Goal: Task Accomplishment & Management: Manage account settings

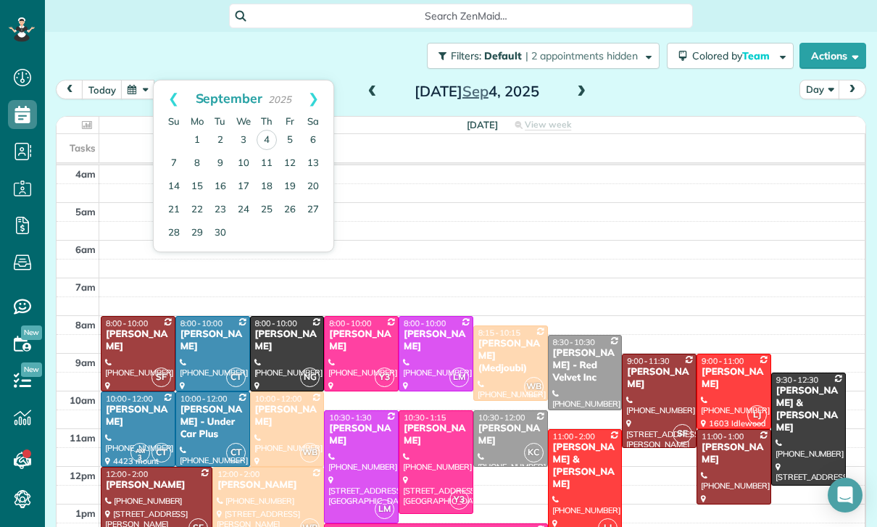
scroll to position [138, 0]
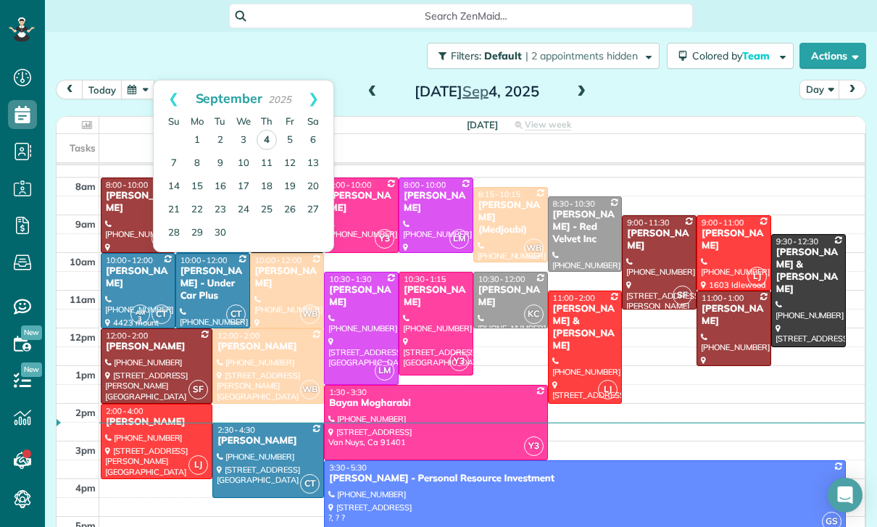
click at [273, 130] on link "4" at bounding box center [267, 140] width 20 height 20
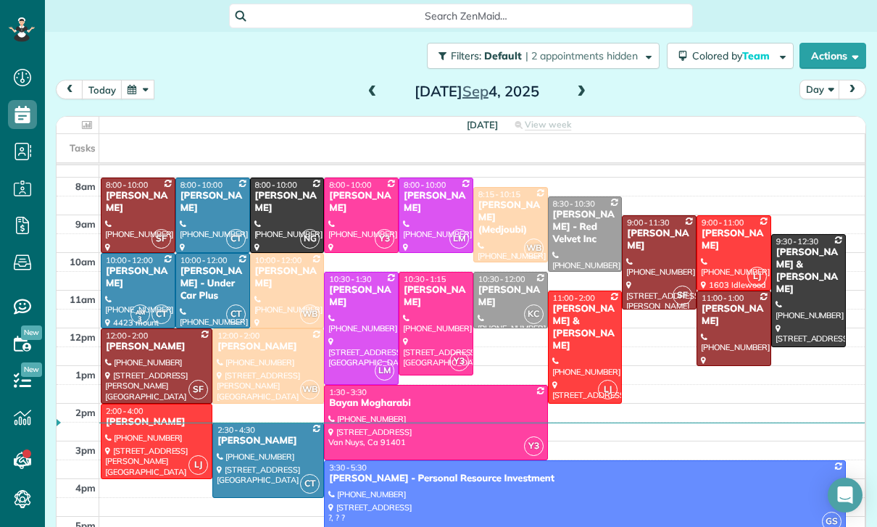
click at [739, 216] on div at bounding box center [733, 253] width 73 height 74
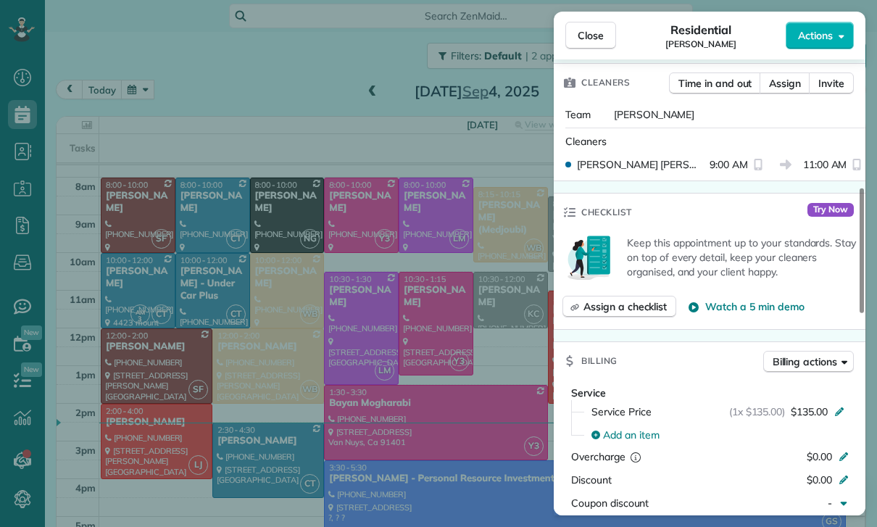
scroll to position [581, 0]
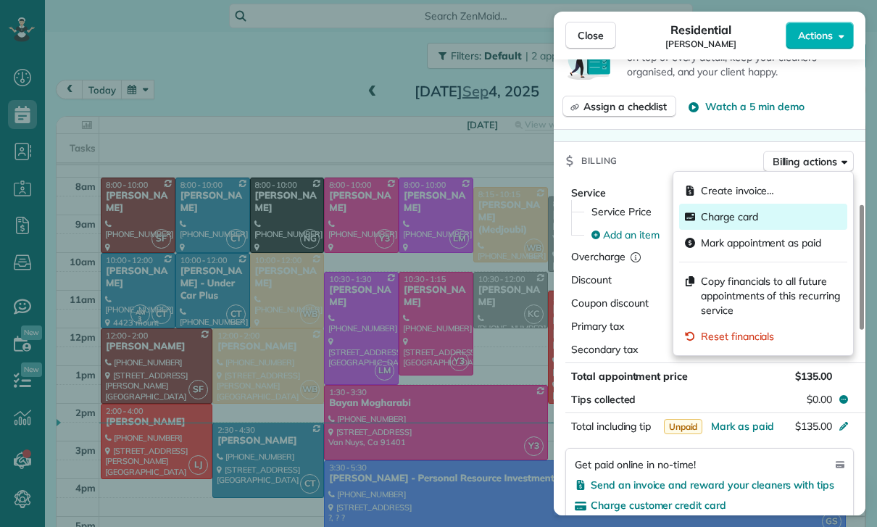
click at [737, 217] on span "Charge card" at bounding box center [729, 216] width 57 height 14
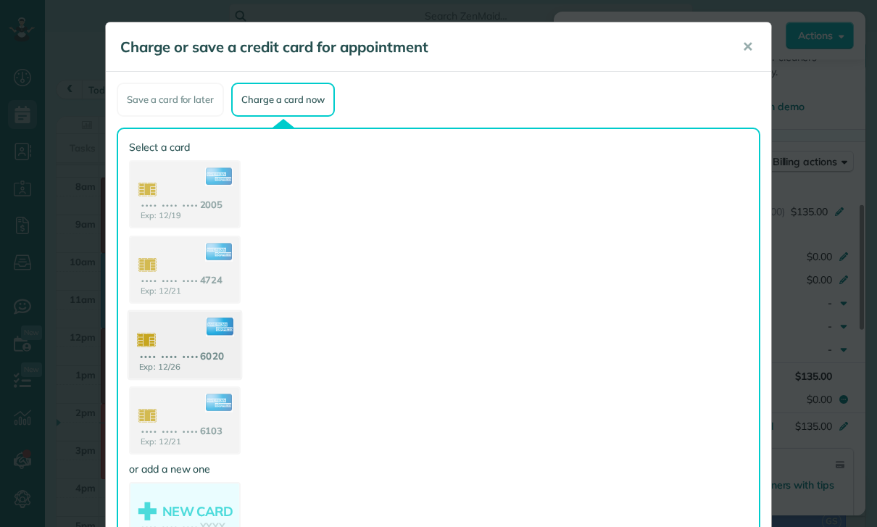
click at [203, 335] on use at bounding box center [185, 347] width 112 height 70
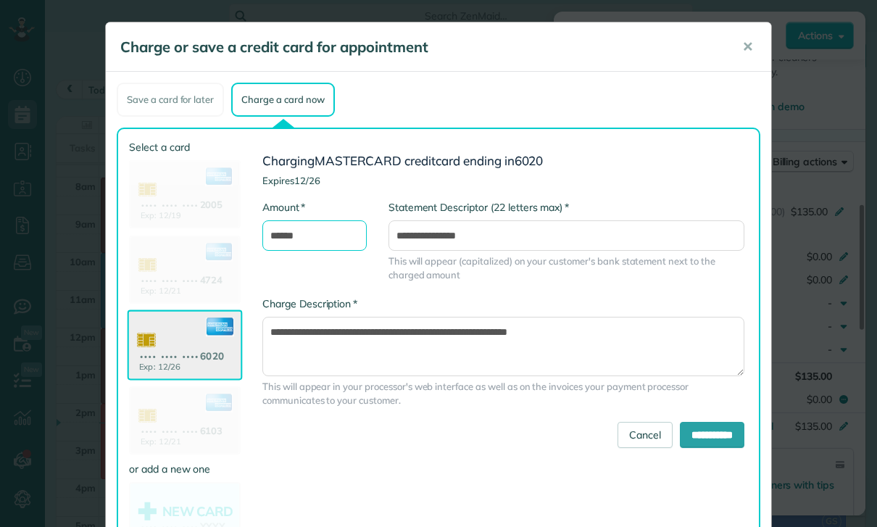
click at [328, 232] on input "******" at bounding box center [314, 235] width 104 height 30
type input "******"
click at [694, 433] on input "**********" at bounding box center [712, 435] width 65 height 26
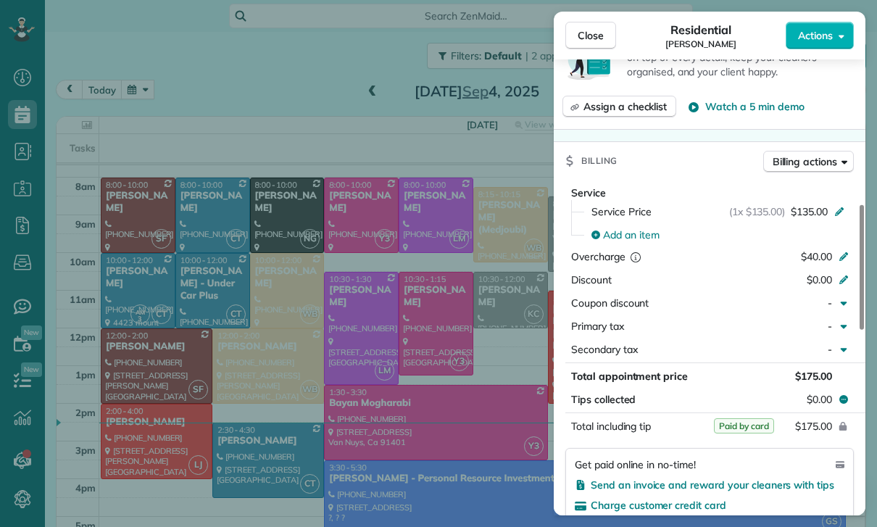
scroll to position [91, 0]
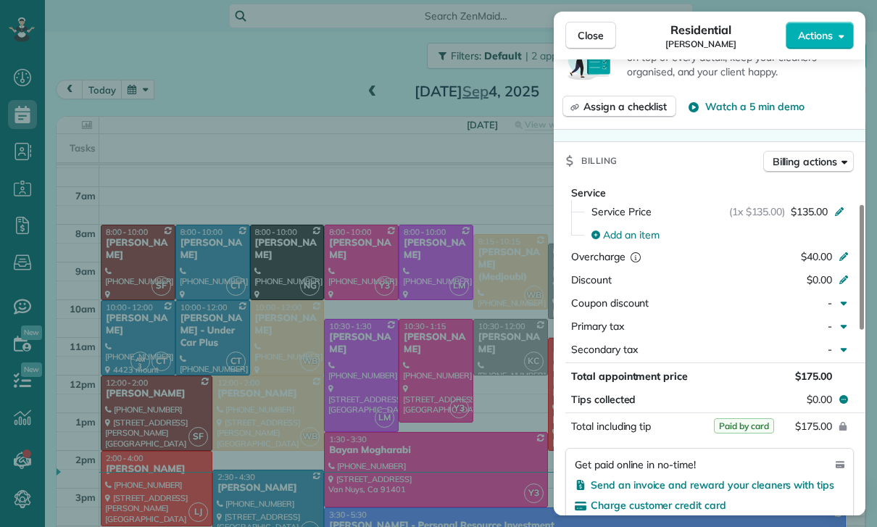
click at [133, 45] on div "Close Residential Susan Ryan Actions Status Yet to Confirm Susan Ryan · Open pr…" at bounding box center [438, 263] width 877 height 527
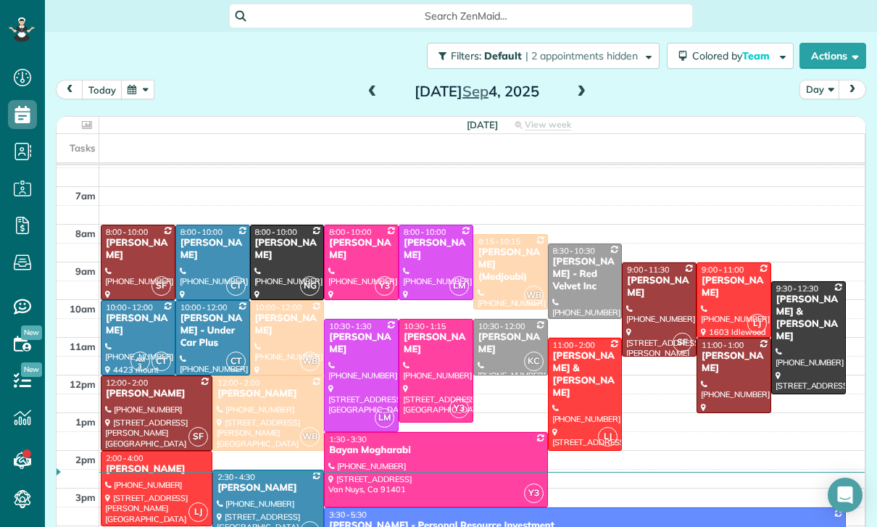
click at [142, 80] on button "button" at bounding box center [137, 90] width 33 height 20
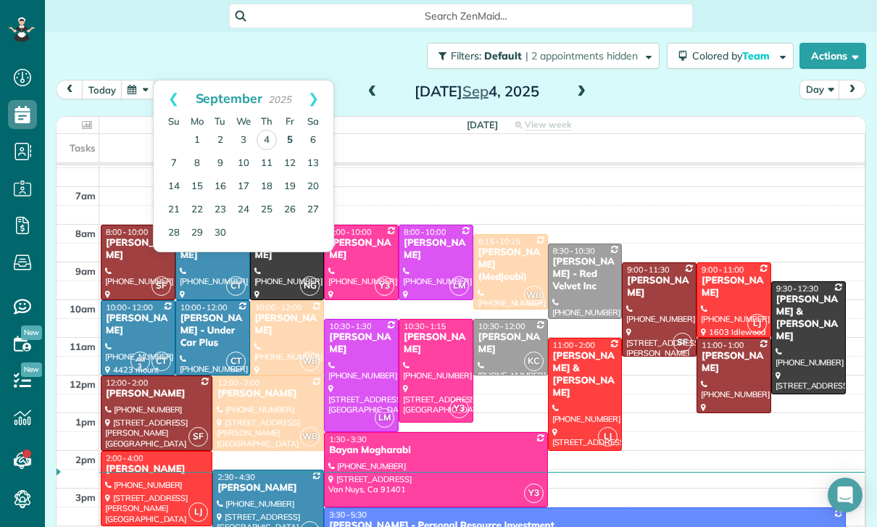
click at [288, 129] on link "5" at bounding box center [289, 140] width 23 height 23
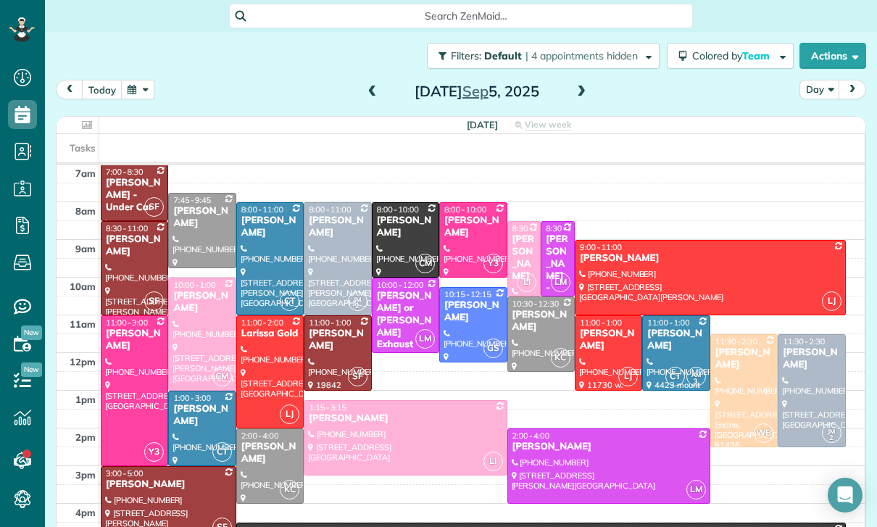
scroll to position [114, 0]
click at [747, 43] on button "Colored by Team" at bounding box center [730, 56] width 127 height 26
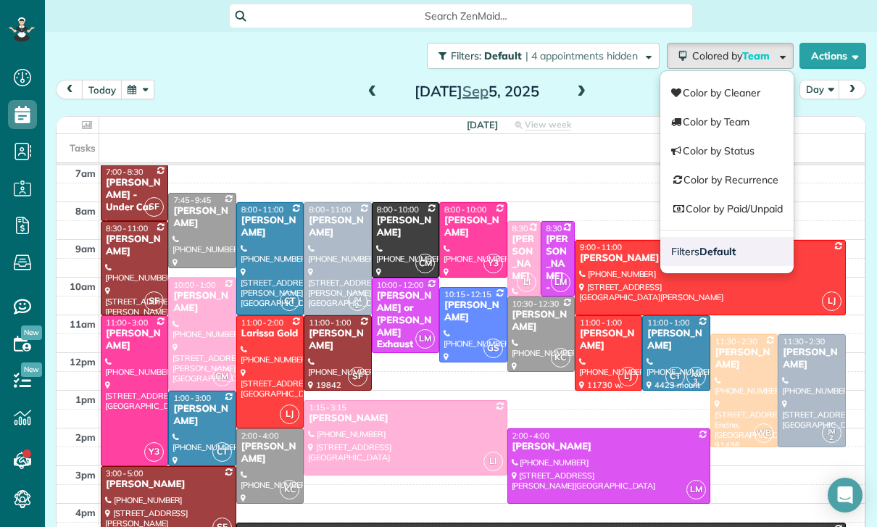
click at [717, 245] on strong "Default" at bounding box center [718, 251] width 36 height 13
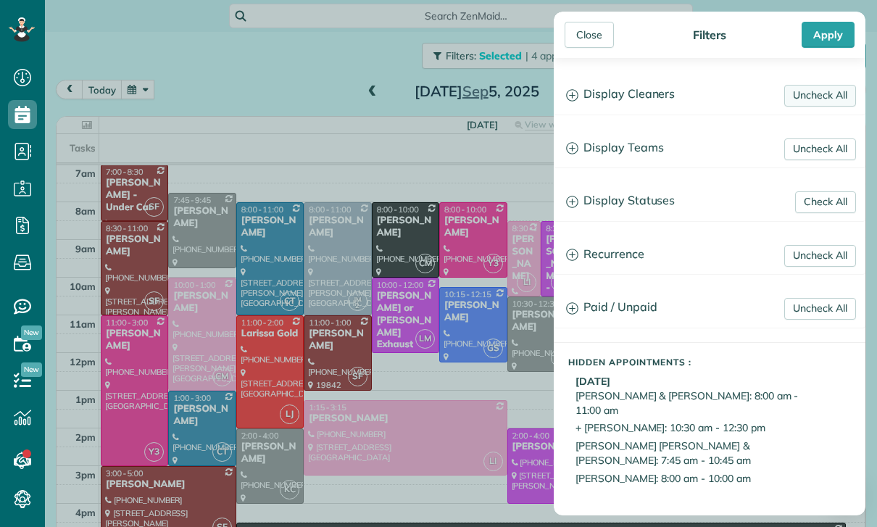
click at [809, 89] on link "Uncheck All" at bounding box center [820, 96] width 72 height 22
click at [832, 149] on link "Uncheck All" at bounding box center [820, 149] width 72 height 22
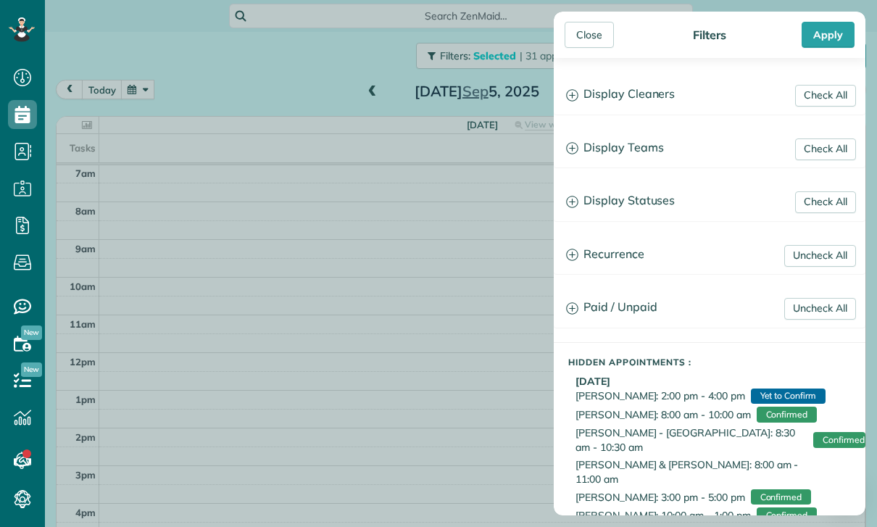
click at [634, 154] on h3 "Display Teams" at bounding box center [710, 148] width 310 height 37
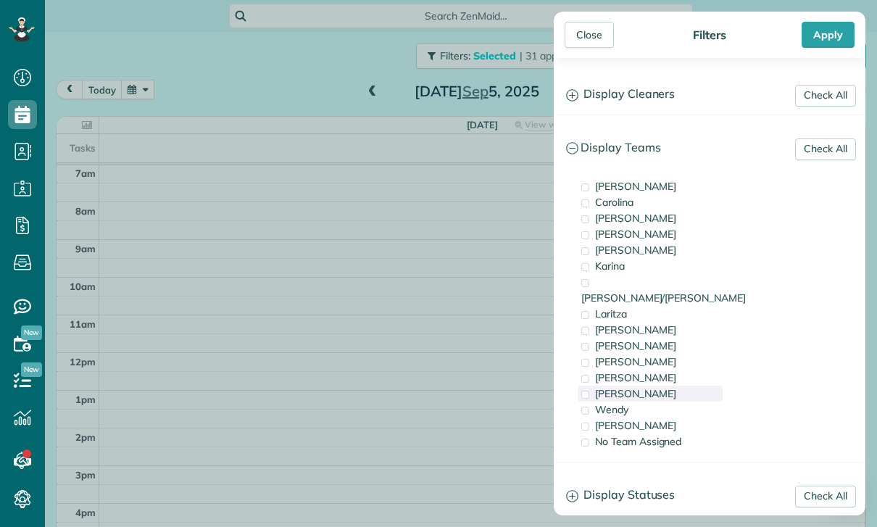
click at [628, 386] on div "[PERSON_NAME]" at bounding box center [650, 394] width 145 height 16
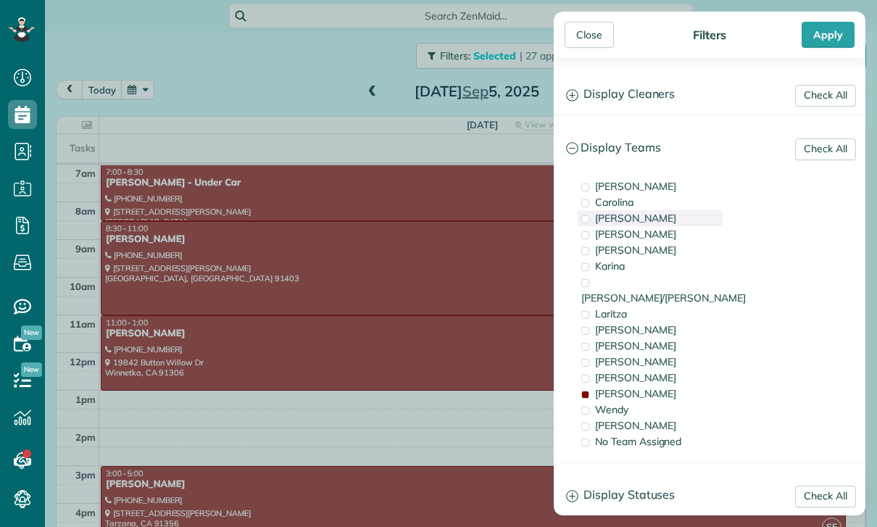
click at [608, 218] on span "[PERSON_NAME]" at bounding box center [635, 218] width 81 height 13
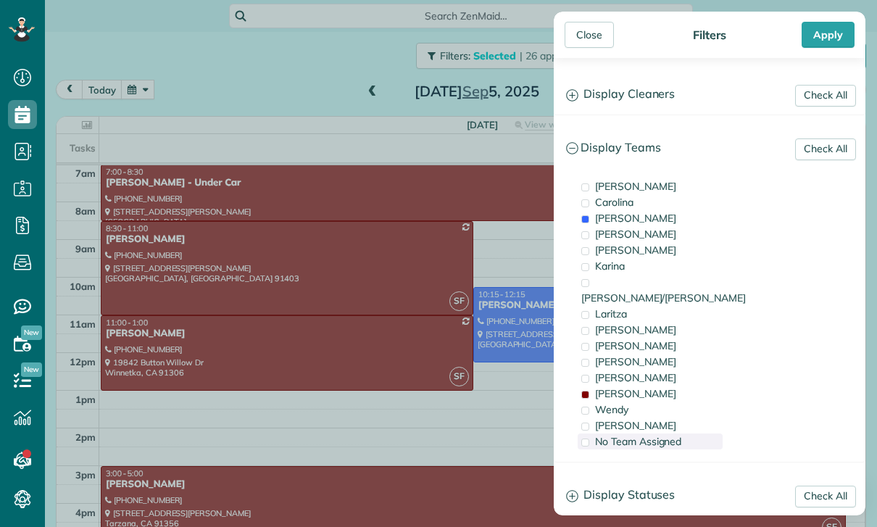
click at [631, 435] on span "No Team Assigned" at bounding box center [638, 441] width 86 height 13
click at [619, 478] on h3 "Display Statuses" at bounding box center [710, 495] width 310 height 37
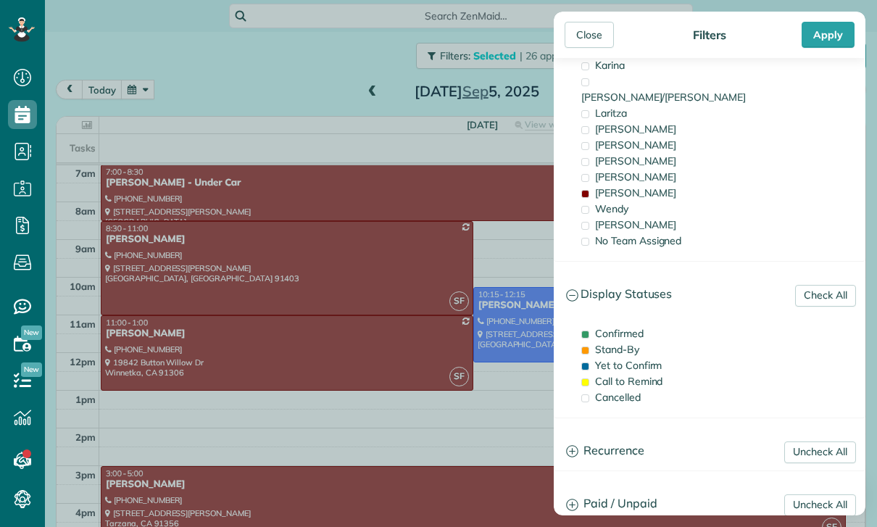
scroll to position [240, 0]
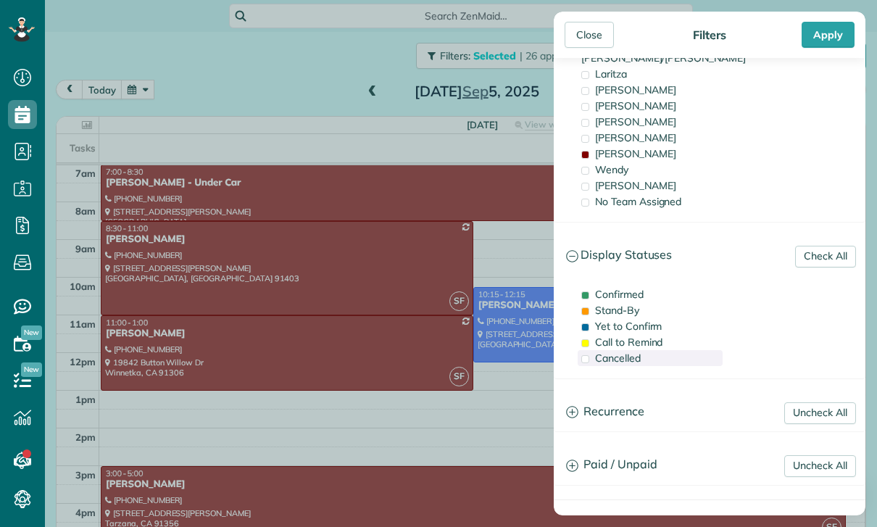
click at [617, 352] on span "Cancelled" at bounding box center [618, 358] width 46 height 13
click at [827, 33] on div "Apply" at bounding box center [828, 35] width 53 height 26
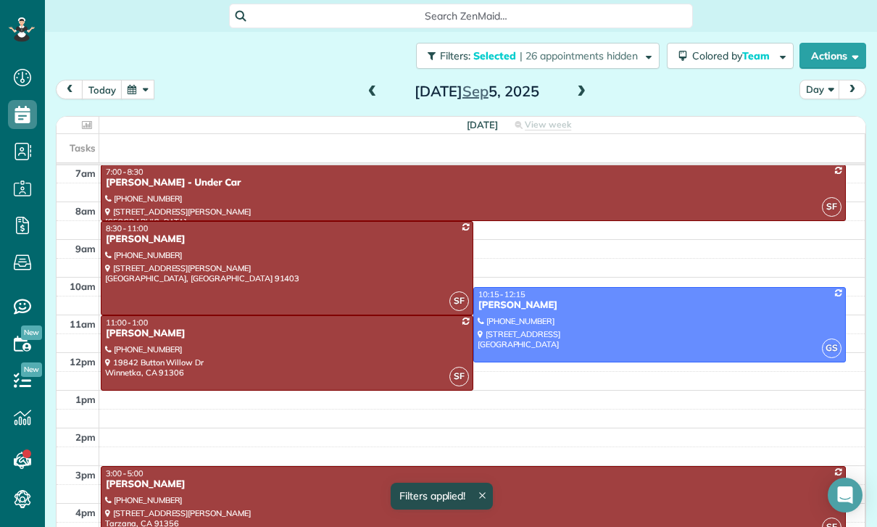
click at [821, 80] on button "Day" at bounding box center [820, 90] width 41 height 20
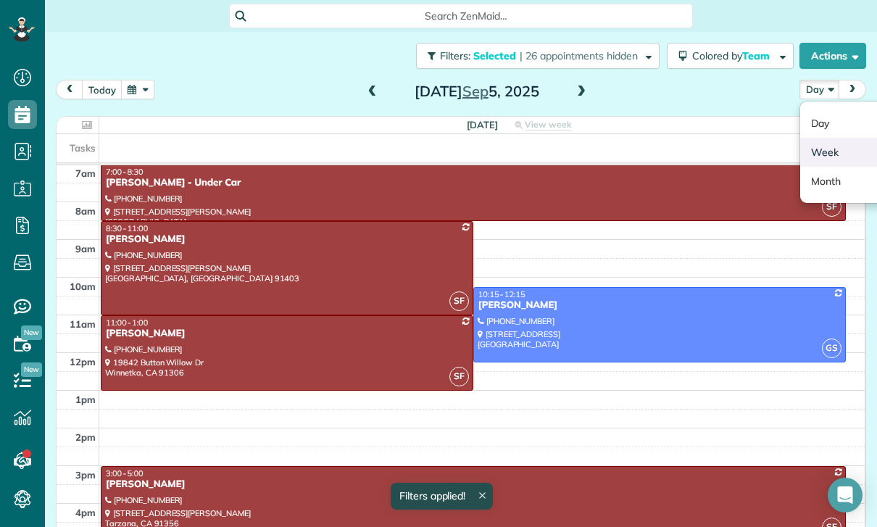
click at [830, 138] on link "Week" at bounding box center [857, 152] width 115 height 29
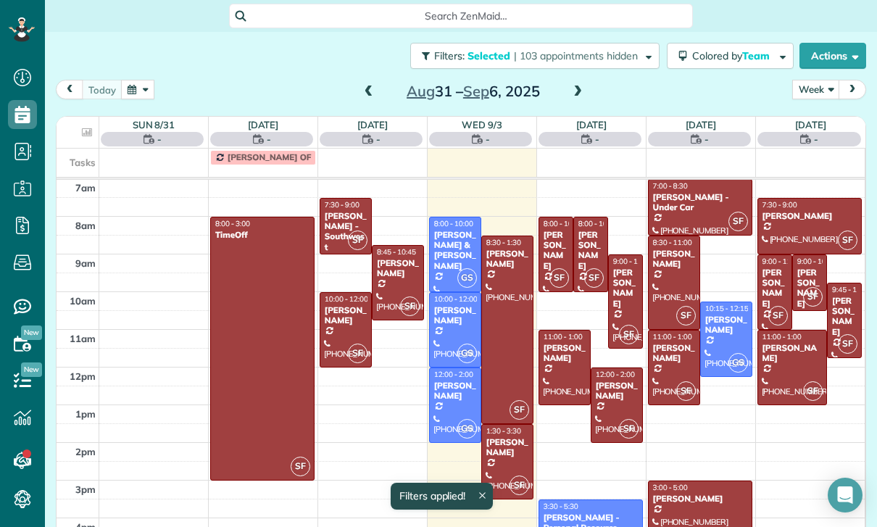
scroll to position [114, 0]
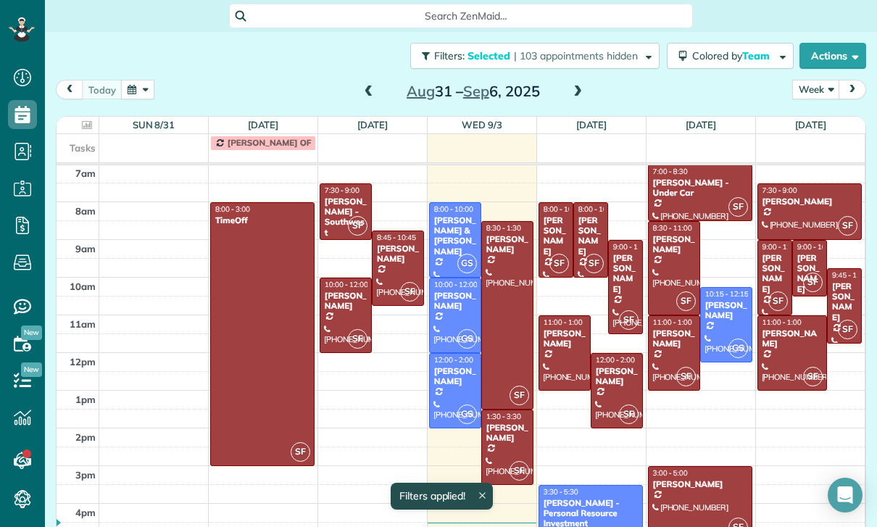
click at [366, 83] on span at bounding box center [369, 92] width 16 height 22
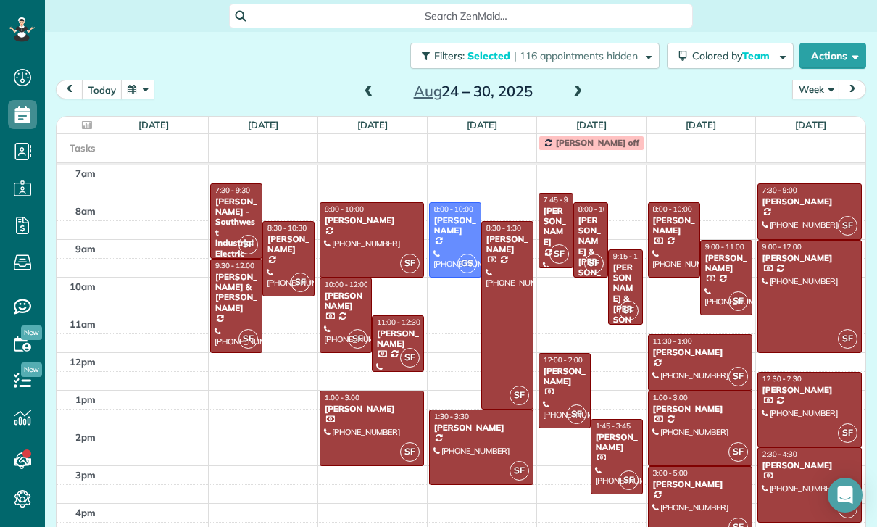
click at [275, 263] on div at bounding box center [288, 259] width 51 height 74
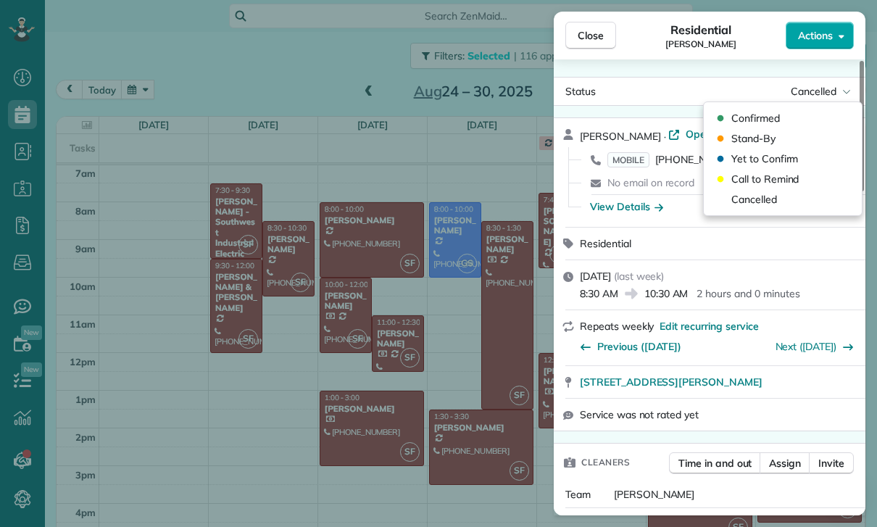
click at [817, 49] on button "Actions" at bounding box center [820, 36] width 68 height 28
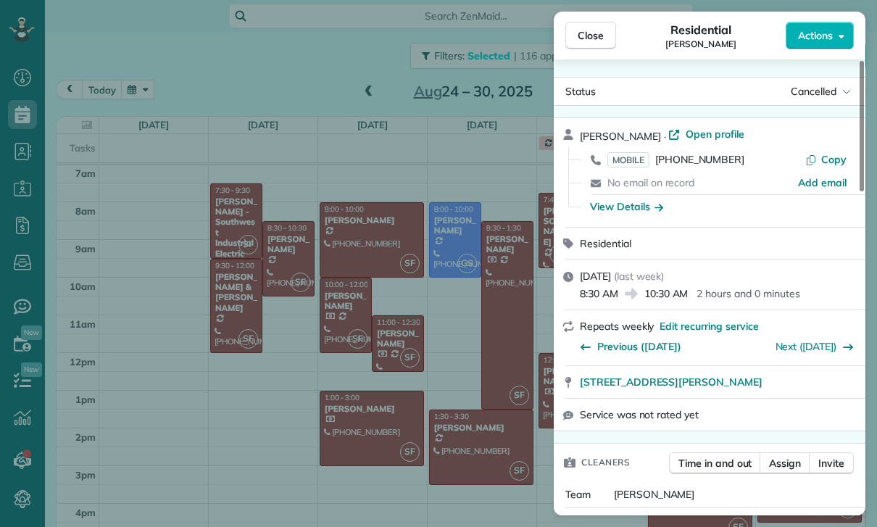
click at [825, 64] on div "Status Cancelled Kitty Dustin · Open profile MOBILE (626) 487-8717 Copy No emai…" at bounding box center [710, 287] width 312 height 456
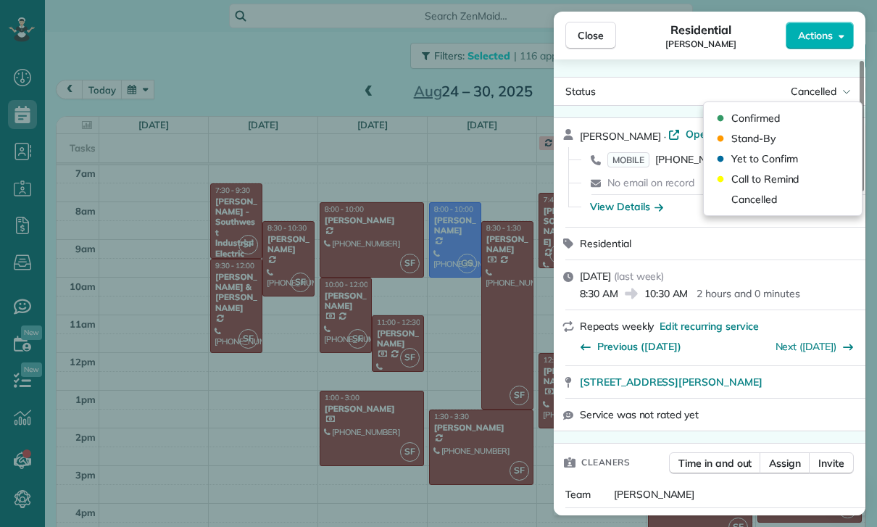
click at [4, 117] on div "Close Residential Kitty Dustin Actions Status Cancelled Kitty Dustin · Open pro…" at bounding box center [438, 263] width 877 height 527
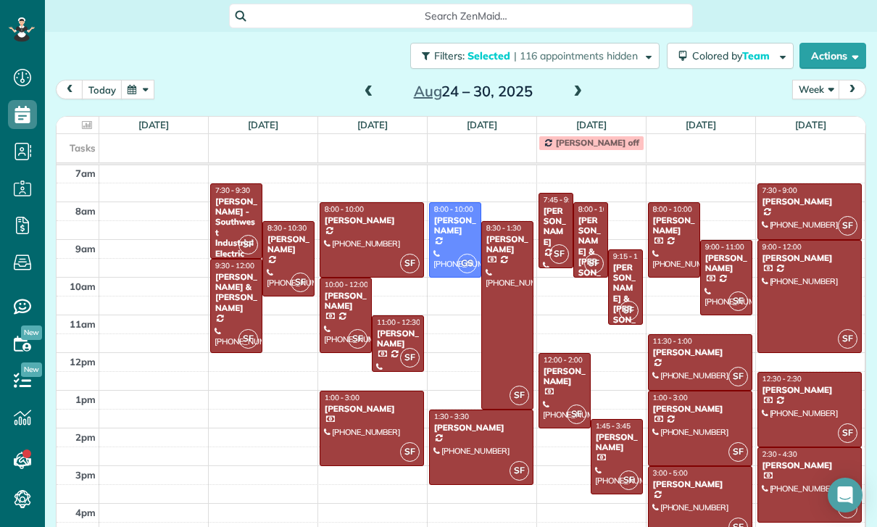
click at [15, 123] on use at bounding box center [22, 114] width 15 height 17
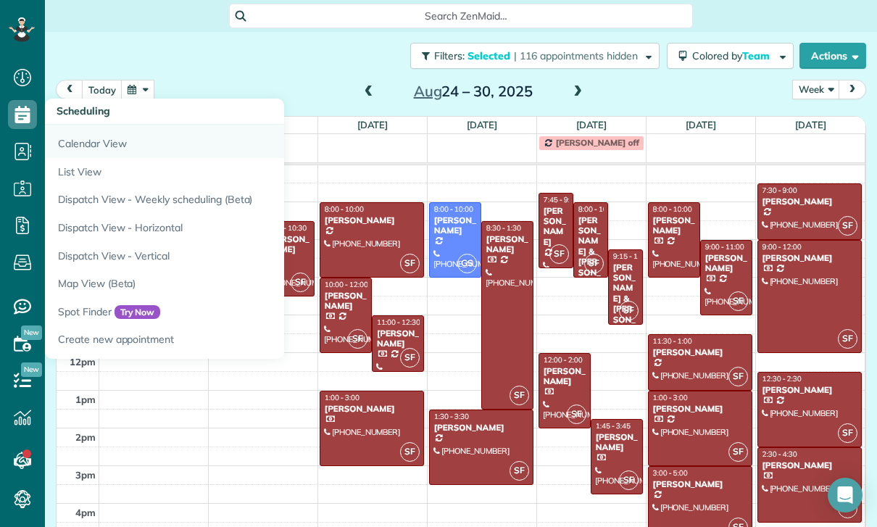
click at [62, 145] on link "Calendar View" at bounding box center [226, 141] width 362 height 33
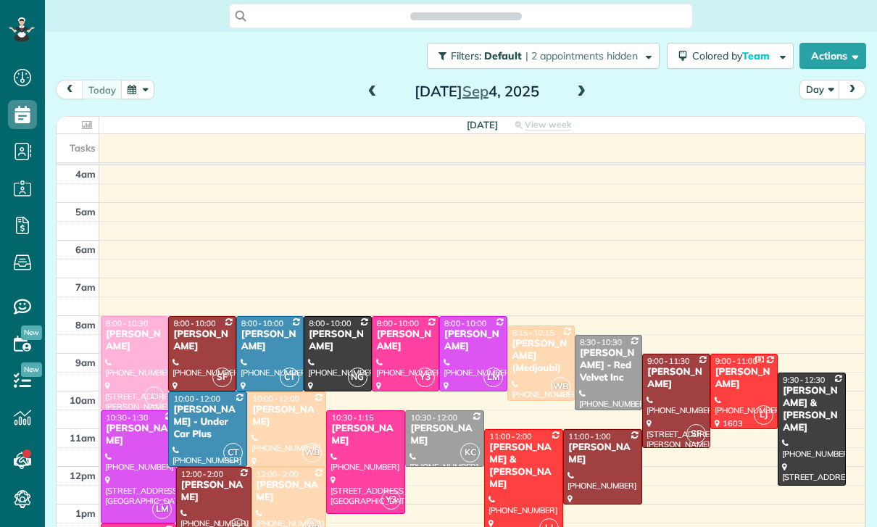
scroll to position [114, 0]
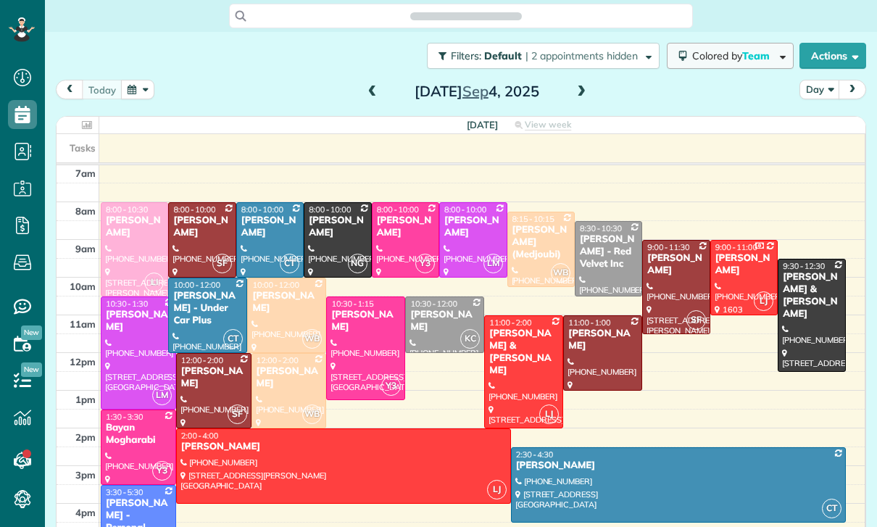
click at [743, 59] on span "Team" at bounding box center [757, 55] width 30 height 13
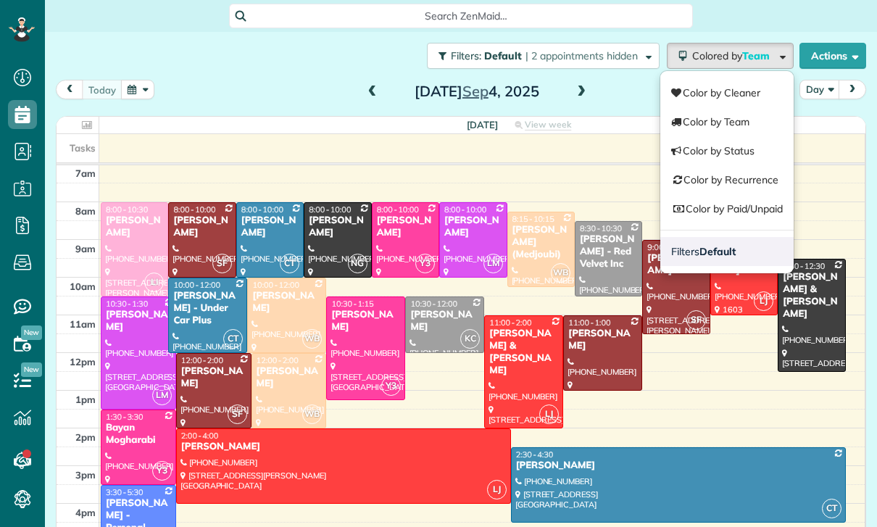
click at [734, 254] on link "Filters Default" at bounding box center [726, 251] width 133 height 29
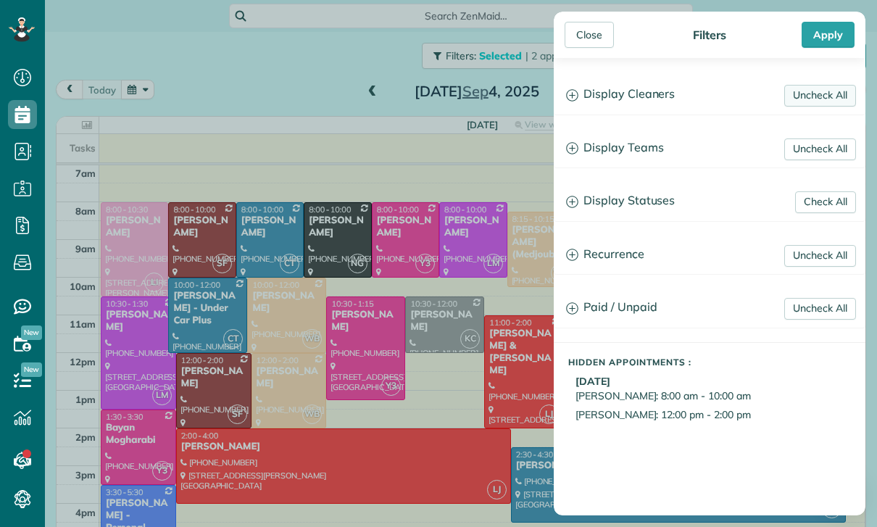
click at [824, 94] on link "Uncheck All" at bounding box center [820, 96] width 72 height 22
click at [818, 149] on link "Uncheck All" at bounding box center [820, 149] width 72 height 22
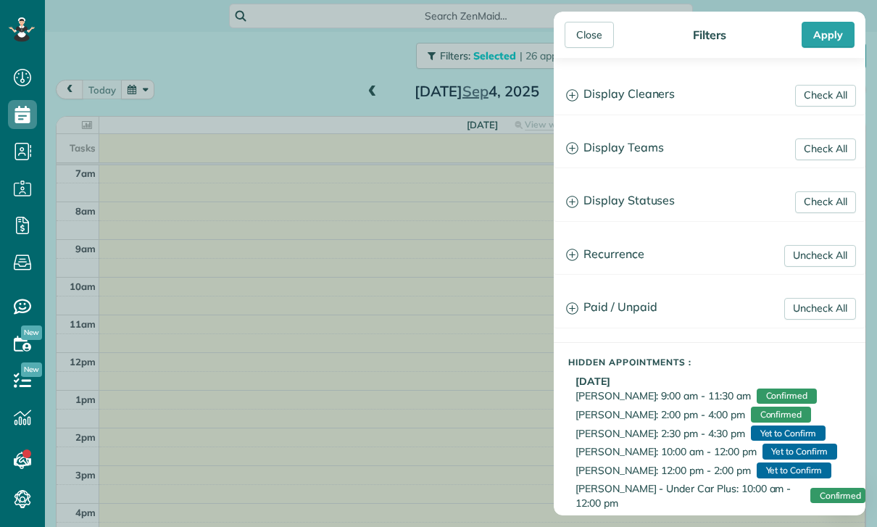
click at [616, 149] on h3 "Display Teams" at bounding box center [710, 148] width 310 height 37
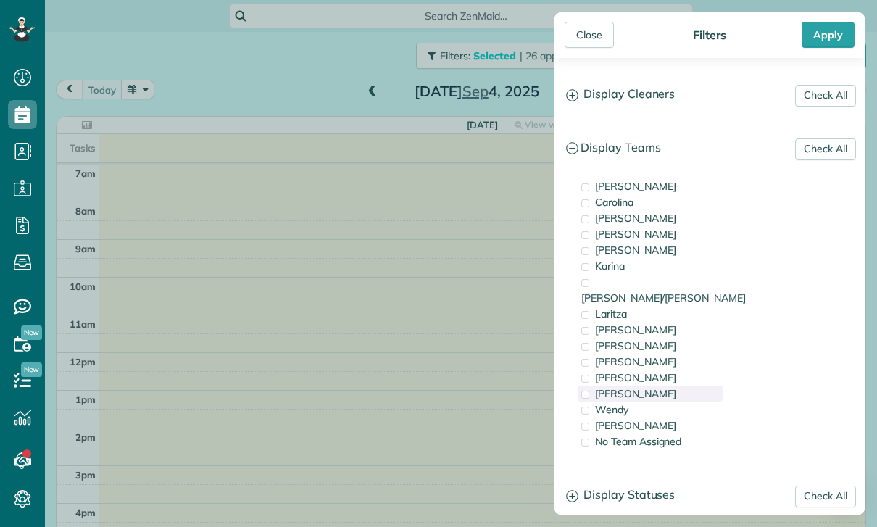
click at [620, 387] on span "[PERSON_NAME]" at bounding box center [635, 393] width 81 height 13
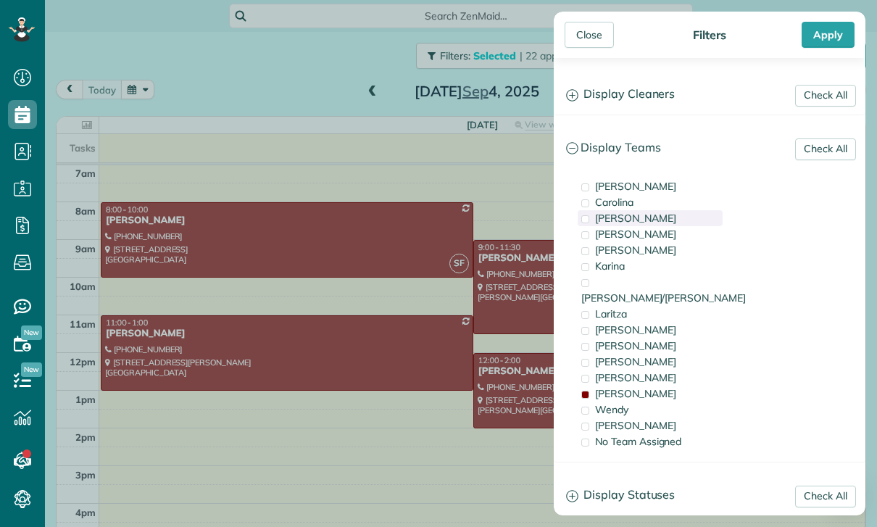
click at [628, 220] on div "[PERSON_NAME]" at bounding box center [650, 218] width 145 height 16
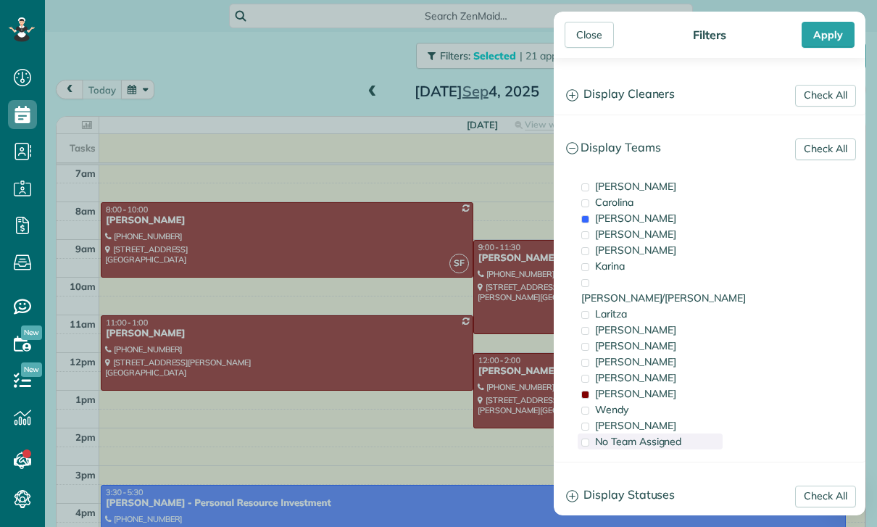
click at [627, 435] on span "No Team Assigned" at bounding box center [638, 441] width 86 height 13
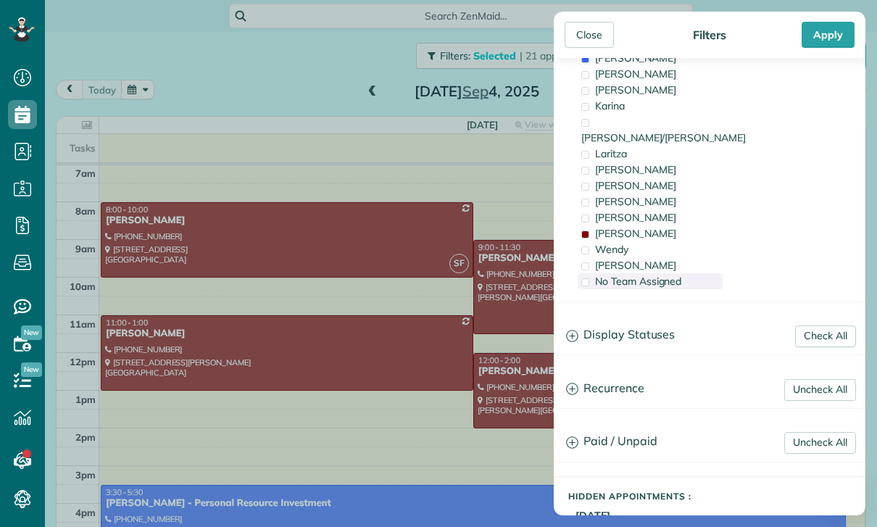
scroll to position [172, 0]
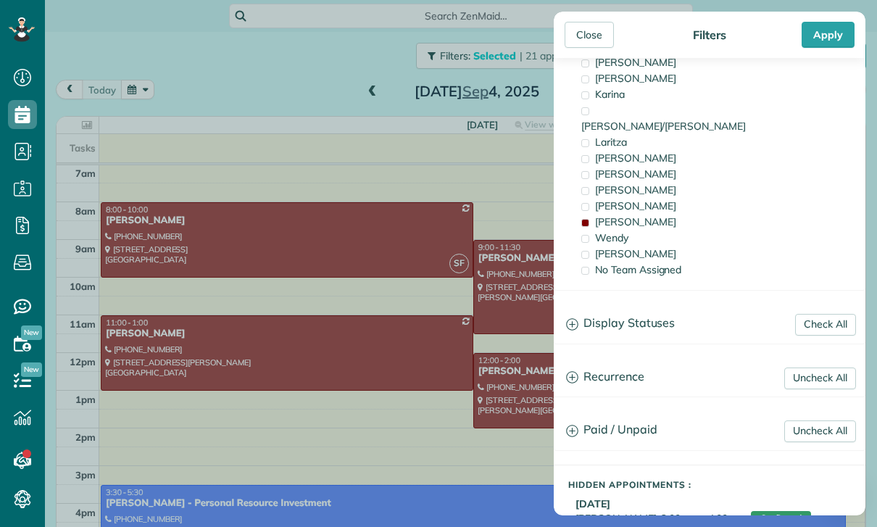
click at [625, 317] on h3 "Display Statuses" at bounding box center [710, 323] width 310 height 37
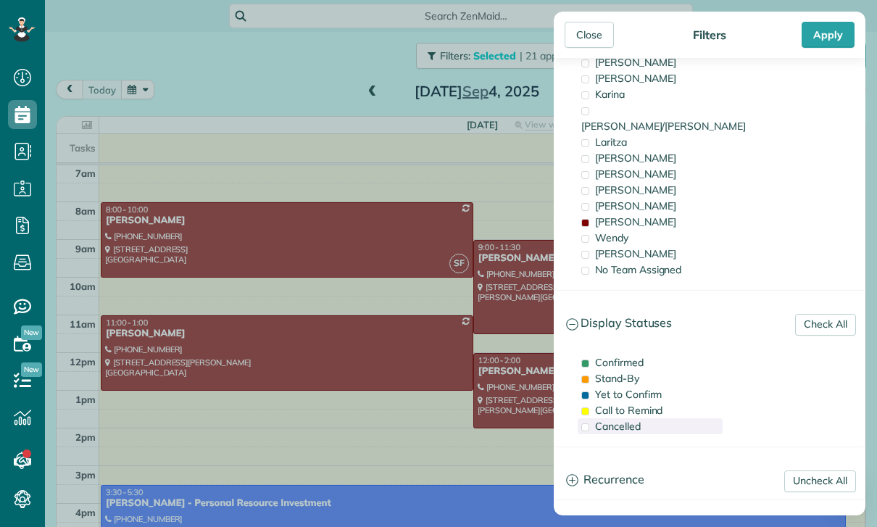
click at [616, 420] on span "Cancelled" at bounding box center [618, 426] width 46 height 13
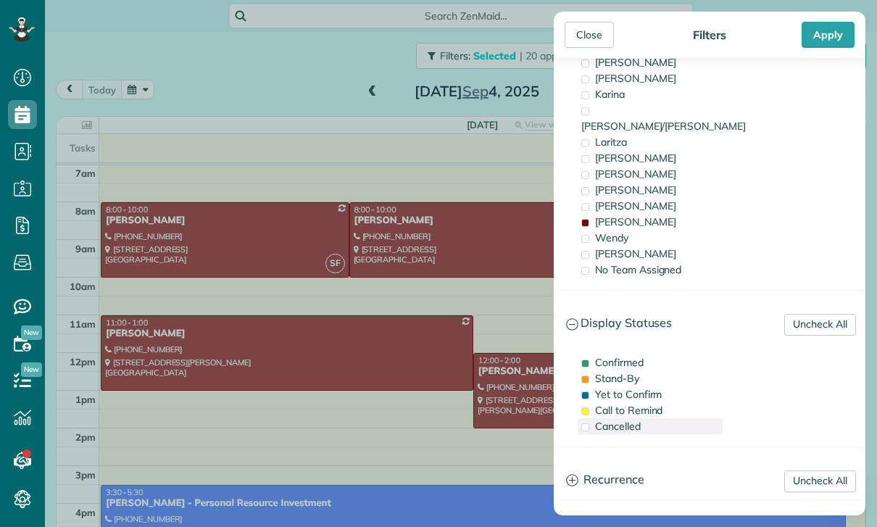
scroll to position [114, 0]
click at [831, 29] on div "Apply" at bounding box center [828, 35] width 53 height 26
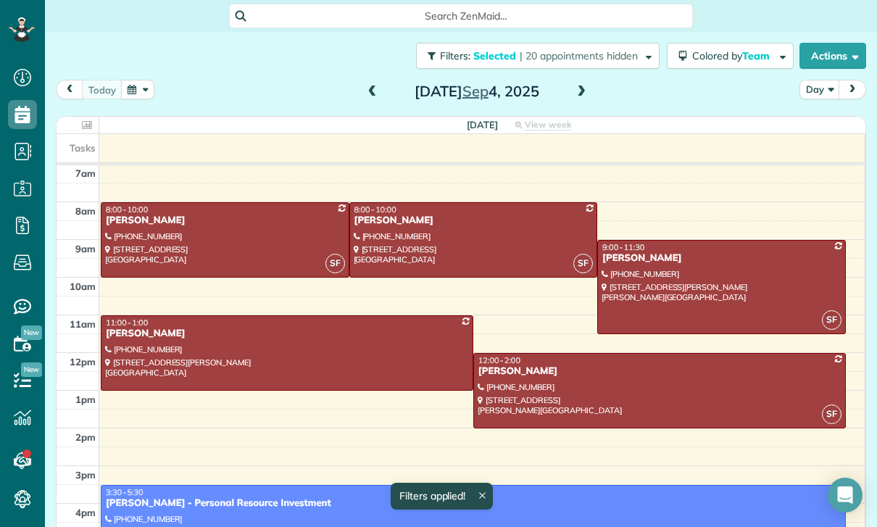
click at [823, 82] on button "Day" at bounding box center [820, 90] width 41 height 20
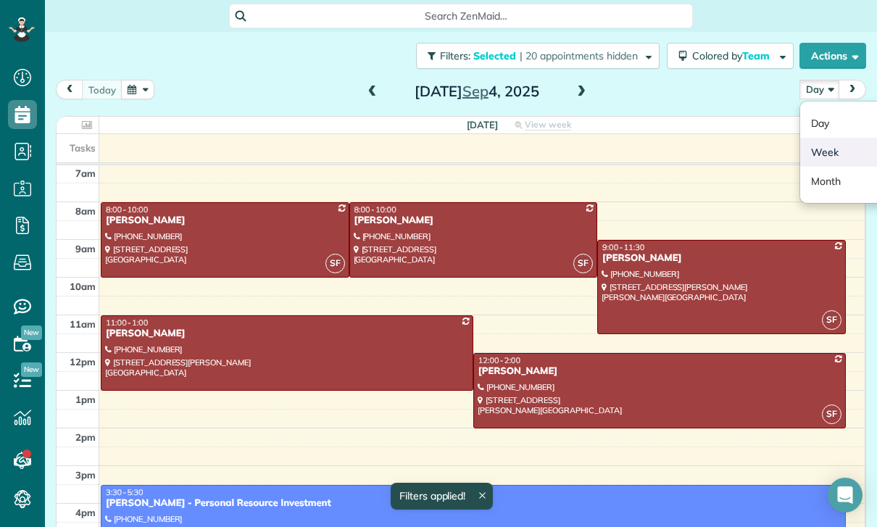
click at [825, 154] on link "Week" at bounding box center [857, 152] width 115 height 29
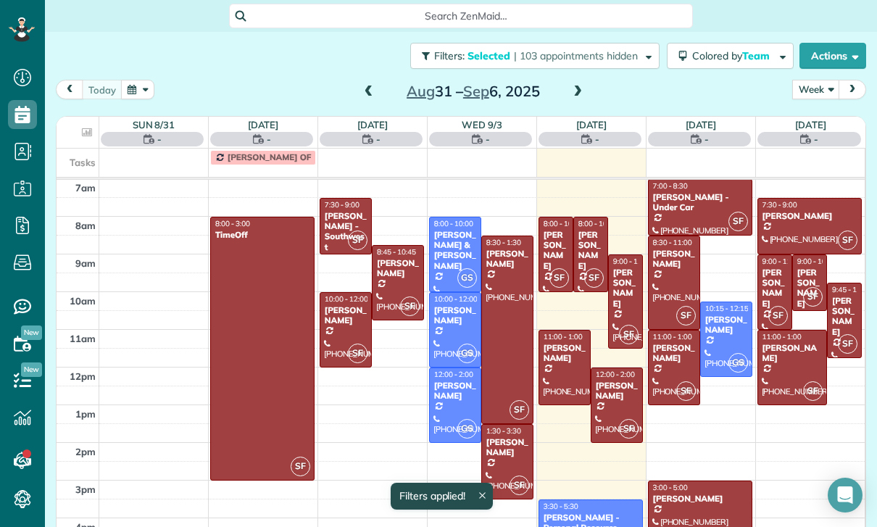
scroll to position [114, 0]
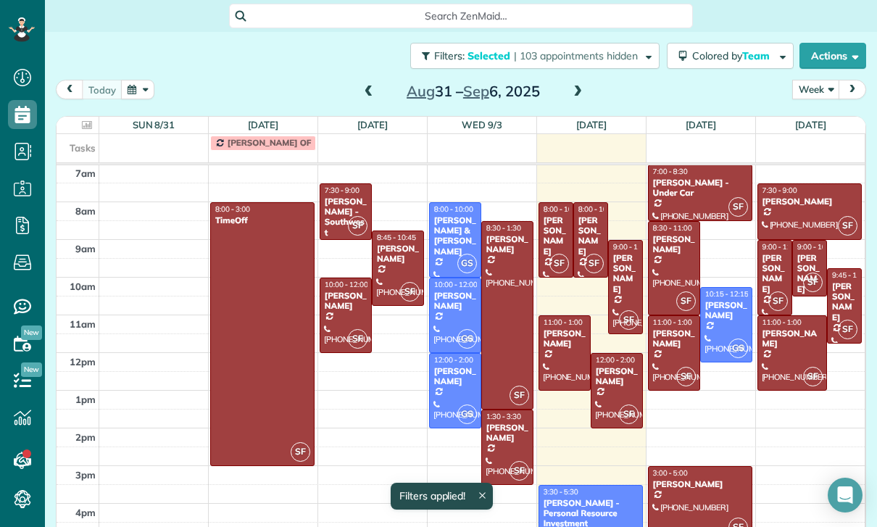
click at [368, 94] on span at bounding box center [369, 92] width 16 height 13
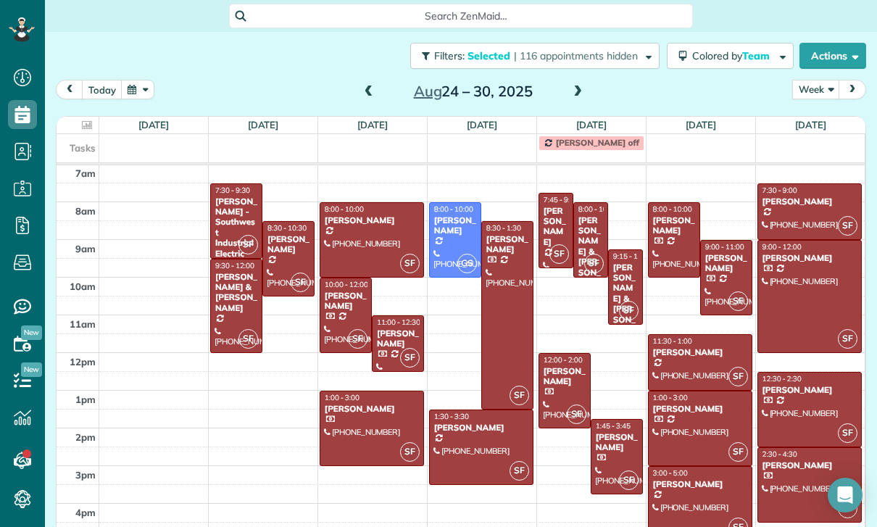
click at [225, 209] on div "[PERSON_NAME] - Southwest Industrial Electric" at bounding box center [236, 227] width 43 height 62
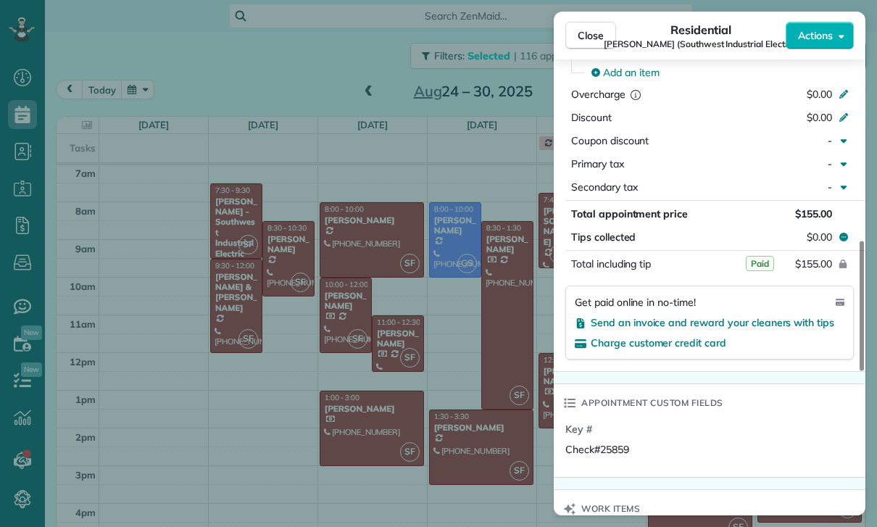
scroll to position [760, 0]
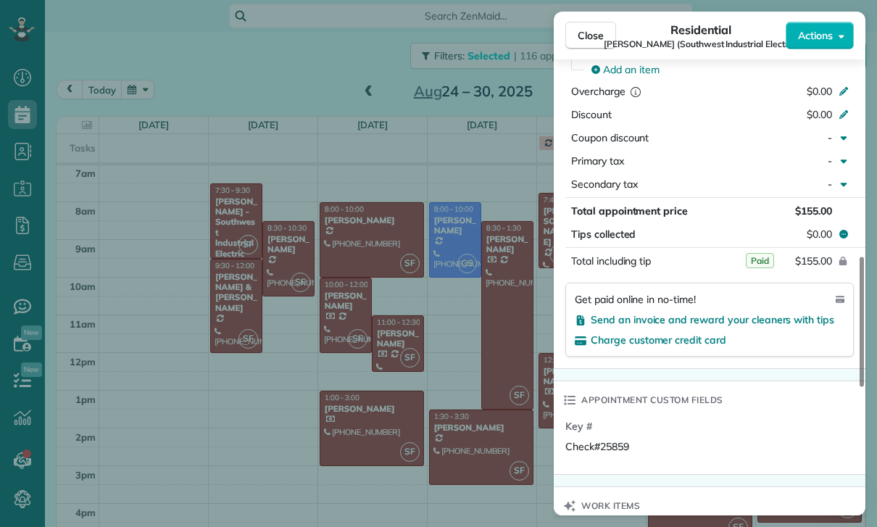
click at [239, 304] on div "Close Residential [PERSON_NAME] (Southwest Industrial Electric) Actions Status …" at bounding box center [438, 263] width 877 height 527
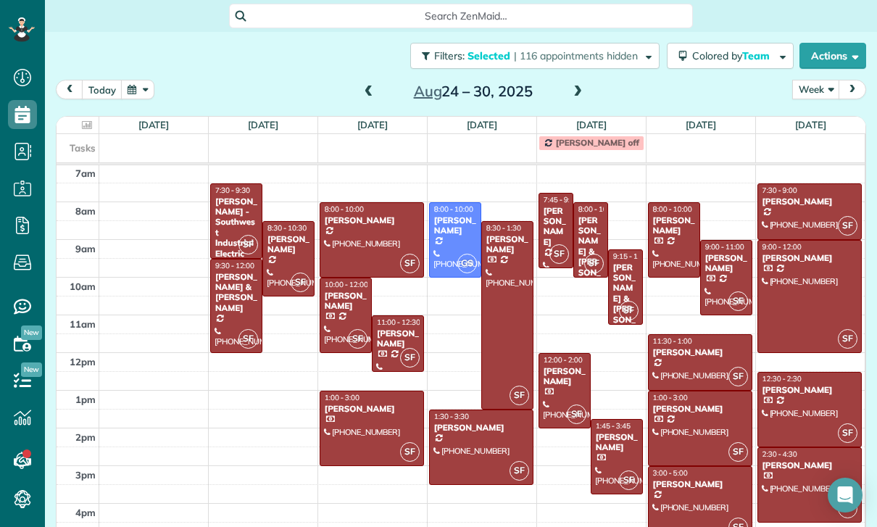
click at [228, 302] on div "[PERSON_NAME] & [PERSON_NAME]" at bounding box center [236, 293] width 43 height 42
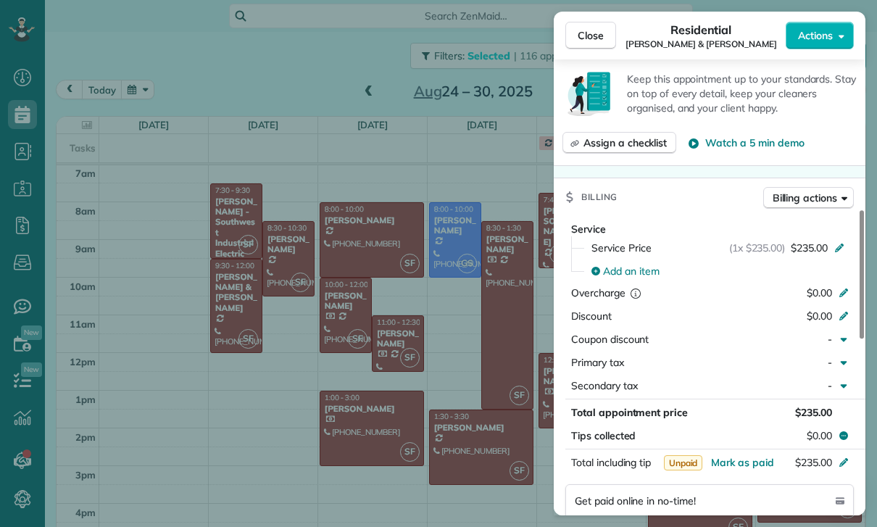
scroll to position [775, 0]
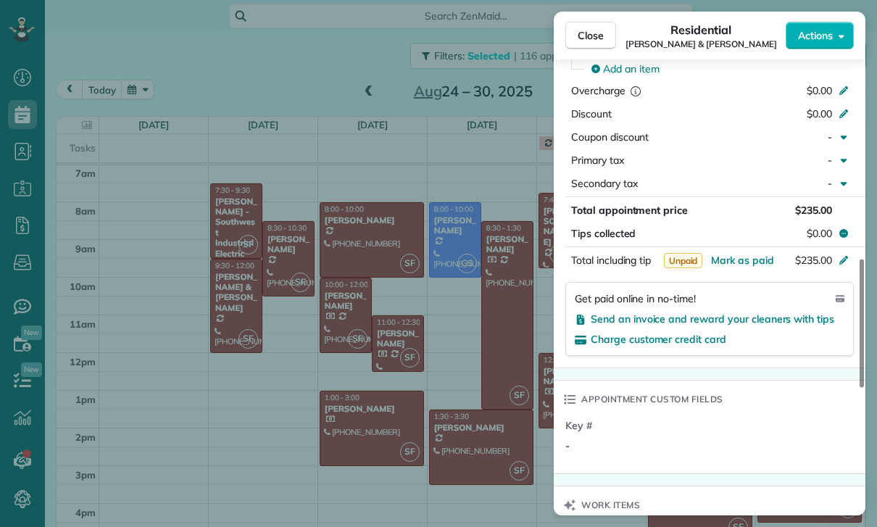
click at [415, 431] on div "Close Residential [PERSON_NAME] & [PERSON_NAME] Actions Status Confirmed [PERSO…" at bounding box center [438, 263] width 877 height 527
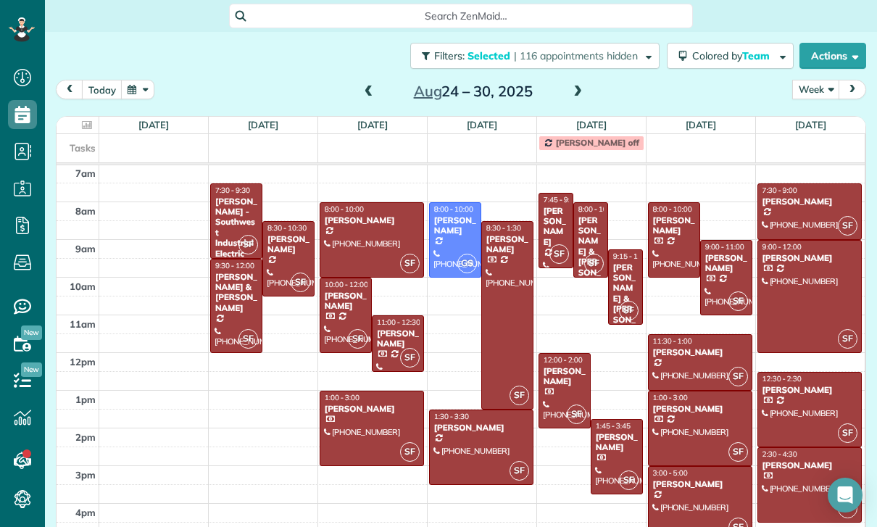
click at [278, 249] on div "[PERSON_NAME]" at bounding box center [288, 244] width 43 height 21
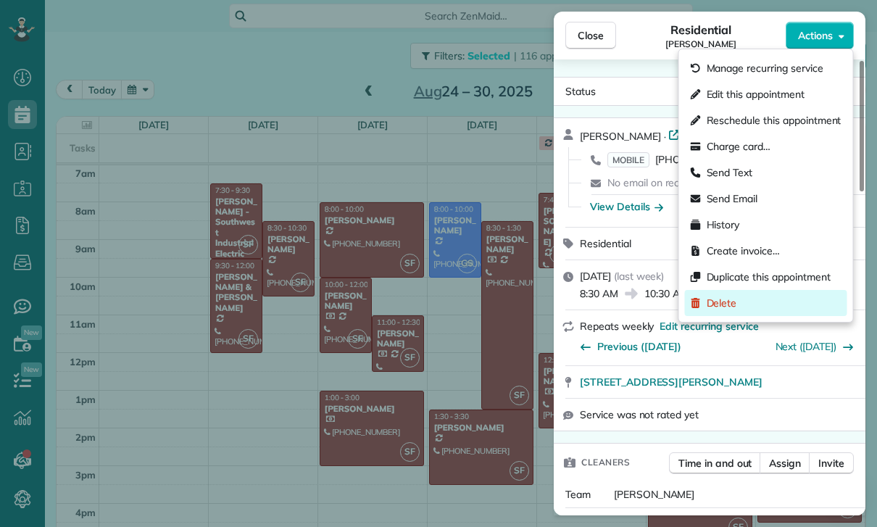
click at [725, 299] on span "Delete" at bounding box center [722, 303] width 30 height 14
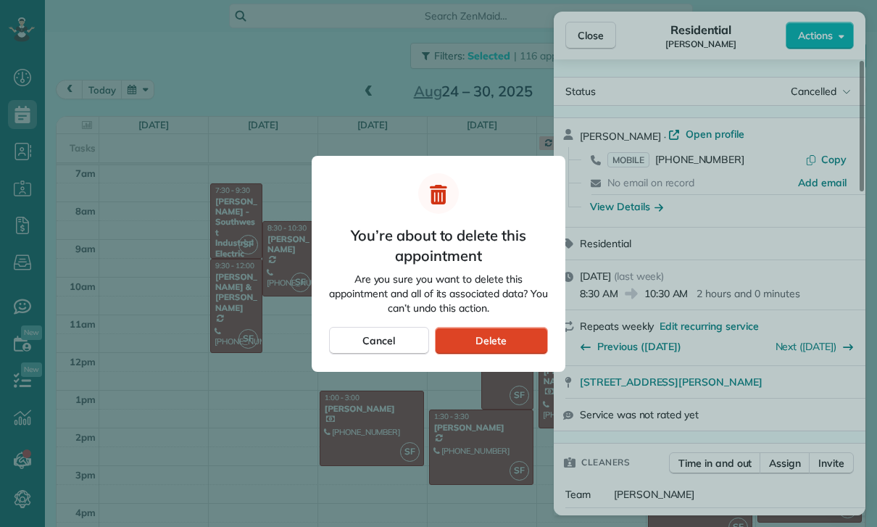
click at [489, 340] on span "Delete" at bounding box center [491, 340] width 31 height 14
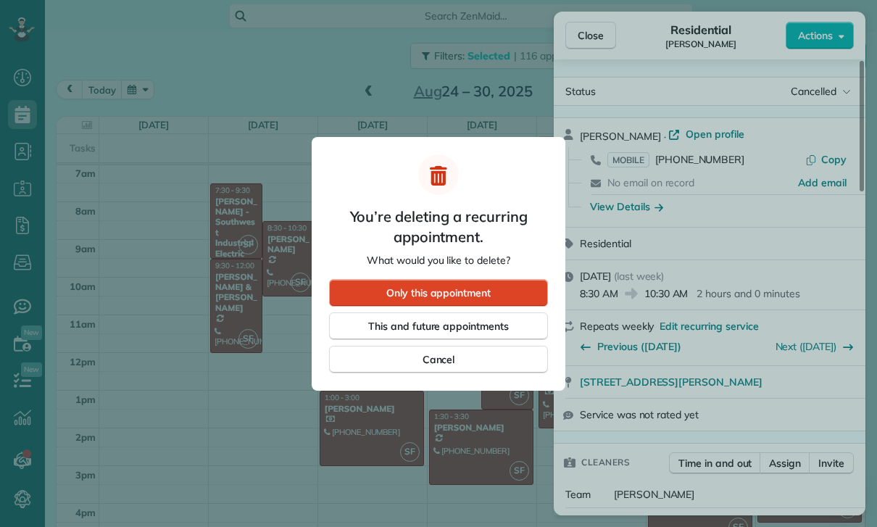
click at [494, 292] on div "Only this appointment" at bounding box center [438, 293] width 219 height 28
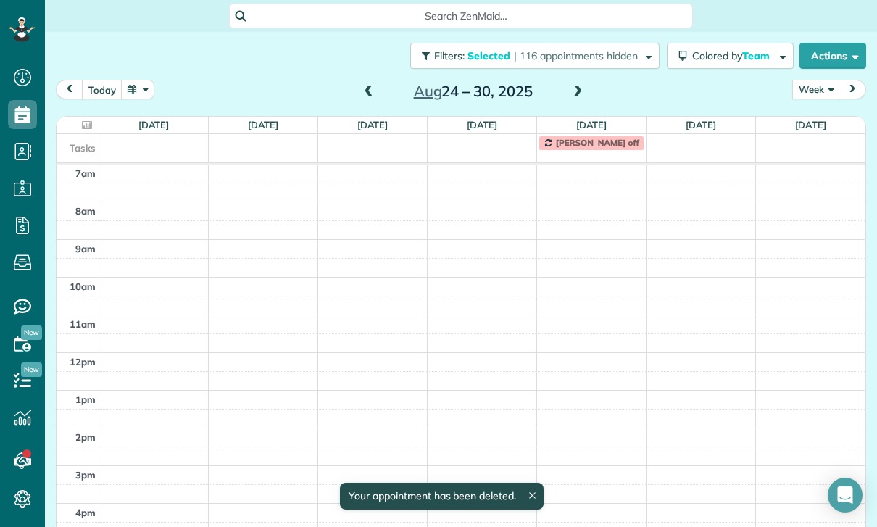
scroll to position [114, 0]
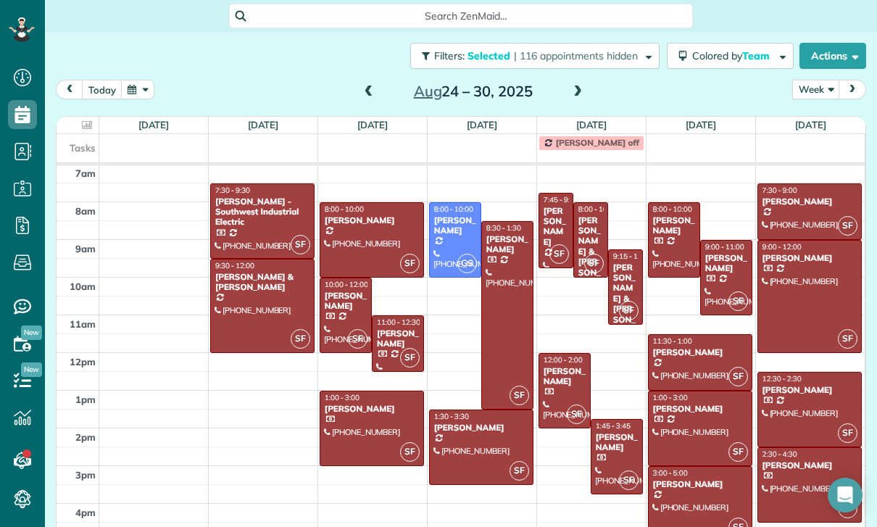
click at [349, 227] on div at bounding box center [371, 240] width 103 height 74
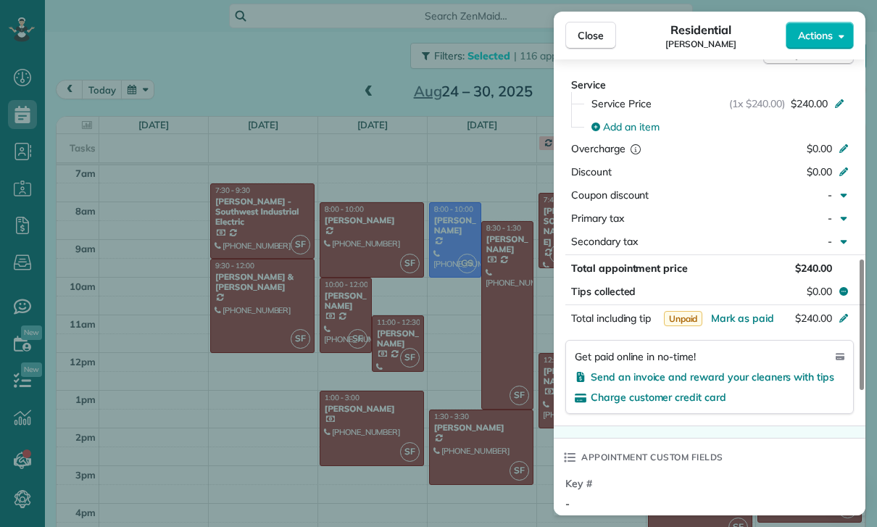
scroll to position [810, 0]
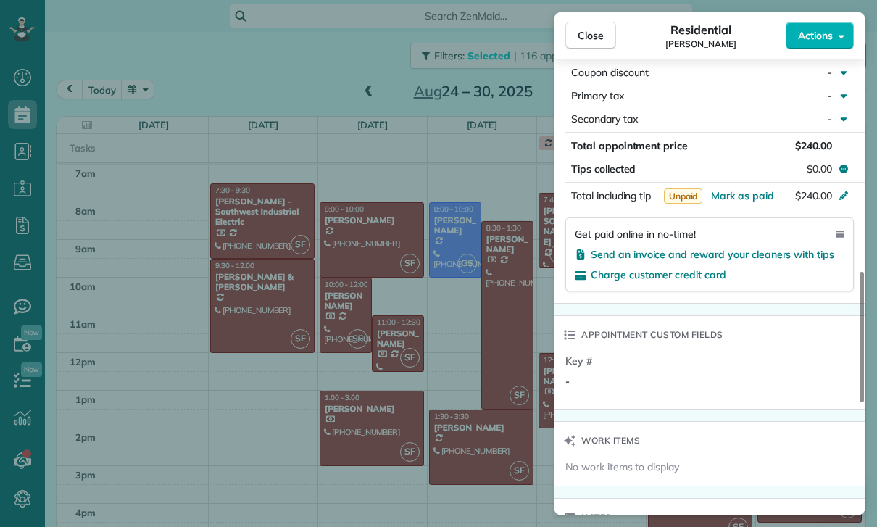
click at [341, 314] on div "Close Residential [PERSON_NAME] Actions Status Confirmed [PERSON_NAME] · Open p…" at bounding box center [438, 263] width 877 height 527
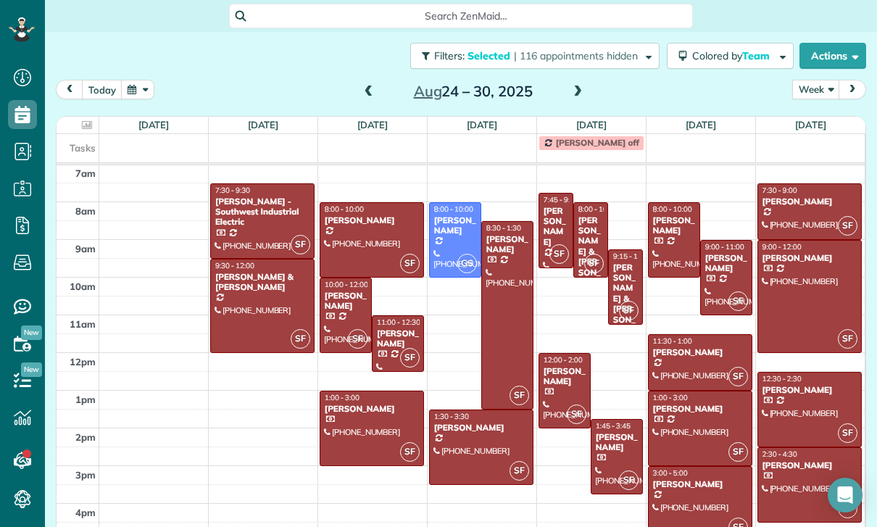
click at [341, 315] on div at bounding box center [345, 315] width 51 height 74
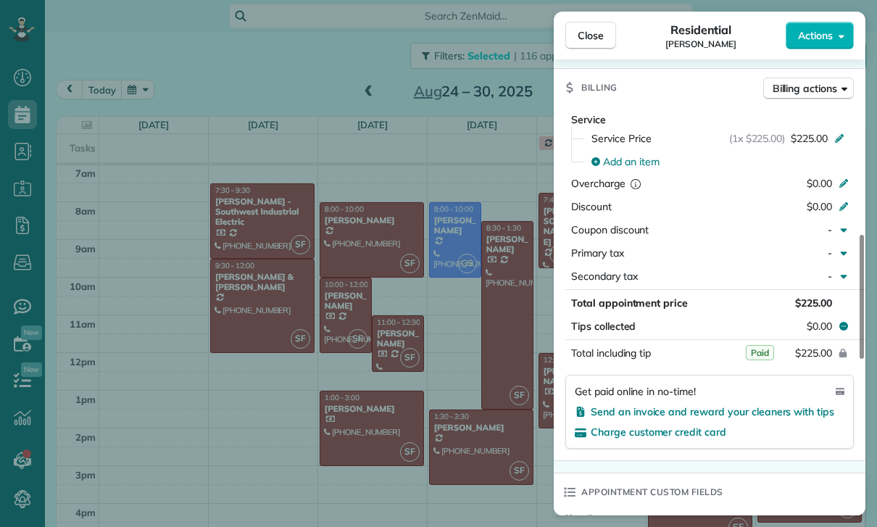
scroll to position [707, 0]
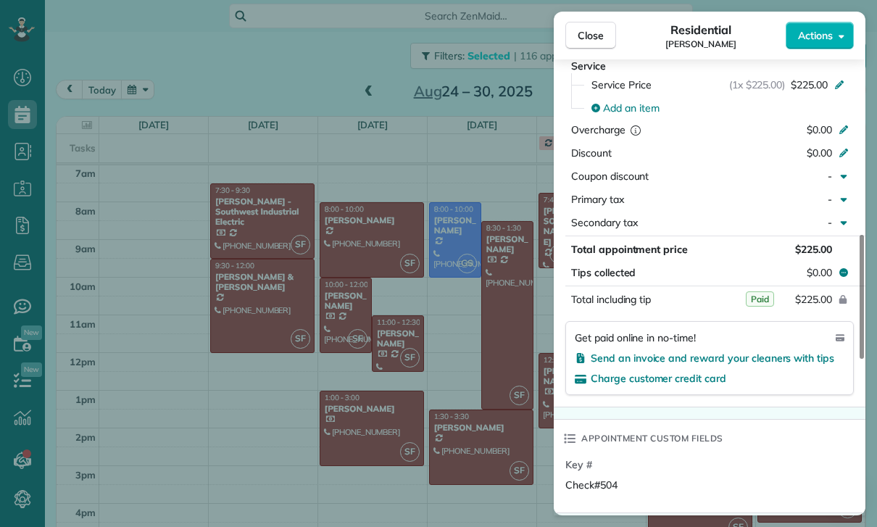
click at [395, 345] on div "Close Residential [PERSON_NAME] Actions Status Yet to Confirm [PERSON_NAME] · O…" at bounding box center [438, 263] width 877 height 527
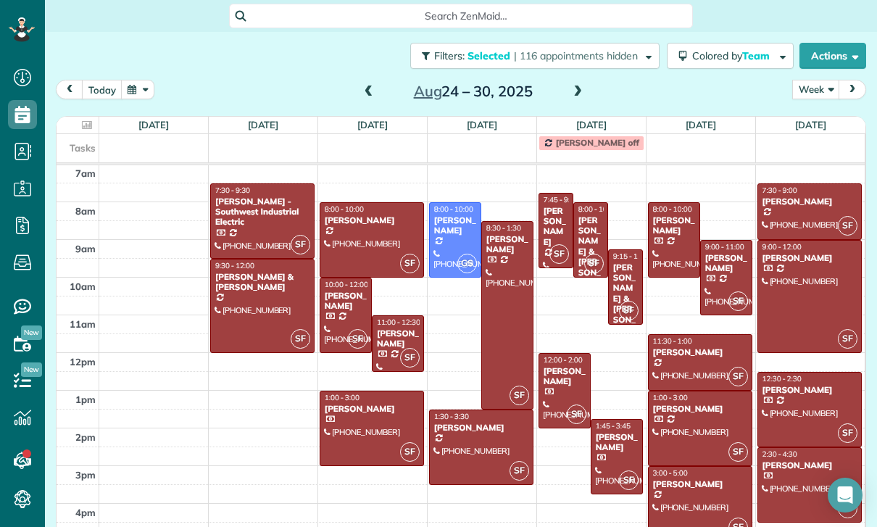
click at [397, 340] on div "[PERSON_NAME]" at bounding box center [397, 338] width 43 height 21
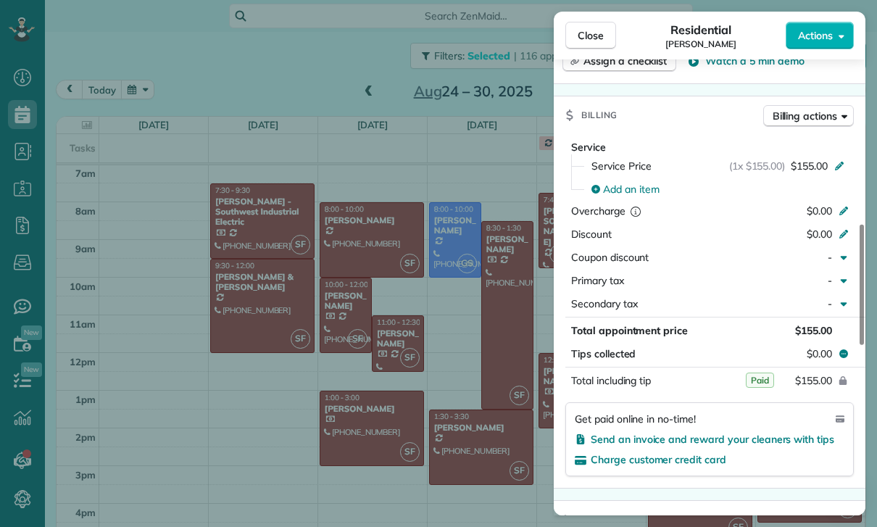
scroll to position [746, 0]
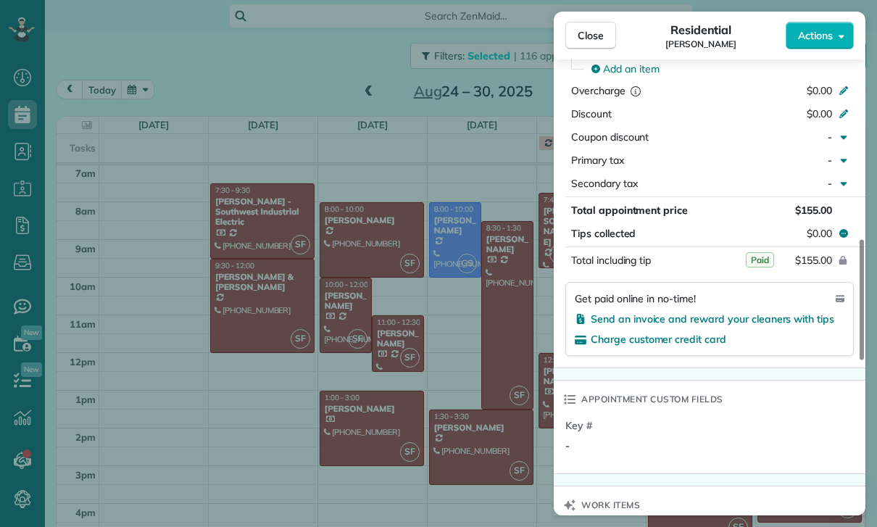
click at [441, 416] on div "Close Residential [PERSON_NAME] Actions Status Yet to Confirm [PERSON_NAME] · O…" at bounding box center [438, 263] width 877 height 527
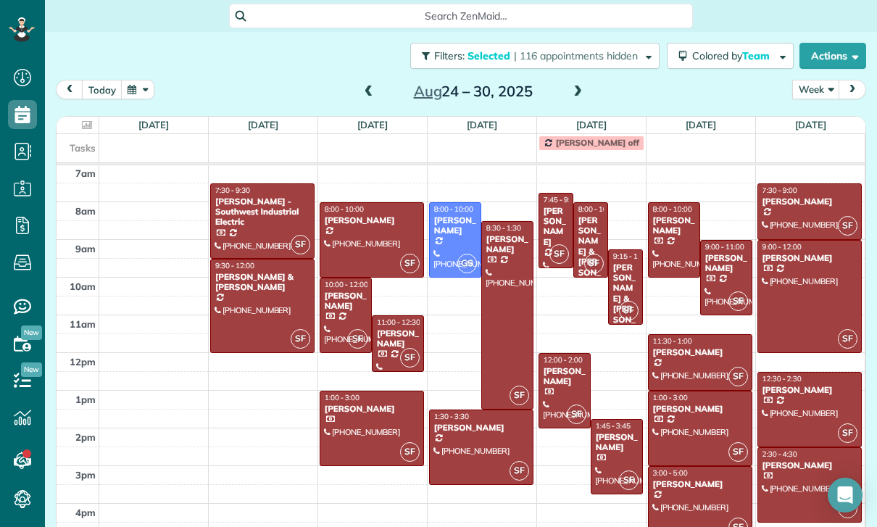
click at [355, 415] on div at bounding box center [371, 428] width 103 height 74
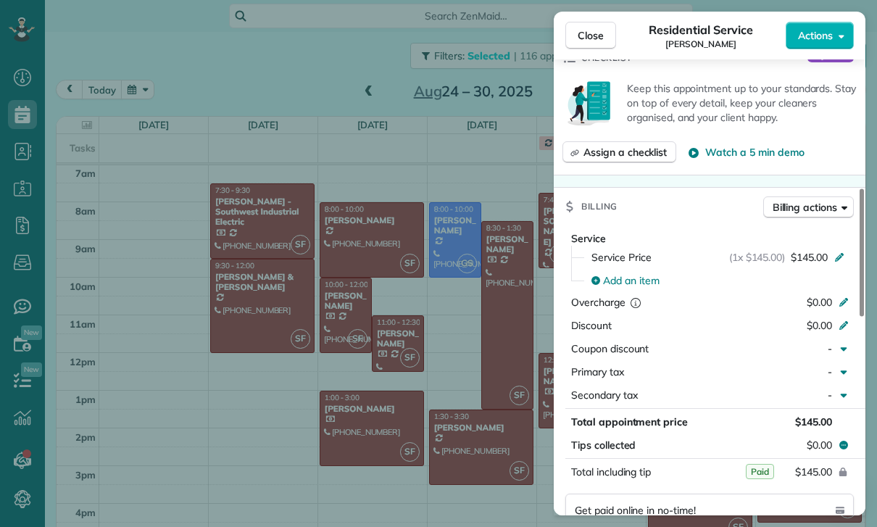
scroll to position [740, 0]
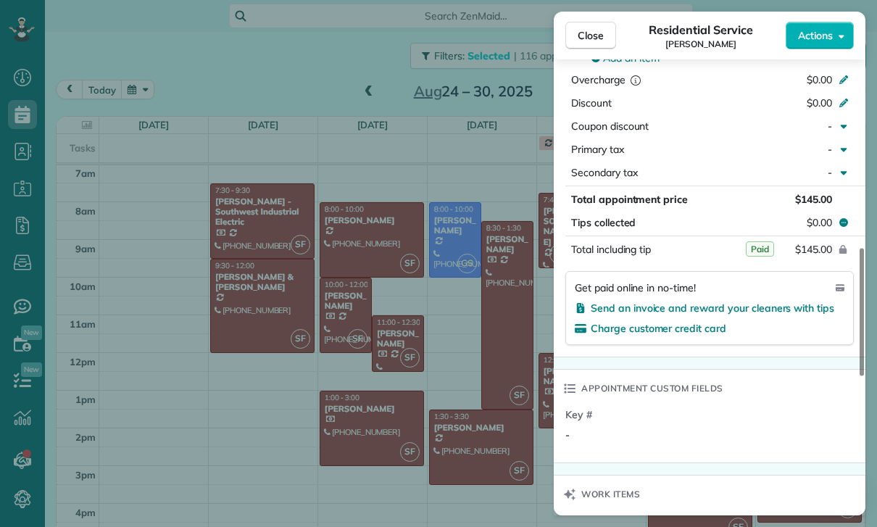
click at [436, 426] on div "Close Residential Service [PERSON_NAME] Actions Status Confirmed [PERSON_NAME] …" at bounding box center [438, 263] width 877 height 527
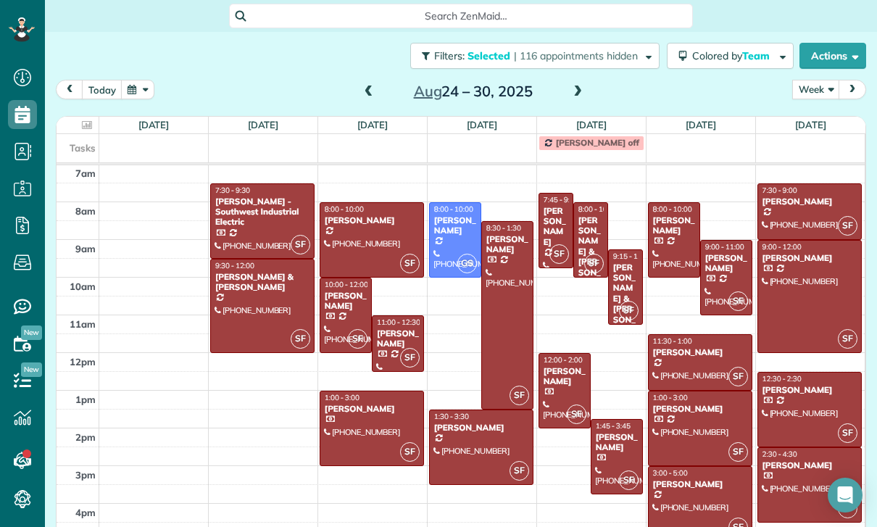
click at [489, 307] on div at bounding box center [507, 315] width 51 height 187
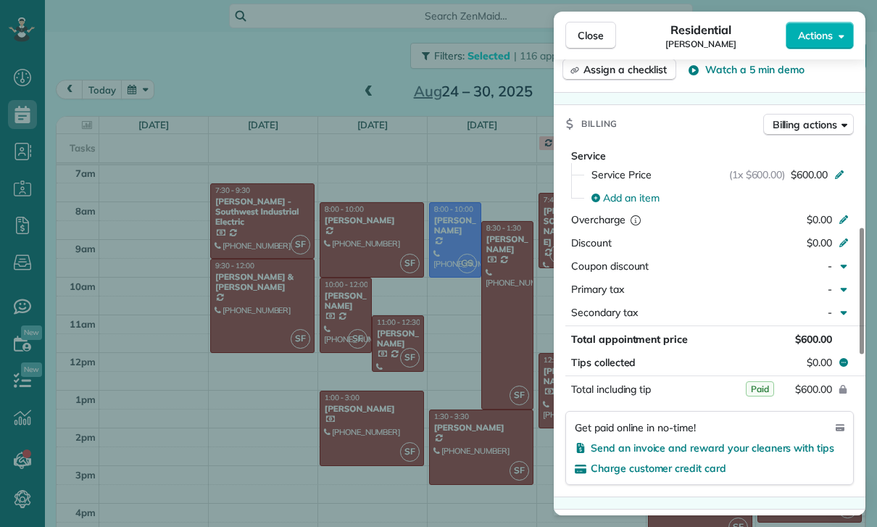
scroll to position [695, 0]
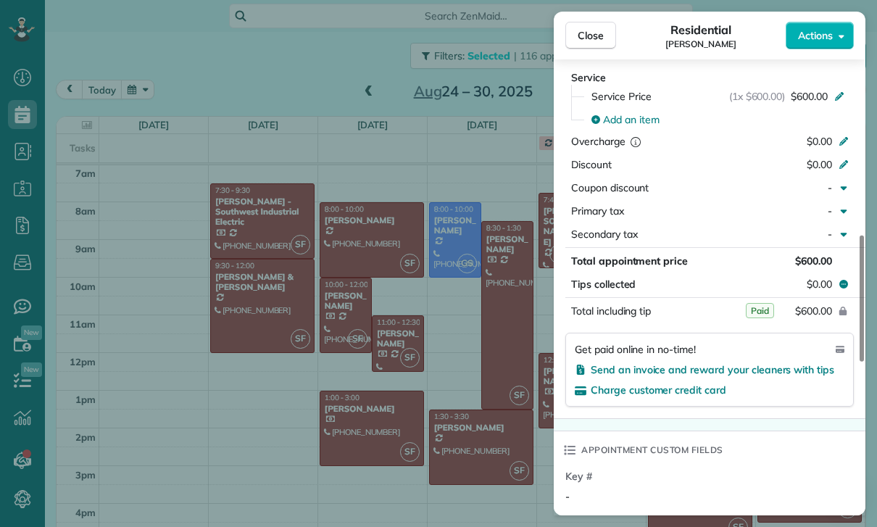
click at [499, 434] on div "Close Residential [PERSON_NAME] Actions Status Confirmed [PERSON_NAME] · Open p…" at bounding box center [438, 263] width 877 height 527
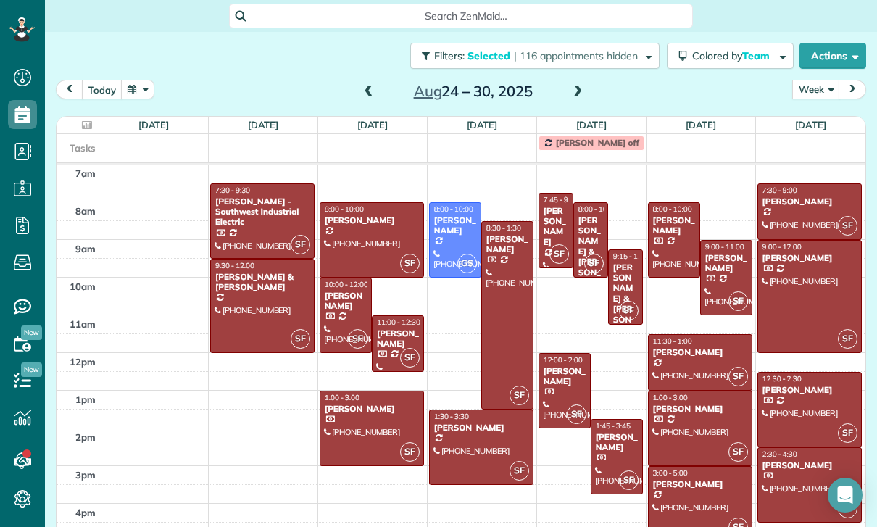
click at [473, 443] on div at bounding box center [481, 447] width 103 height 74
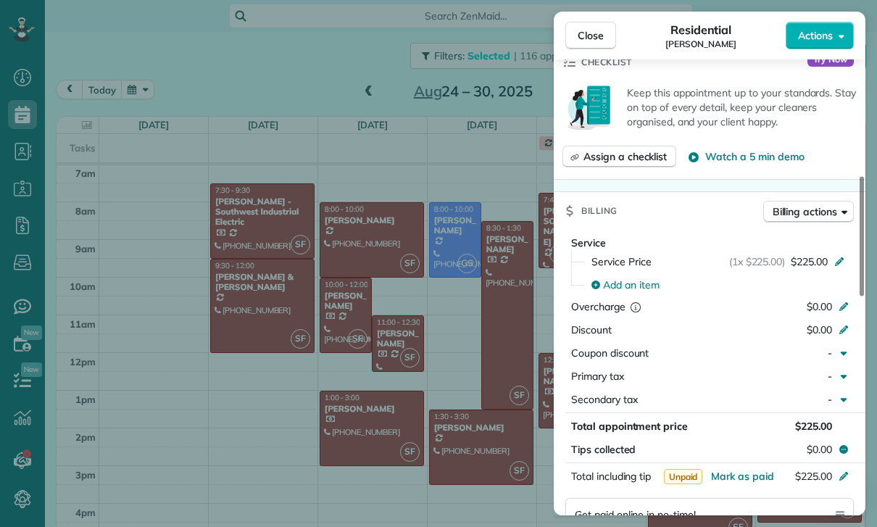
scroll to position [658, 0]
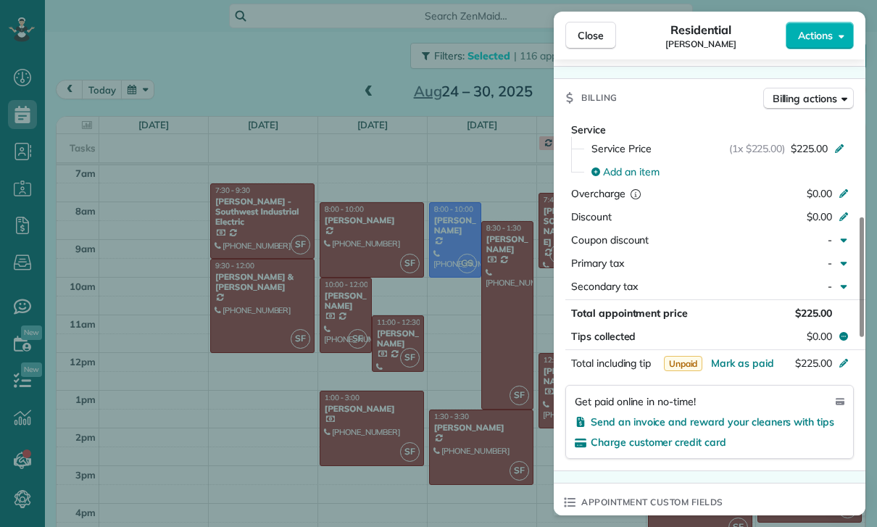
click at [468, 441] on div "Close Residential [PERSON_NAME] Actions Status Yet to Confirm [PERSON_NAME] · O…" at bounding box center [438, 263] width 877 height 527
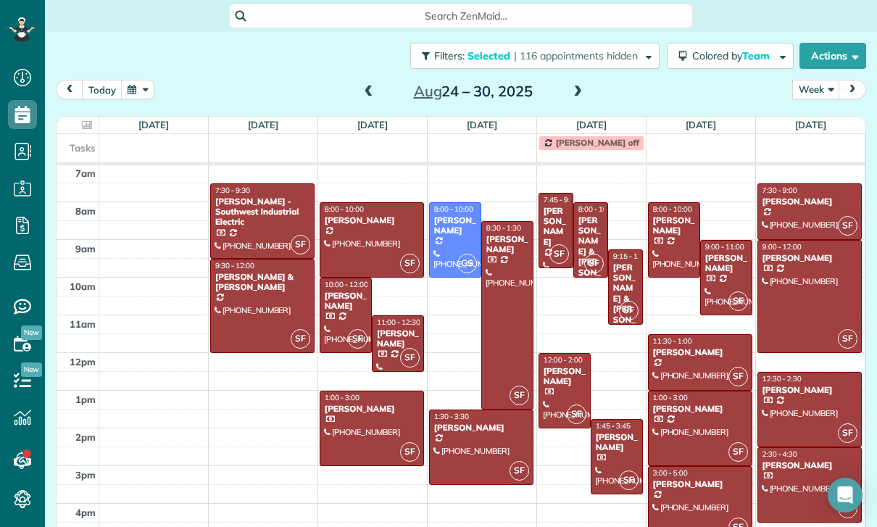
click at [549, 217] on div "[PERSON_NAME]" at bounding box center [556, 227] width 26 height 42
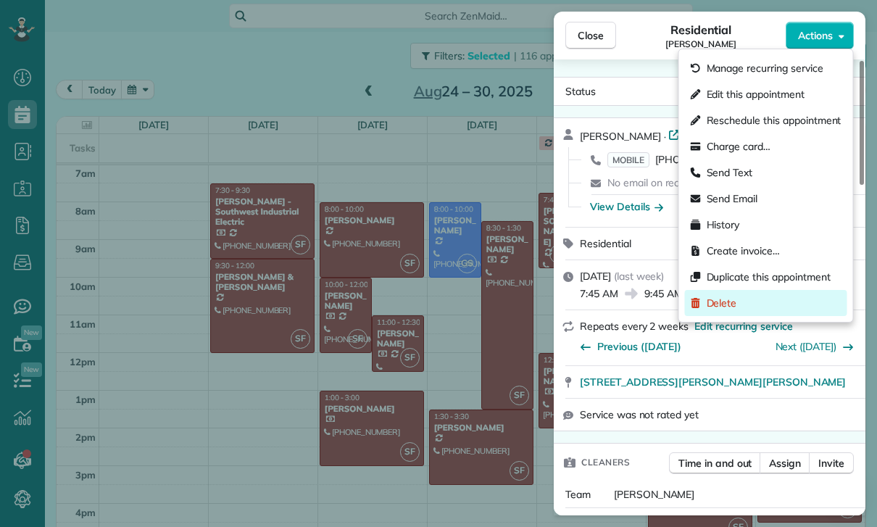
click at [737, 304] on div "Delete" at bounding box center [766, 303] width 162 height 26
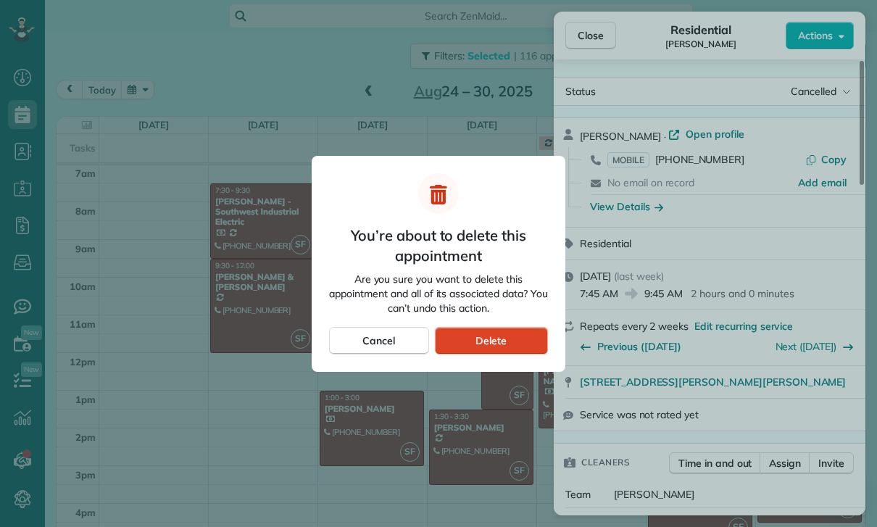
click at [515, 337] on div "Delete" at bounding box center [491, 341] width 113 height 28
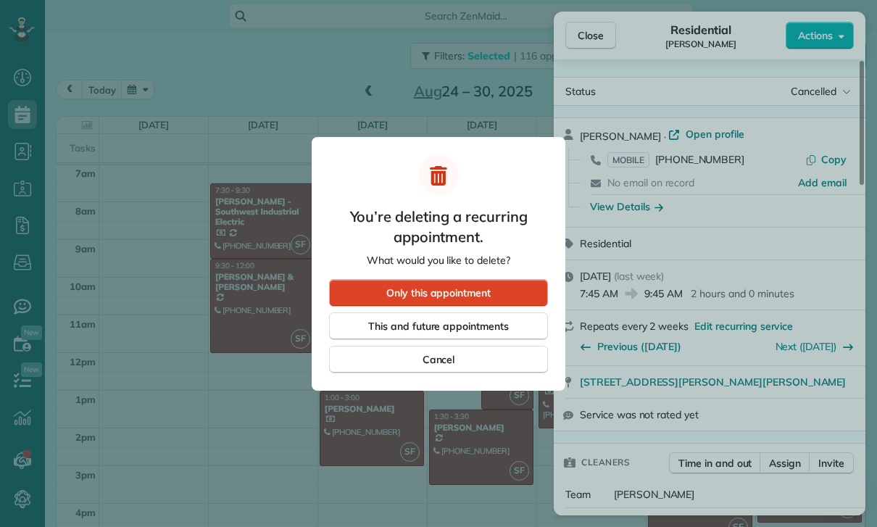
click at [497, 288] on div "Only this appointment" at bounding box center [438, 293] width 219 height 28
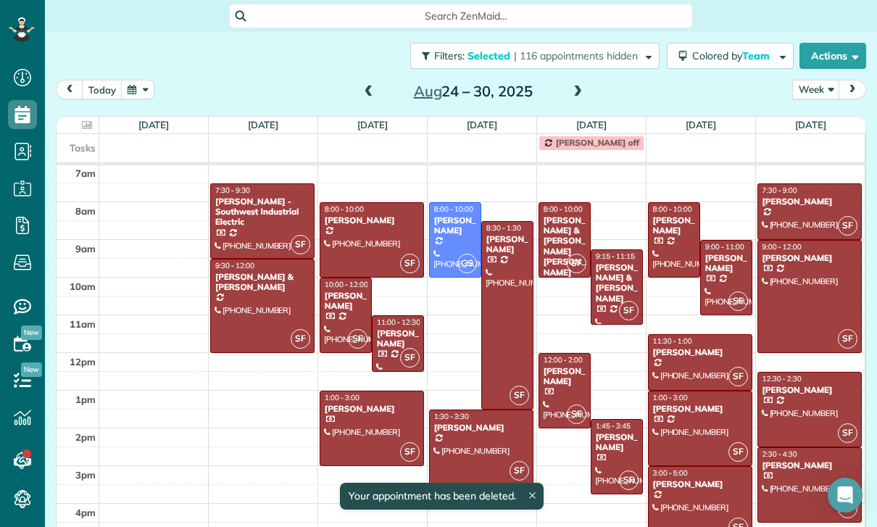
scroll to position [114, 0]
click at [555, 229] on div "[PERSON_NAME] & [PERSON_NAME] [PERSON_NAME]" at bounding box center [564, 246] width 43 height 62
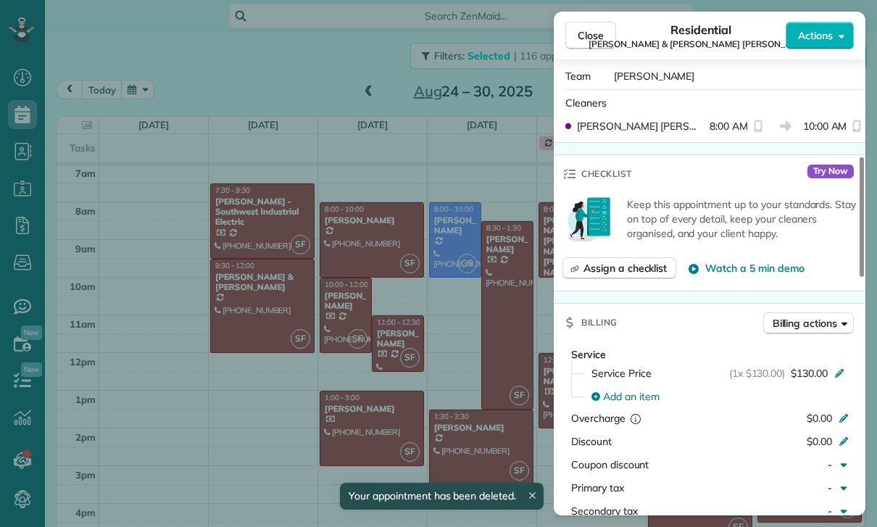
scroll to position [620, 0]
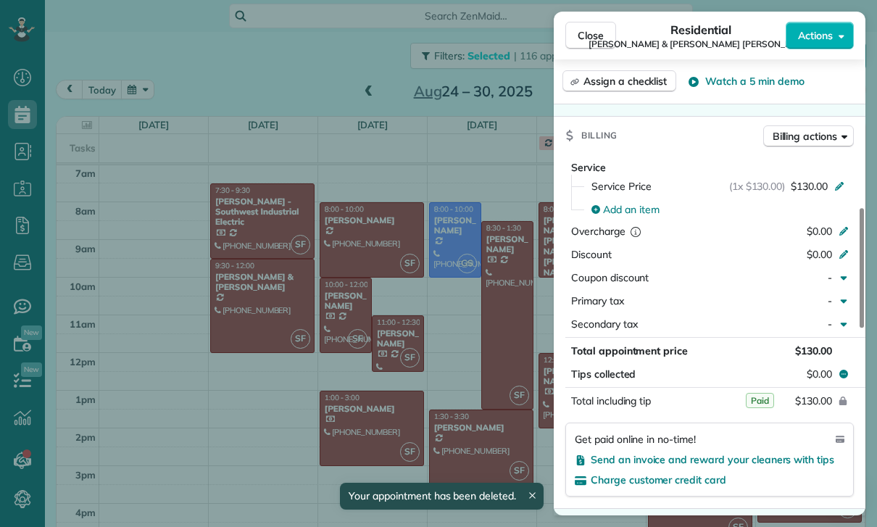
click at [456, 412] on div "Close Residential [PERSON_NAME] & [PERSON_NAME] [PERSON_NAME] Actions Status Ye…" at bounding box center [438, 263] width 877 height 527
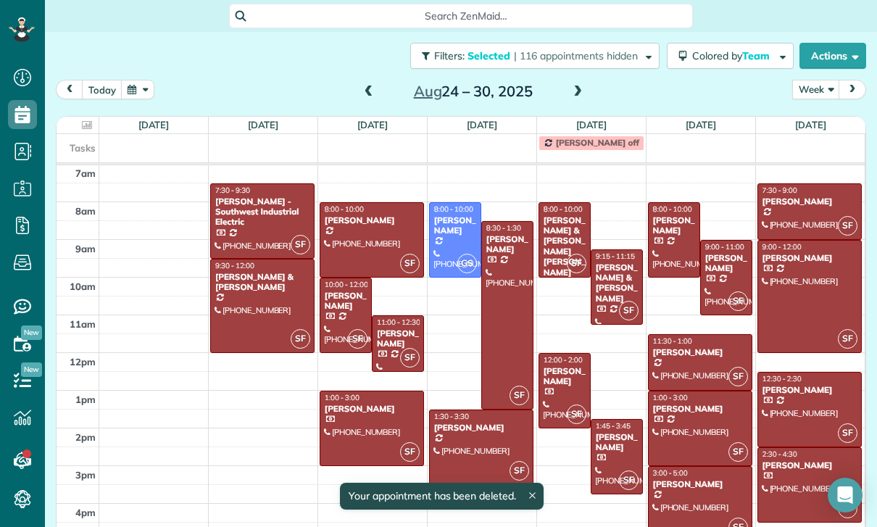
click at [618, 286] on div "[PERSON_NAME] & [PERSON_NAME]" at bounding box center [616, 283] width 43 height 42
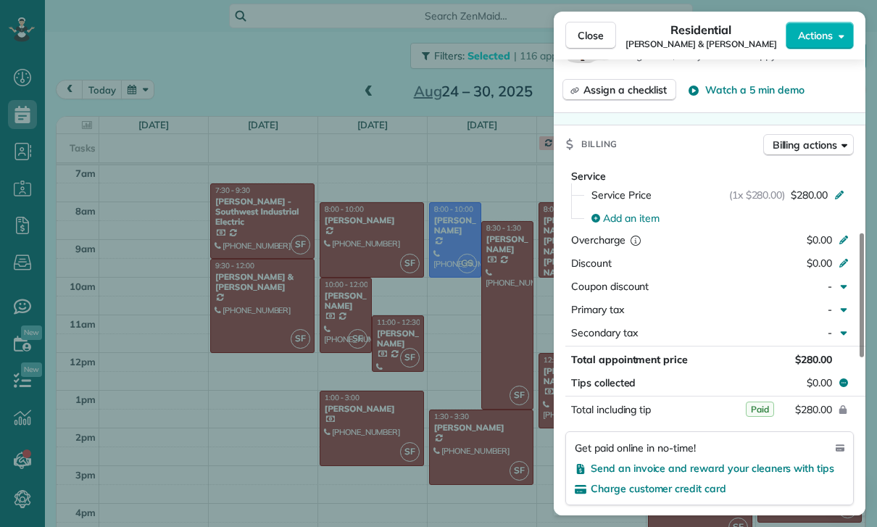
scroll to position [697, 0]
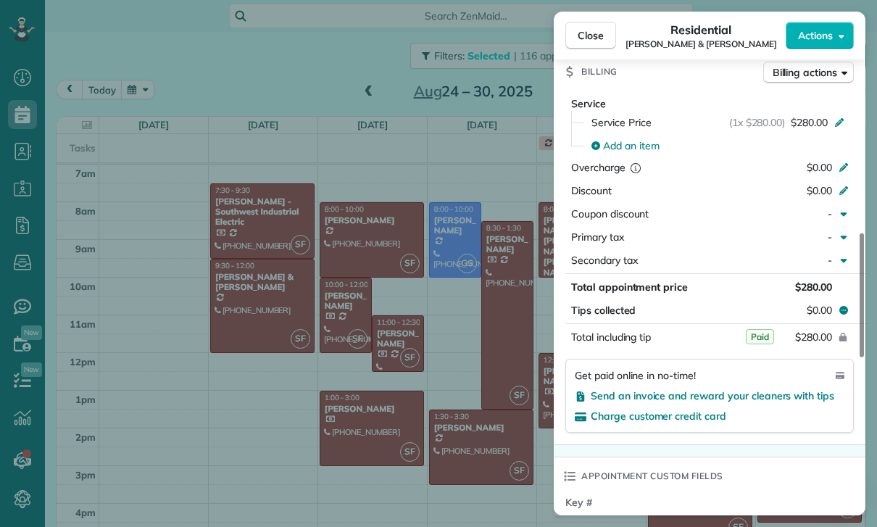
click at [468, 394] on div "Close Residential [PERSON_NAME] & [PERSON_NAME] Actions Status Confirmed [PERSO…" at bounding box center [438, 263] width 877 height 527
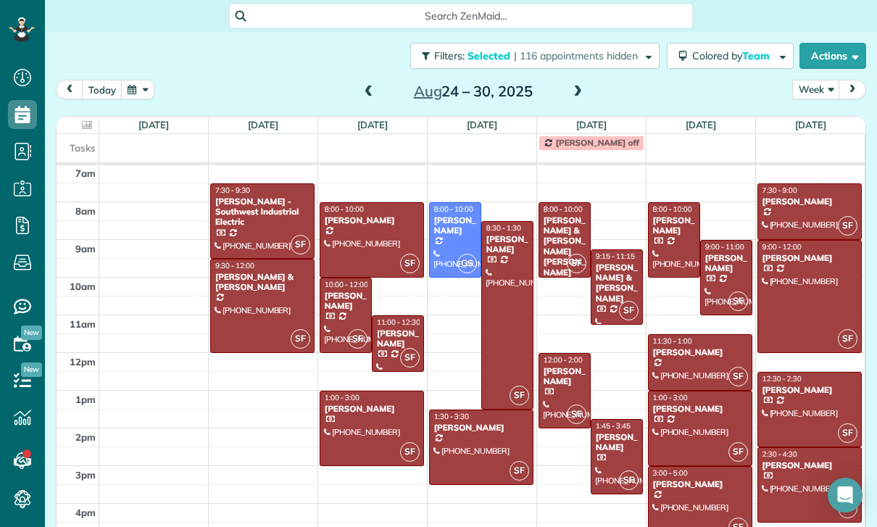
click at [560, 383] on div "[PERSON_NAME]" at bounding box center [564, 376] width 43 height 21
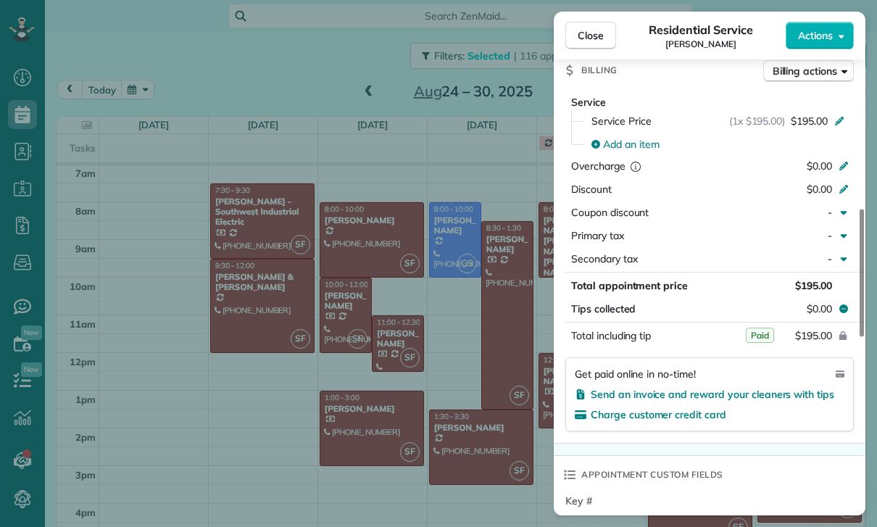
scroll to position [706, 0]
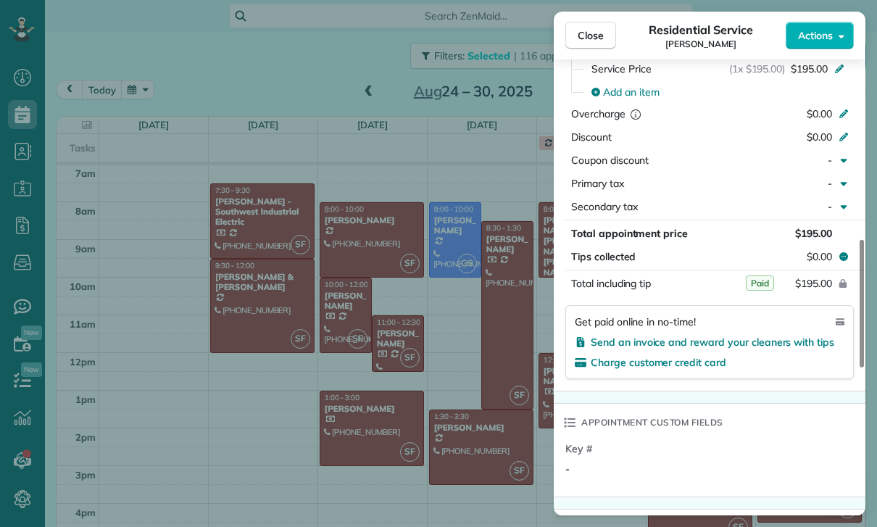
click at [457, 393] on div "Close Residential Service [PERSON_NAME] Actions Status Confirmed [PERSON_NAME] …" at bounding box center [438, 263] width 877 height 527
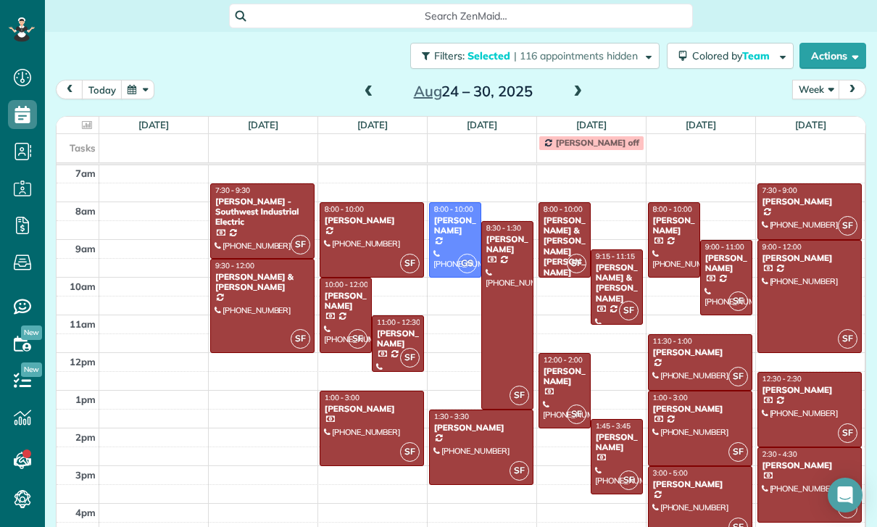
click at [618, 447] on div "[PERSON_NAME]" at bounding box center [616, 442] width 43 height 21
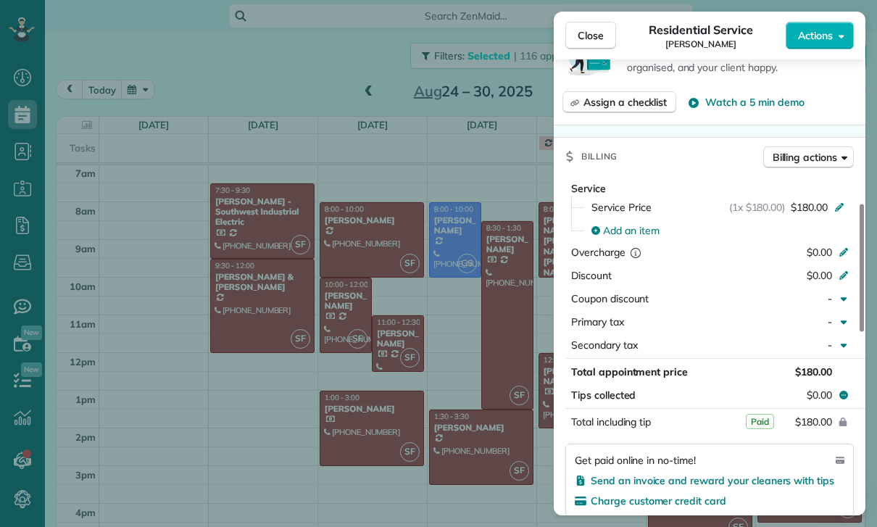
scroll to position [565, 0]
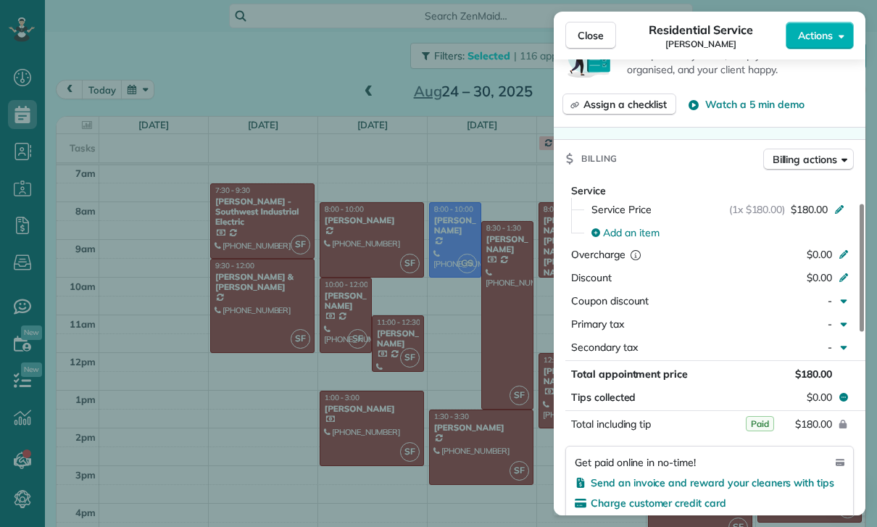
click at [481, 454] on div "Close Residential Service [PERSON_NAME] Actions Status Confirmed [PERSON_NAME] …" at bounding box center [438, 263] width 877 height 527
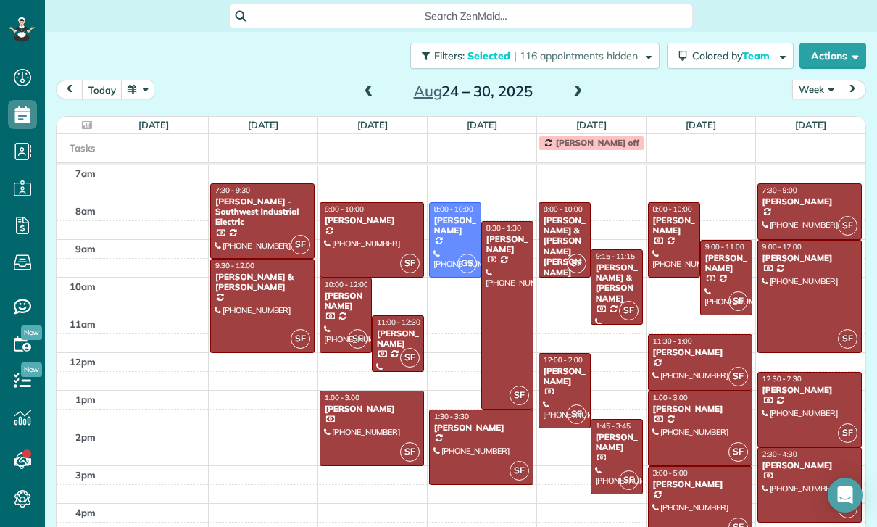
click at [672, 224] on div "[PERSON_NAME]" at bounding box center [673, 225] width 43 height 21
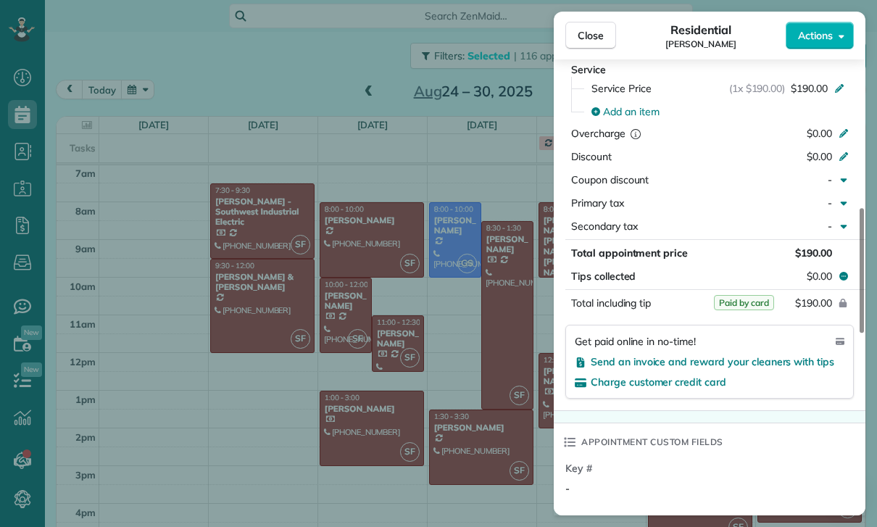
scroll to position [700, 0]
click at [453, 413] on div "Close Residential [PERSON_NAME] Actions Status Yet to Confirm [PERSON_NAME] · O…" at bounding box center [438, 263] width 877 height 527
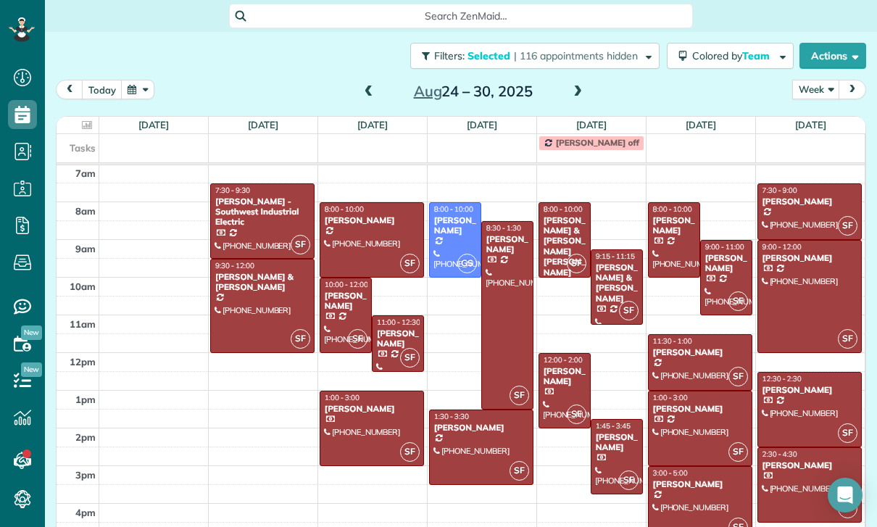
click at [726, 267] on div "[PERSON_NAME]" at bounding box center [726, 263] width 43 height 21
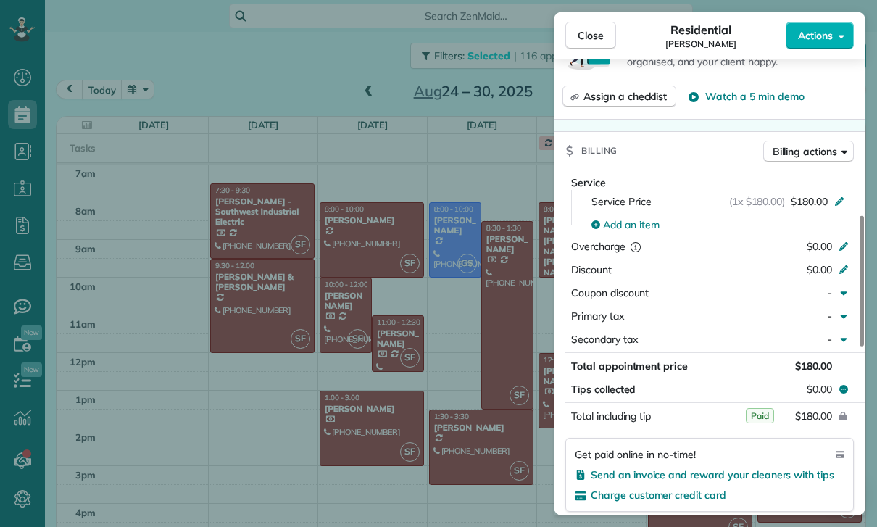
scroll to position [628, 0]
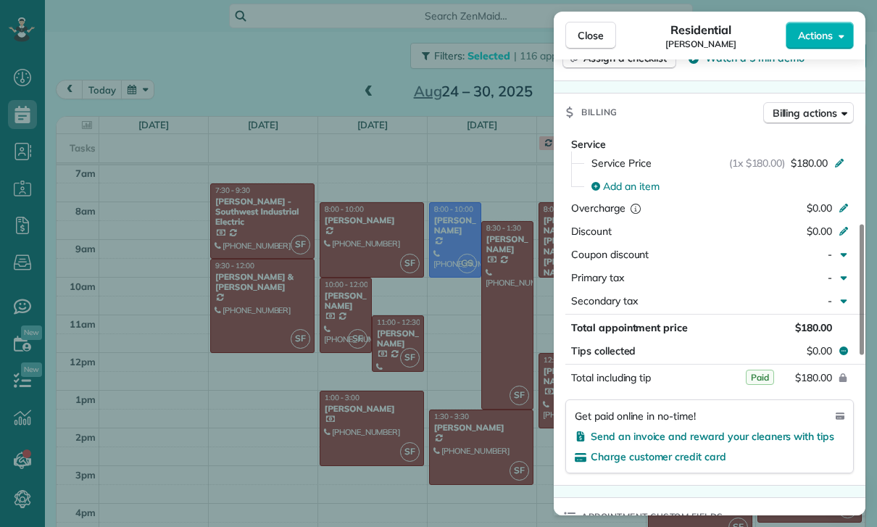
click at [473, 422] on div "Close Residential [PERSON_NAME] Actions Status Confirmed [PERSON_NAME] · Open p…" at bounding box center [438, 263] width 877 height 527
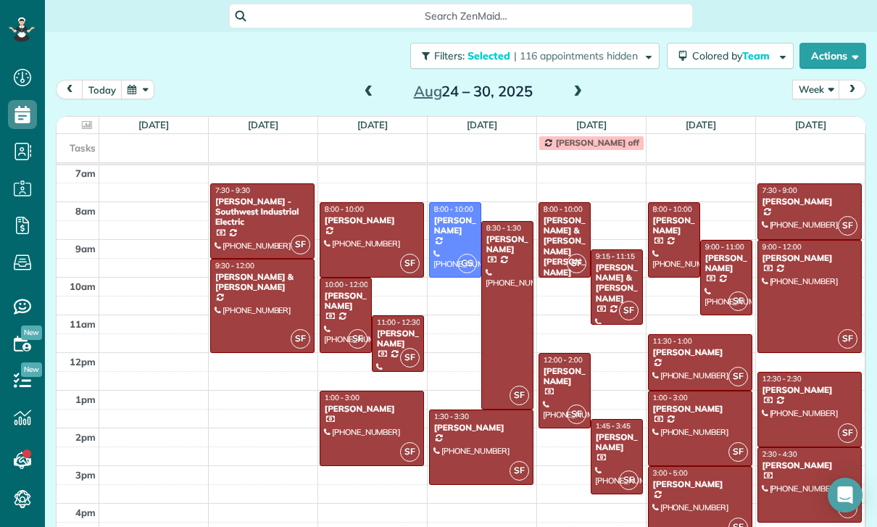
click at [688, 353] on div "[PERSON_NAME]" at bounding box center [700, 352] width 96 height 10
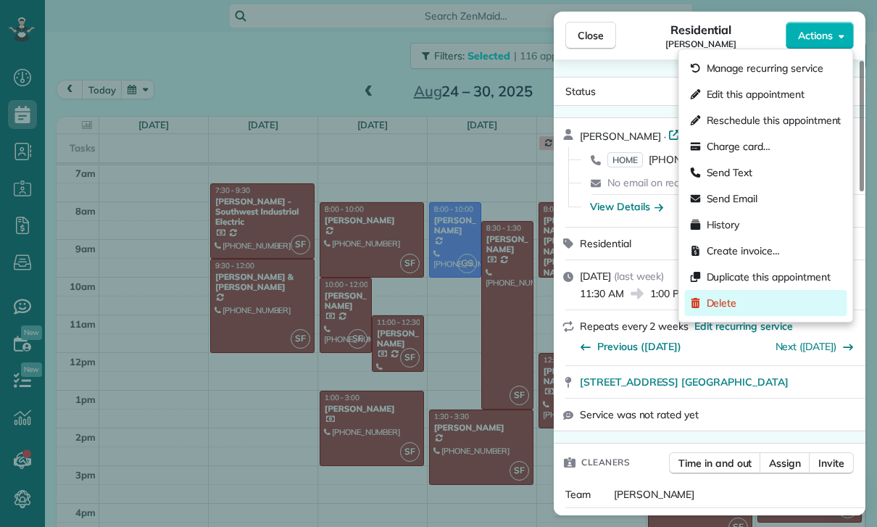
click at [726, 298] on span "Delete" at bounding box center [722, 303] width 30 height 14
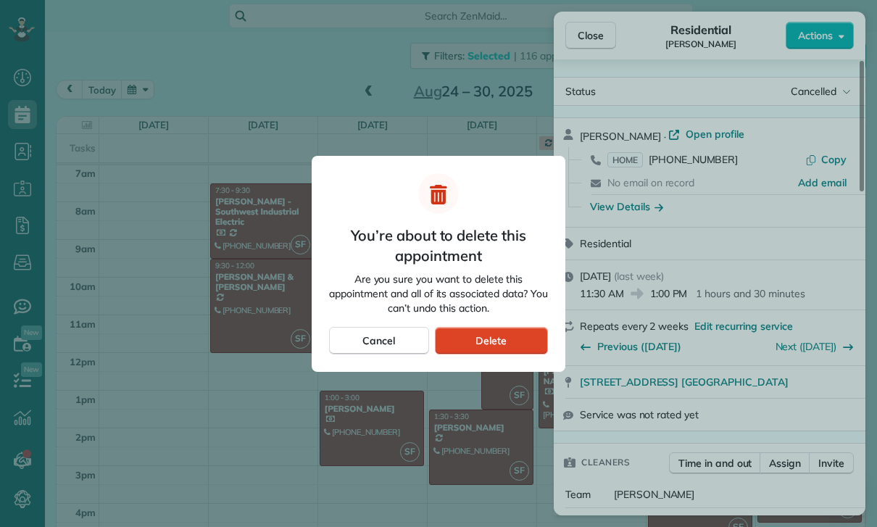
click at [515, 333] on div "Delete" at bounding box center [491, 341] width 113 height 28
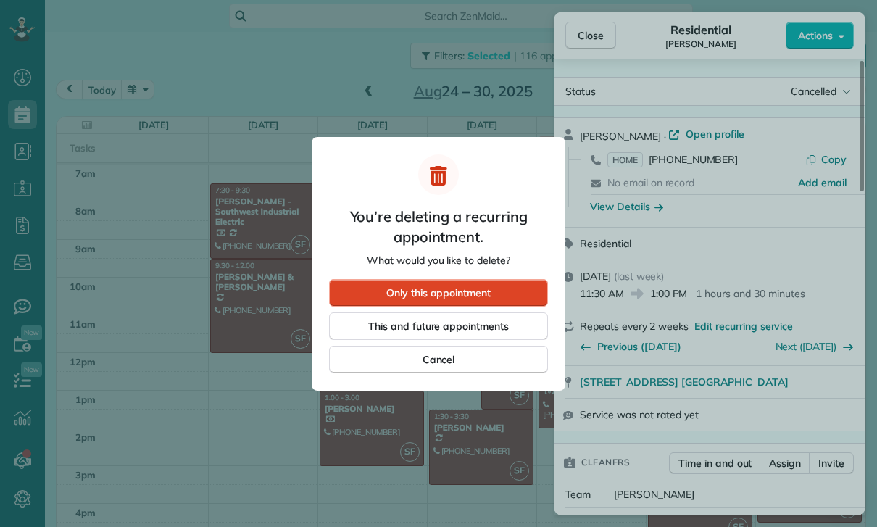
click at [491, 288] on span "Only this appointment" at bounding box center [438, 293] width 104 height 14
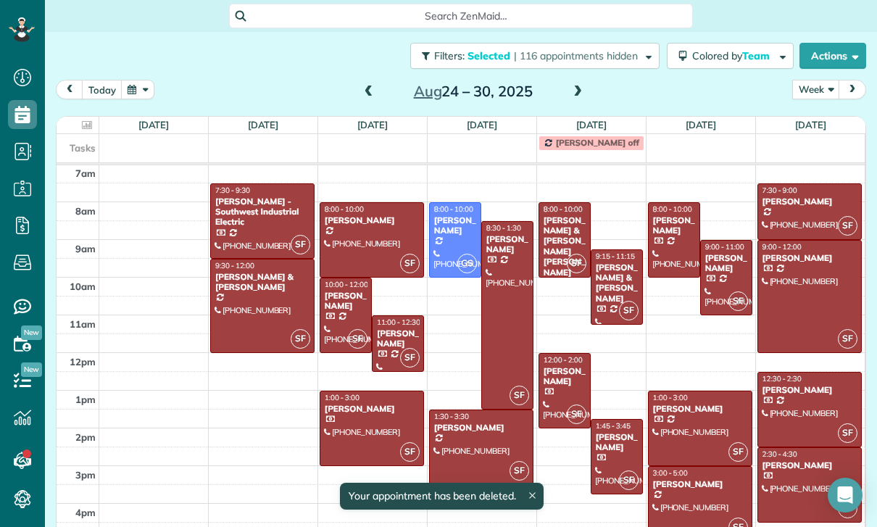
scroll to position [114, 0]
click at [695, 426] on div at bounding box center [700, 428] width 103 height 74
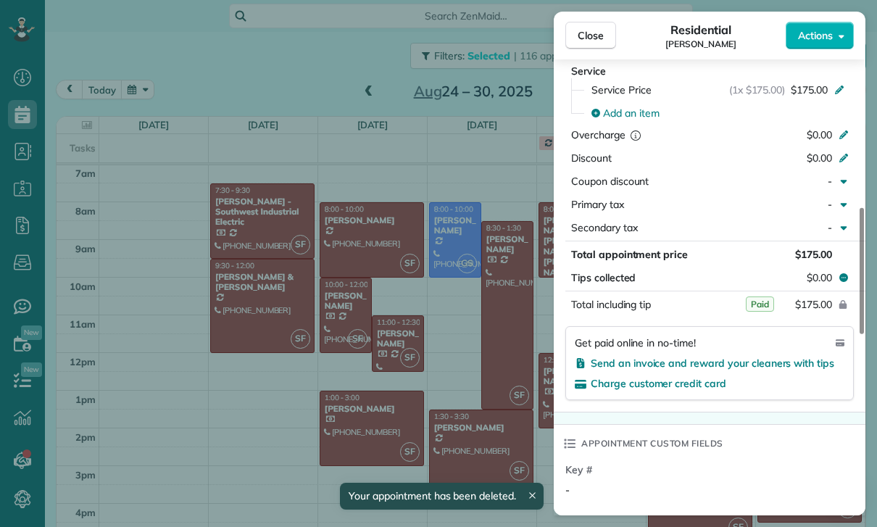
scroll to position [715, 0]
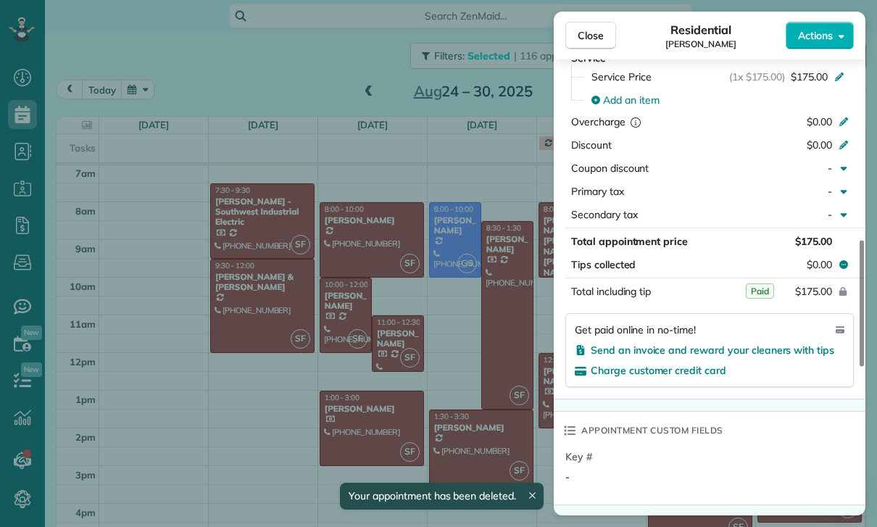
click at [483, 413] on div "Close Residential [PERSON_NAME] Actions Status Confirmed [PERSON_NAME] · Open p…" at bounding box center [438, 263] width 877 height 527
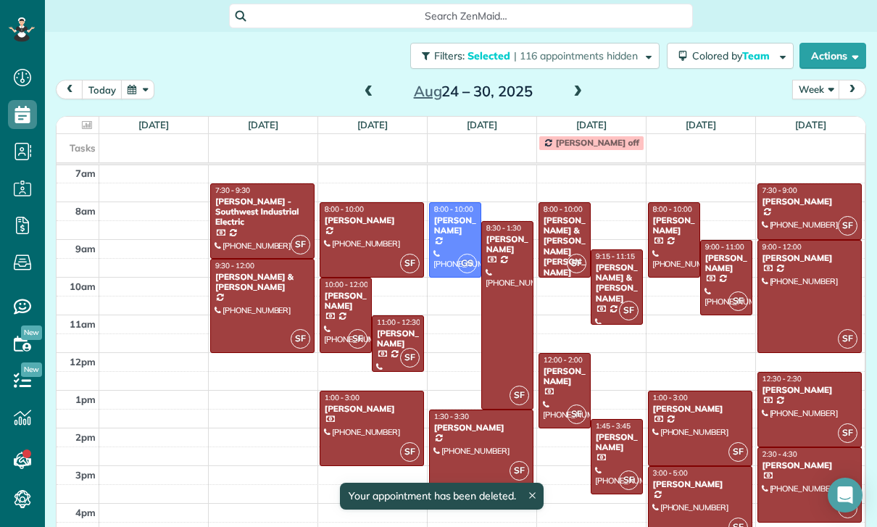
click at [684, 505] on div at bounding box center [700, 504] width 103 height 74
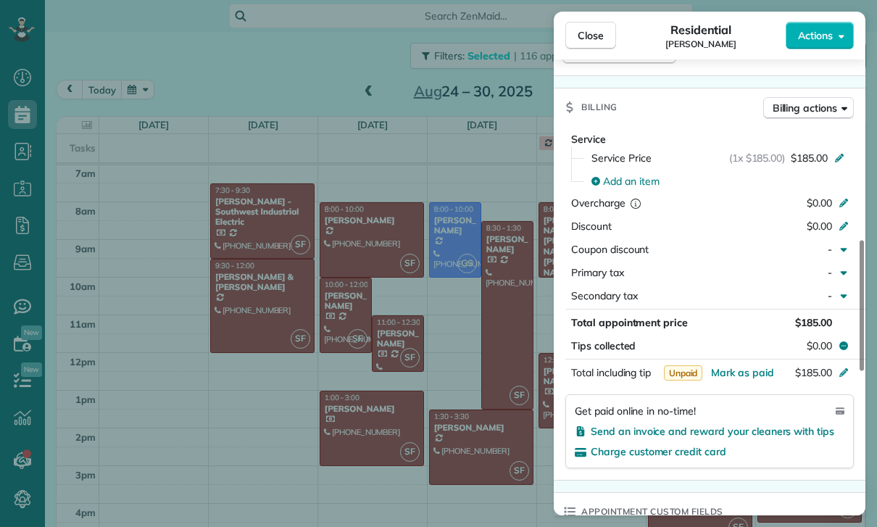
scroll to position [716, 0]
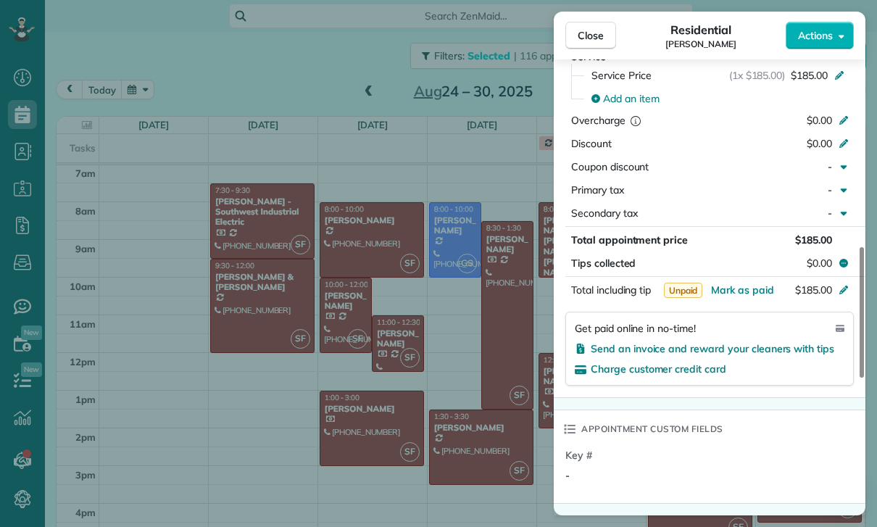
click at [481, 415] on div "Close Residential [PERSON_NAME] Actions Status Confirmed [PERSON_NAME] · Open p…" at bounding box center [438, 263] width 877 height 527
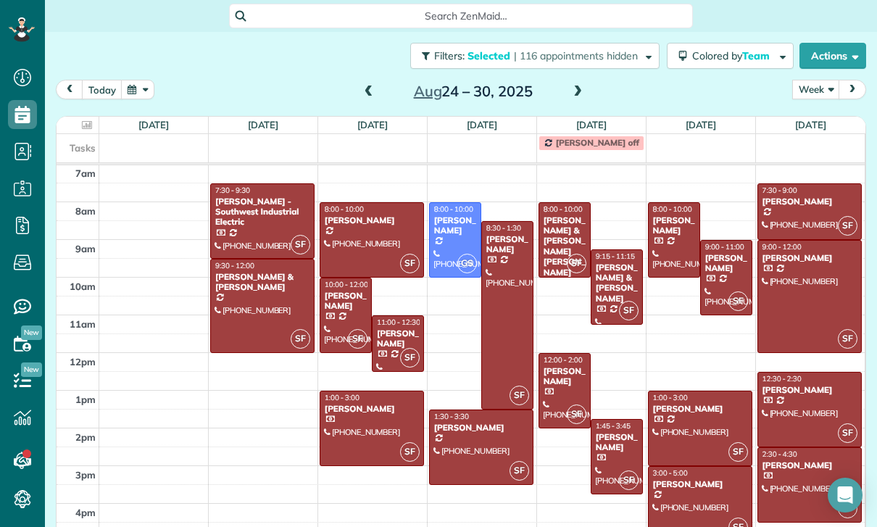
click at [789, 289] on div at bounding box center [810, 297] width 104 height 112
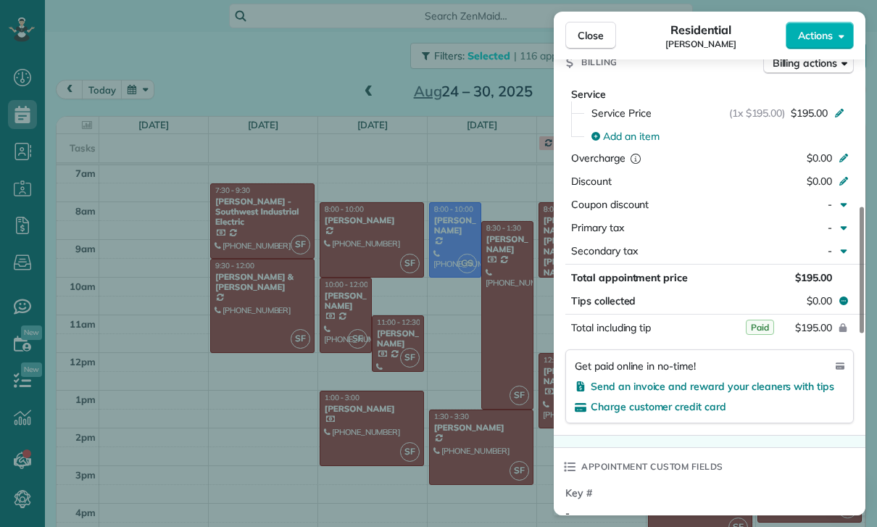
scroll to position [682, 0]
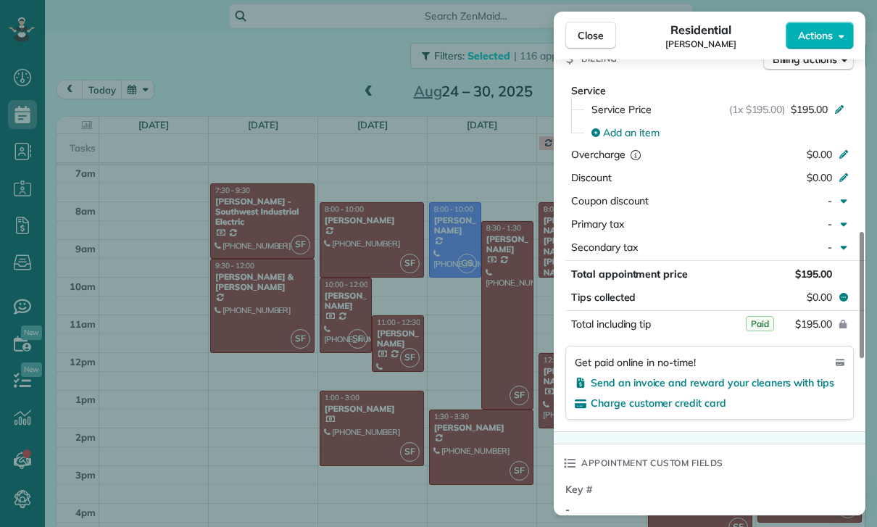
click at [471, 386] on div "Close Residential [PERSON_NAME] Actions Status Confirmed [PERSON_NAME] · Open p…" at bounding box center [438, 263] width 877 height 527
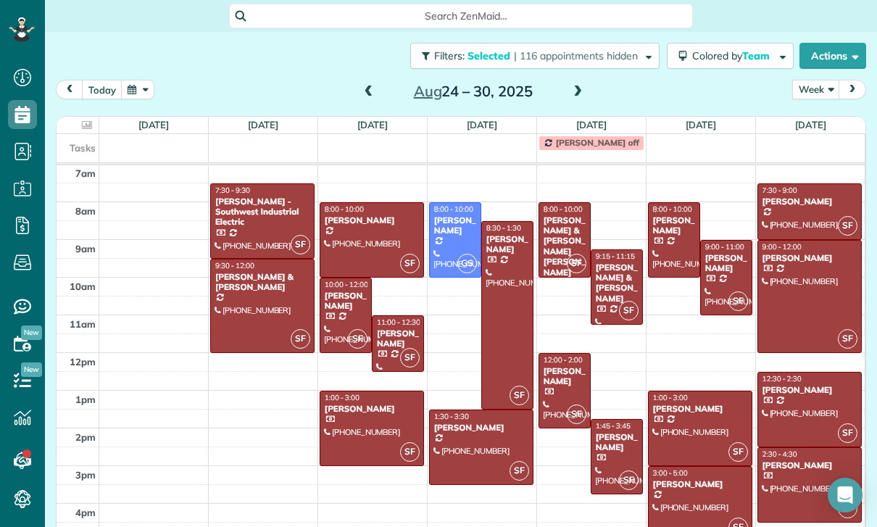
click at [797, 416] on div at bounding box center [810, 410] width 104 height 74
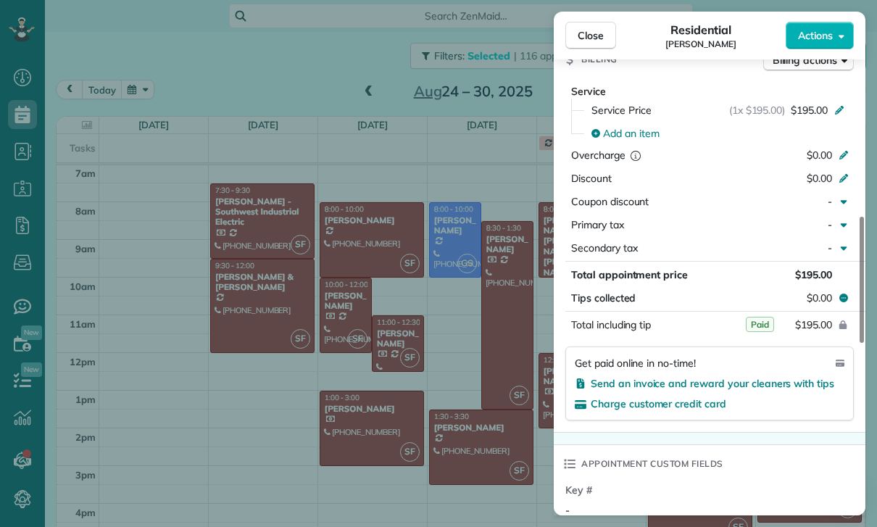
scroll to position [720, 0]
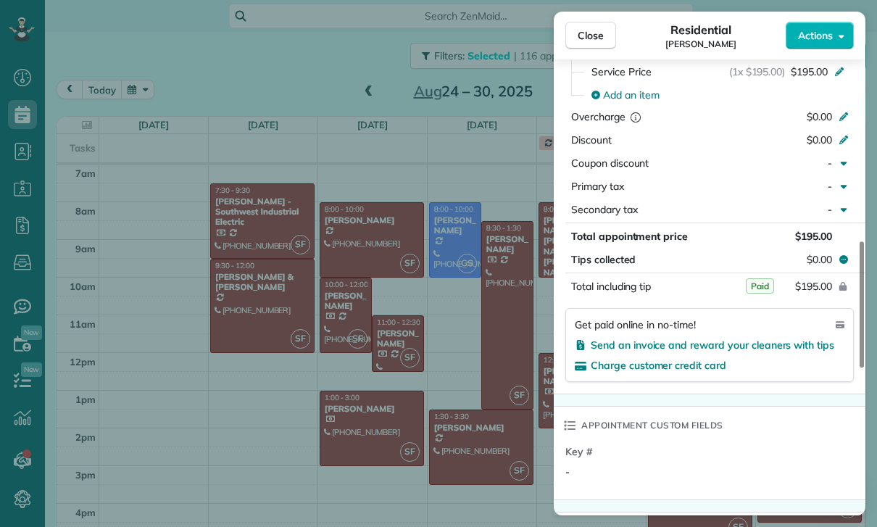
click at [481, 410] on div "Close Residential [PERSON_NAME] Actions Status Confirmed [PERSON_NAME] · Open p…" at bounding box center [438, 263] width 877 height 527
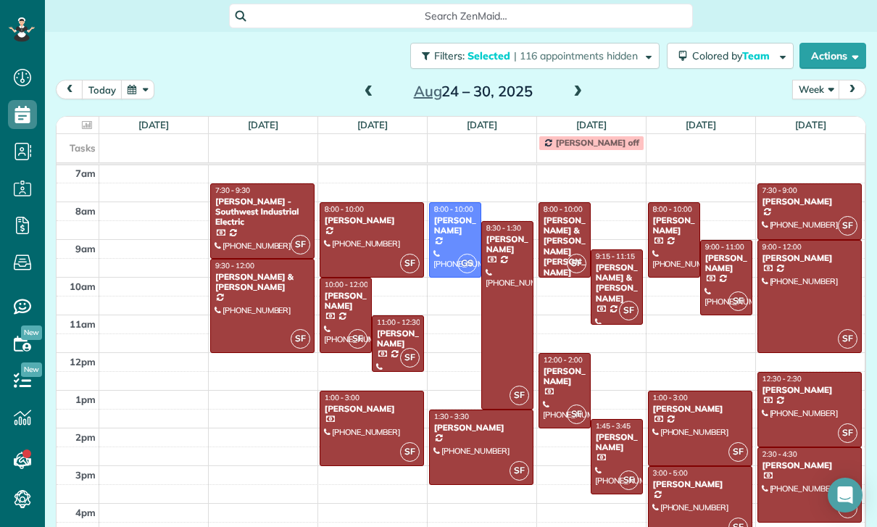
click at [785, 476] on div at bounding box center [810, 485] width 104 height 74
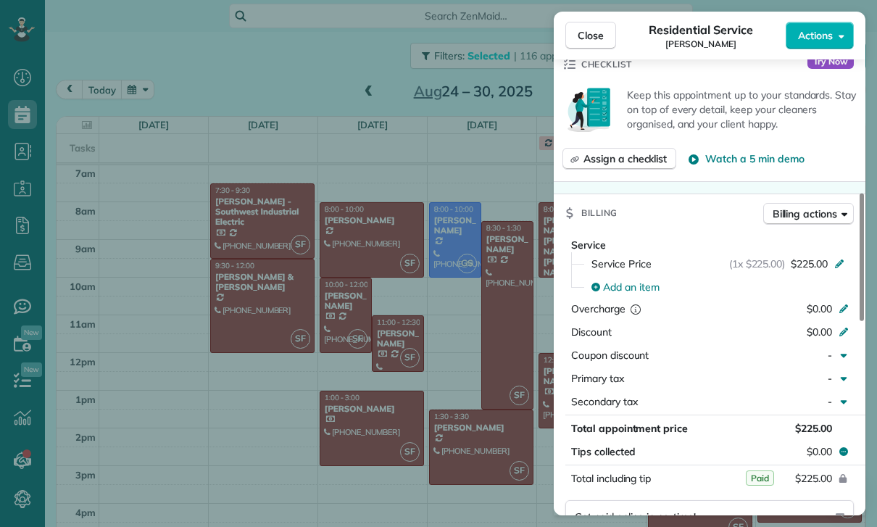
scroll to position [719, 0]
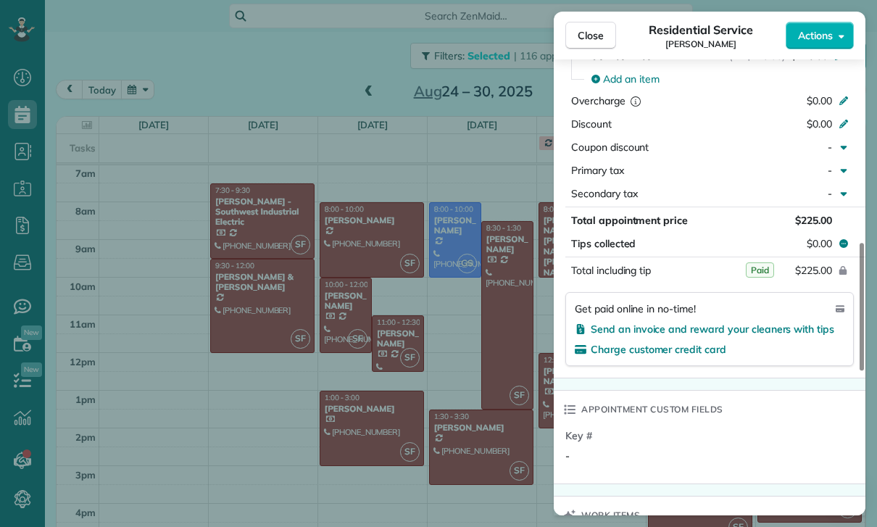
click at [418, 426] on div "Close Residential Service [PERSON_NAME] Actions Status Confirmed [PERSON_NAME] …" at bounding box center [438, 263] width 877 height 527
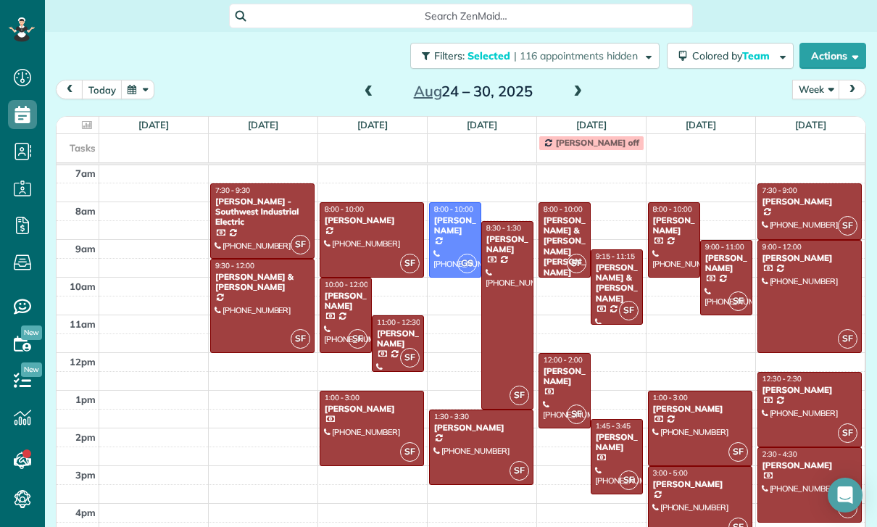
click at [452, 220] on div "[PERSON_NAME]" at bounding box center [454, 225] width 43 height 21
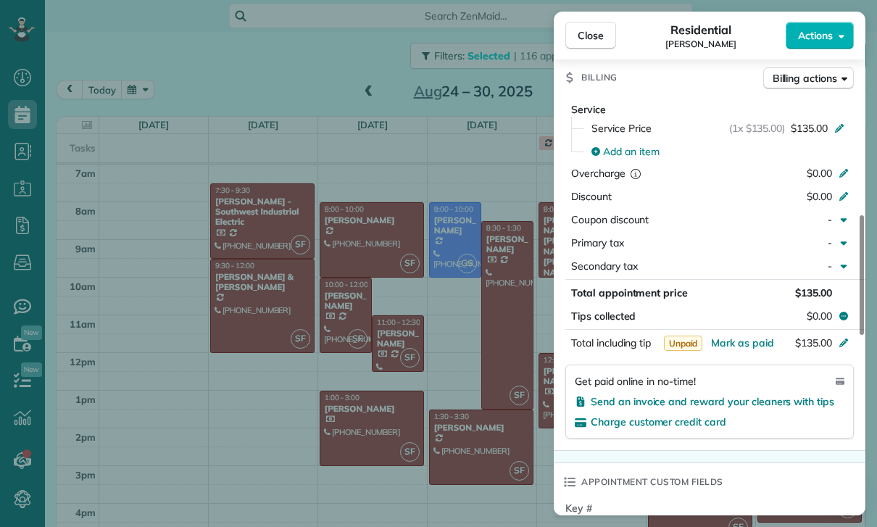
scroll to position [728, 0]
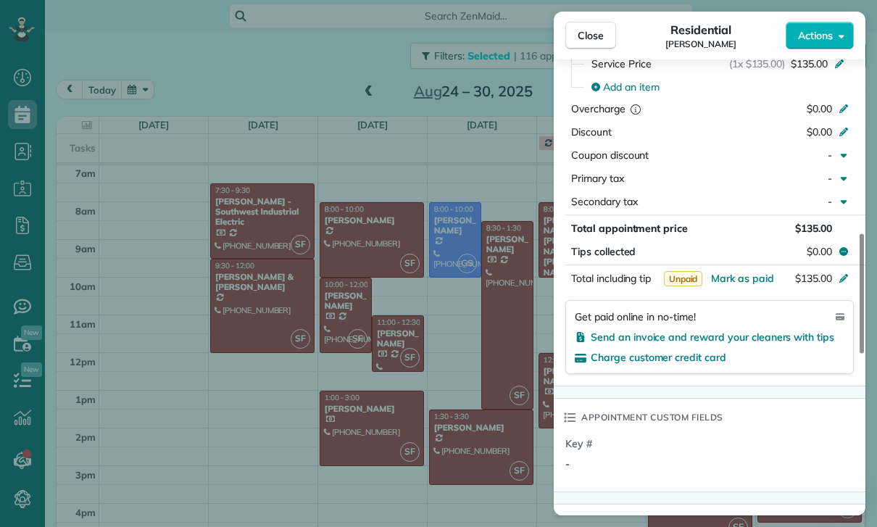
click at [263, 91] on div "Close Residential [PERSON_NAME] Actions Status Yet to Confirm [PERSON_NAME] · O…" at bounding box center [438, 263] width 877 height 527
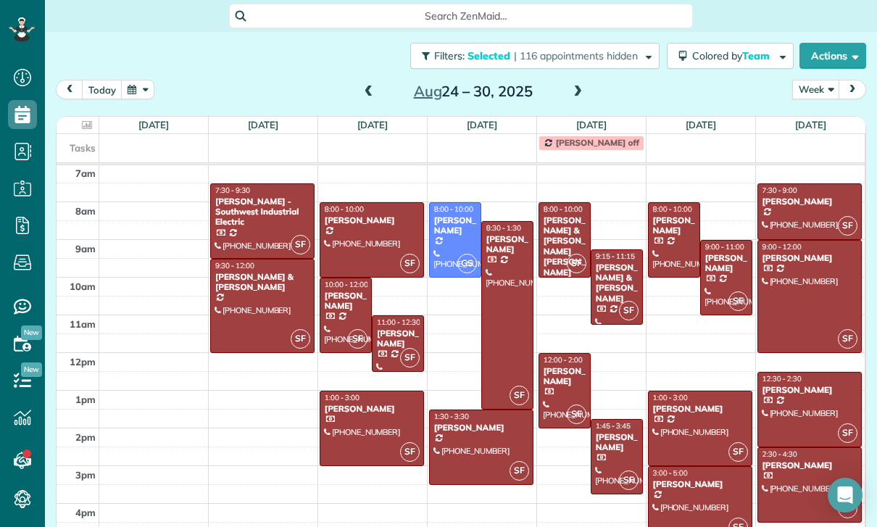
click at [364, 94] on span at bounding box center [369, 92] width 16 height 13
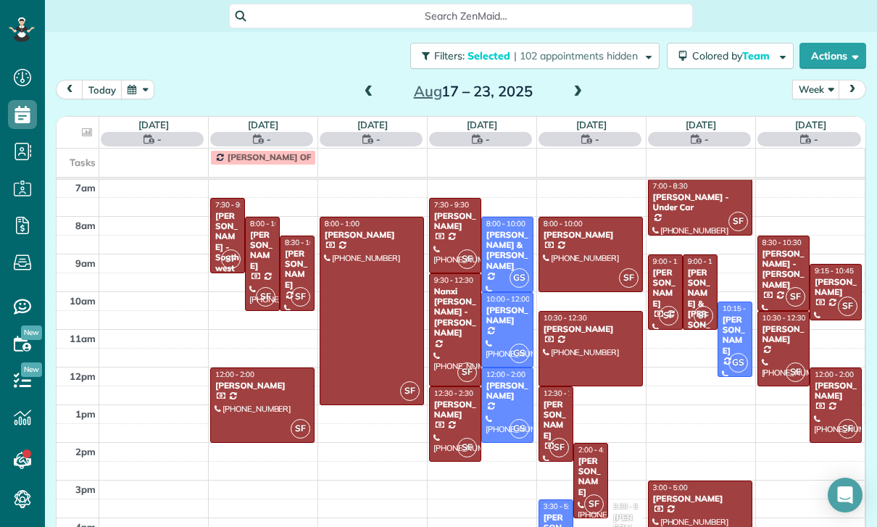
scroll to position [114, 0]
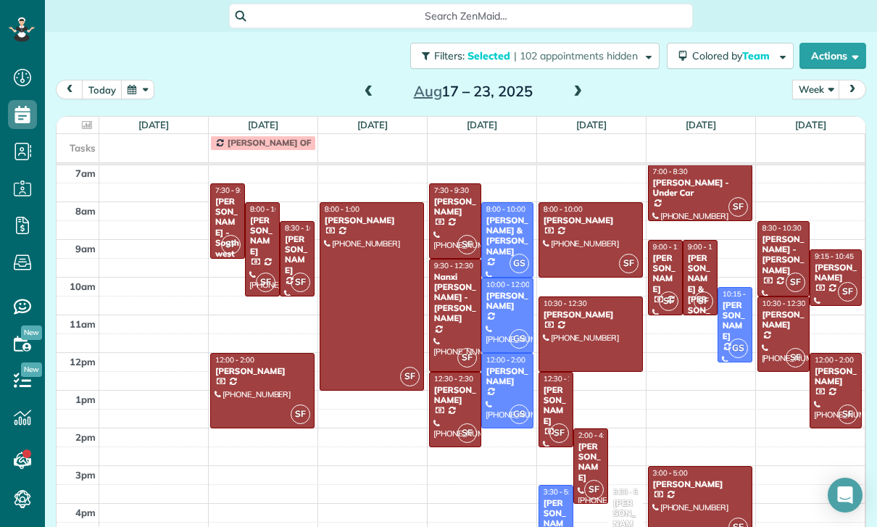
click at [299, 254] on div "[PERSON_NAME]" at bounding box center [297, 255] width 26 height 42
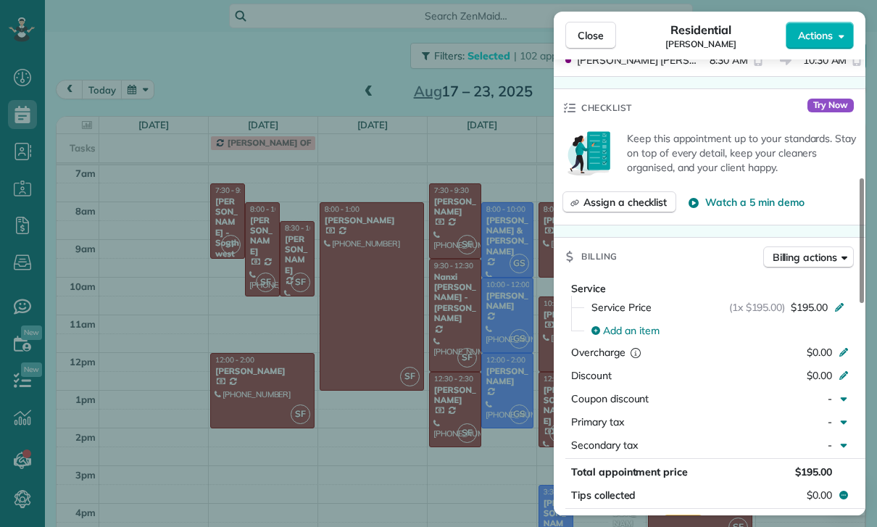
scroll to position [548, 0]
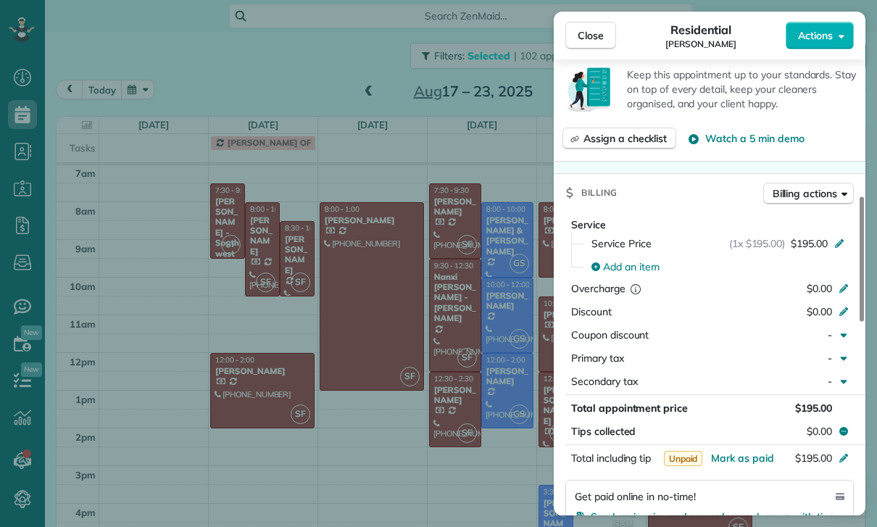
click at [302, 239] on div "Close Residential Kitty Dustin Actions Status Yet to Confirm Kitty Dustin · Ope…" at bounding box center [438, 263] width 877 height 527
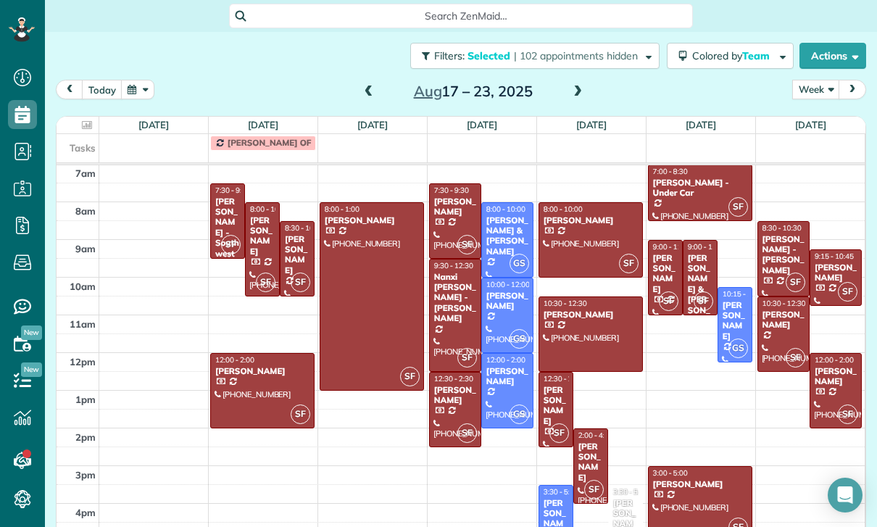
click at [370, 75] on div "Filters: Selected | 102 appointments hidden Colored by Team Color by Cleaner Co…" at bounding box center [461, 56] width 832 height 48
click at [370, 92] on span at bounding box center [369, 92] width 16 height 13
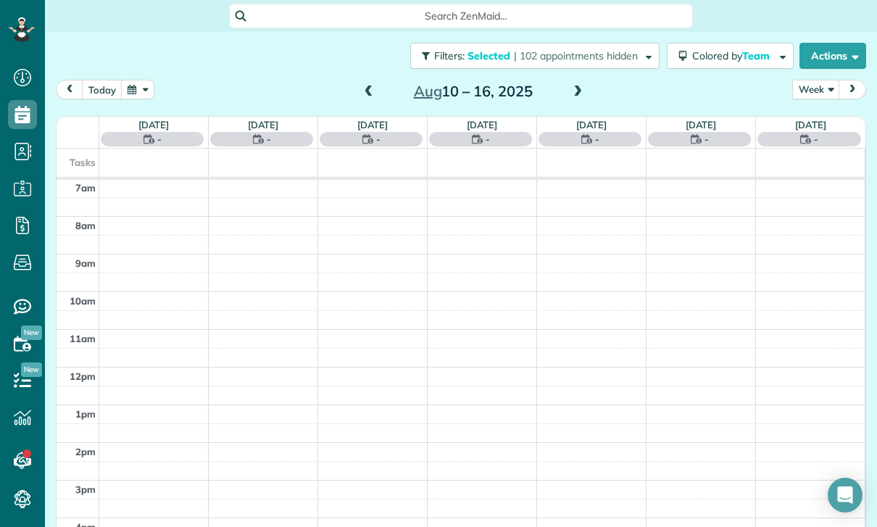
scroll to position [114, 0]
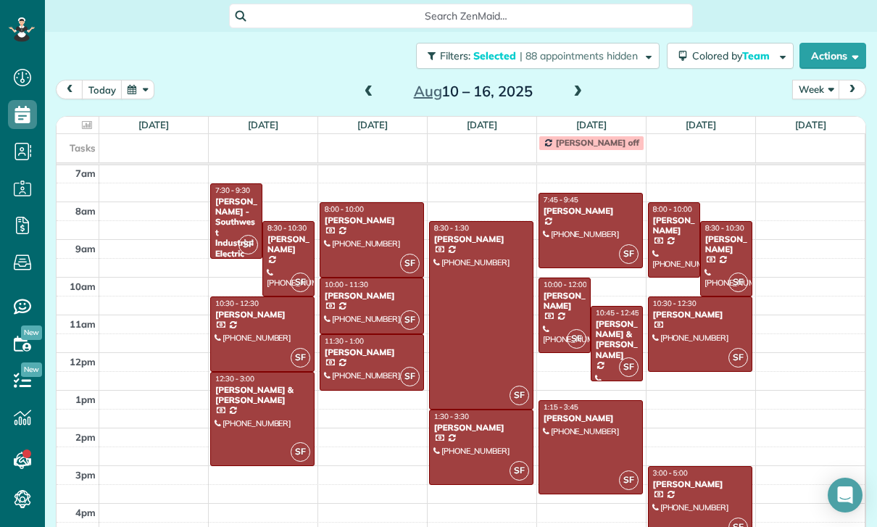
click at [567, 304] on div at bounding box center [564, 315] width 51 height 74
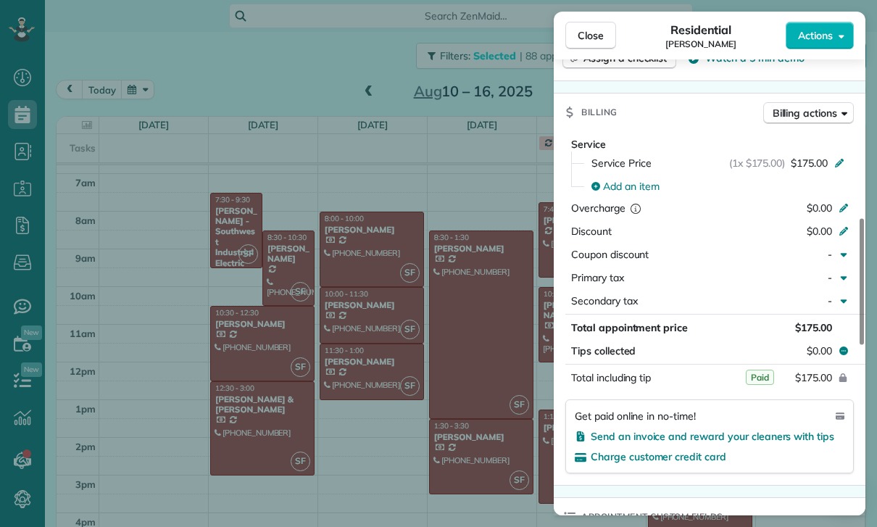
scroll to position [114, 0]
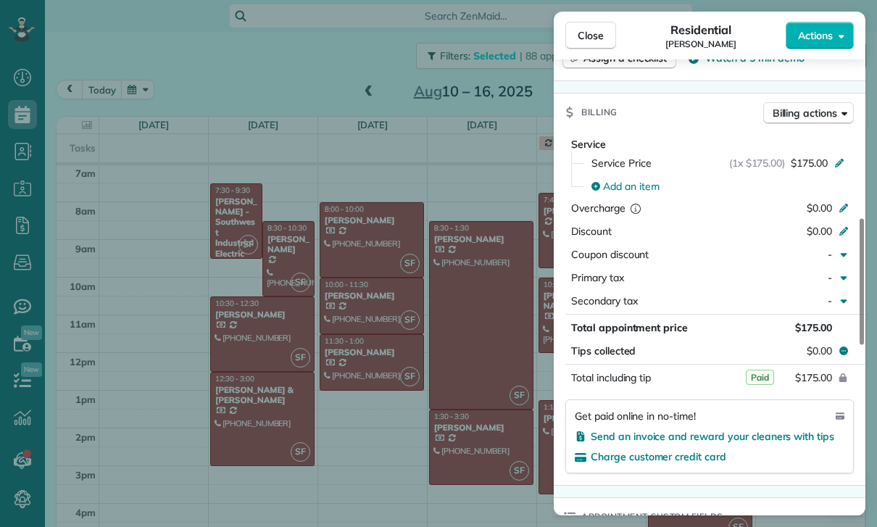
click at [280, 232] on div "Close Residential [PERSON_NAME] Actions Status Confirmed [PERSON_NAME] · Open p…" at bounding box center [438, 263] width 877 height 527
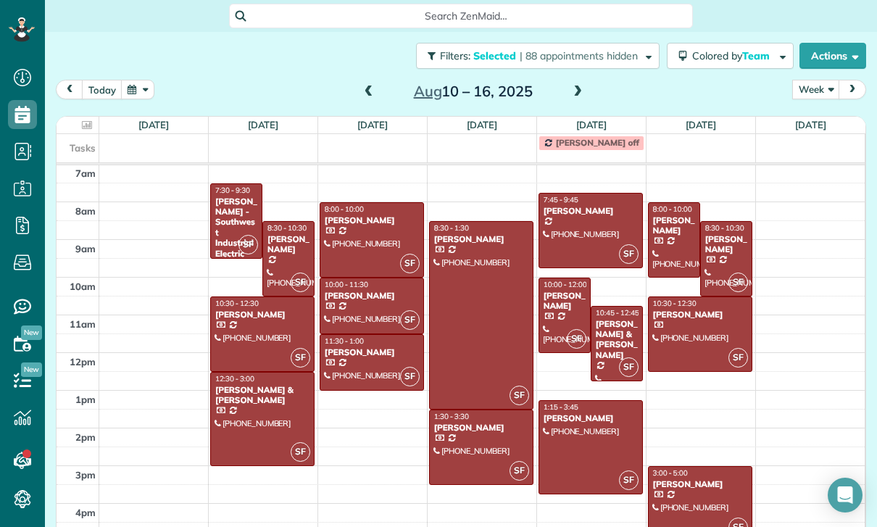
click at [281, 256] on div at bounding box center [288, 259] width 51 height 74
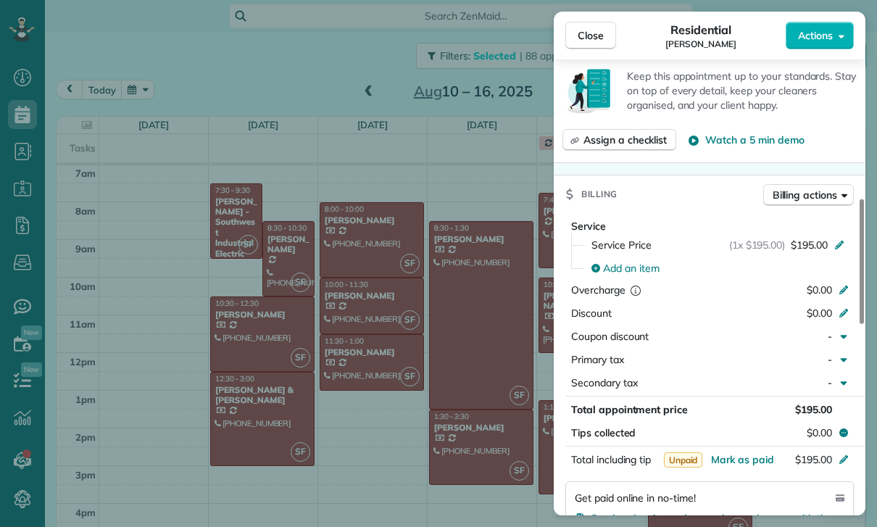
scroll to position [557, 0]
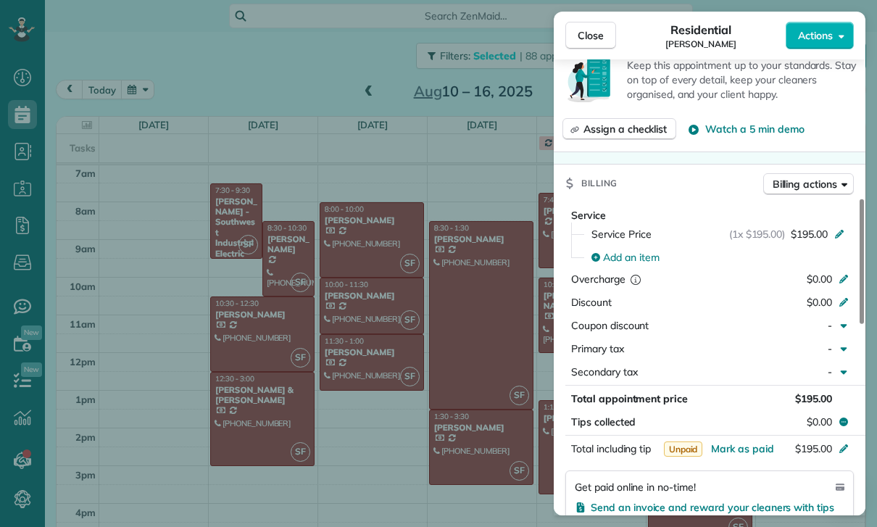
click at [463, 410] on div "Close Residential Kitty Dustin Actions Status Yet to Confirm Kitty Dustin · Ope…" at bounding box center [438, 263] width 877 height 527
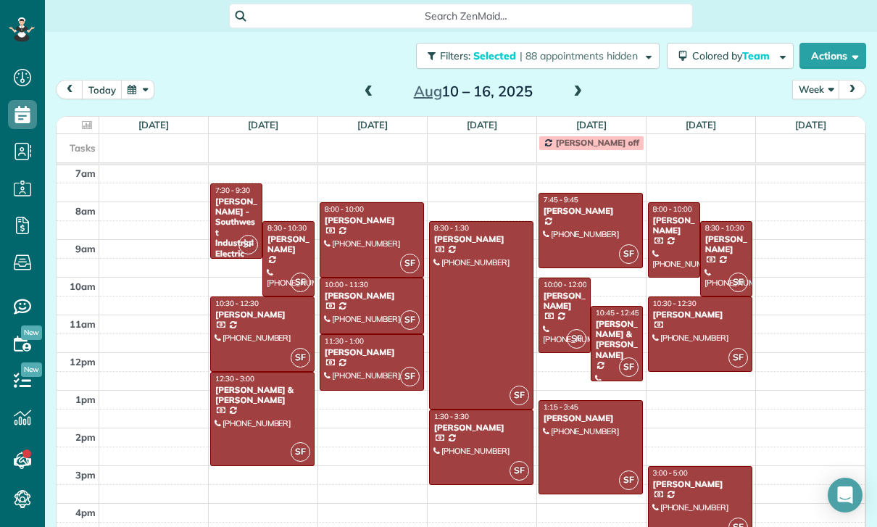
click at [365, 94] on span at bounding box center [369, 92] width 16 height 13
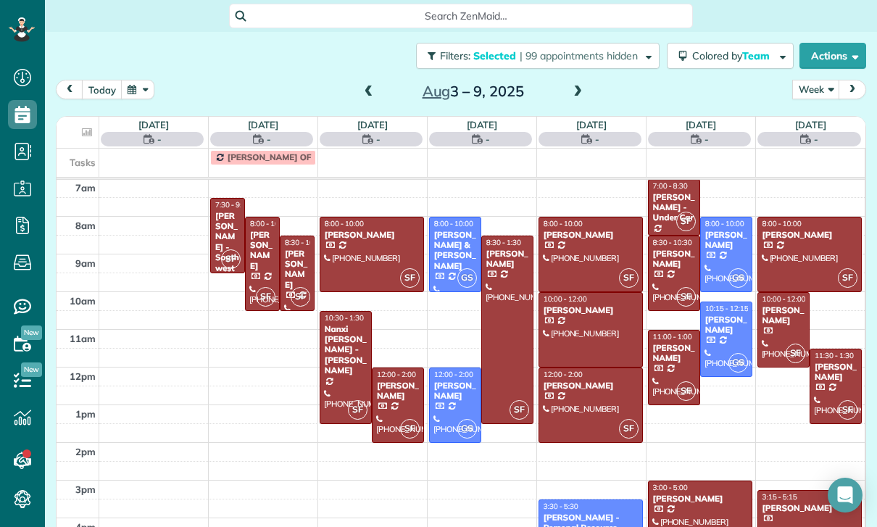
scroll to position [114, 0]
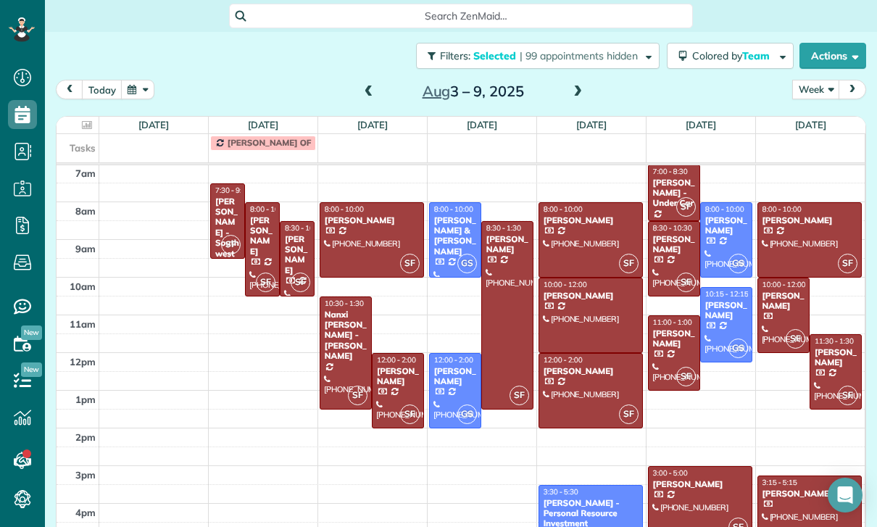
click at [296, 255] on div "[PERSON_NAME]" at bounding box center [297, 255] width 26 height 42
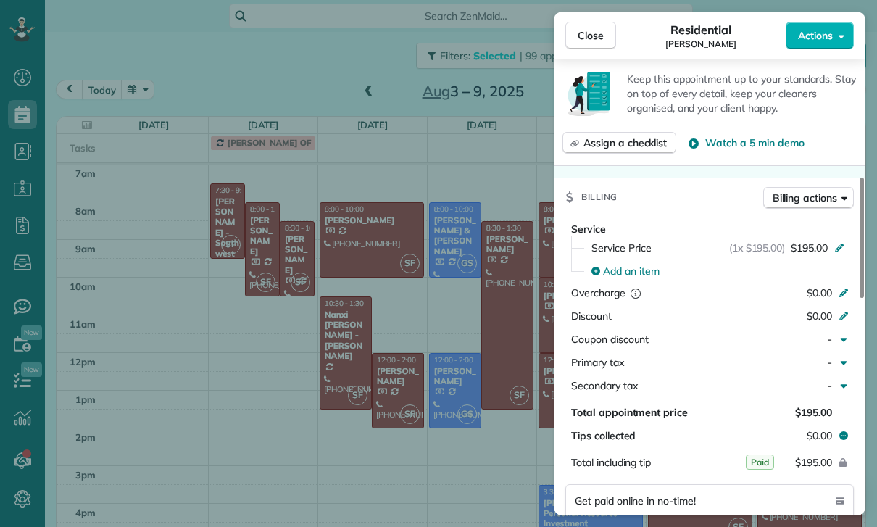
scroll to position [614, 0]
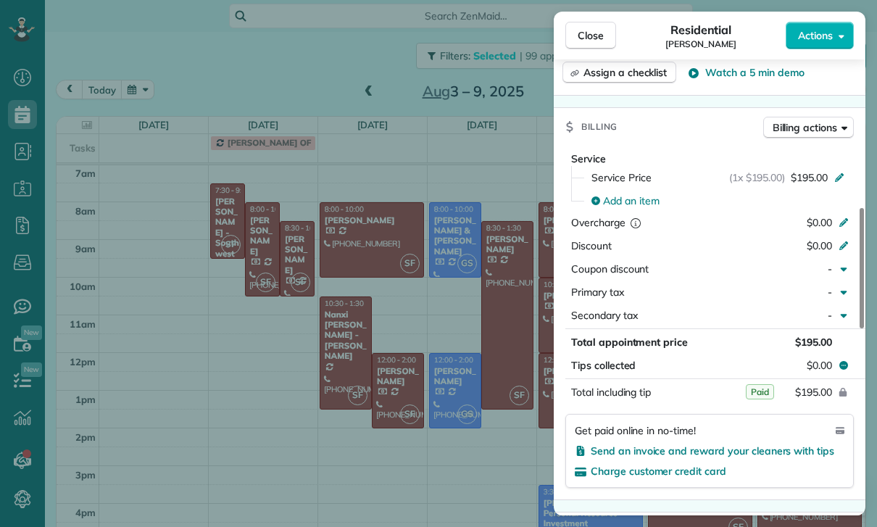
click at [456, 405] on div "Close Residential Kitty Dustin Actions Status Yet to Confirm Kitty Dustin · Ope…" at bounding box center [438, 263] width 877 height 527
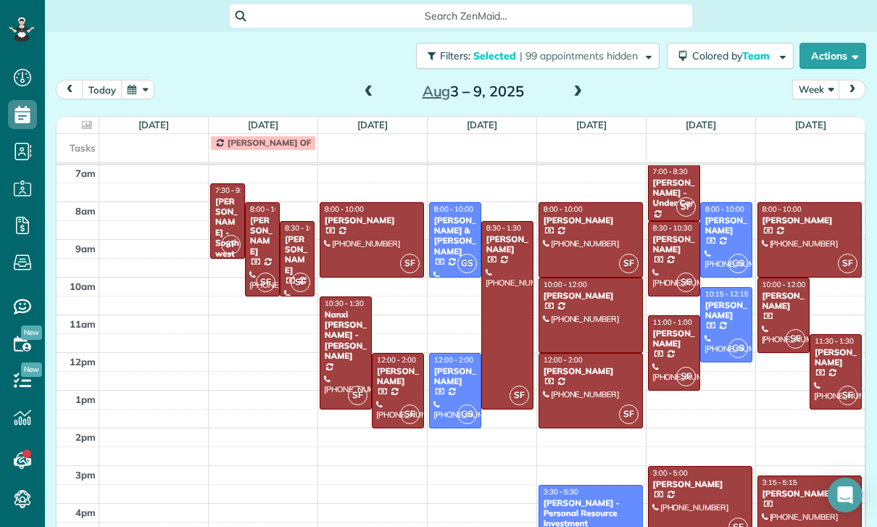
click at [584, 88] on span at bounding box center [578, 92] width 16 height 13
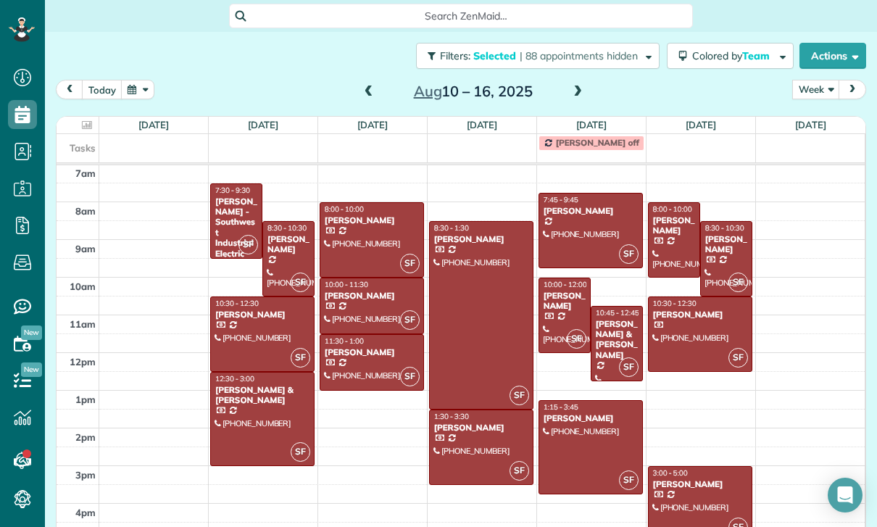
click at [577, 89] on span at bounding box center [578, 92] width 16 height 13
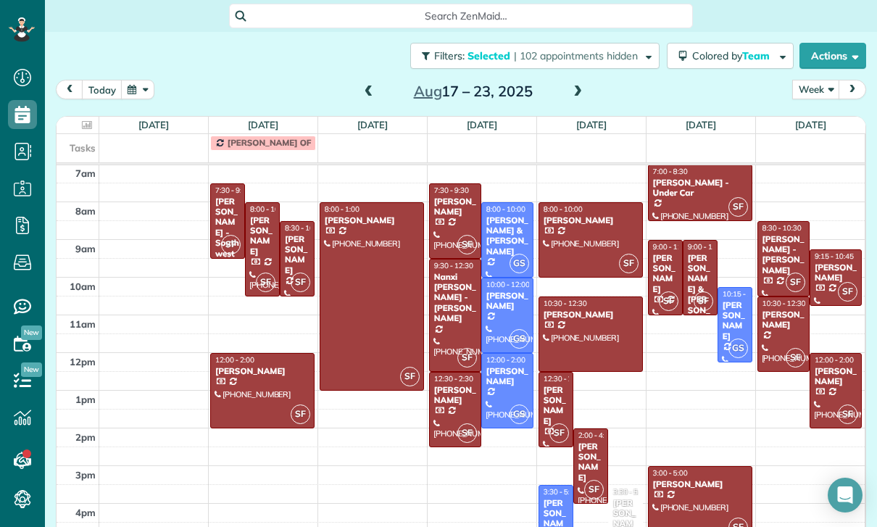
click at [578, 92] on span at bounding box center [578, 92] width 16 height 13
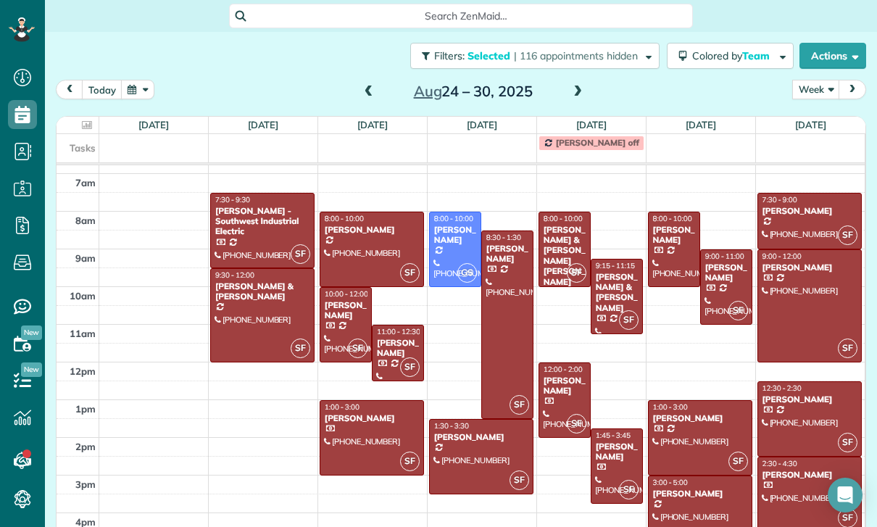
scroll to position [114, 0]
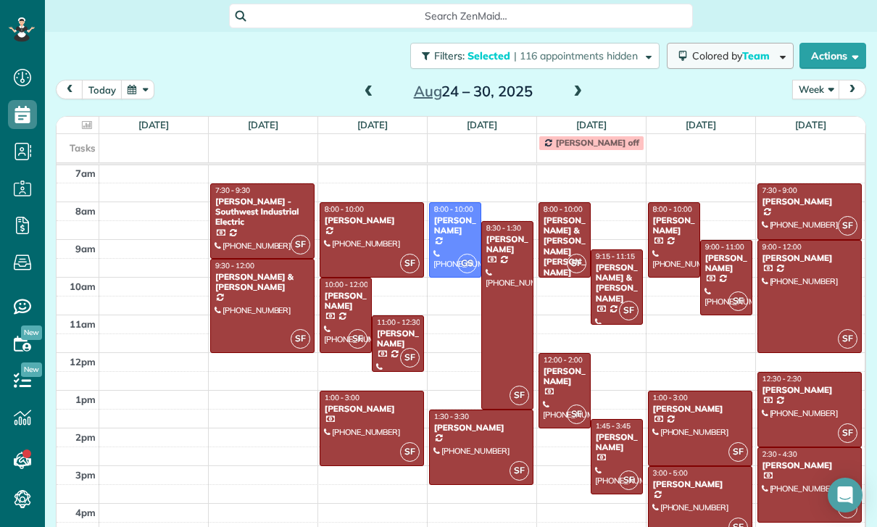
click at [708, 51] on span "Colored by Team" at bounding box center [733, 55] width 83 height 13
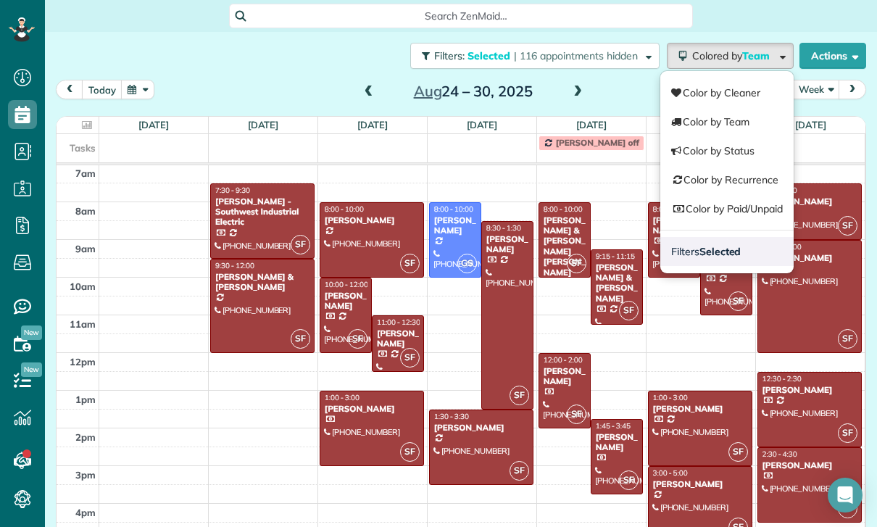
click at [715, 246] on strong "Selected" at bounding box center [721, 251] width 42 height 13
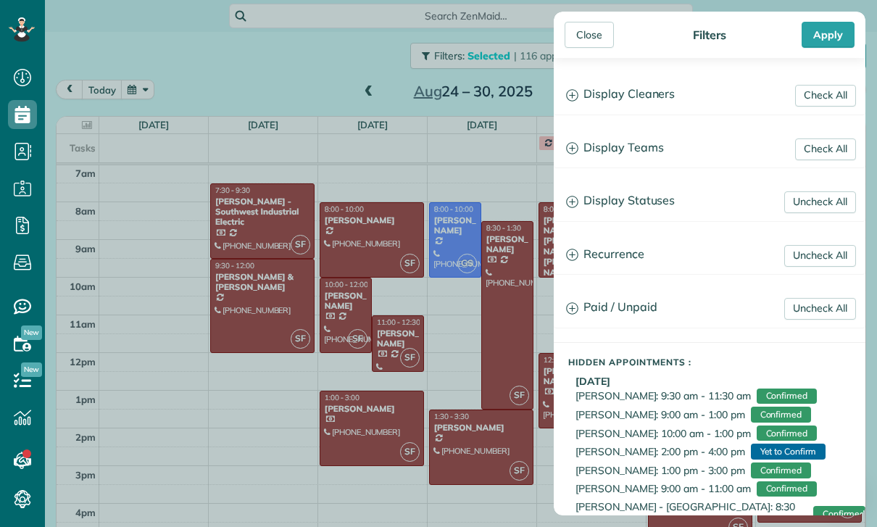
click at [617, 154] on h3 "Display Teams" at bounding box center [710, 148] width 310 height 37
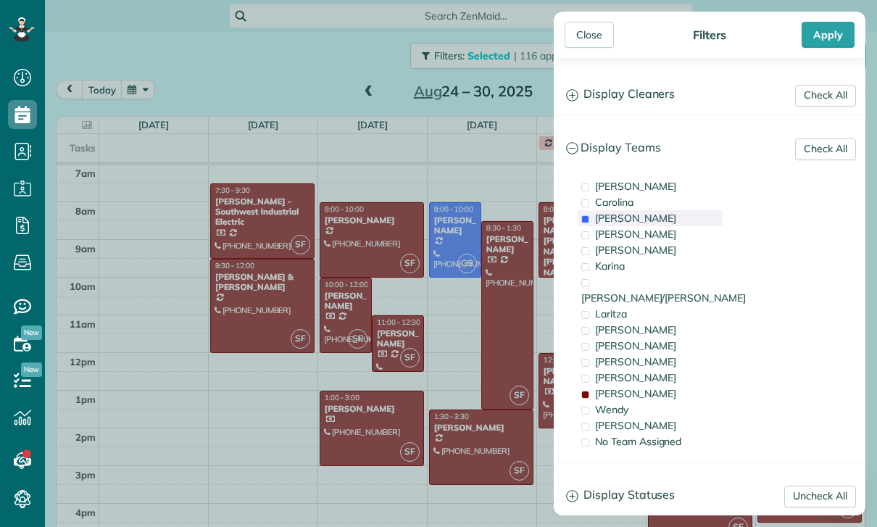
click at [604, 215] on span "[PERSON_NAME]" at bounding box center [635, 218] width 81 height 13
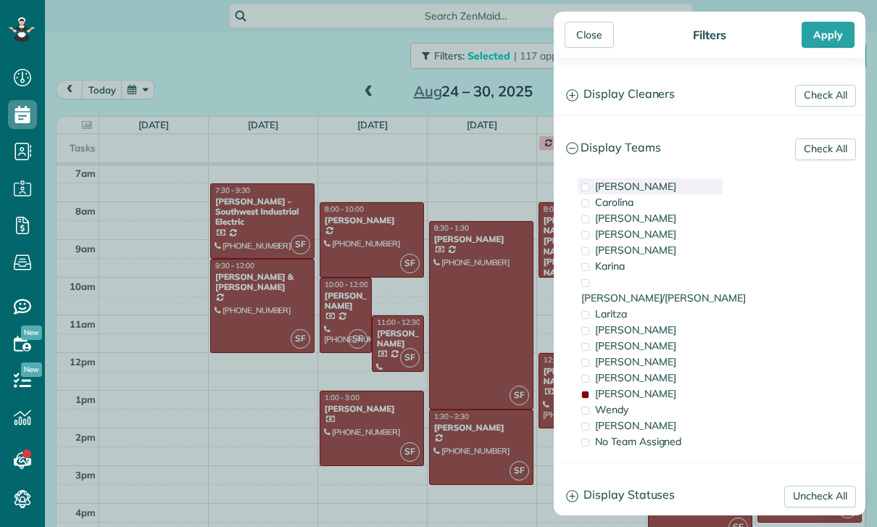
click at [610, 190] on span "[PERSON_NAME]" at bounding box center [635, 186] width 81 height 13
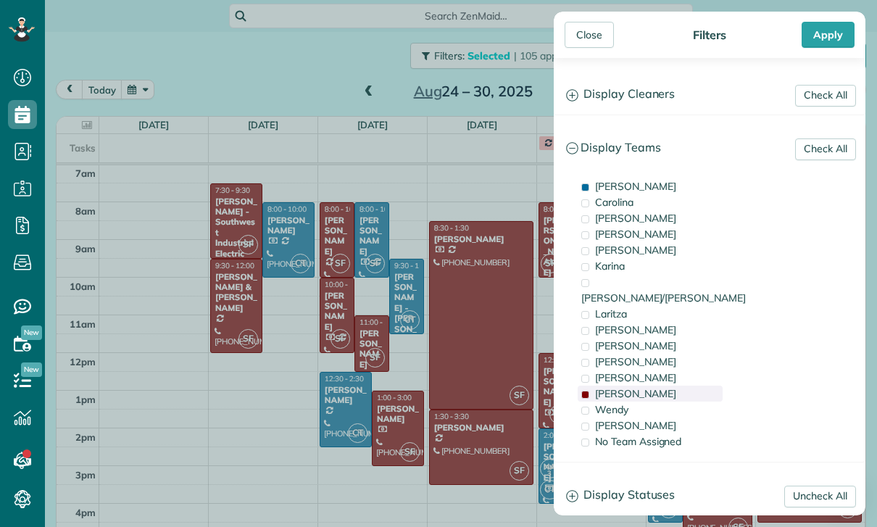
click at [603, 387] on span "[PERSON_NAME]" at bounding box center [635, 393] width 81 height 13
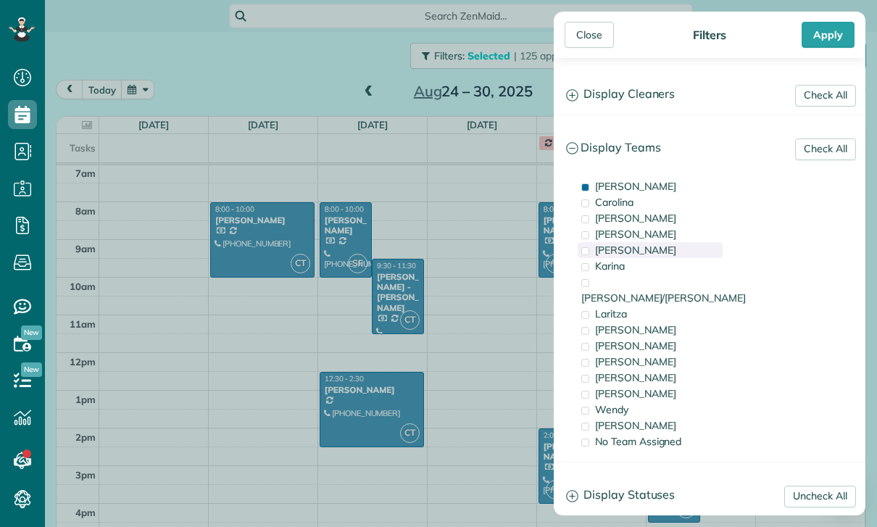
click at [604, 247] on span "[PERSON_NAME]" at bounding box center [635, 250] width 81 height 13
click at [832, 36] on div "Apply" at bounding box center [828, 35] width 53 height 26
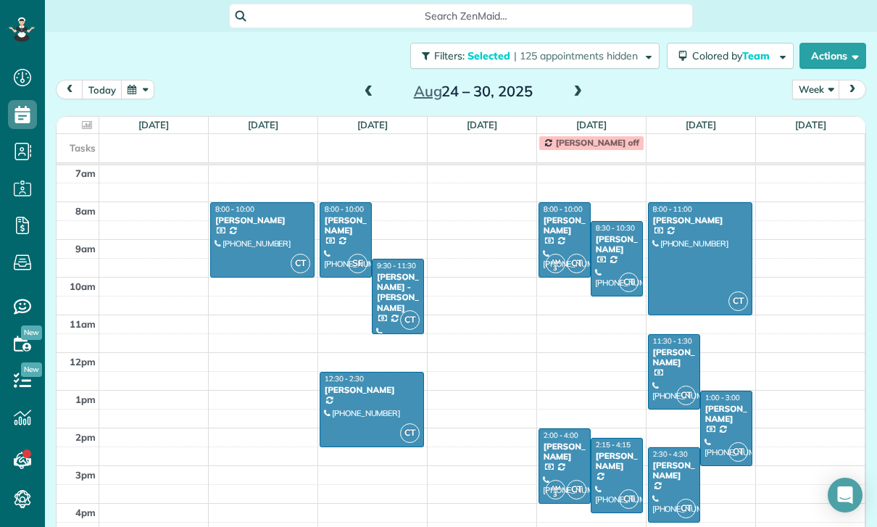
click at [245, 238] on div at bounding box center [262, 240] width 103 height 74
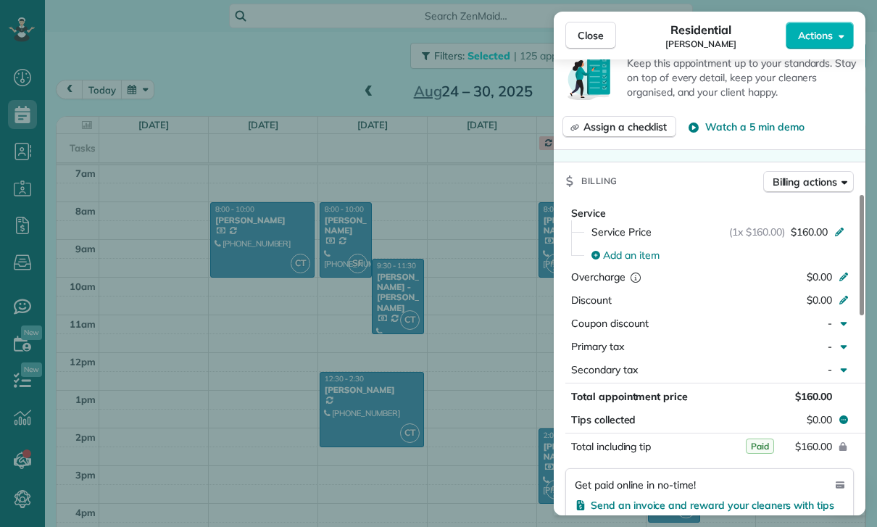
scroll to position [560, 0]
click at [350, 309] on div "Close Residential [PERSON_NAME] Actions Status Yet to Confirm [PERSON_NAME] · O…" at bounding box center [438, 263] width 877 height 527
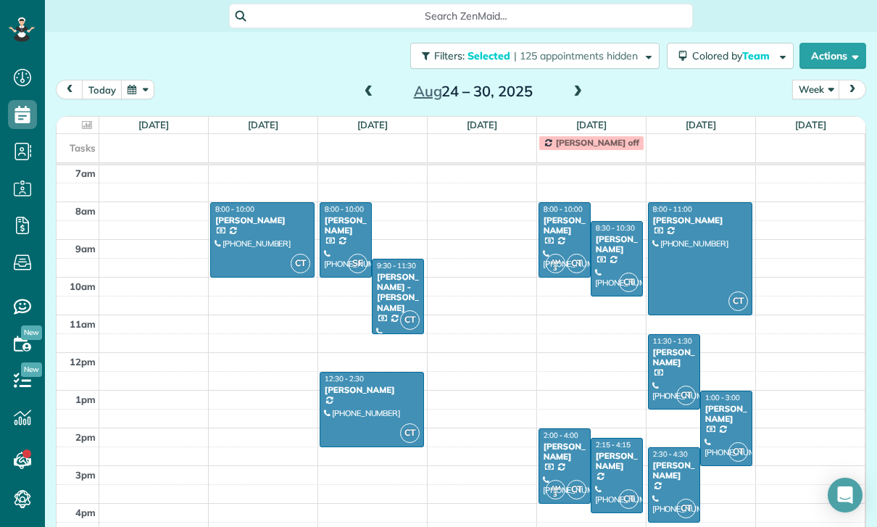
click at [344, 229] on div "[PERSON_NAME]" at bounding box center [345, 225] width 43 height 21
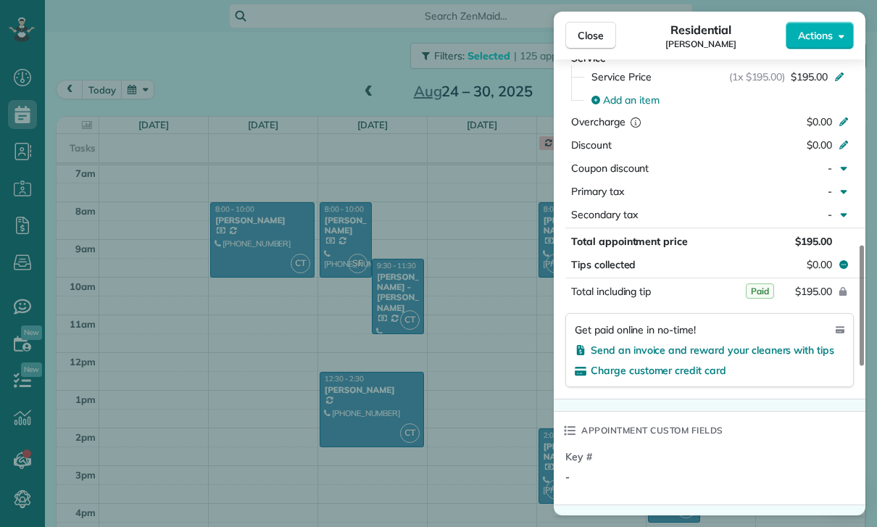
scroll to position [770, 0]
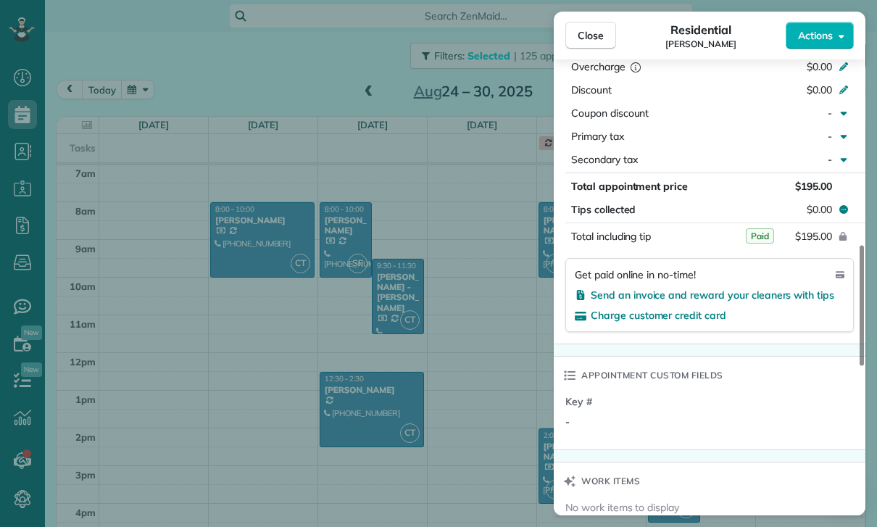
click at [365, 284] on div "Close Residential [PERSON_NAME] Actions Status Yet to Confirm [PERSON_NAME] · O…" at bounding box center [438, 263] width 877 height 527
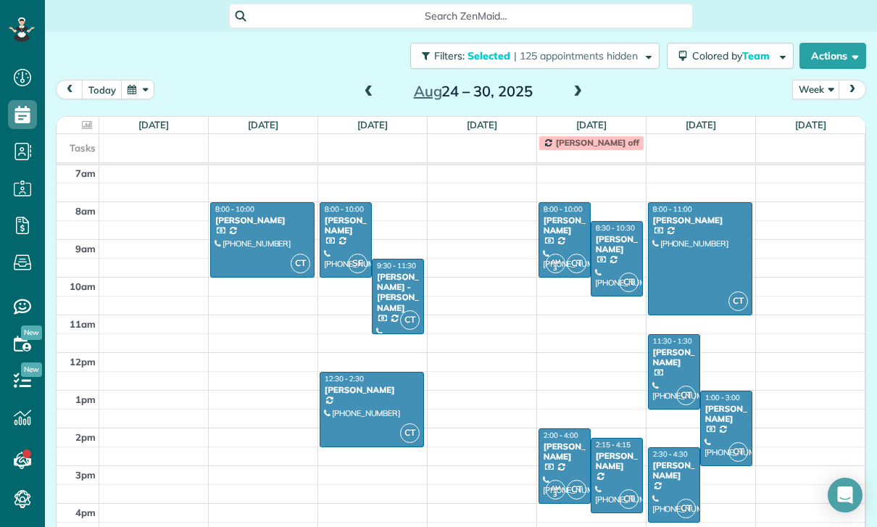
click at [402, 293] on div "[PERSON_NAME] - [PERSON_NAME]" at bounding box center [397, 293] width 43 height 42
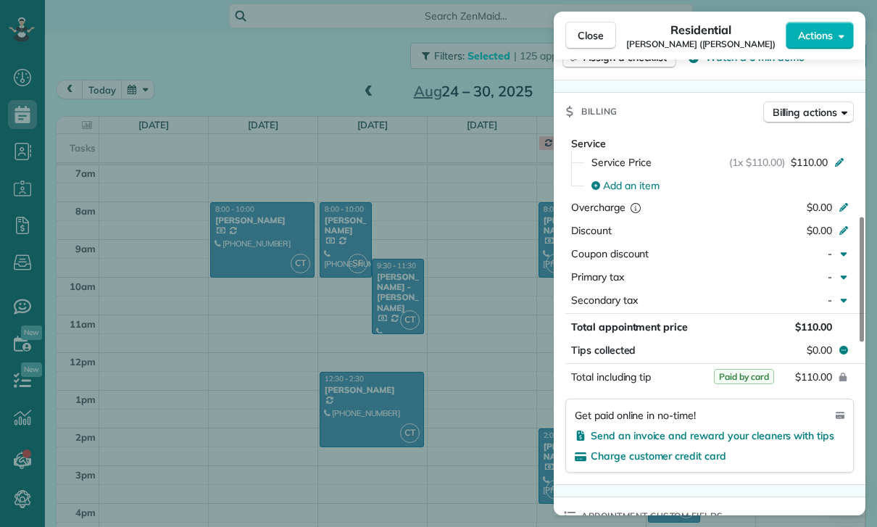
scroll to position [634, 0]
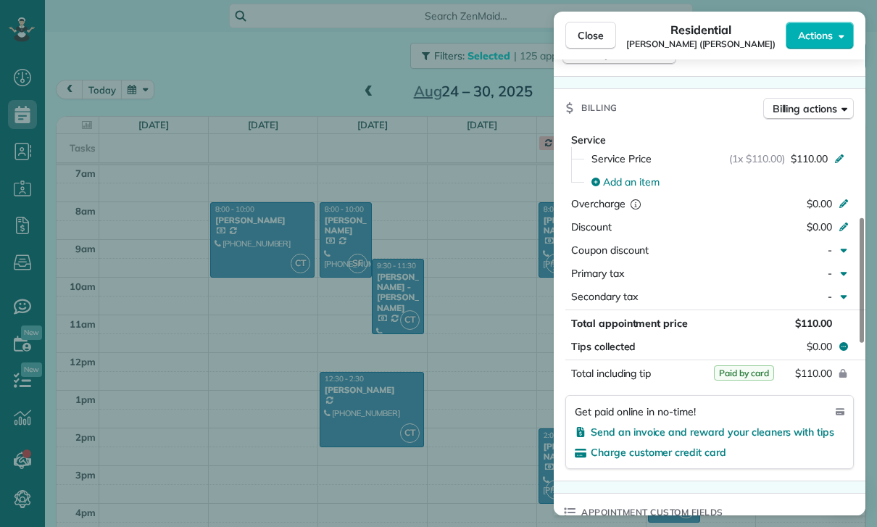
click at [367, 407] on div "Close Residential [PERSON_NAME] ([PERSON_NAME]) Actions Status Yet to Confirm […" at bounding box center [438, 263] width 877 height 527
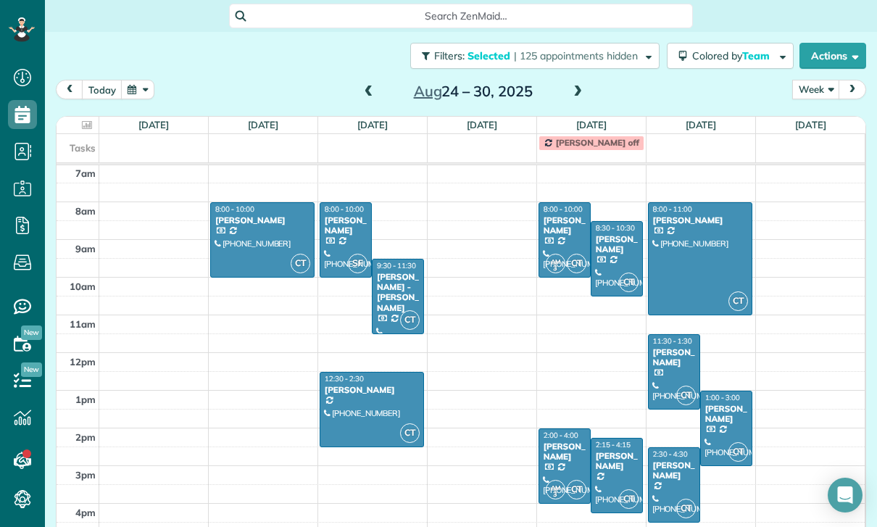
click at [363, 403] on div at bounding box center [371, 410] width 103 height 74
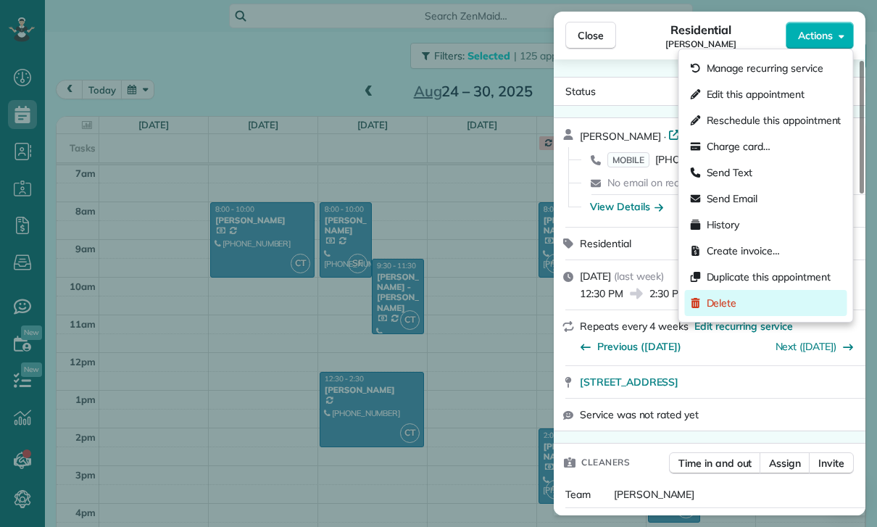
click at [718, 305] on span "Delete" at bounding box center [722, 303] width 30 height 14
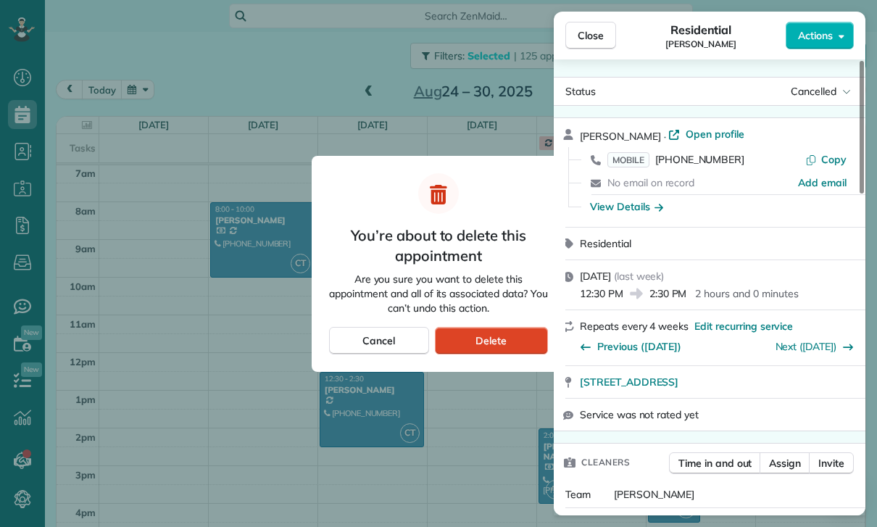
click at [506, 338] on span "Delete" at bounding box center [491, 340] width 31 height 14
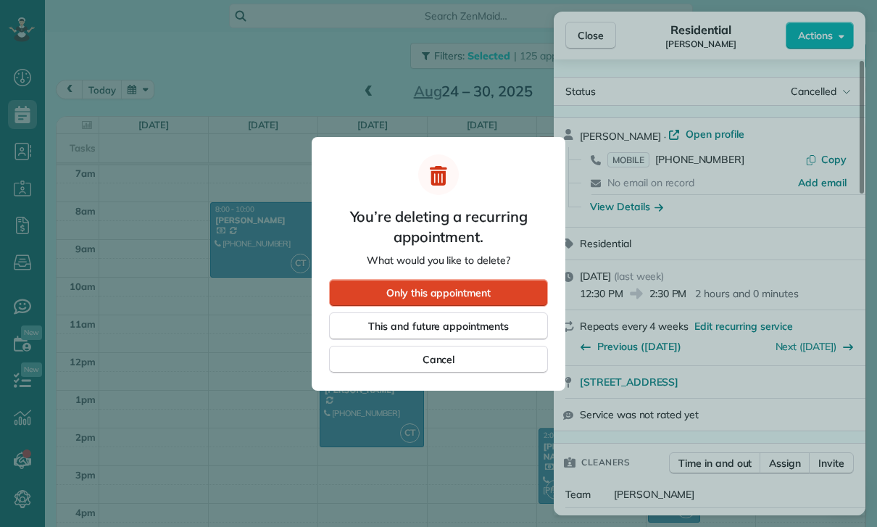
click at [423, 293] on span "Only this appointment" at bounding box center [438, 293] width 104 height 14
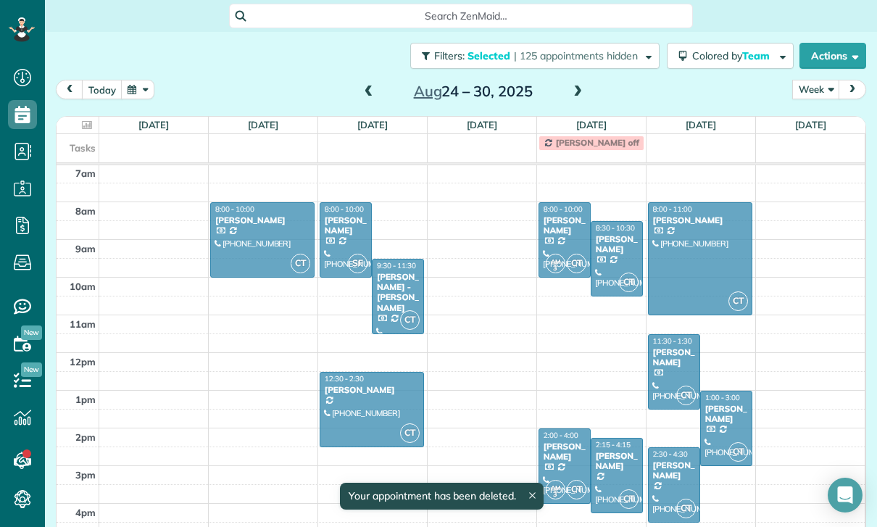
scroll to position [114, 0]
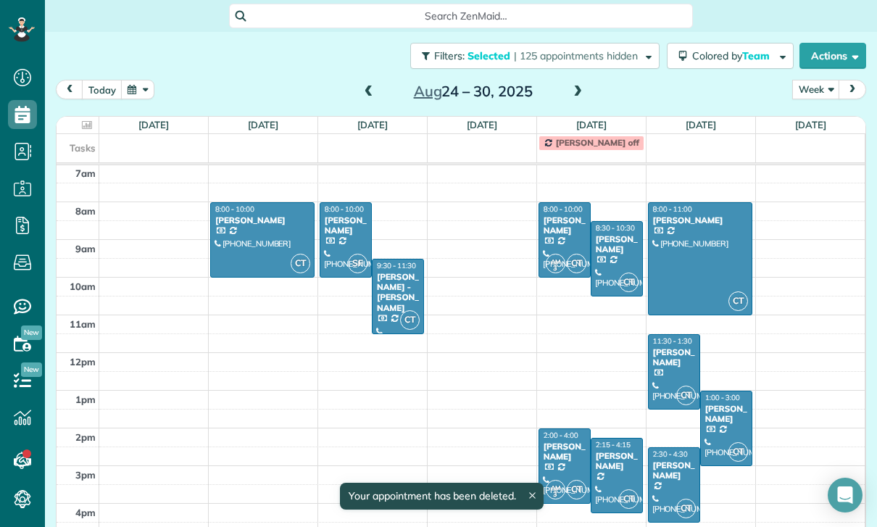
click at [560, 231] on div "[PERSON_NAME]" at bounding box center [564, 225] width 43 height 21
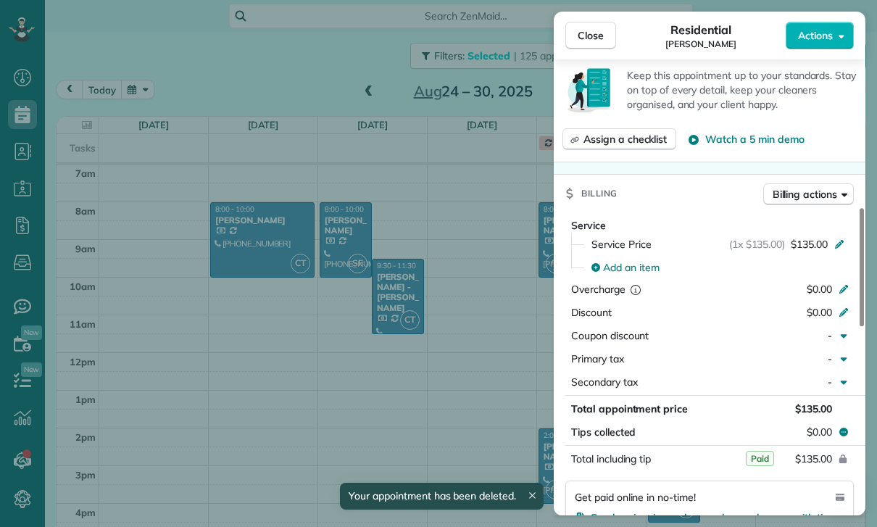
scroll to position [691, 0]
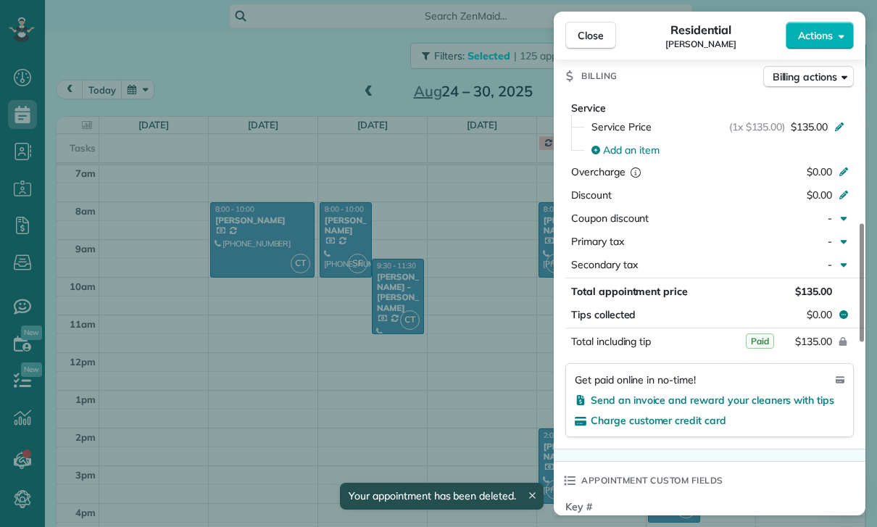
click at [476, 327] on div "Close Residential [PERSON_NAME] Actions Status Yet to Confirm [PERSON_NAME] · O…" at bounding box center [438, 263] width 877 height 527
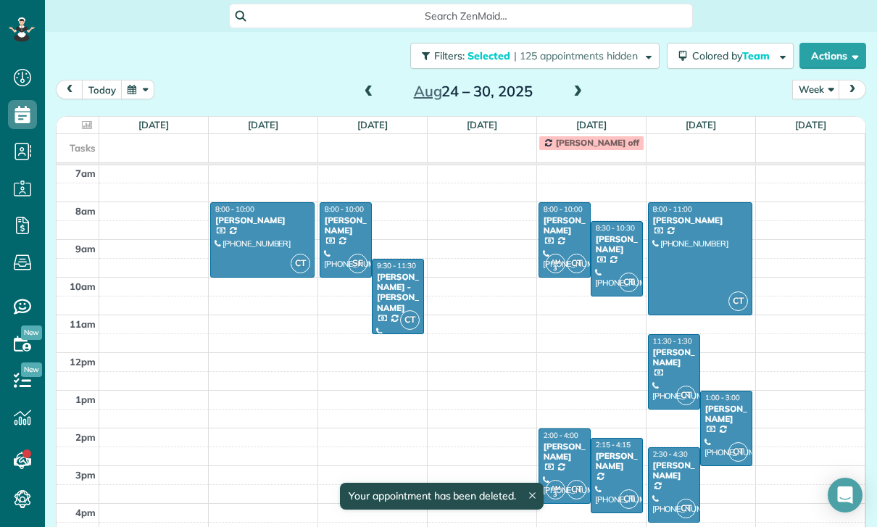
click at [618, 252] on div "[PERSON_NAME]" at bounding box center [616, 244] width 43 height 21
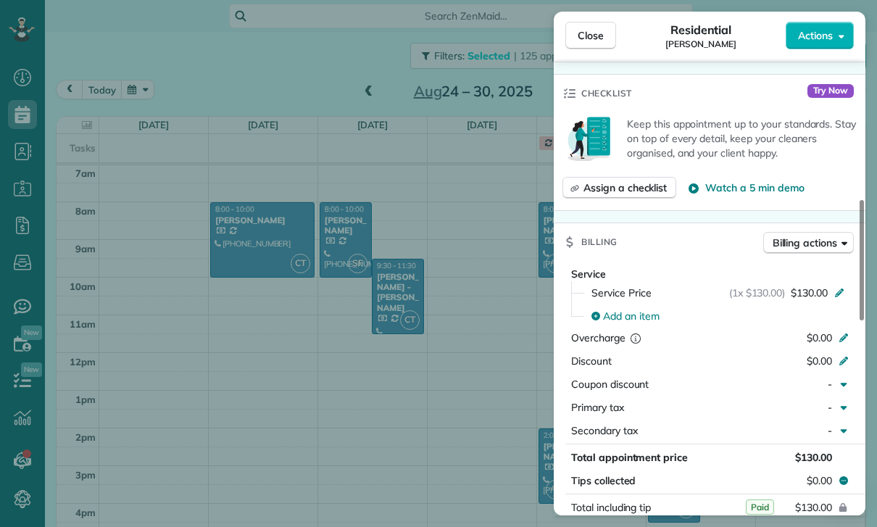
scroll to position [700, 0]
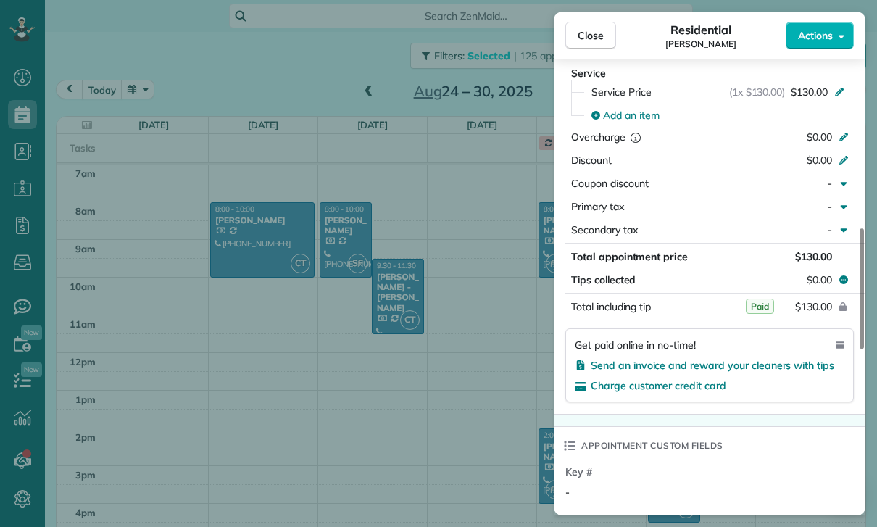
click at [478, 295] on div "Close Residential [PERSON_NAME] Actions Status Yet to Confirm [PERSON_NAME] · O…" at bounding box center [438, 263] width 877 height 527
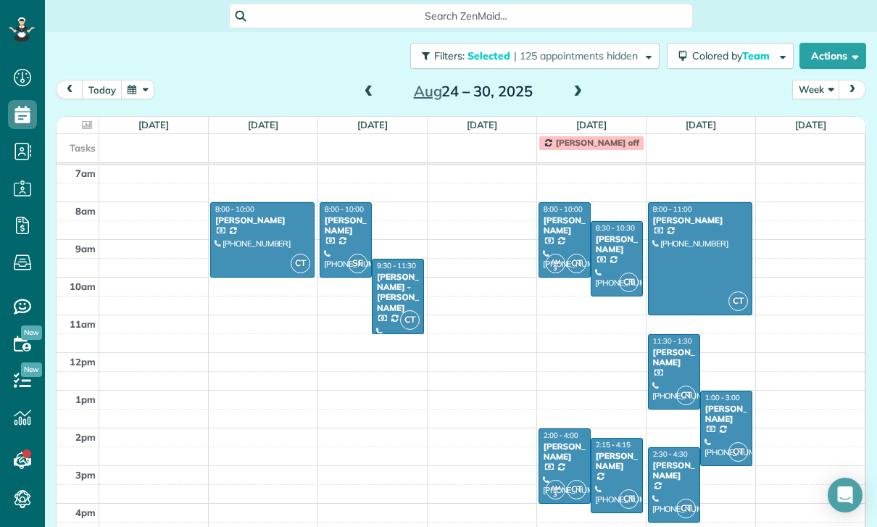
click at [568, 457] on div "[PERSON_NAME]" at bounding box center [564, 451] width 43 height 21
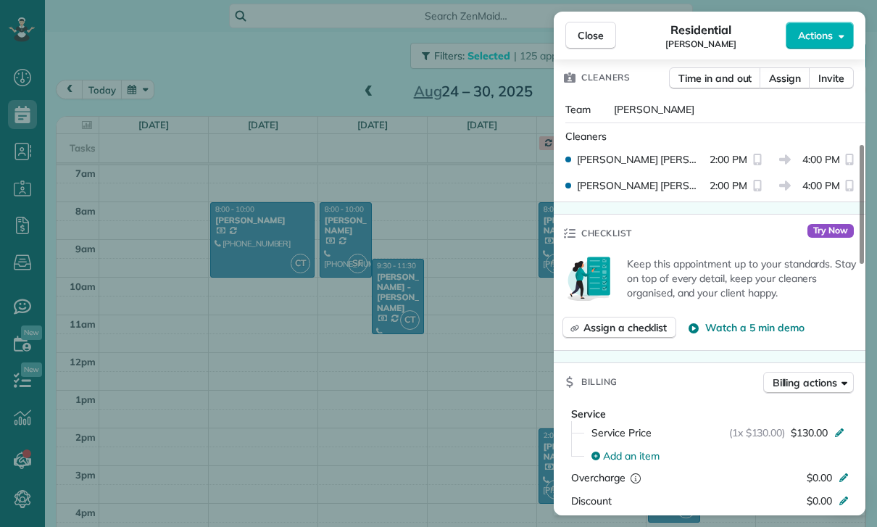
scroll to position [552, 0]
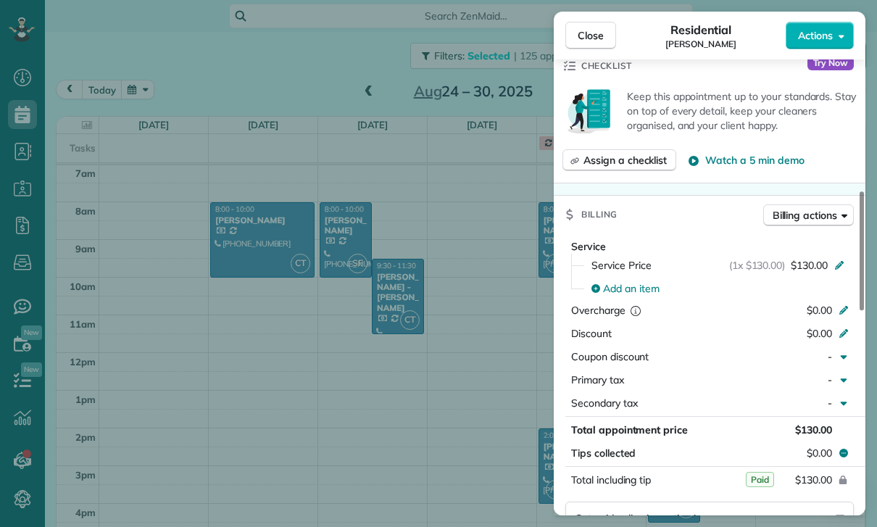
click at [483, 233] on div "Close Residential [PERSON_NAME] Actions Status Yet to Confirm [PERSON_NAME] · O…" at bounding box center [438, 263] width 877 height 527
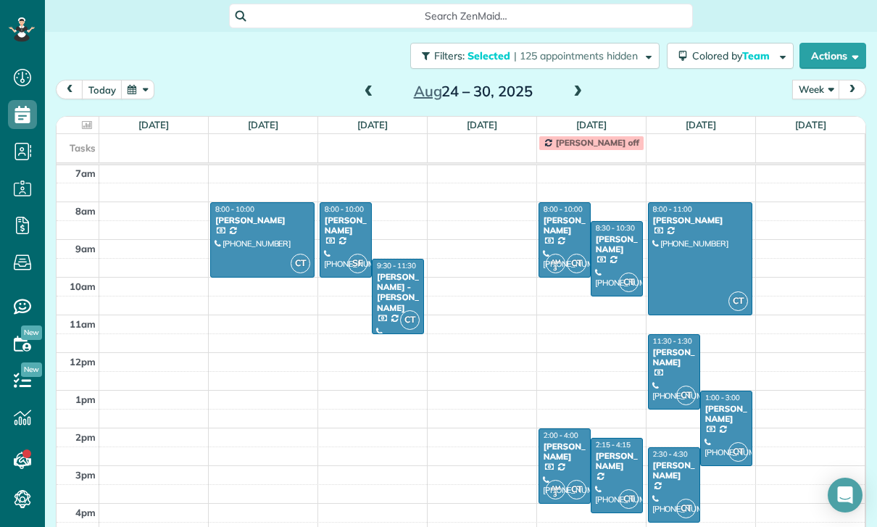
click at [617, 464] on div "[PERSON_NAME]" at bounding box center [616, 461] width 43 height 21
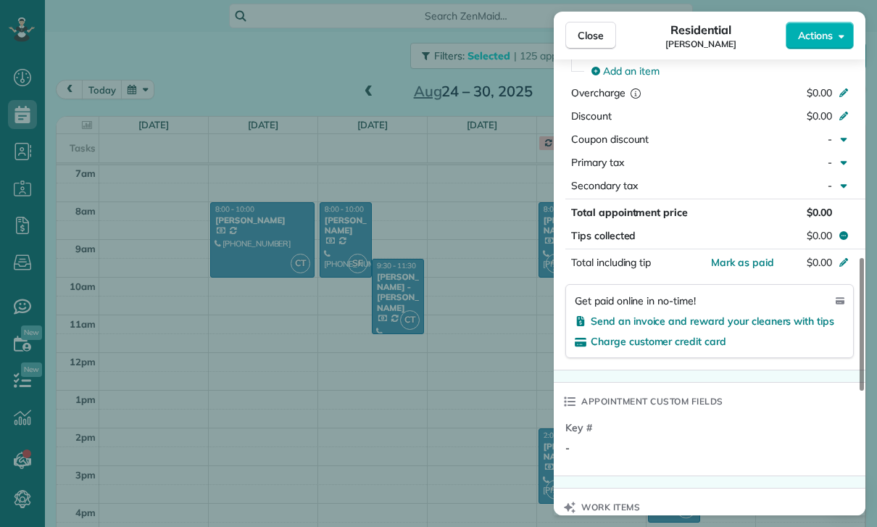
scroll to position [747, 0]
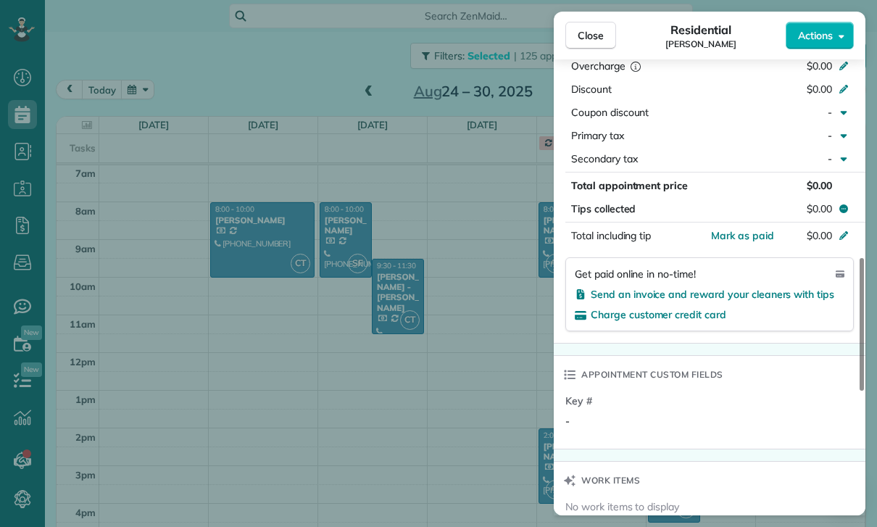
click at [450, 277] on div "Close Residential [PERSON_NAME] Actions Status Confirmed [PERSON_NAME] · Open p…" at bounding box center [438, 263] width 877 height 527
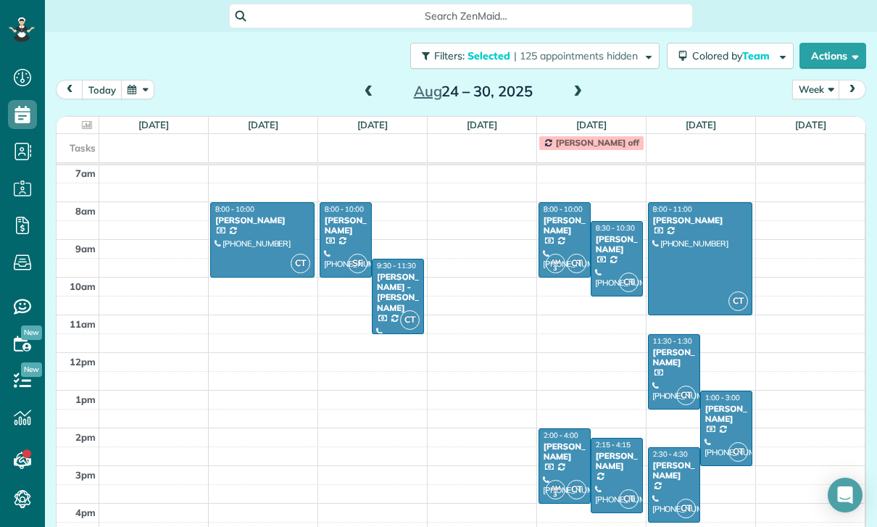
click at [705, 253] on div at bounding box center [700, 259] width 103 height 112
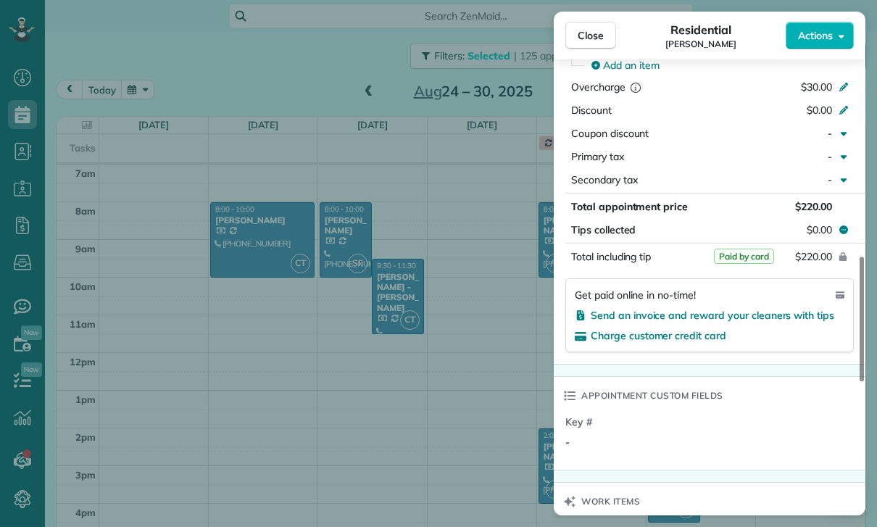
scroll to position [789, 0]
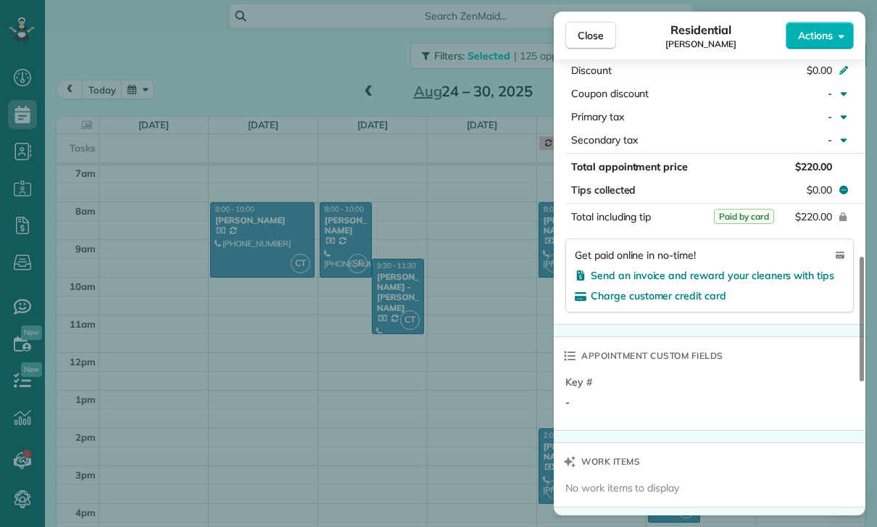
click at [484, 270] on div "Close Residential [PERSON_NAME] Actions Status Yet to Confirm [PERSON_NAME] · O…" at bounding box center [438, 263] width 877 height 527
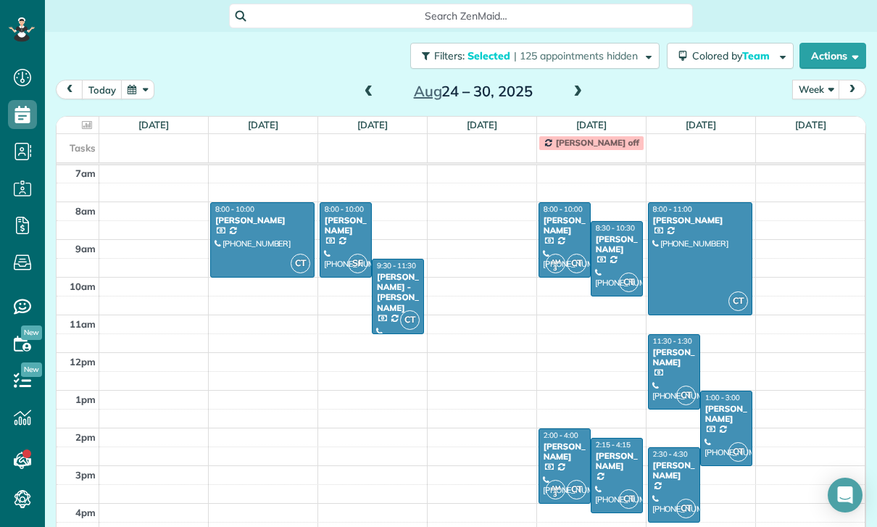
click at [676, 369] on div at bounding box center [674, 372] width 51 height 74
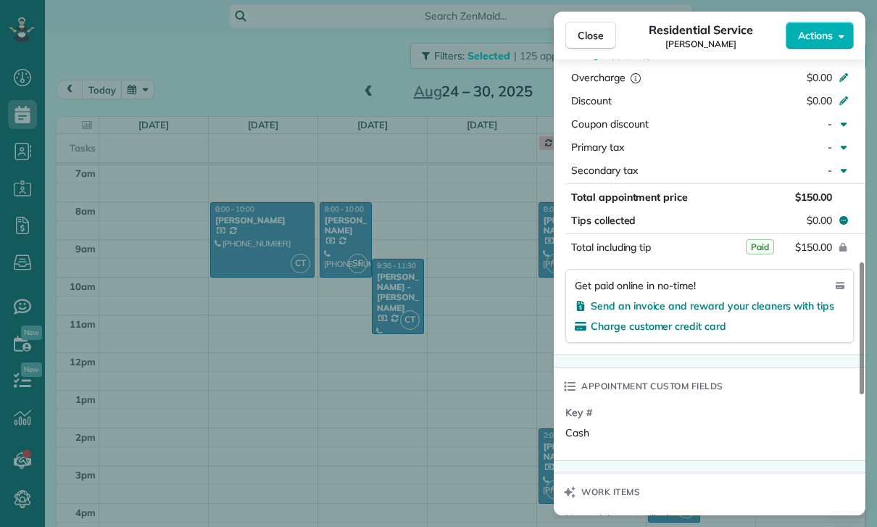
scroll to position [767, 0]
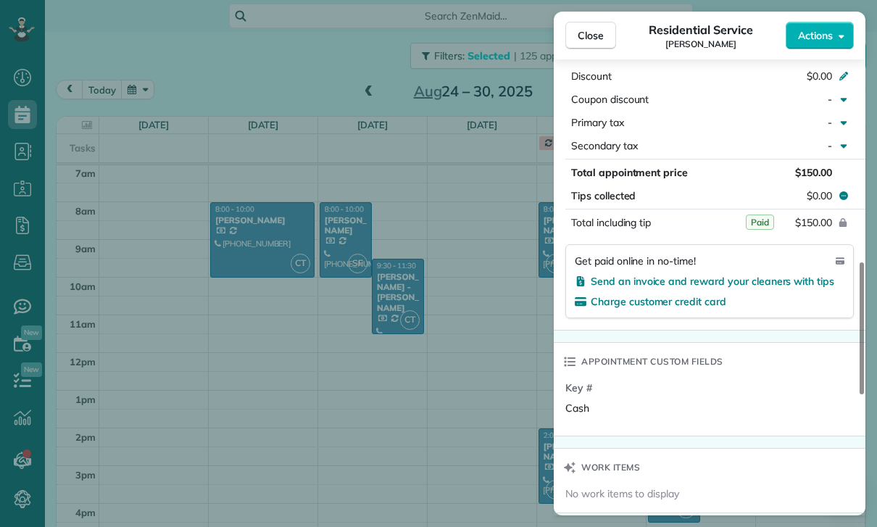
click at [469, 320] on div "Close Residential Service [PERSON_NAME] Actions Status Confirmed [PERSON_NAME] …" at bounding box center [438, 263] width 877 height 527
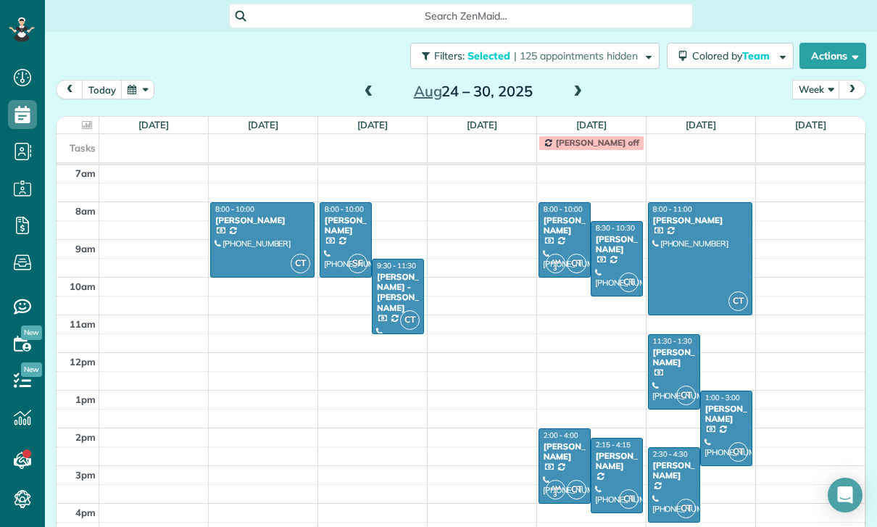
click at [729, 420] on div "[PERSON_NAME]" at bounding box center [726, 414] width 43 height 21
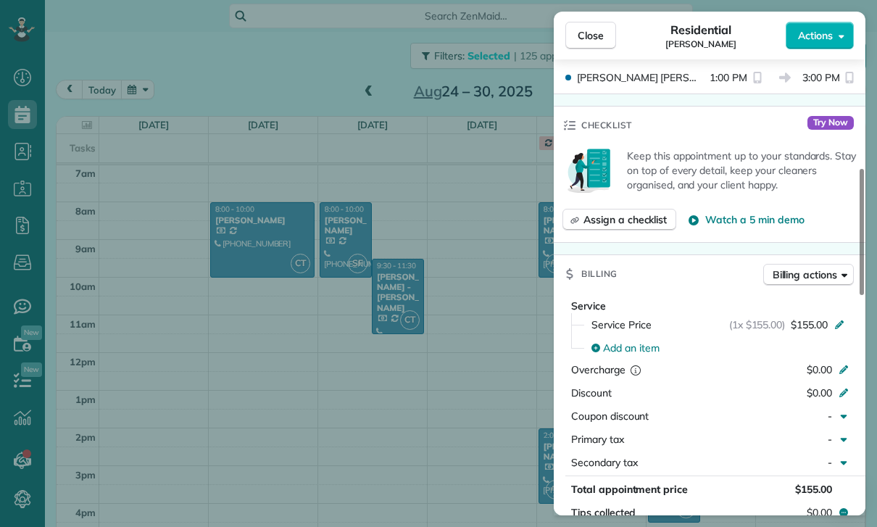
scroll to position [605, 0]
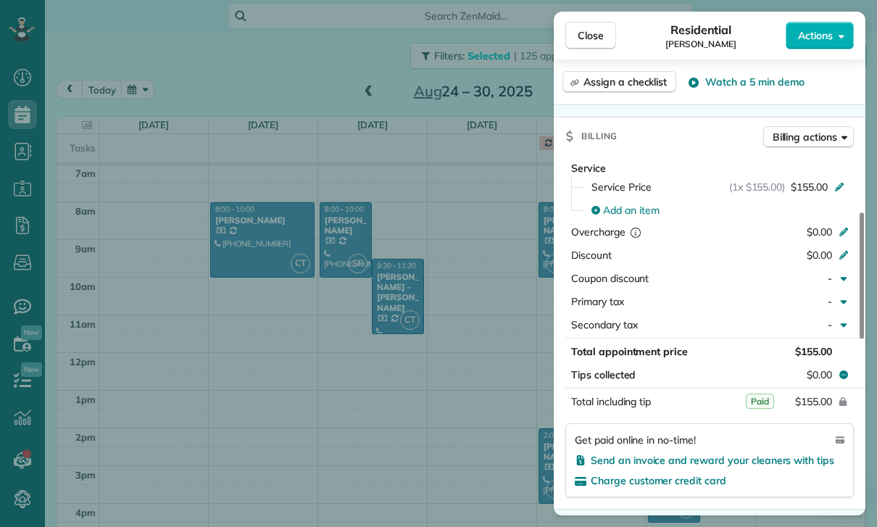
click at [497, 323] on div "Close Residential [PERSON_NAME] Actions Status Confirmed [PERSON_NAME] · Open p…" at bounding box center [438, 263] width 877 height 527
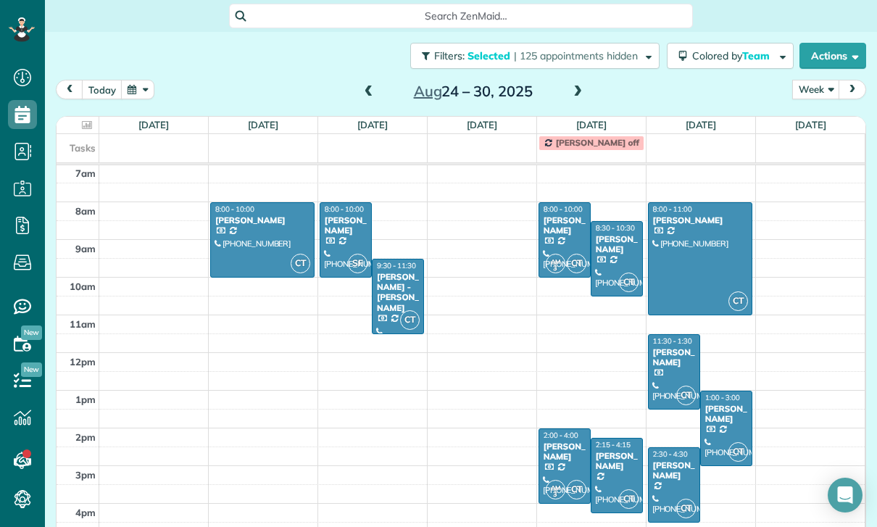
click at [669, 481] on div "[PERSON_NAME]" at bounding box center [673, 470] width 43 height 21
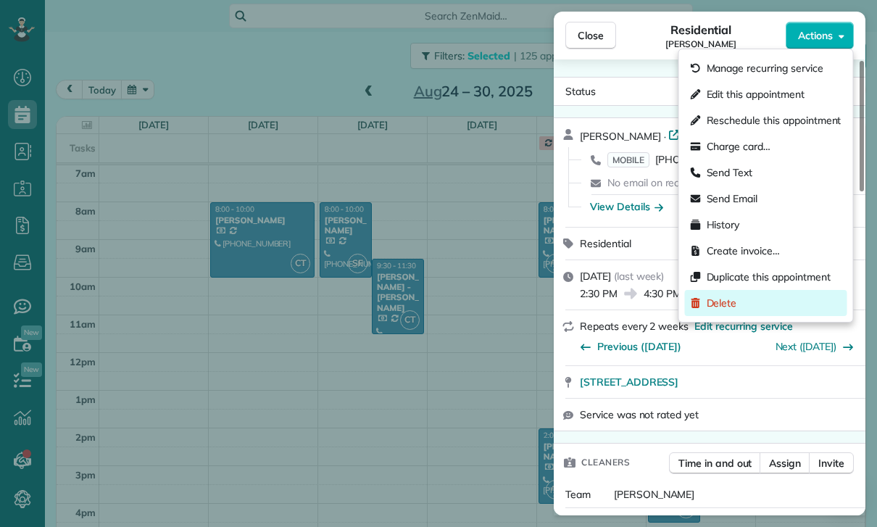
click at [721, 305] on span "Delete" at bounding box center [722, 303] width 30 height 14
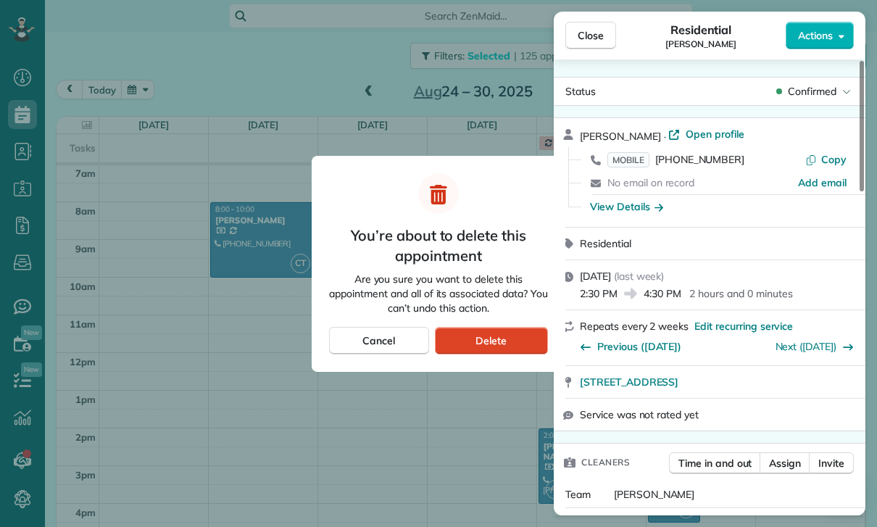
click at [490, 331] on div "Delete" at bounding box center [491, 341] width 113 height 28
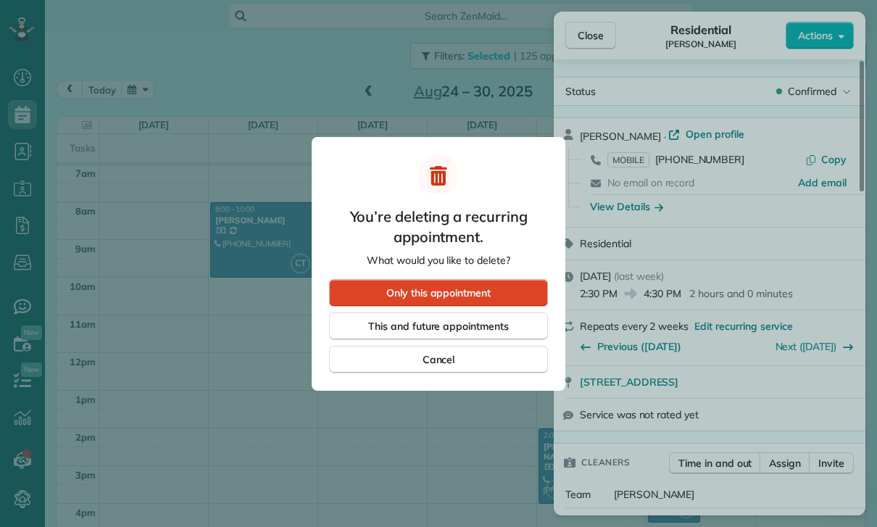
click at [403, 293] on span "Only this appointment" at bounding box center [438, 293] width 104 height 14
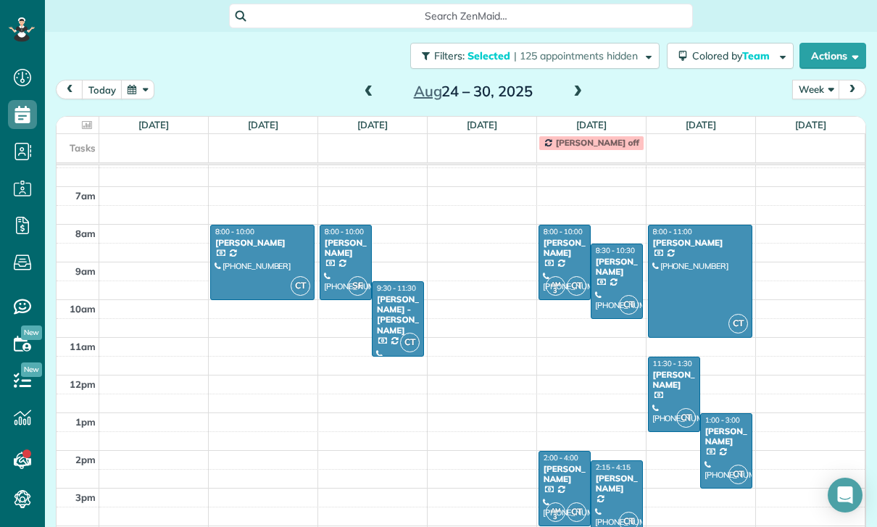
scroll to position [114, 0]
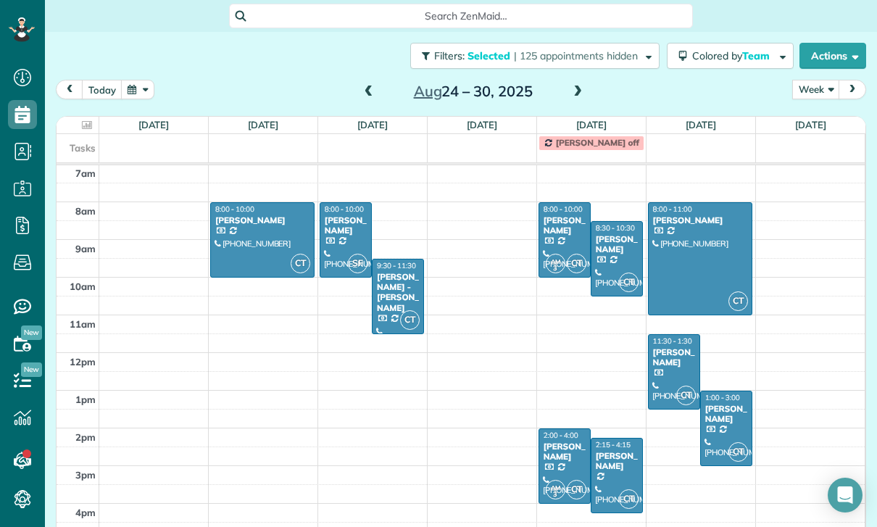
click at [141, 87] on button "button" at bounding box center [137, 90] width 33 height 20
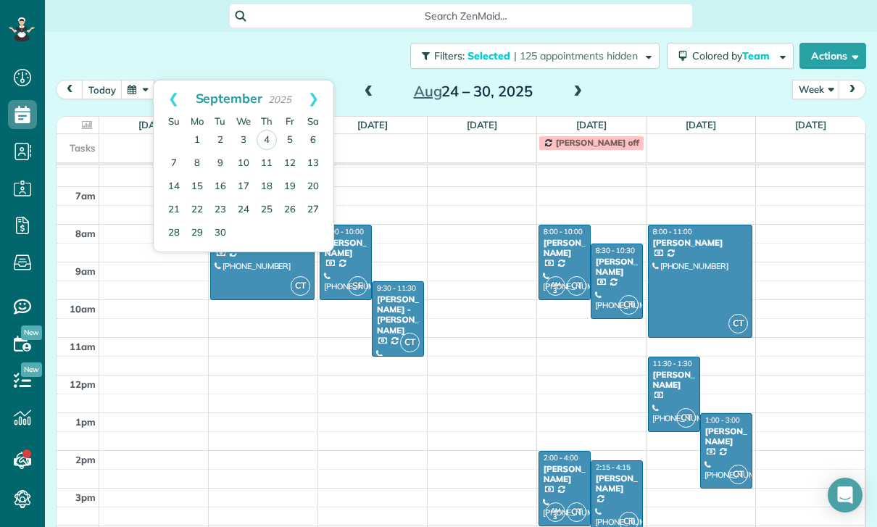
scroll to position [91, 0]
click at [713, 52] on span "Colored by Team" at bounding box center [733, 55] width 83 height 13
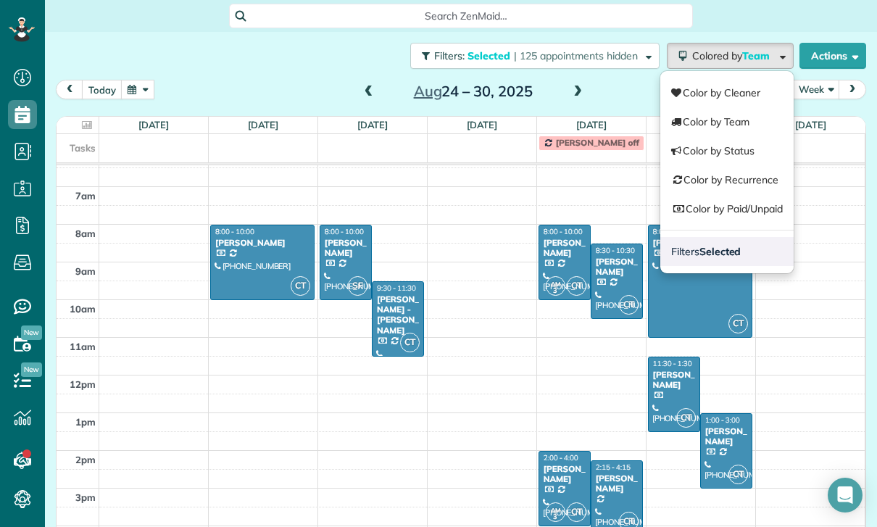
click at [745, 244] on link "Filters Selected" at bounding box center [726, 251] width 133 height 29
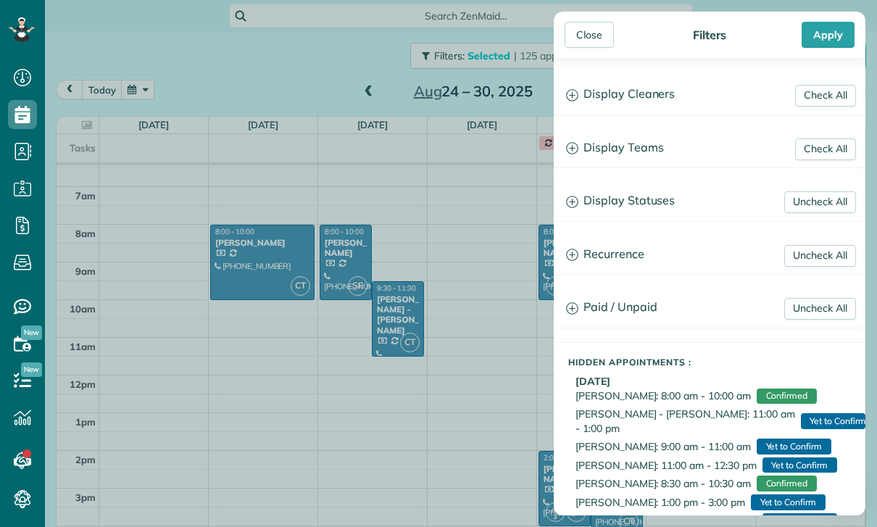
click at [639, 153] on h3 "Display Teams" at bounding box center [710, 148] width 310 height 37
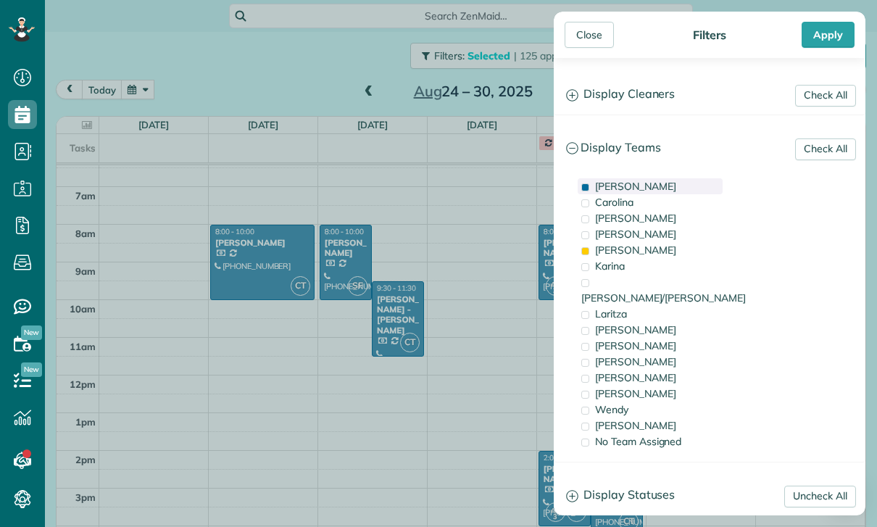
click at [617, 185] on span "[PERSON_NAME]" at bounding box center [635, 186] width 81 height 13
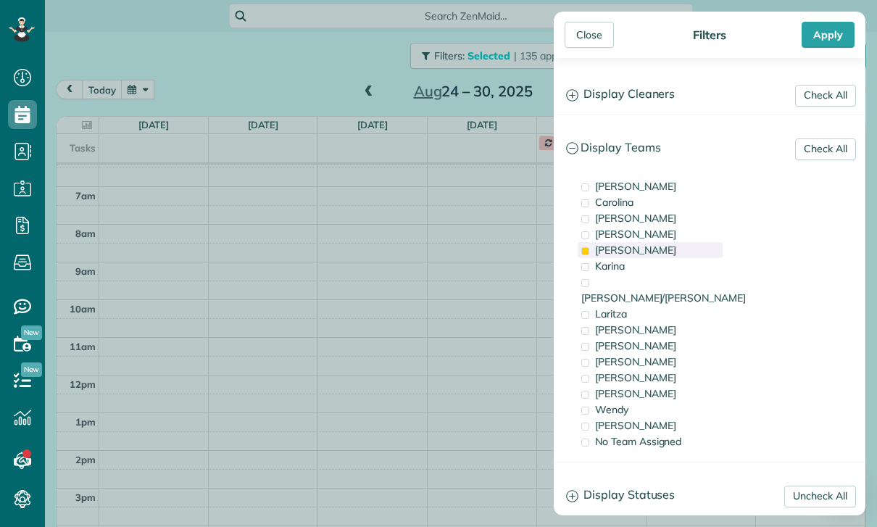
click at [625, 254] on span "[PERSON_NAME]" at bounding box center [635, 250] width 81 height 13
click at [641, 274] on div "Karina" at bounding box center [650, 266] width 145 height 16
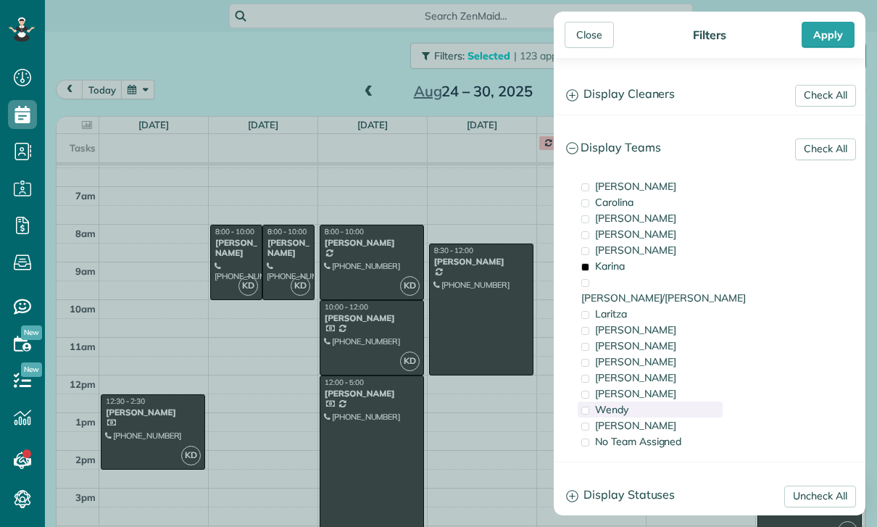
click at [642, 402] on div "Wendy" at bounding box center [650, 410] width 145 height 16
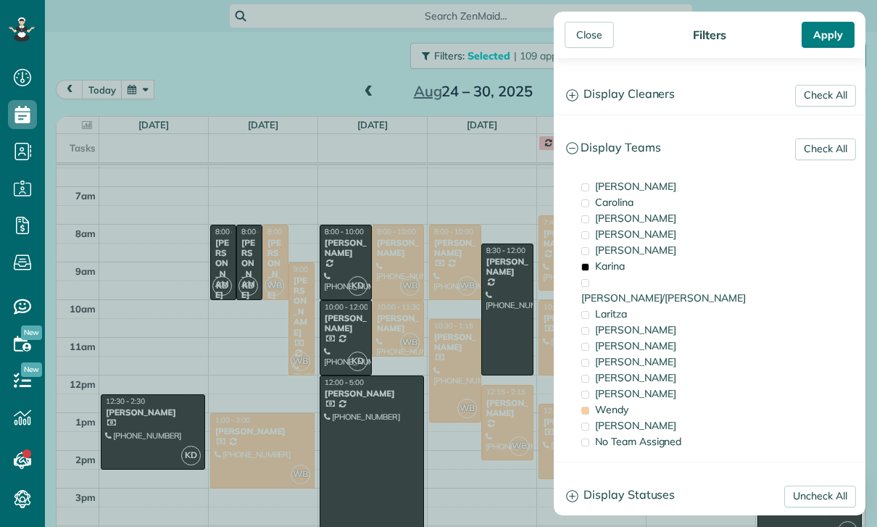
click at [826, 29] on div "Apply" at bounding box center [828, 35] width 53 height 26
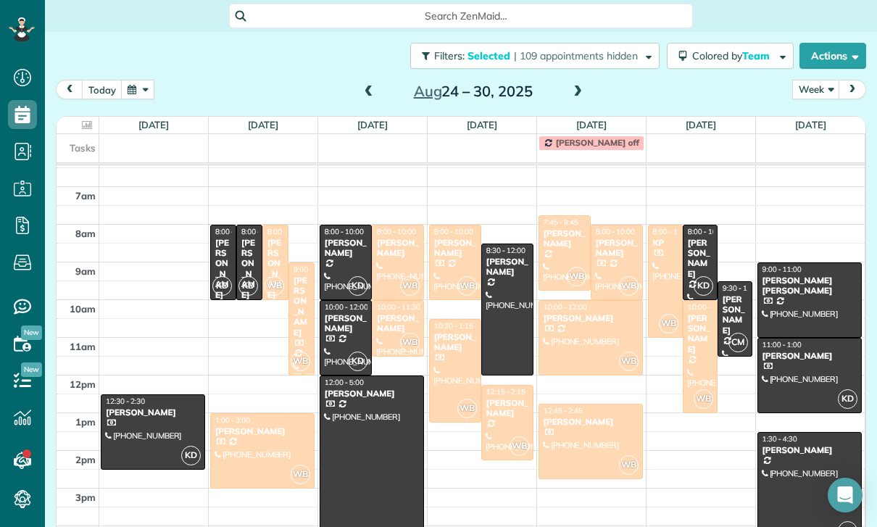
click at [217, 254] on div "[PERSON_NAME]" at bounding box center [223, 269] width 17 height 62
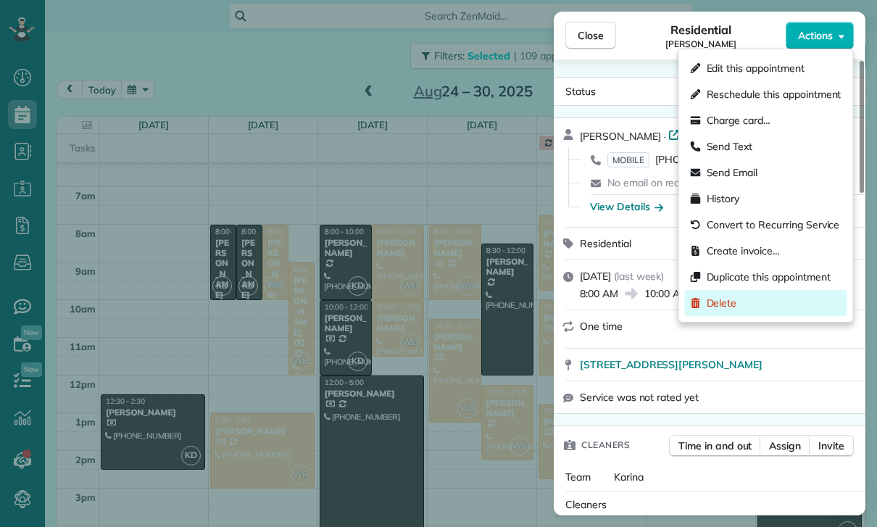
click at [731, 305] on span "Delete" at bounding box center [722, 303] width 30 height 14
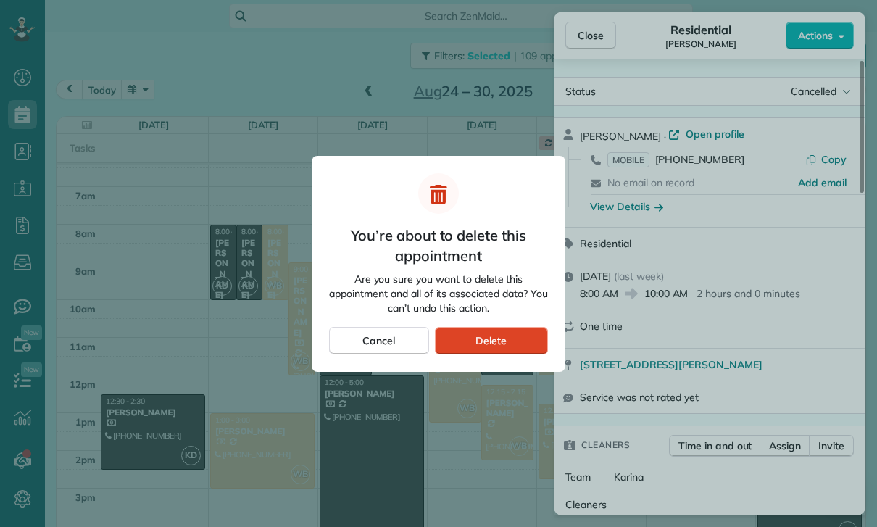
click at [509, 333] on div "Delete" at bounding box center [491, 341] width 113 height 28
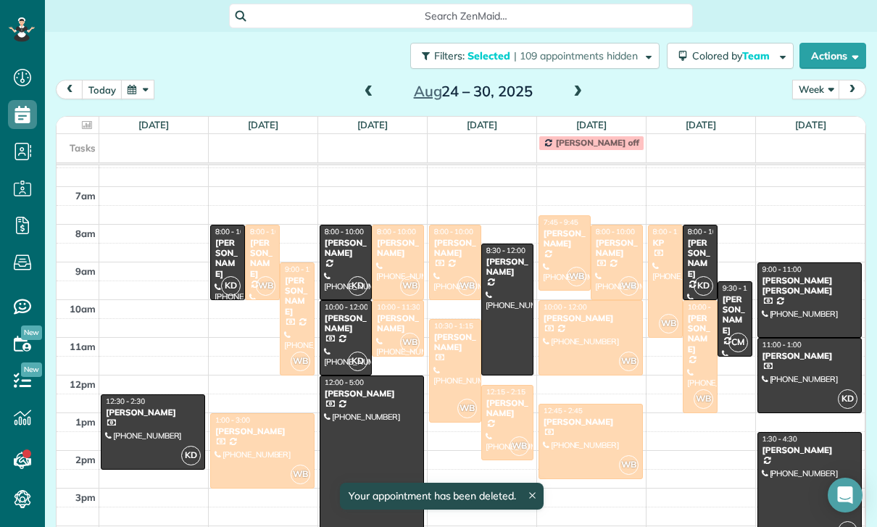
scroll to position [91, 0]
click at [228, 257] on div "[PERSON_NAME]" at bounding box center [228, 259] width 26 height 42
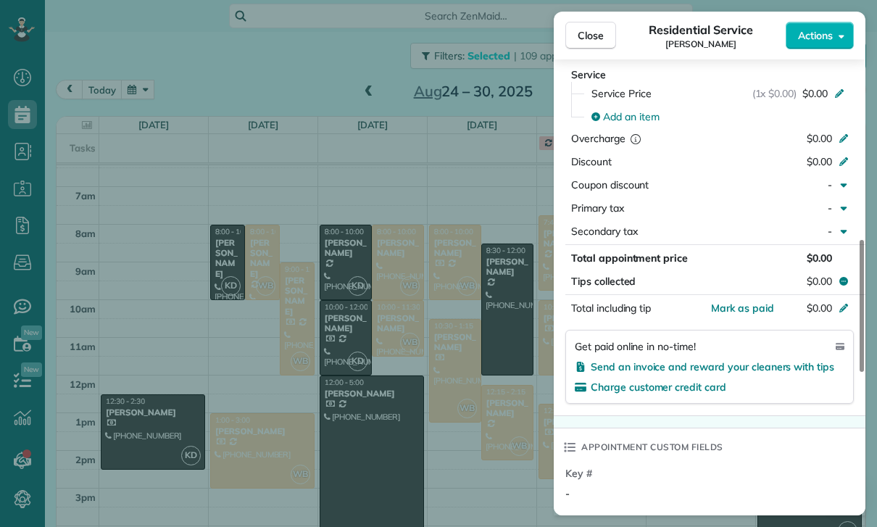
scroll to position [91, 0]
click at [362, 396] on div "Close Residential Service [PERSON_NAME] Actions Status Confirmed [PERSON_NAME] …" at bounding box center [438, 263] width 877 height 527
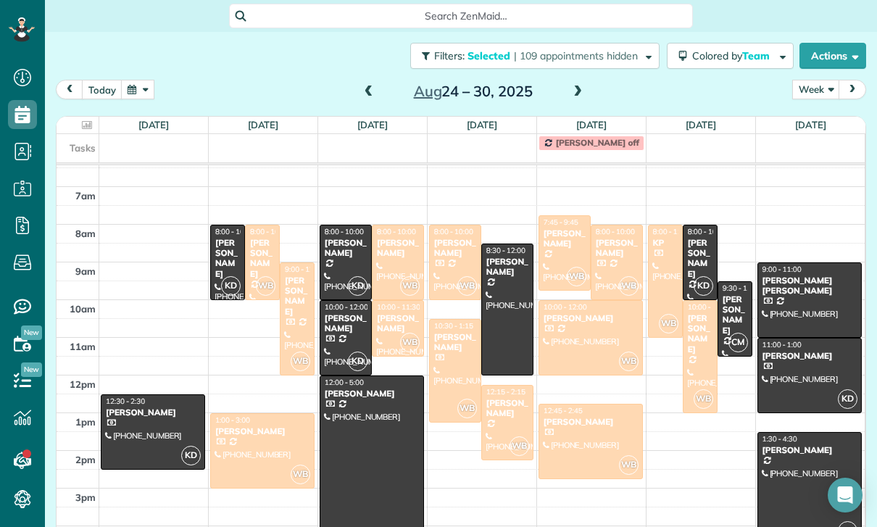
click at [341, 258] on div "[PERSON_NAME]" at bounding box center [345, 248] width 43 height 21
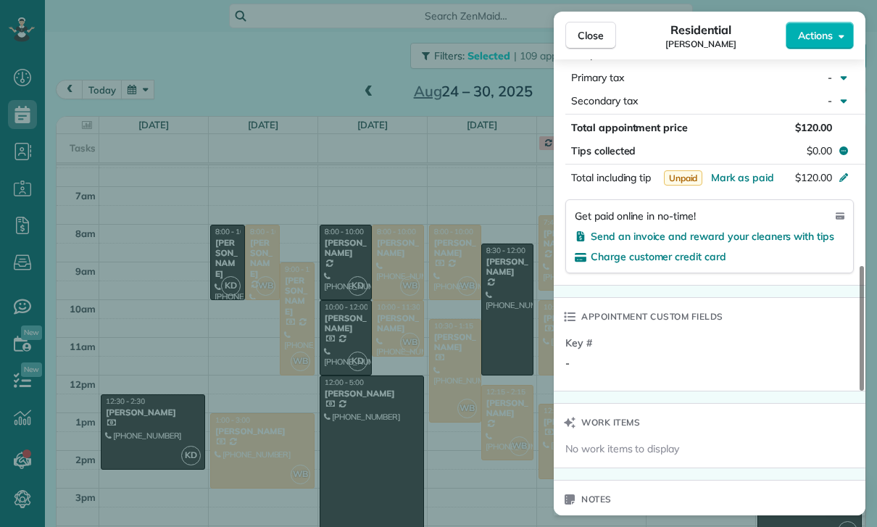
scroll to position [826, 0]
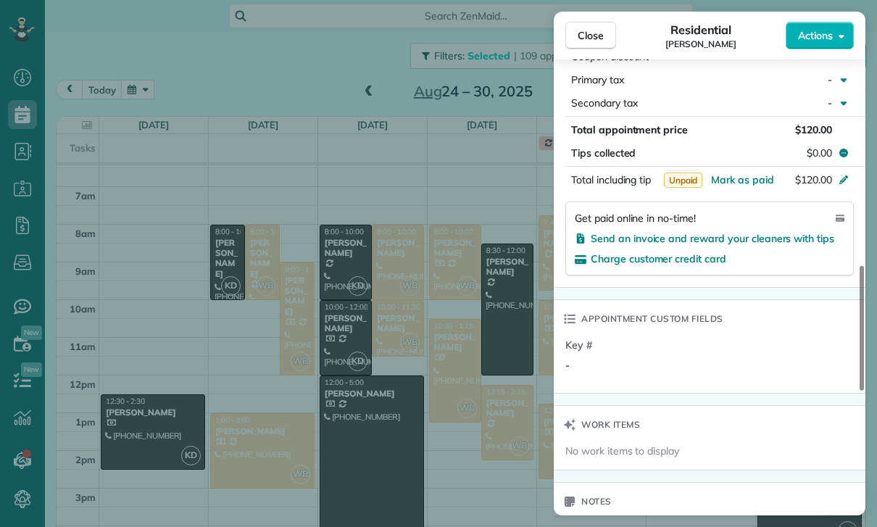
click at [489, 402] on div "Close Residential [PERSON_NAME] Actions Status Yet to Confirm [PERSON_NAME] · O…" at bounding box center [438, 263] width 877 height 527
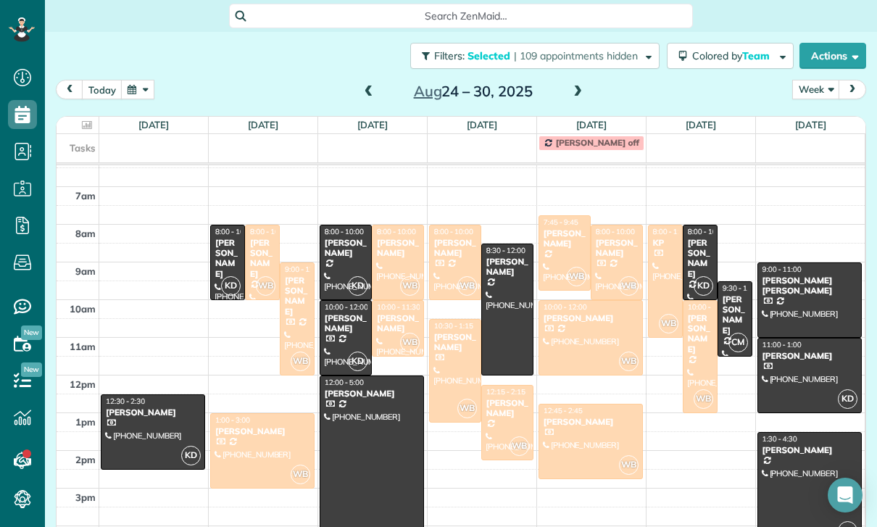
click at [347, 336] on div at bounding box center [345, 338] width 51 height 74
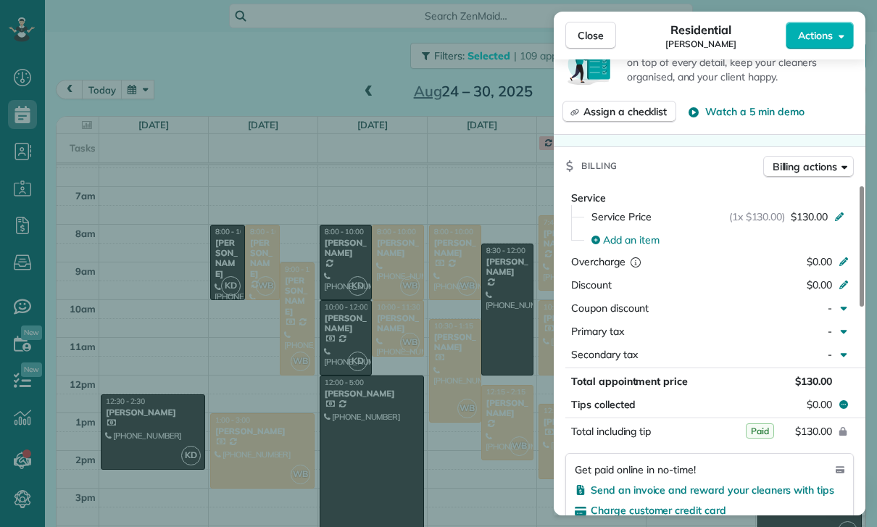
scroll to position [575, 0]
click at [467, 441] on div "Close Residential [PERSON_NAME] Actions Status Yet to Confirm [PERSON_NAME] · O…" at bounding box center [438, 263] width 877 height 527
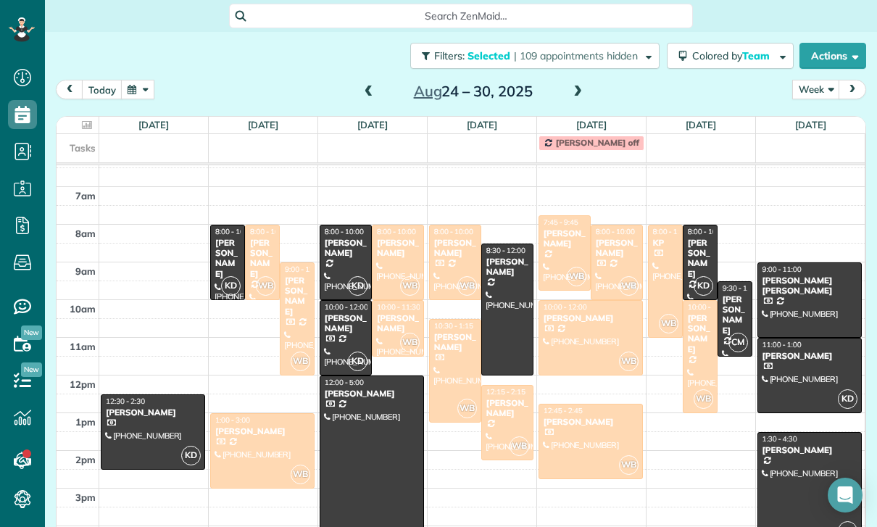
click at [354, 429] on div at bounding box center [371, 469] width 103 height 187
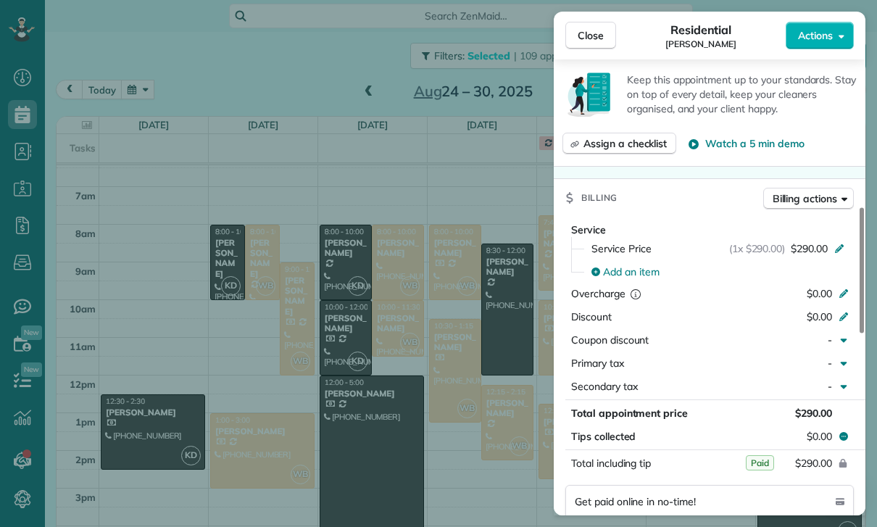
scroll to position [596, 0]
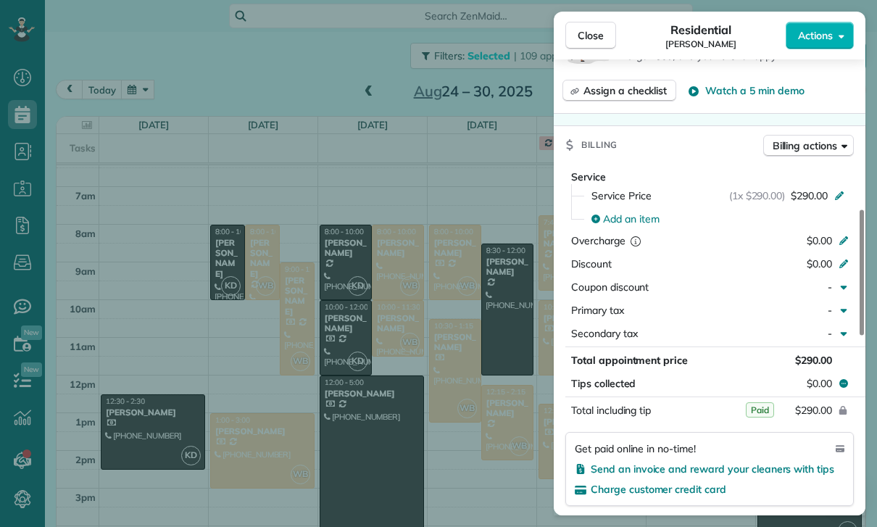
click at [467, 442] on div "Close Residential [PERSON_NAME] Actions Status Confirmed [PERSON_NAME] · Open p…" at bounding box center [438, 263] width 877 height 527
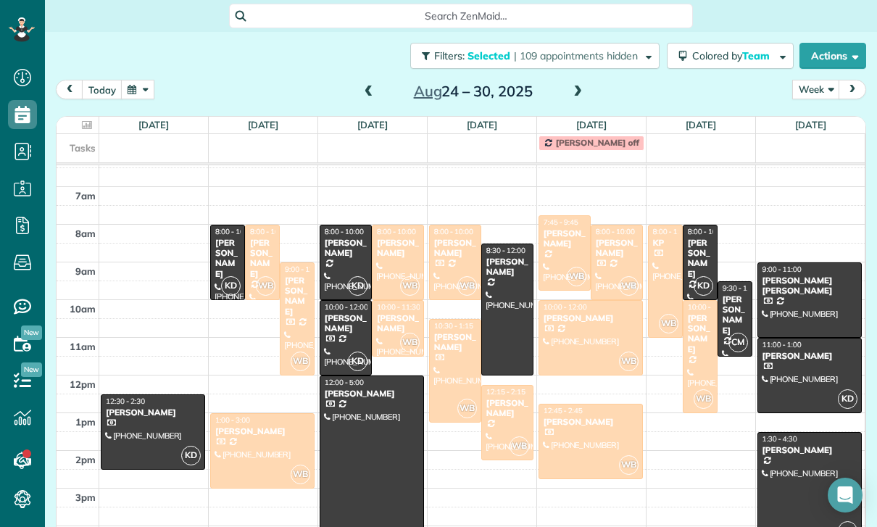
click at [508, 298] on div at bounding box center [507, 309] width 51 height 130
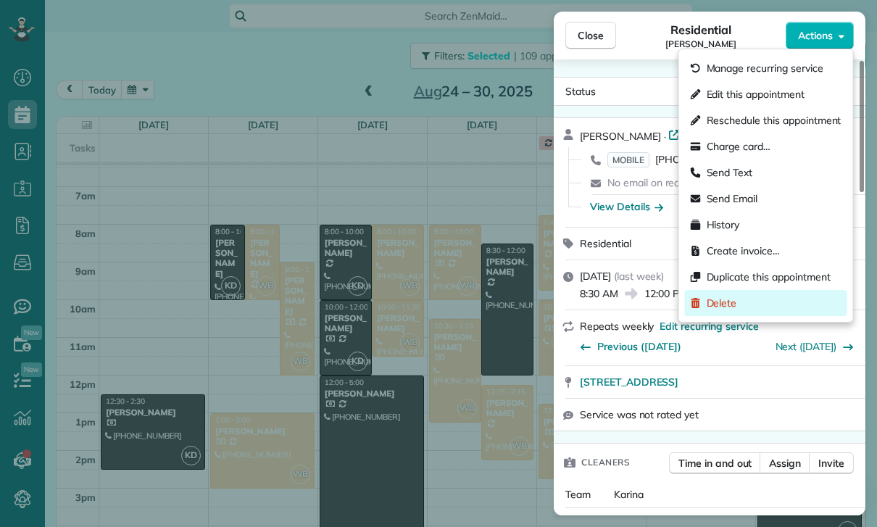
click at [731, 305] on span "Delete" at bounding box center [722, 303] width 30 height 14
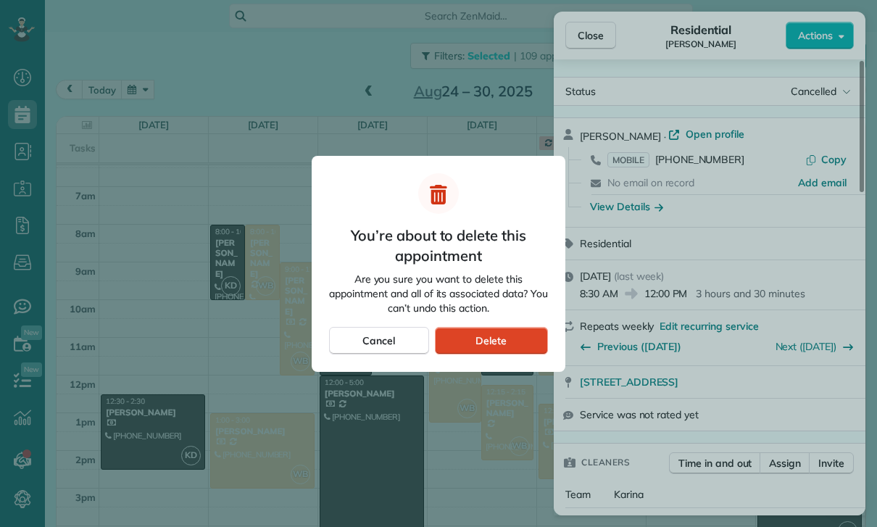
click at [515, 341] on div "Delete" at bounding box center [491, 341] width 113 height 28
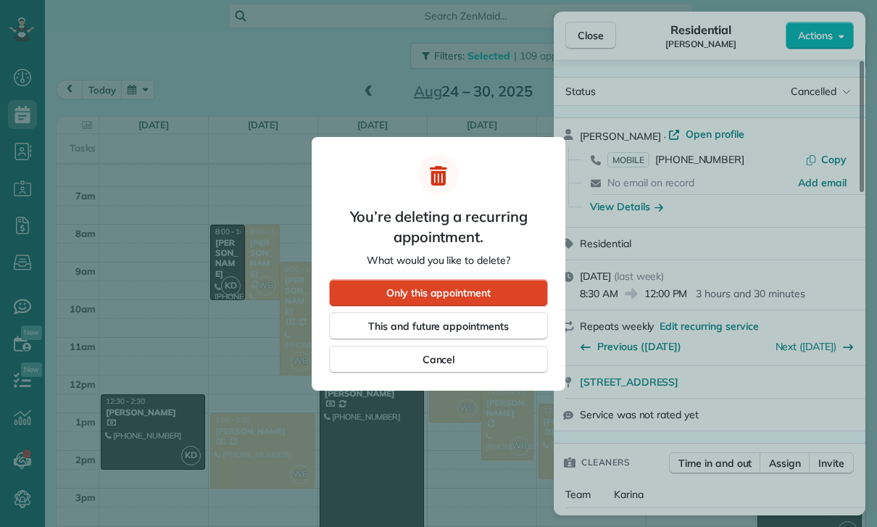
click at [473, 291] on span "Only this appointment" at bounding box center [438, 293] width 104 height 14
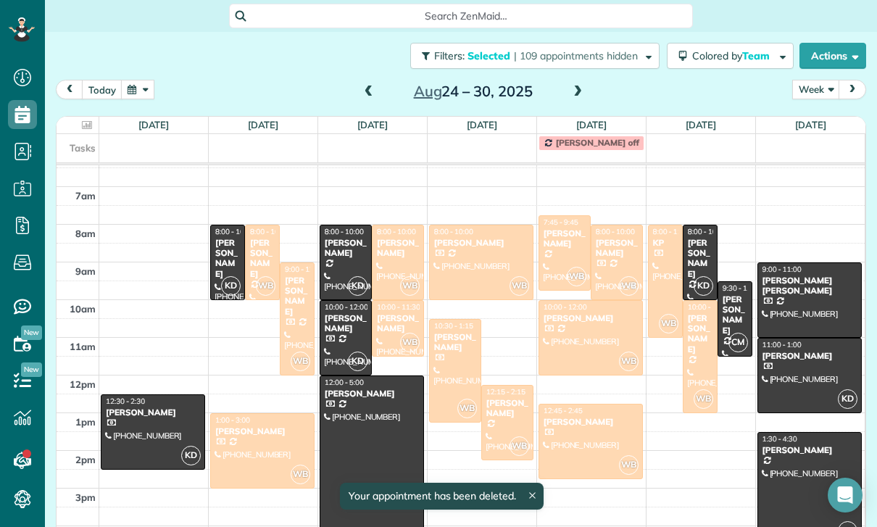
scroll to position [91, 0]
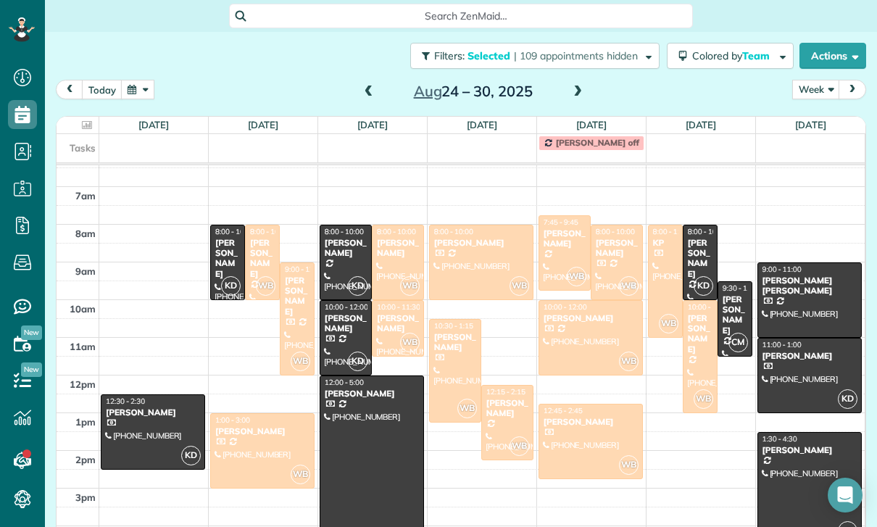
click at [702, 261] on div "[PERSON_NAME]" at bounding box center [700, 259] width 26 height 42
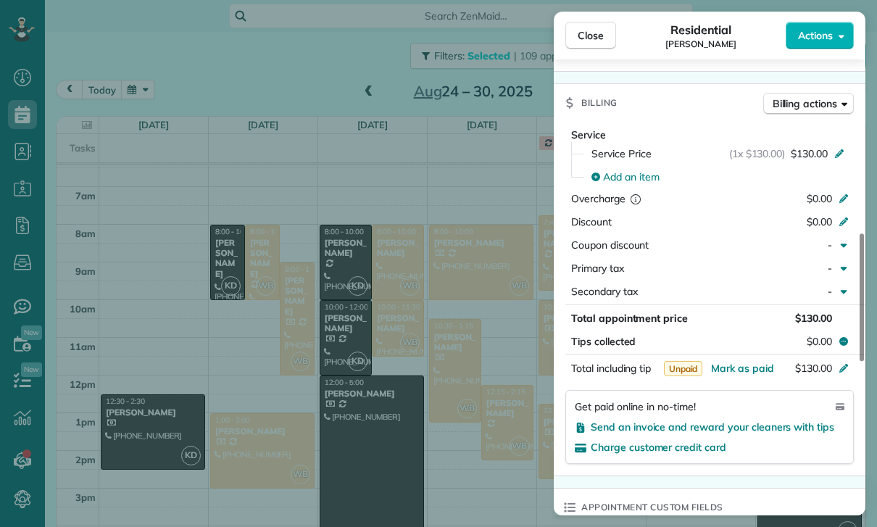
scroll to position [91, 0]
click at [501, 439] on div "Close Residential [PERSON_NAME] Actions Status Confirmed [PERSON_NAME] · Open p…" at bounding box center [438, 263] width 877 height 527
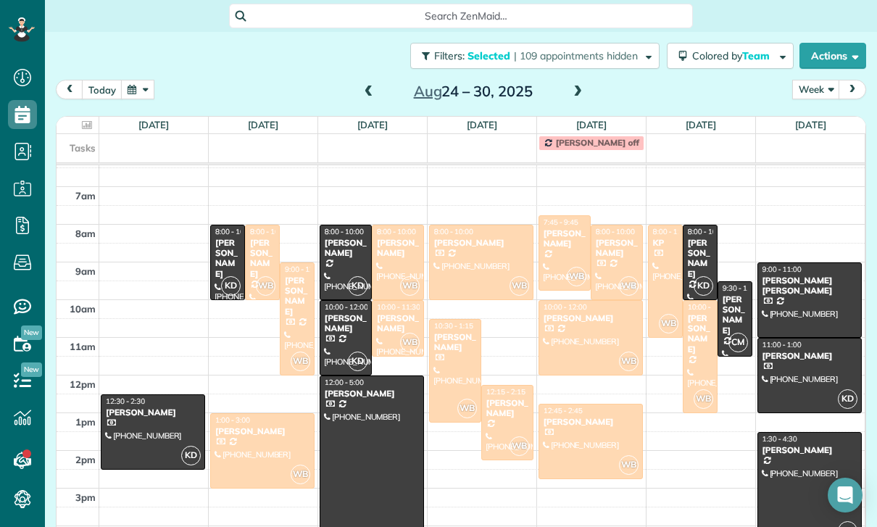
click at [711, 252] on div "[PERSON_NAME]" at bounding box center [700, 259] width 26 height 42
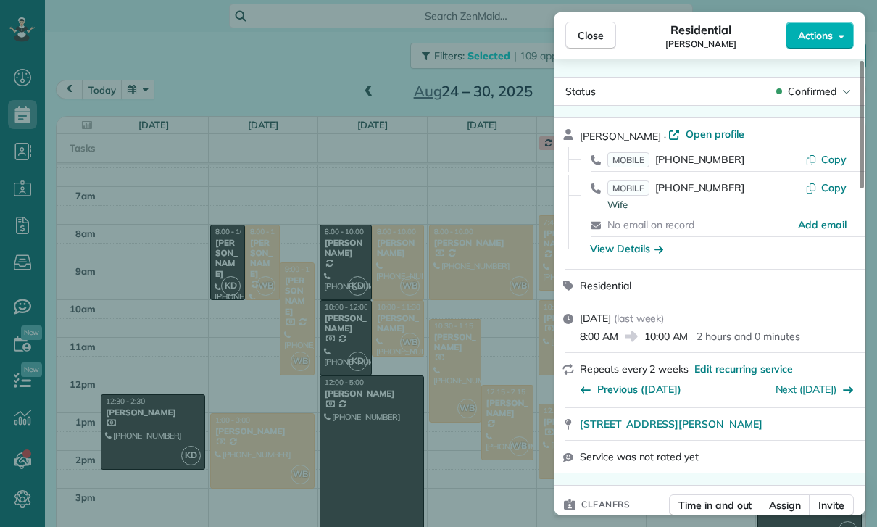
scroll to position [91, 0]
click at [710, 133] on span "Open profile" at bounding box center [715, 134] width 59 height 14
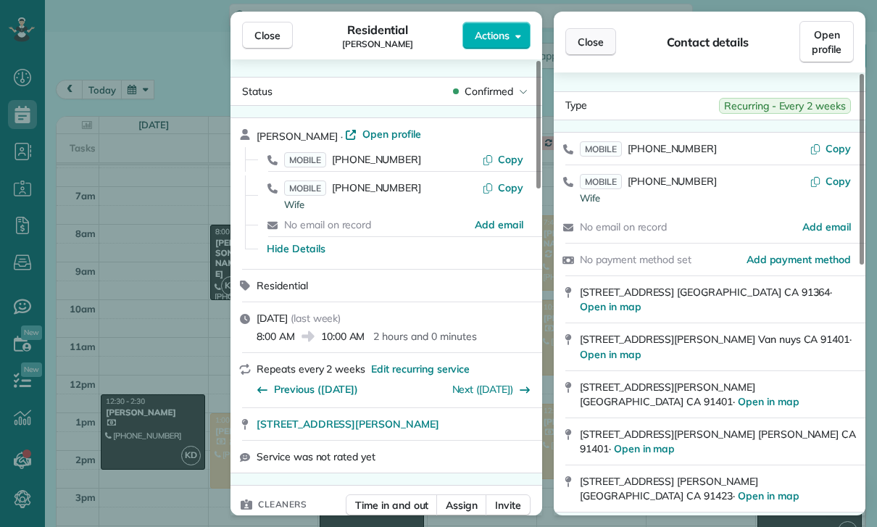
click at [584, 53] on button "Close" at bounding box center [590, 42] width 51 height 28
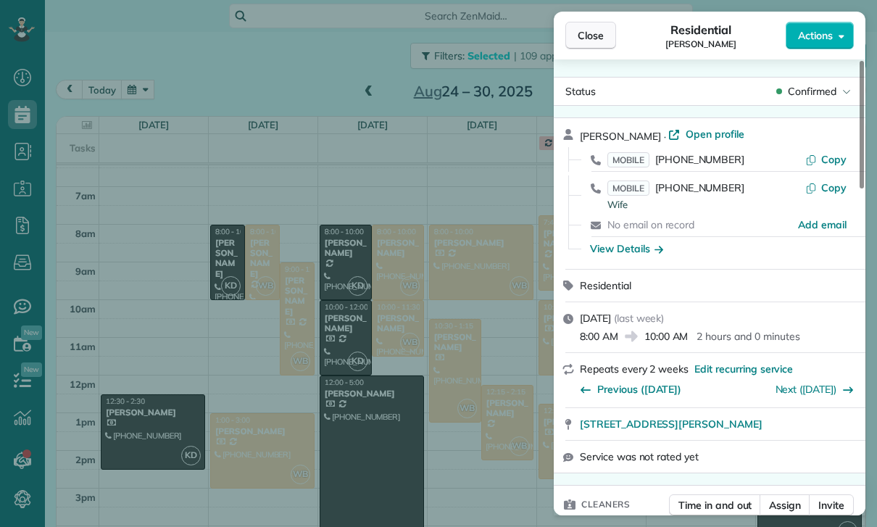
click at [571, 40] on button "Close" at bounding box center [590, 36] width 51 height 28
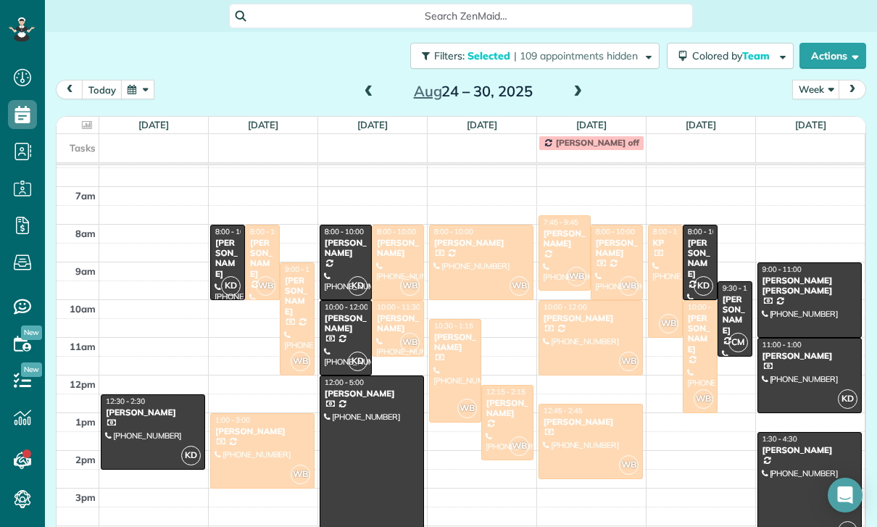
click at [789, 278] on div "[PERSON_NAME] [PERSON_NAME]" at bounding box center [810, 285] width 96 height 21
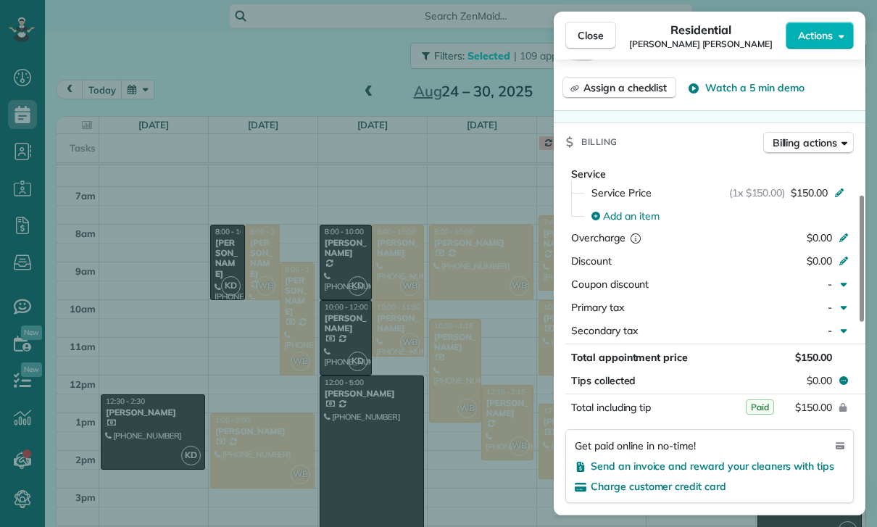
scroll to position [650, 0]
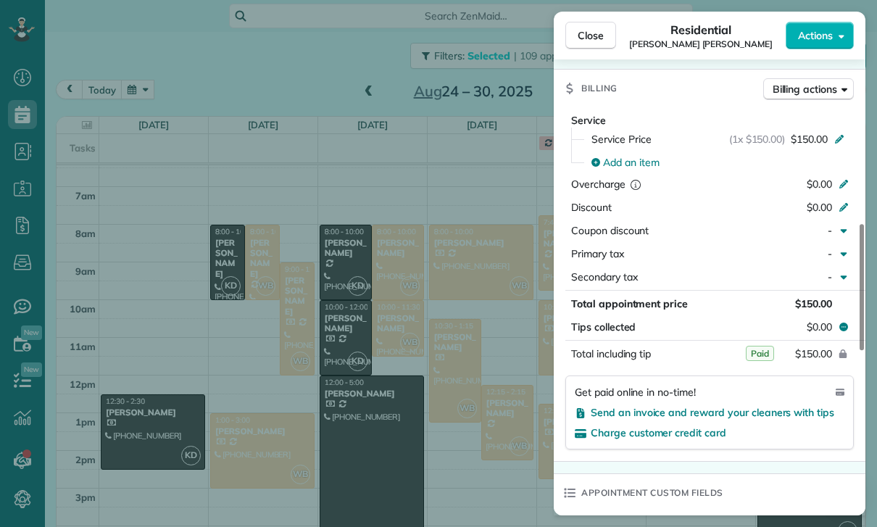
click at [513, 420] on div "Close Residential [PERSON_NAME] [PERSON_NAME] Actions Status Confirmed [PERSON_…" at bounding box center [438, 263] width 877 height 527
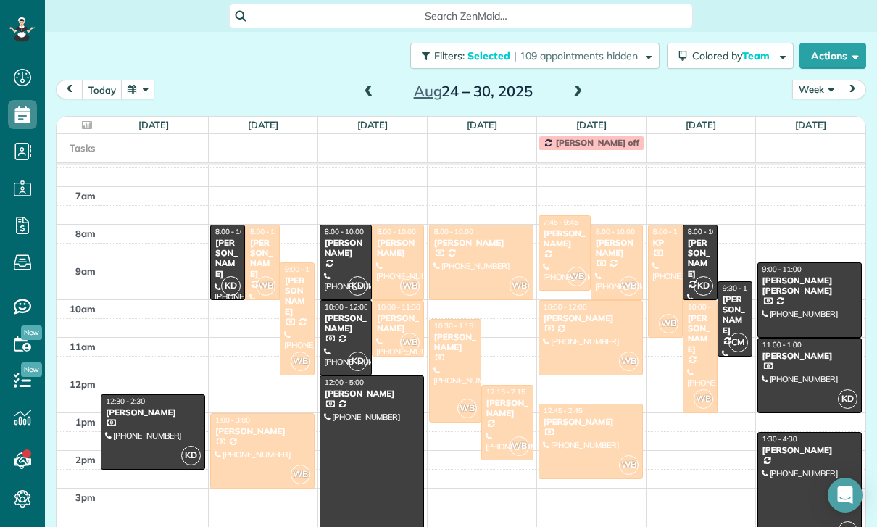
click at [790, 369] on div at bounding box center [810, 376] width 104 height 74
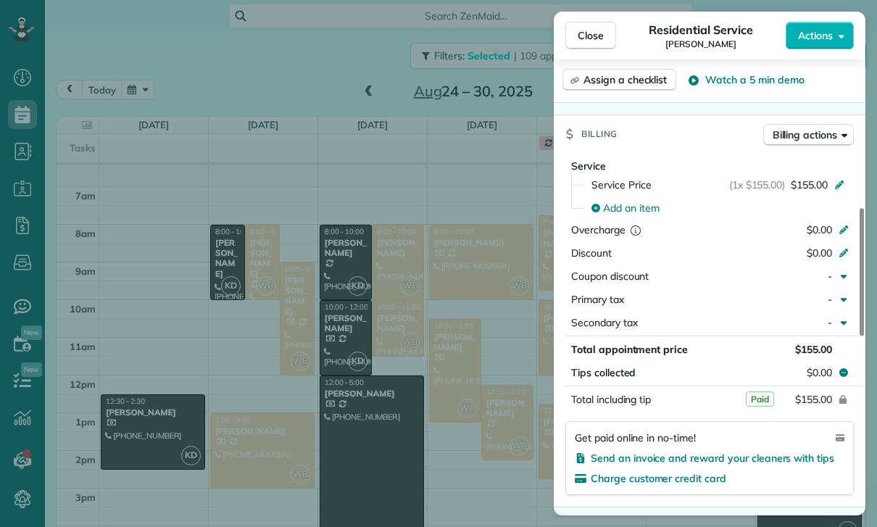
scroll to position [603, 0]
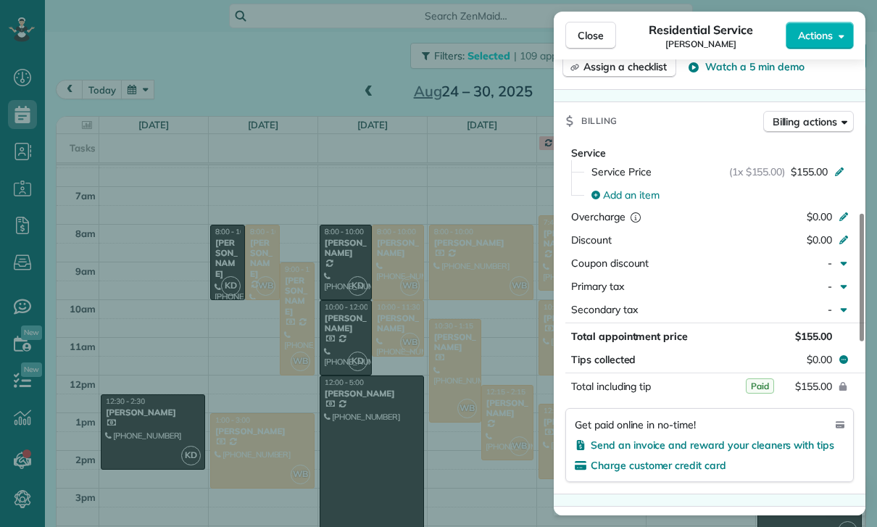
click at [522, 435] on div "Close Residential Service [PERSON_NAME] Actions Status Confirmed [PERSON_NAME] …" at bounding box center [438, 263] width 877 height 527
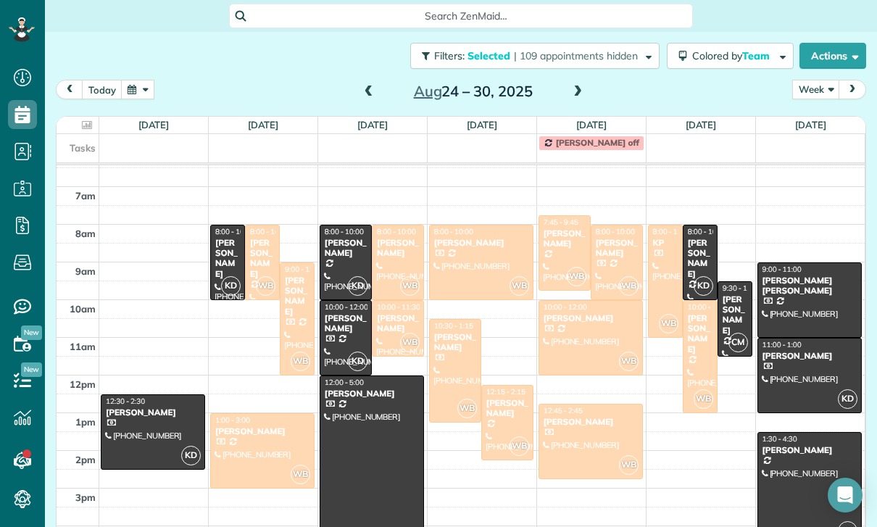
click at [792, 467] on div at bounding box center [810, 489] width 104 height 112
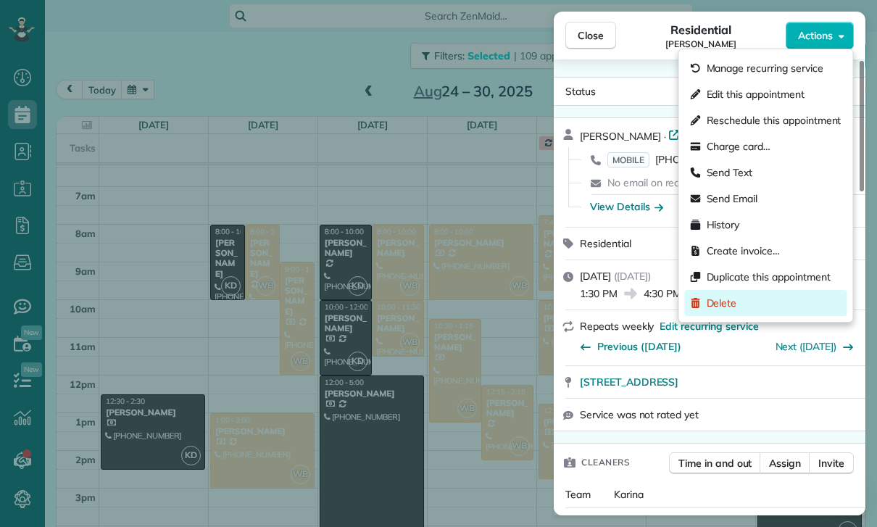
click at [729, 304] on span "Delete" at bounding box center [722, 303] width 30 height 14
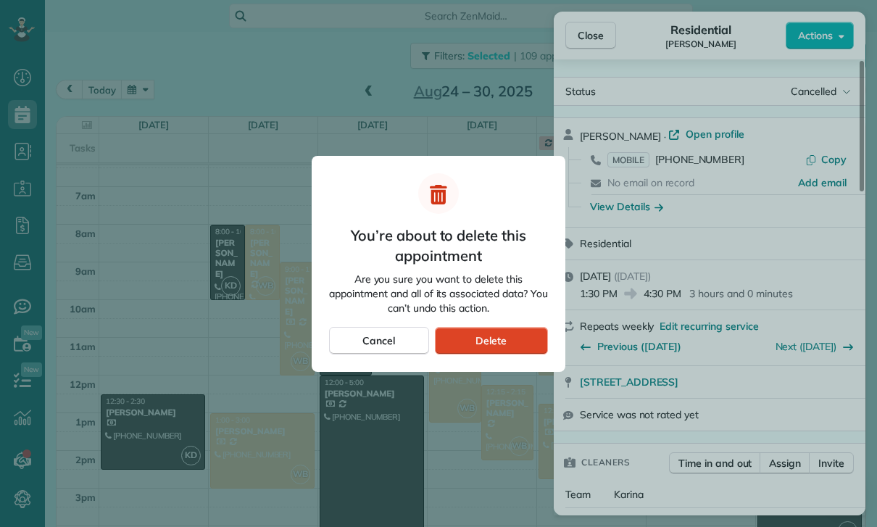
click at [528, 344] on div "Delete" at bounding box center [491, 341] width 113 height 28
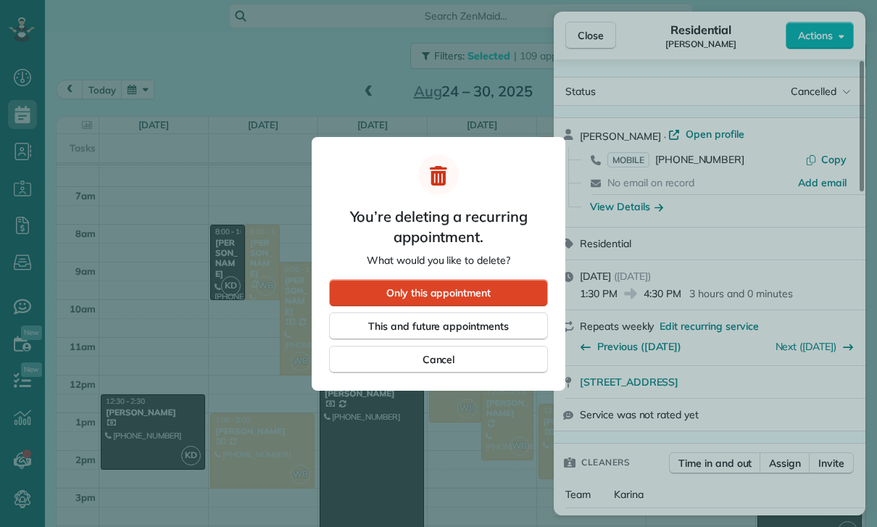
click at [489, 298] on span "Only this appointment" at bounding box center [438, 293] width 104 height 14
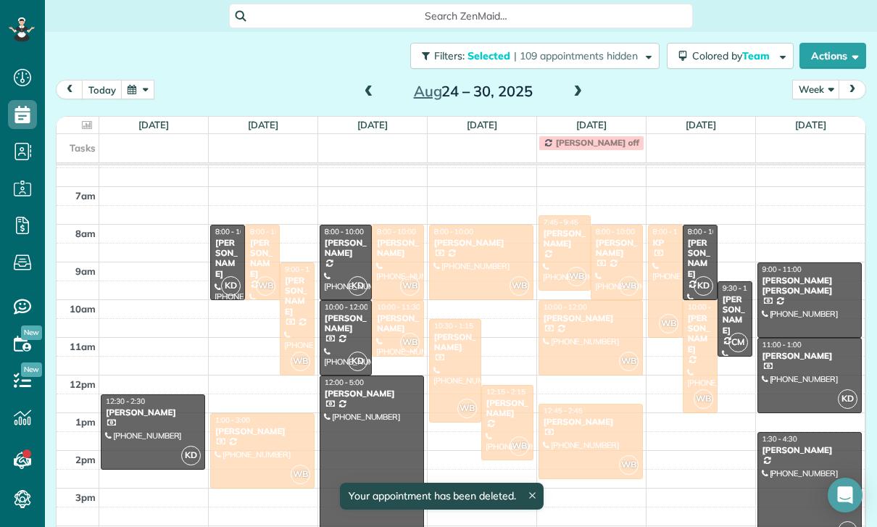
scroll to position [91, 0]
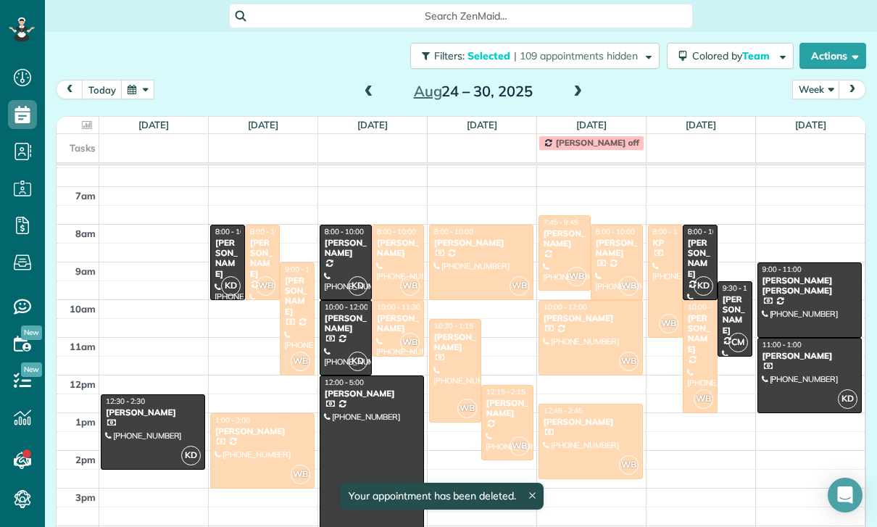
click at [576, 95] on span at bounding box center [578, 92] width 16 height 13
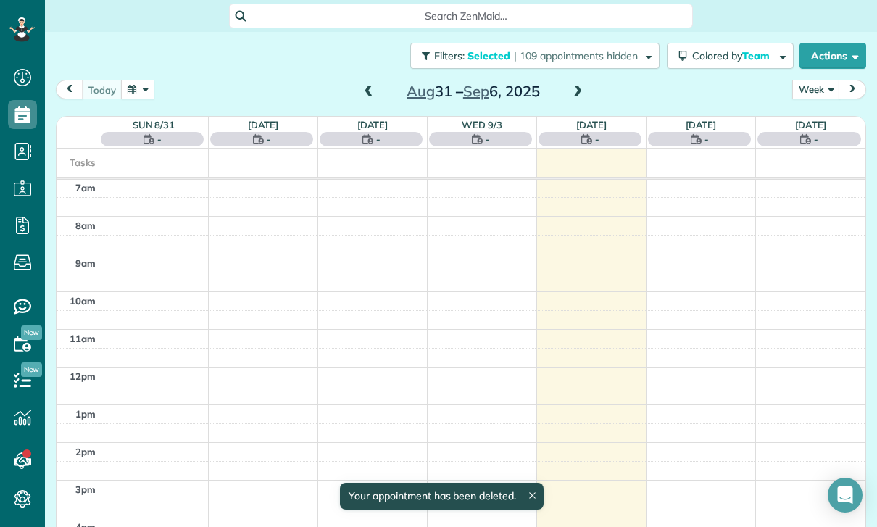
scroll to position [114, 0]
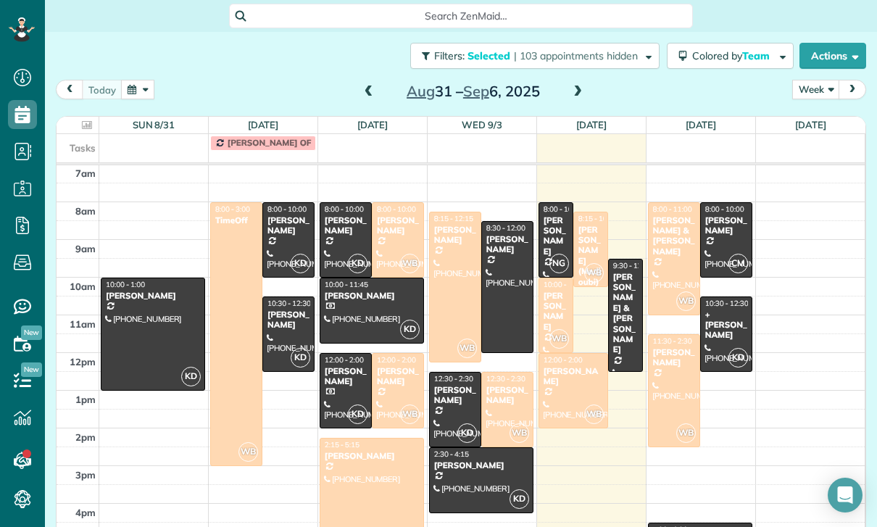
click at [146, 328] on div at bounding box center [152, 334] width 103 height 112
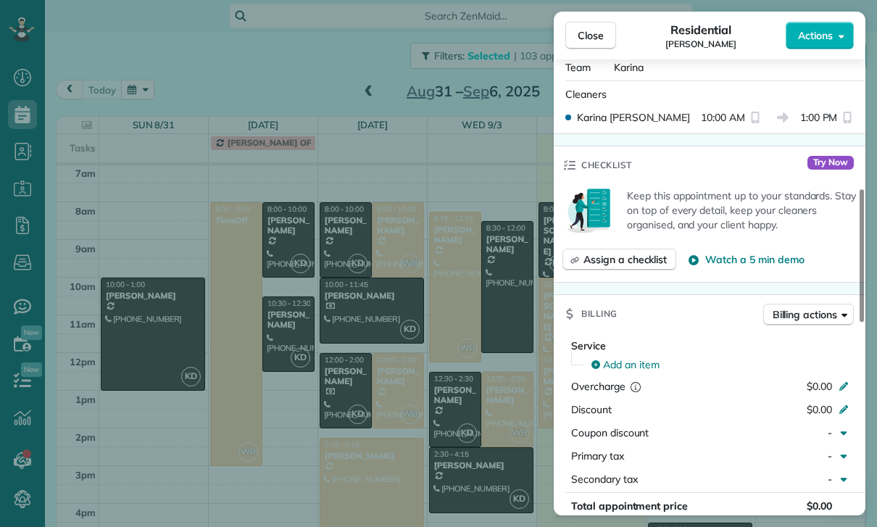
scroll to position [612, 0]
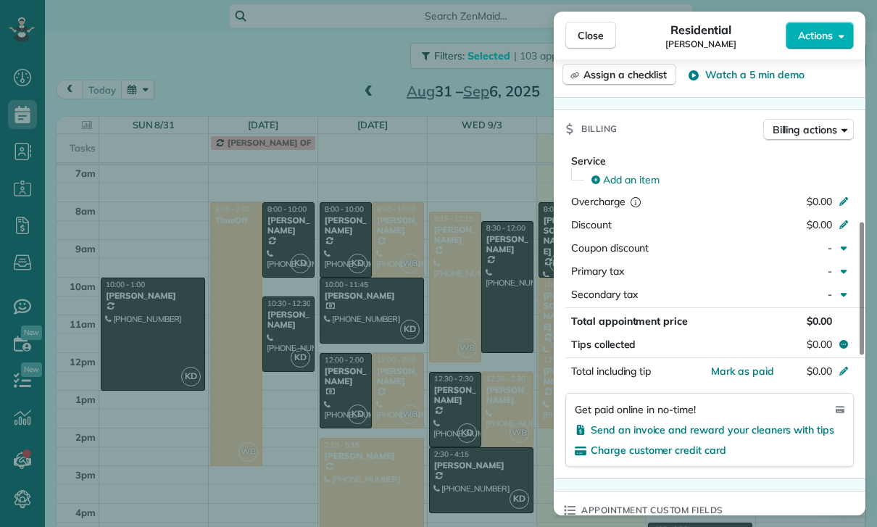
click at [441, 256] on div "Close Residential [PERSON_NAME] Actions Status Confirmed [PERSON_NAME] · Open p…" at bounding box center [438, 263] width 877 height 527
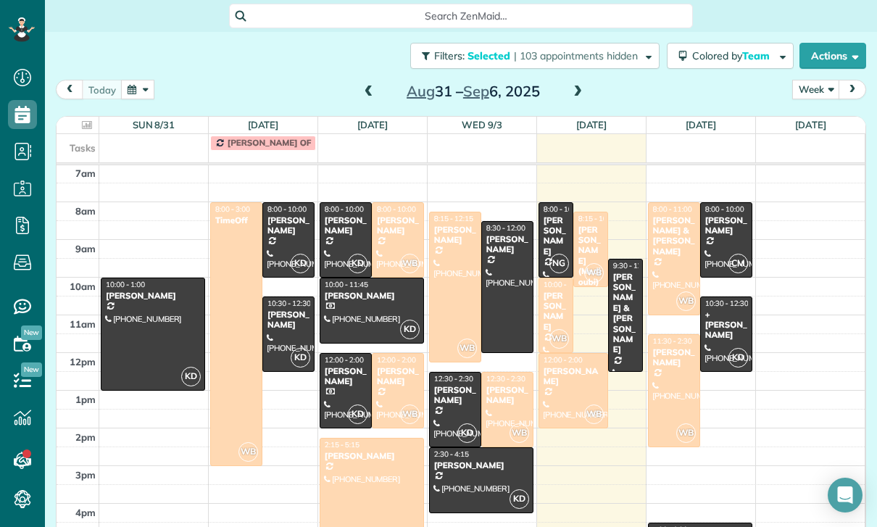
click at [372, 93] on span at bounding box center [369, 92] width 16 height 13
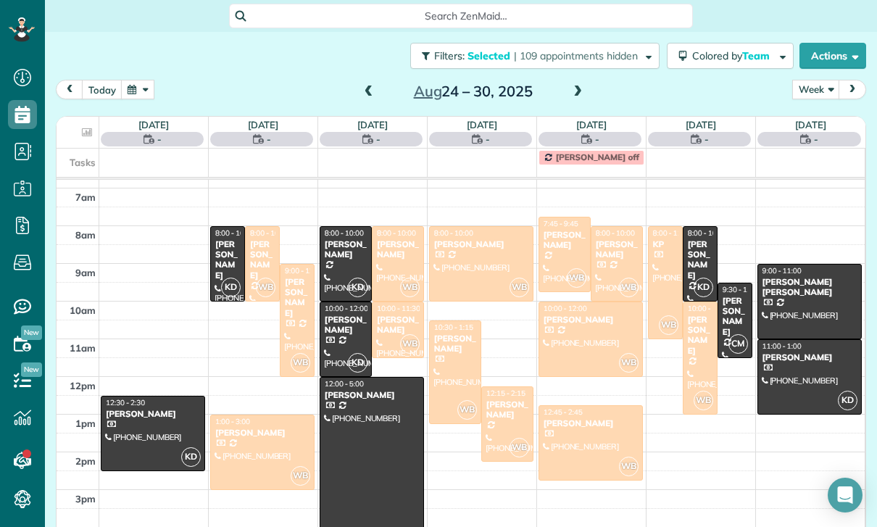
scroll to position [114, 0]
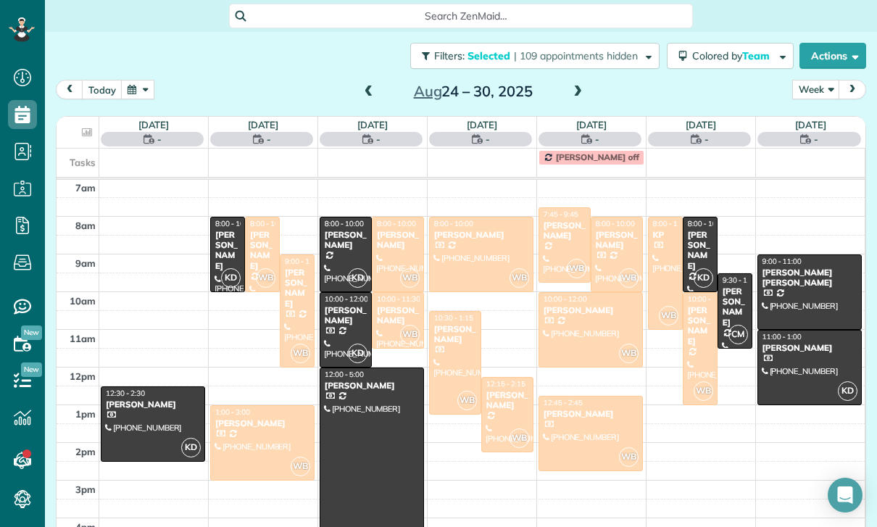
click at [260, 245] on div "[PERSON_NAME]" at bounding box center [262, 251] width 26 height 42
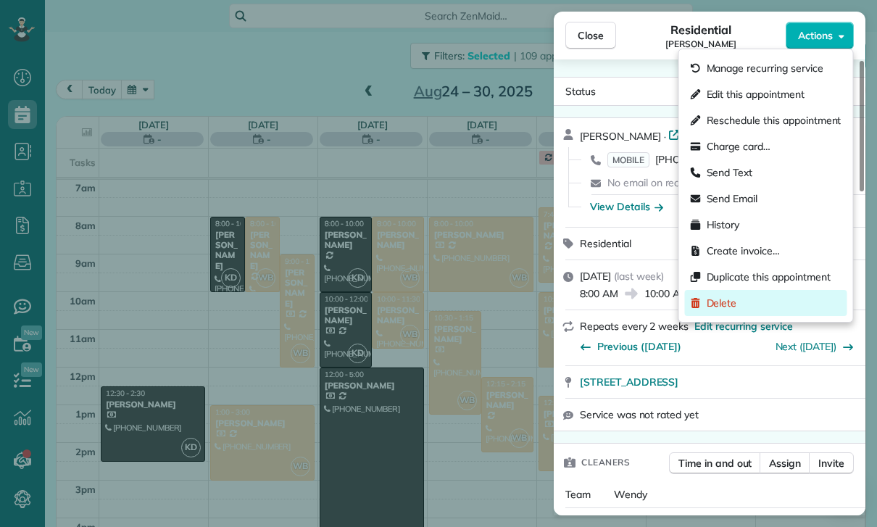
click at [710, 305] on span "Delete" at bounding box center [722, 303] width 30 height 14
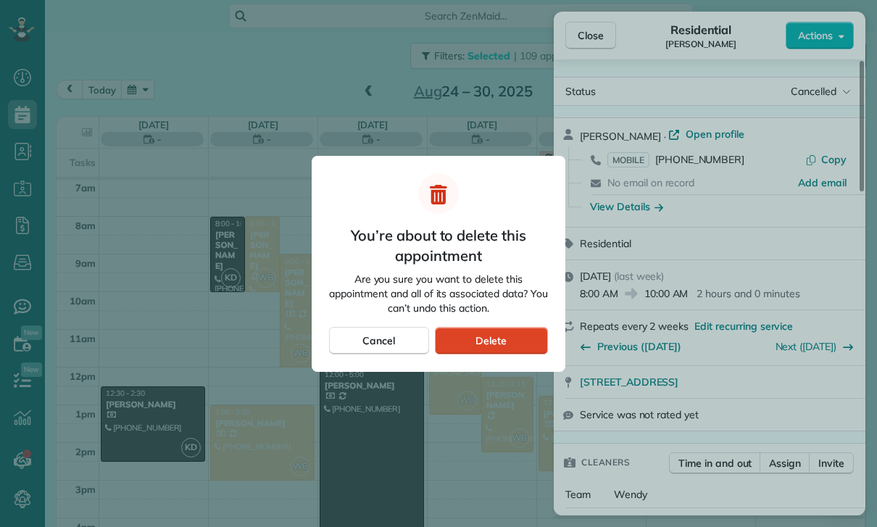
click at [503, 337] on span "Delete" at bounding box center [491, 340] width 31 height 14
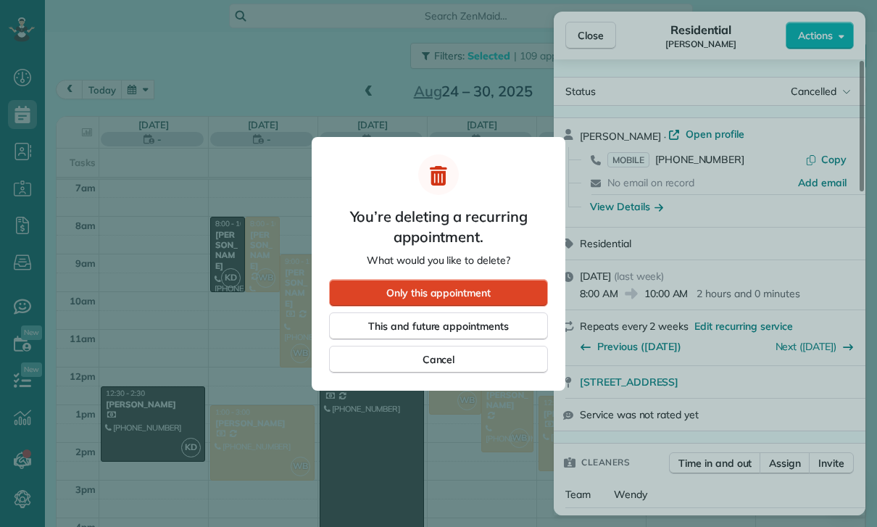
click at [495, 297] on div "Only this appointment" at bounding box center [438, 293] width 219 height 28
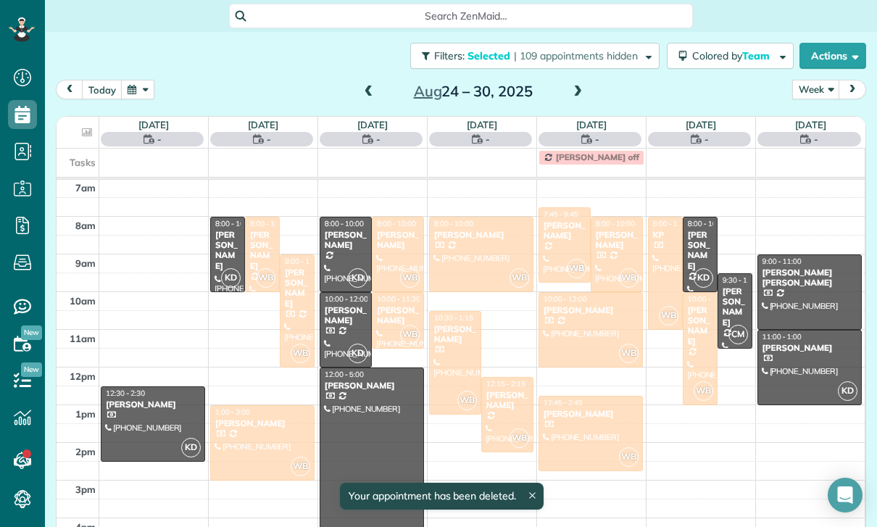
scroll to position [114, 0]
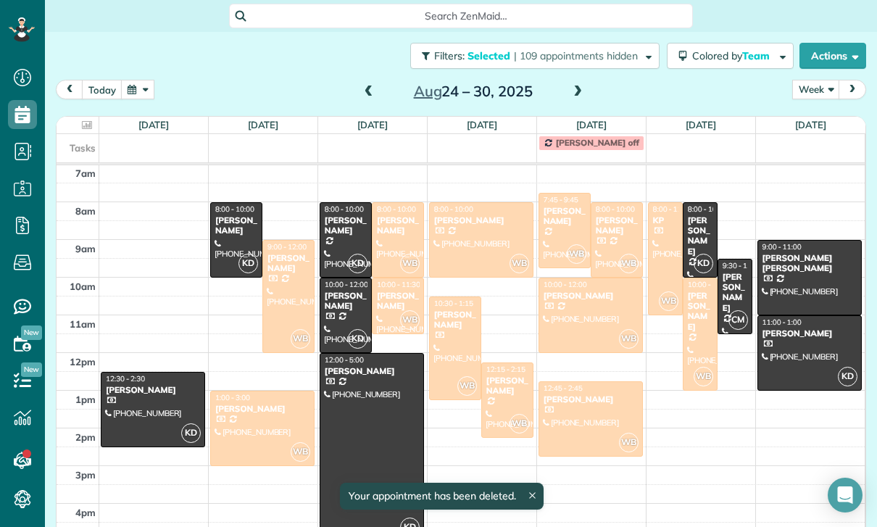
click at [284, 281] on div at bounding box center [288, 297] width 51 height 112
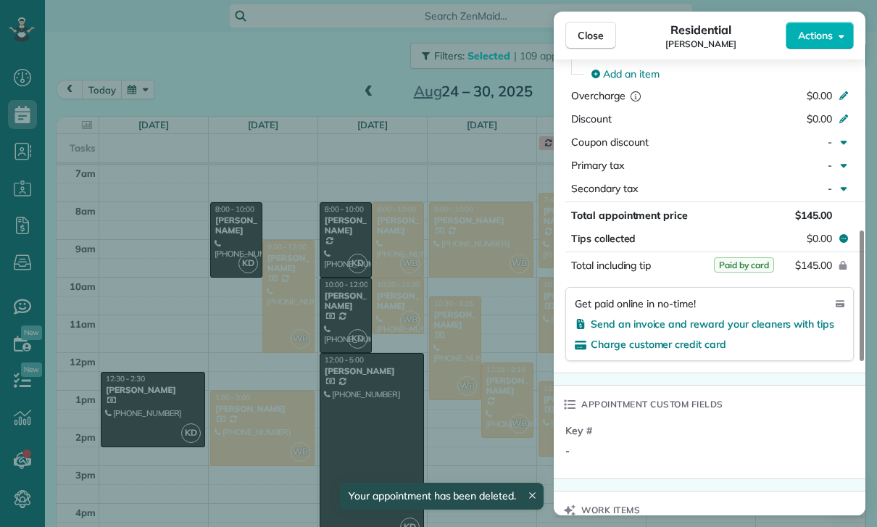
scroll to position [794, 0]
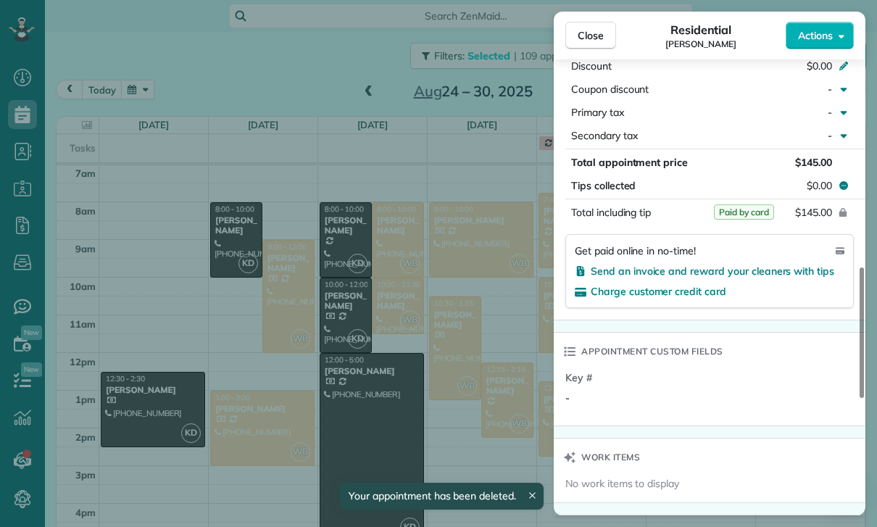
click at [484, 410] on div "Close Residential [PERSON_NAME] Actions Status Confirmed [PERSON_NAME] · Open p…" at bounding box center [438, 263] width 877 height 527
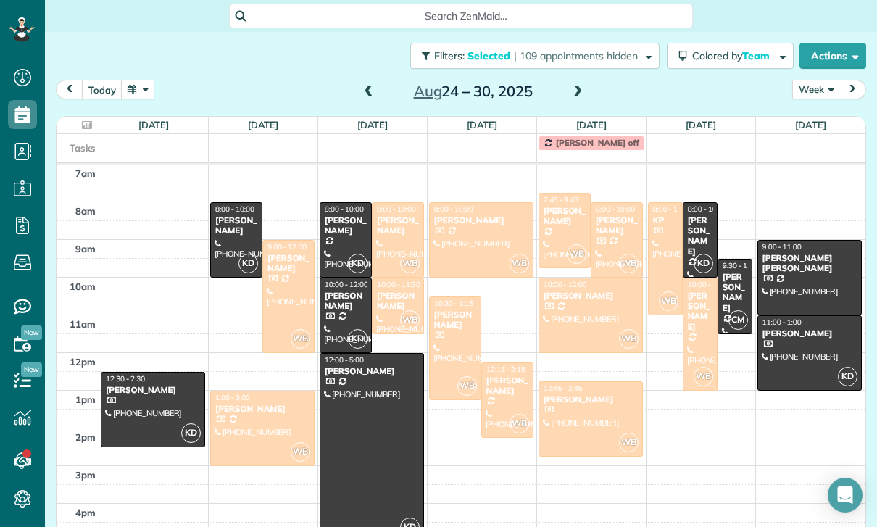
click at [252, 424] on div at bounding box center [262, 428] width 103 height 74
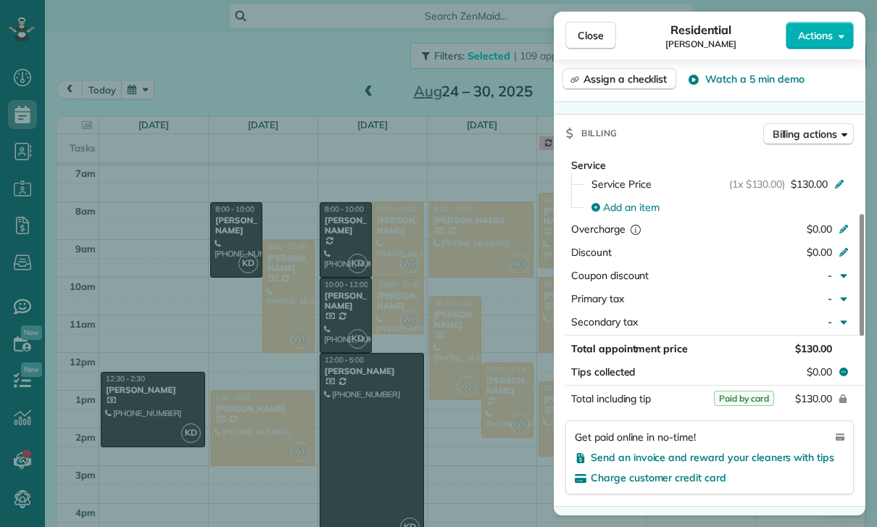
scroll to position [679, 0]
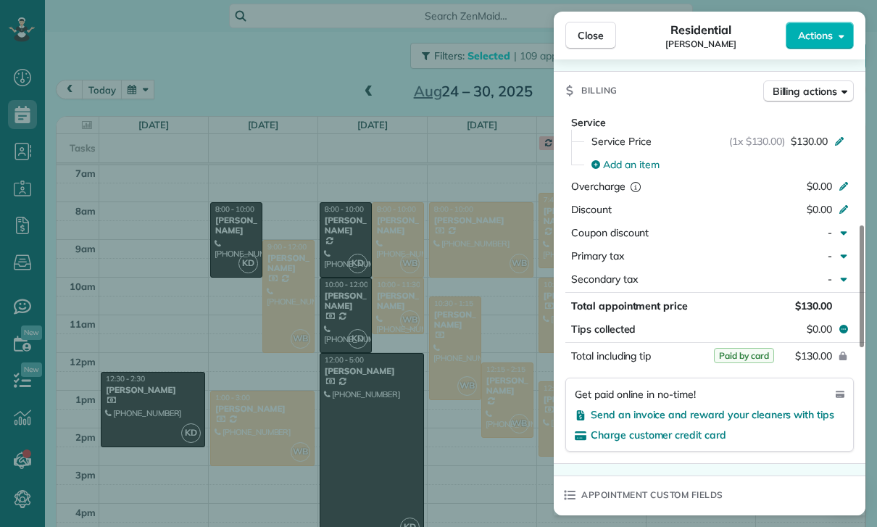
click at [478, 441] on div "Close Residential [PERSON_NAME] Actions Status Yet to Confirm [PERSON_NAME] · O…" at bounding box center [438, 263] width 877 height 527
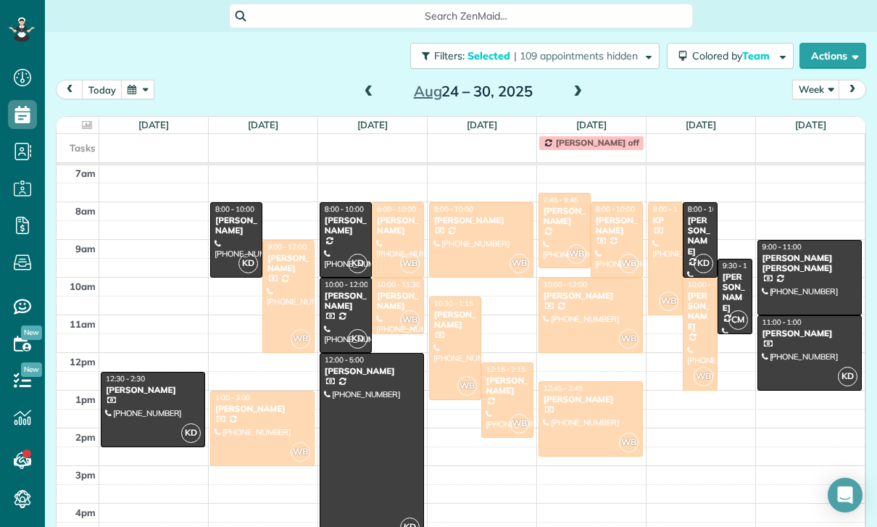
click at [383, 228] on div "[PERSON_NAME]" at bounding box center [397, 225] width 43 height 21
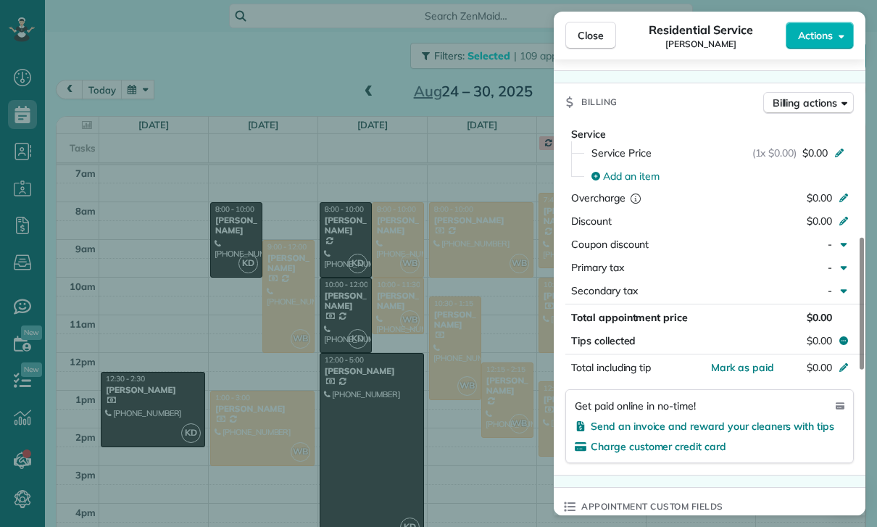
scroll to position [715, 0]
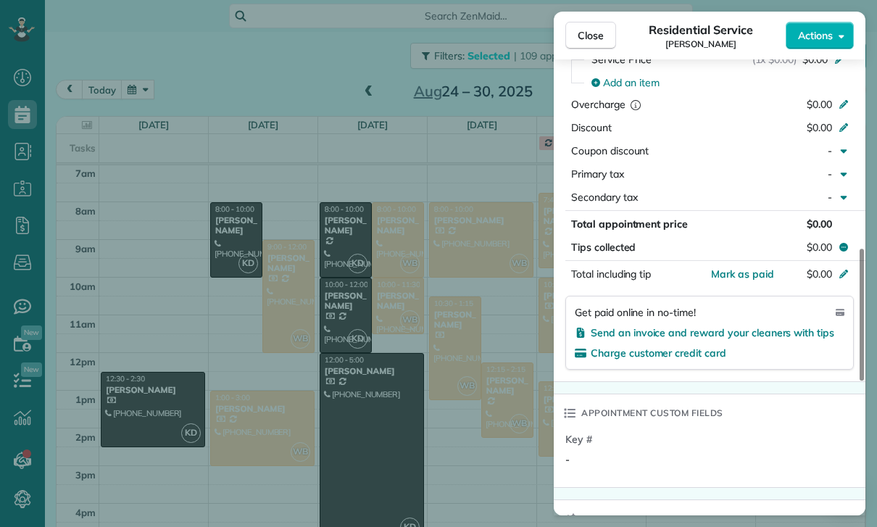
click at [383, 315] on div "Close Residential Service [PERSON_NAME] Actions Status Confirmed [PERSON_NAME] …" at bounding box center [438, 263] width 877 height 527
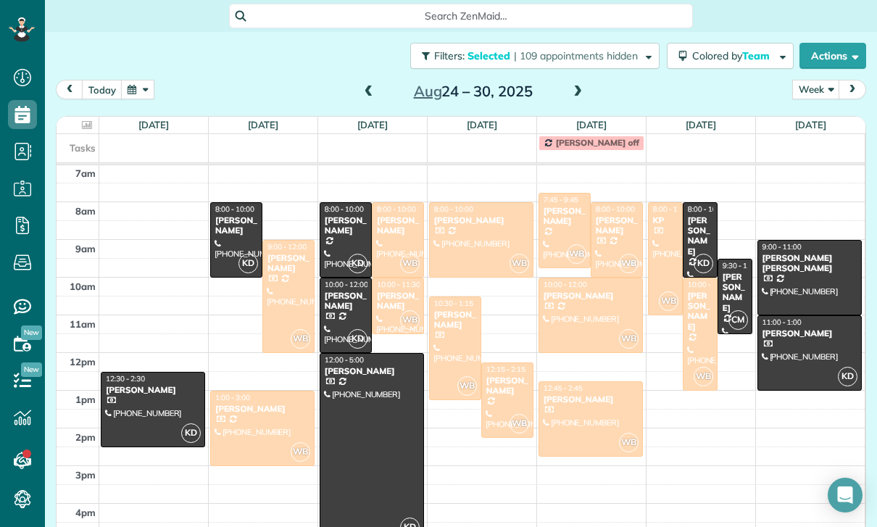
click at [397, 302] on div "[PERSON_NAME]" at bounding box center [397, 301] width 43 height 21
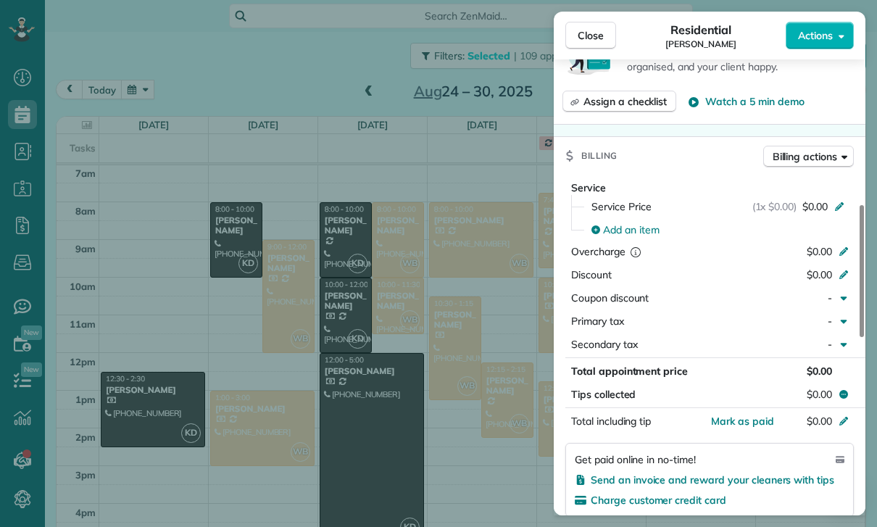
scroll to position [615, 0]
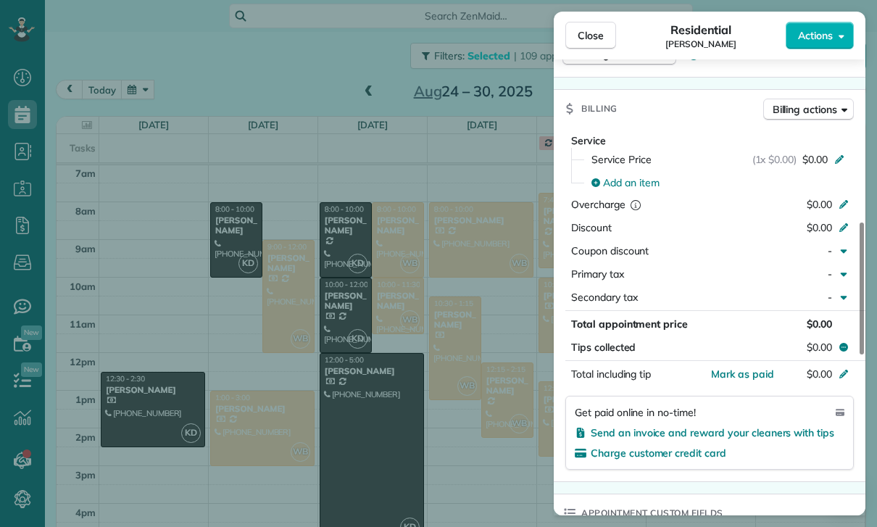
click at [451, 444] on div "Close Residential [PERSON_NAME] Actions Status Confirmed [PERSON_NAME] · Open p…" at bounding box center [438, 263] width 877 height 527
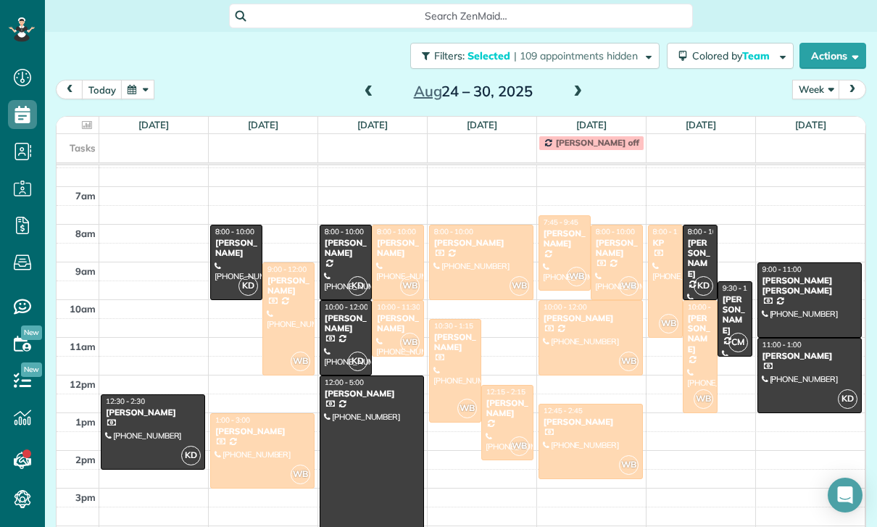
scroll to position [114, 0]
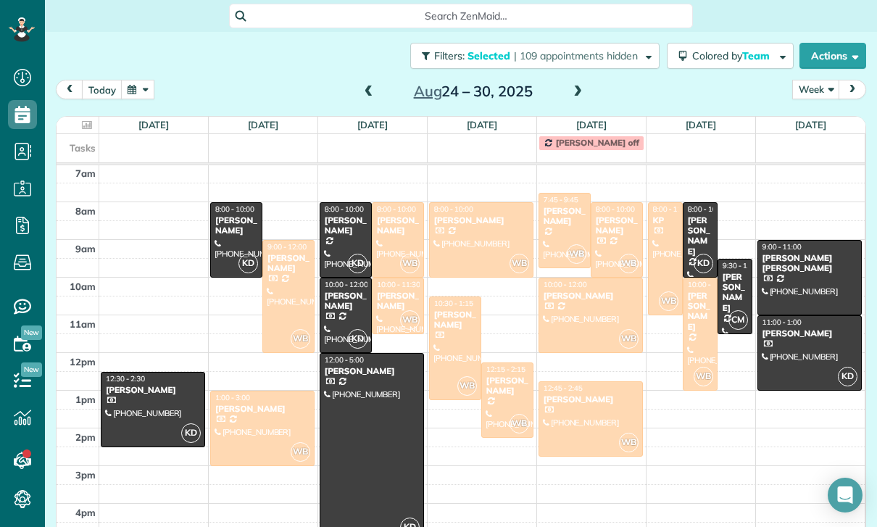
click at [465, 237] on div at bounding box center [481, 240] width 103 height 74
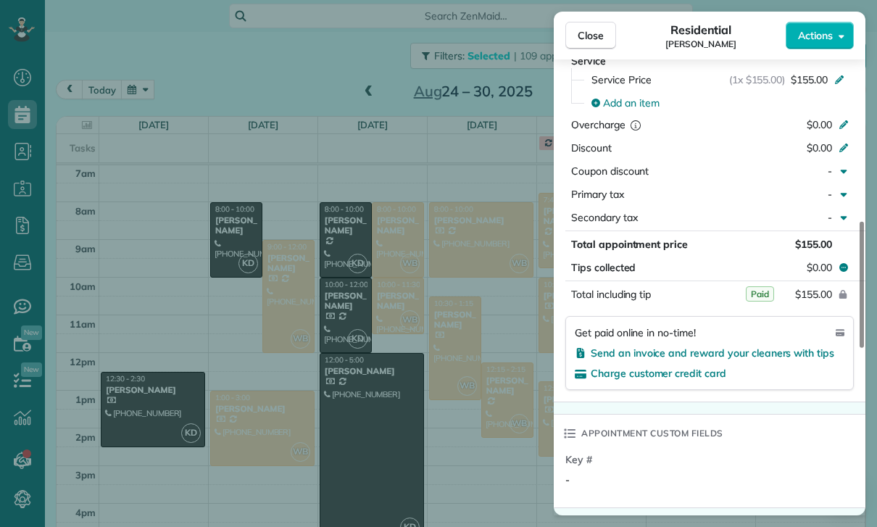
scroll to position [713, 0]
click at [506, 420] on div "Close Residential [PERSON_NAME] Actions Status Confirmed [PERSON_NAME] · Open p…" at bounding box center [438, 263] width 877 height 527
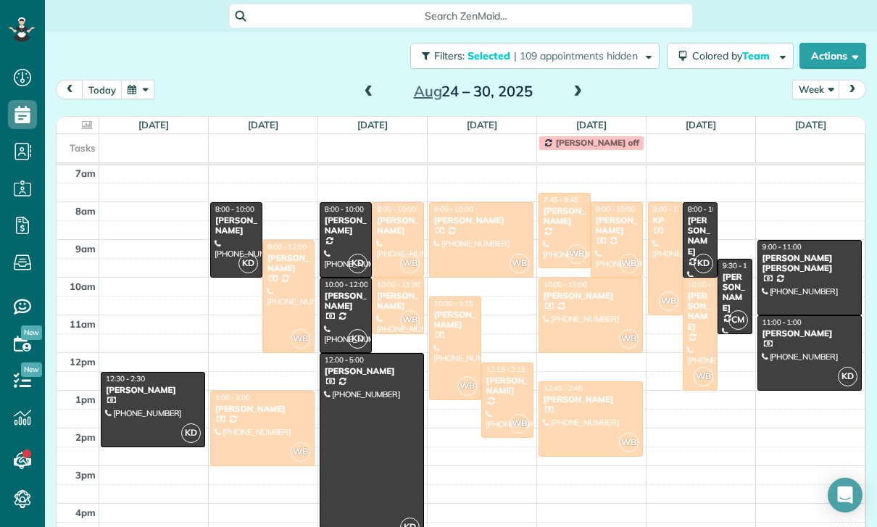
click at [457, 356] on div at bounding box center [455, 348] width 51 height 102
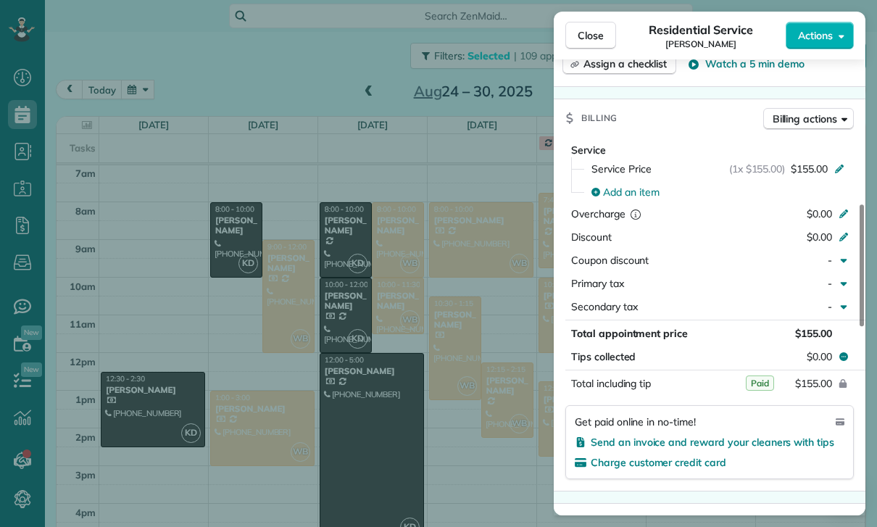
scroll to position [634, 0]
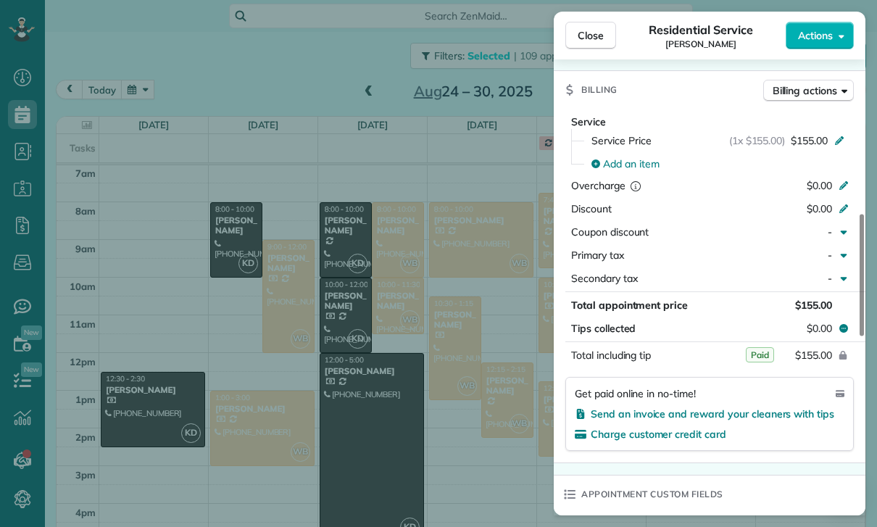
click at [477, 444] on div "Close Residential Service [PERSON_NAME] Actions Status Confirmed [PERSON_NAME] …" at bounding box center [438, 263] width 877 height 527
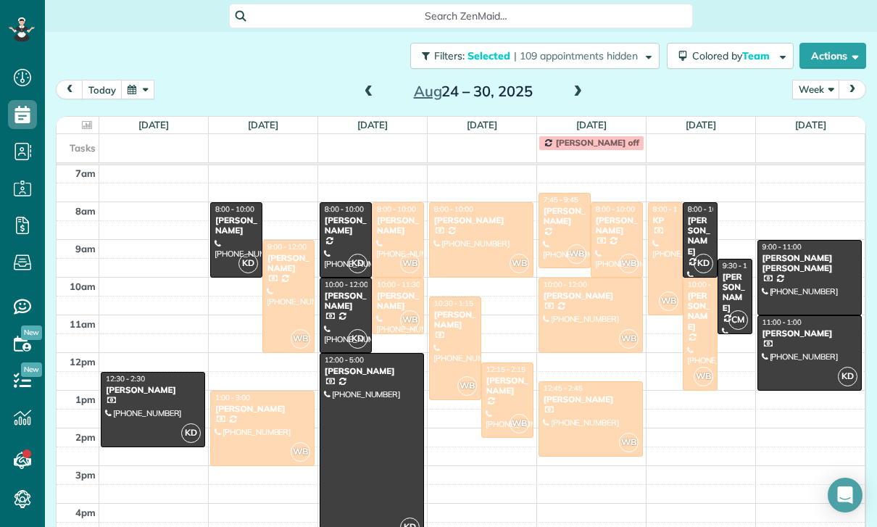
click at [506, 397] on div at bounding box center [507, 400] width 51 height 74
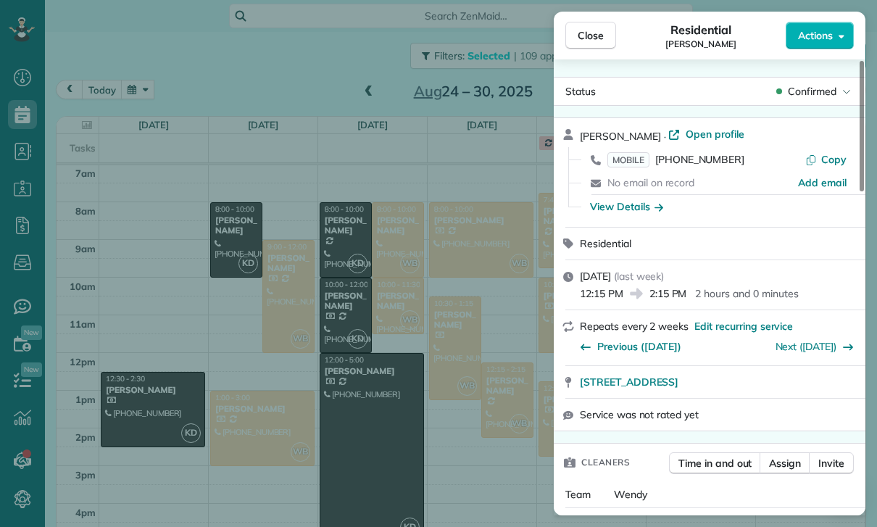
click at [449, 462] on div "Close Residential [PERSON_NAME] Actions Status Confirmed [PERSON_NAME] · Open p…" at bounding box center [438, 263] width 877 height 527
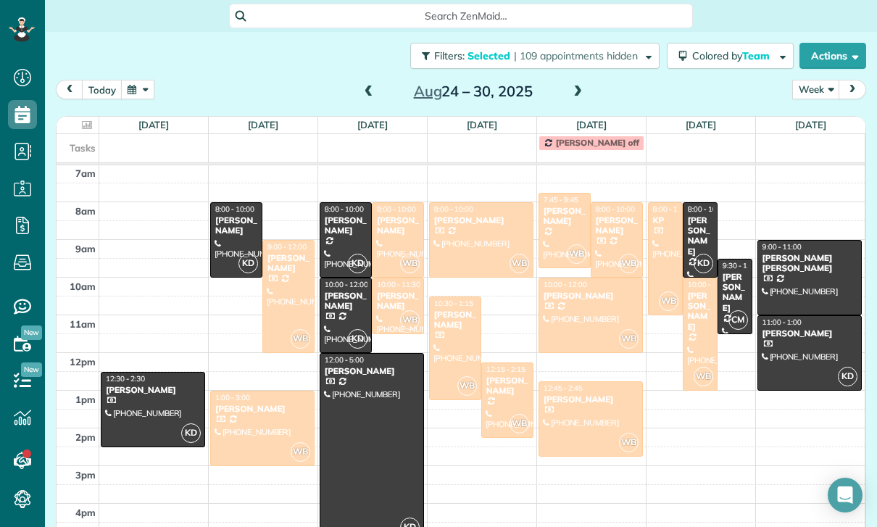
scroll to position [91, 0]
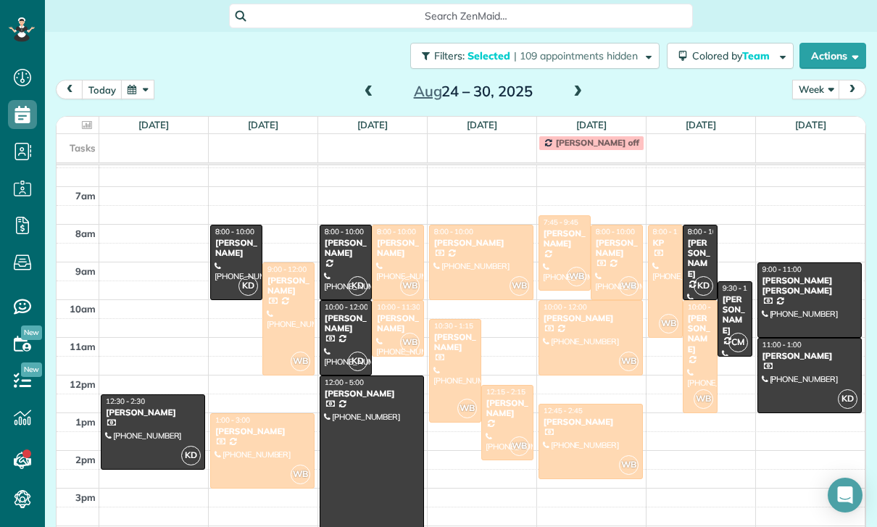
click at [553, 221] on span "7:45 - 9:45" at bounding box center [561, 221] width 35 height 9
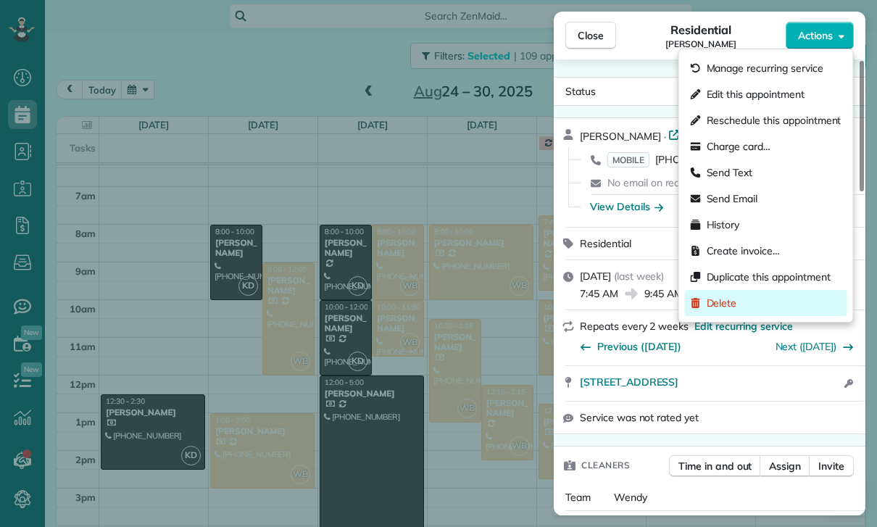
click at [719, 306] on span "Delete" at bounding box center [722, 303] width 30 height 14
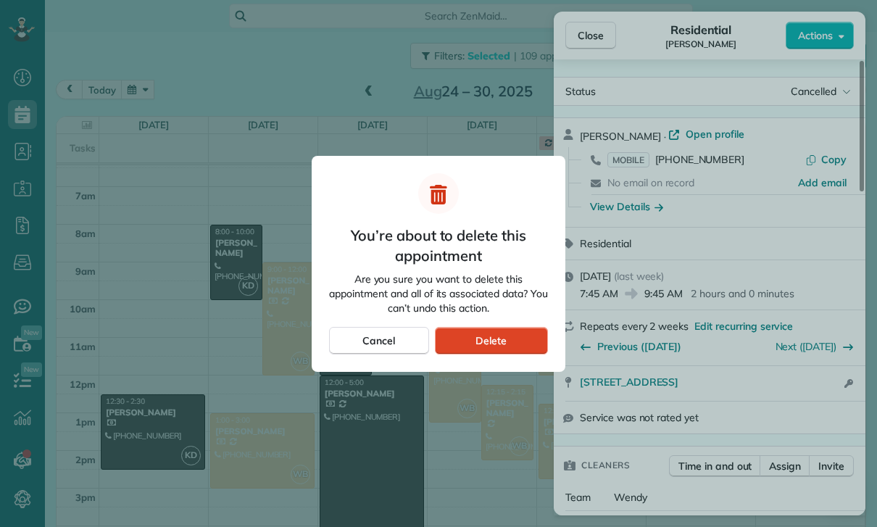
click at [493, 348] on div "Delete" at bounding box center [491, 341] width 113 height 28
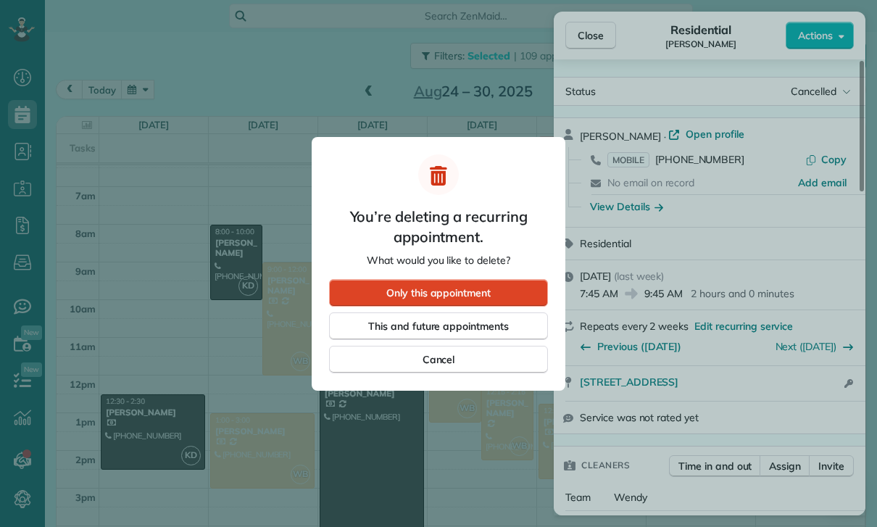
click at [498, 289] on div "Only this appointment" at bounding box center [438, 293] width 219 height 28
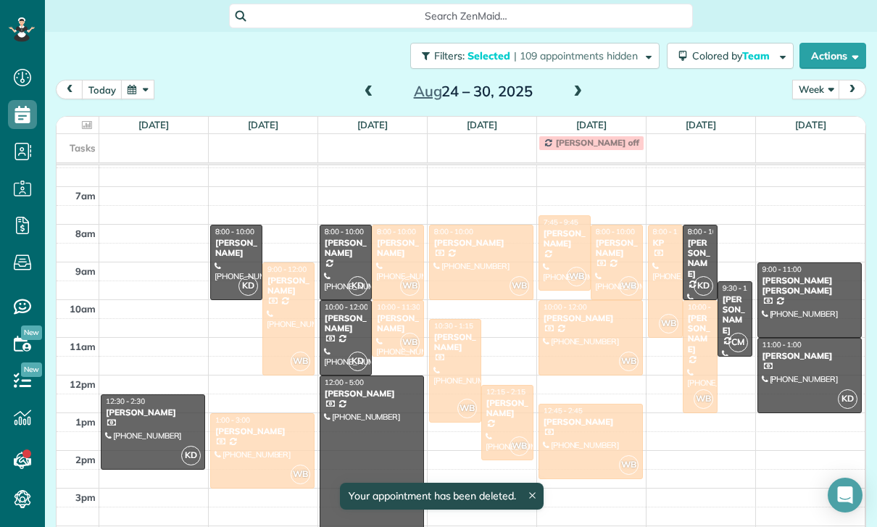
scroll to position [91, 0]
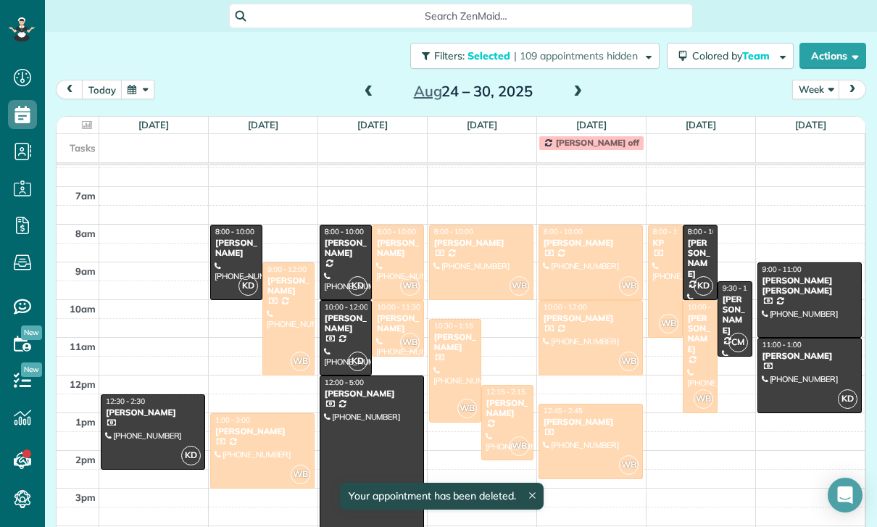
click at [571, 262] on div at bounding box center [590, 262] width 103 height 74
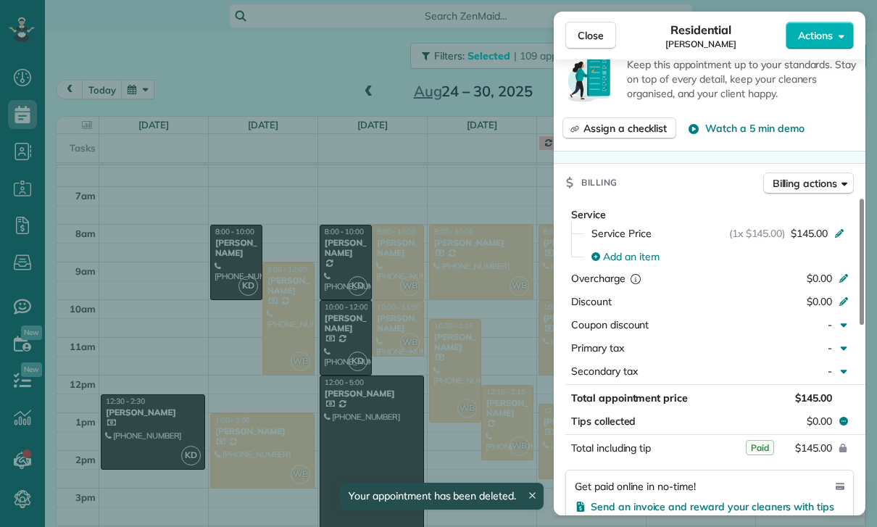
scroll to position [679, 0]
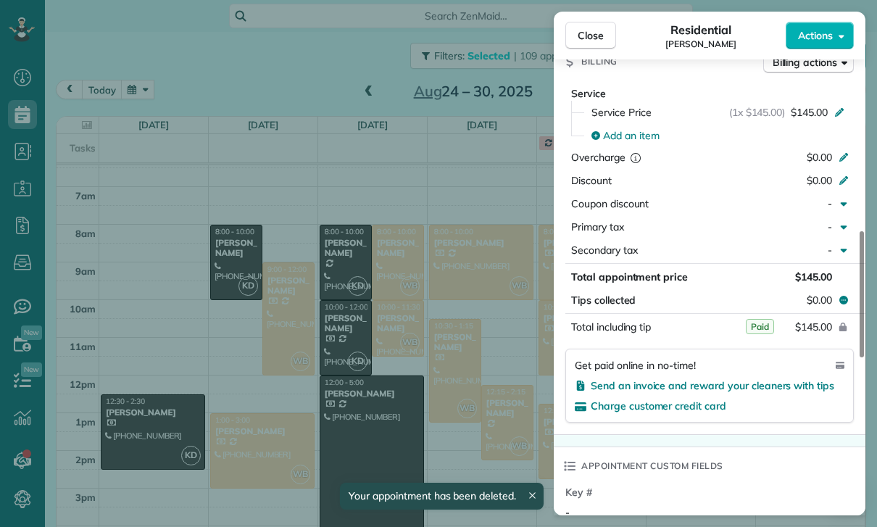
click at [470, 428] on div "Close Residential [PERSON_NAME] Actions Status Confirmed [PERSON_NAME] · Open p…" at bounding box center [438, 263] width 877 height 527
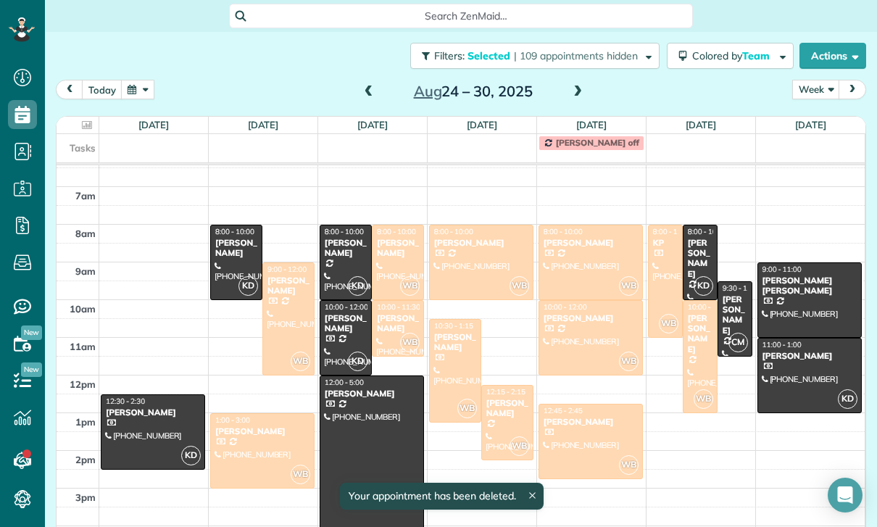
click at [571, 339] on div at bounding box center [590, 338] width 103 height 74
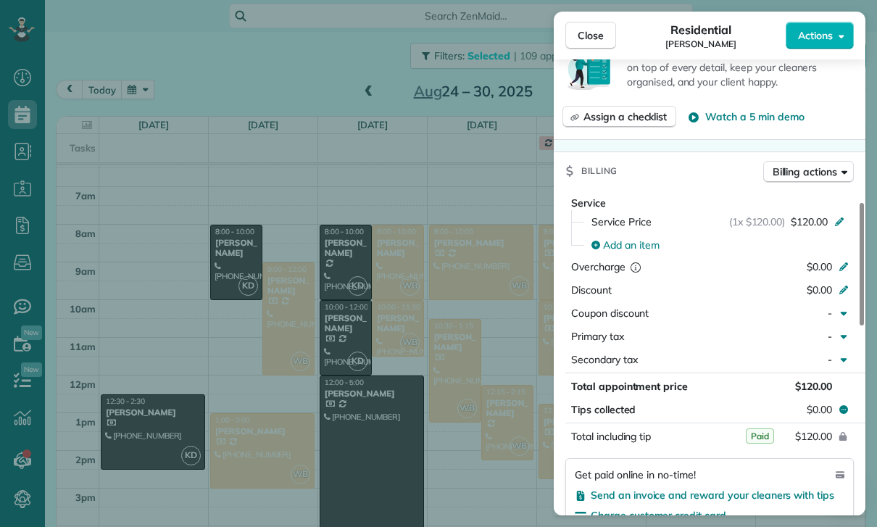
scroll to position [648, 0]
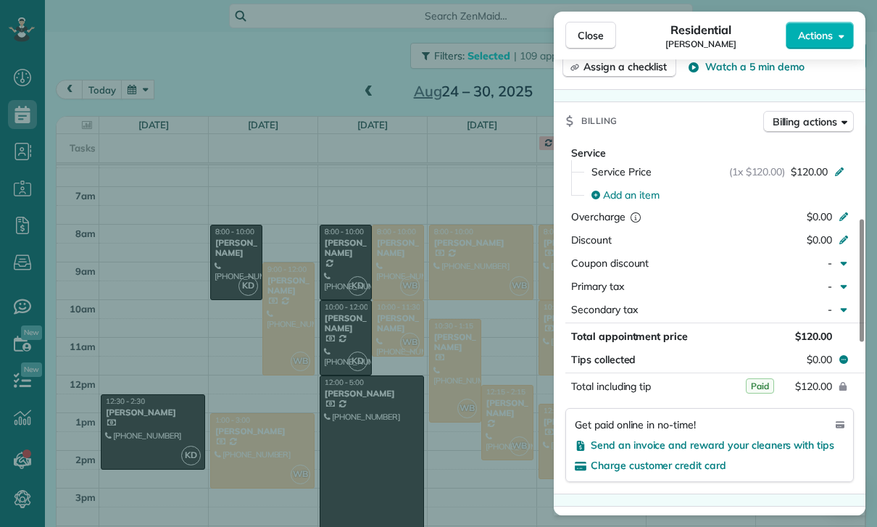
click at [502, 409] on div "Close Residential [PERSON_NAME] Actions Status Yet to Confirm [PERSON_NAME] · O…" at bounding box center [438, 263] width 877 height 527
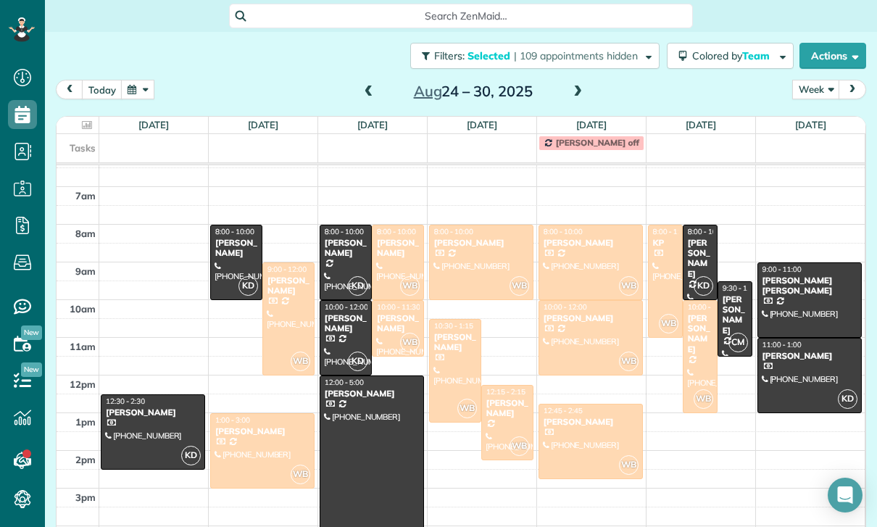
click at [575, 431] on div at bounding box center [590, 441] width 103 height 74
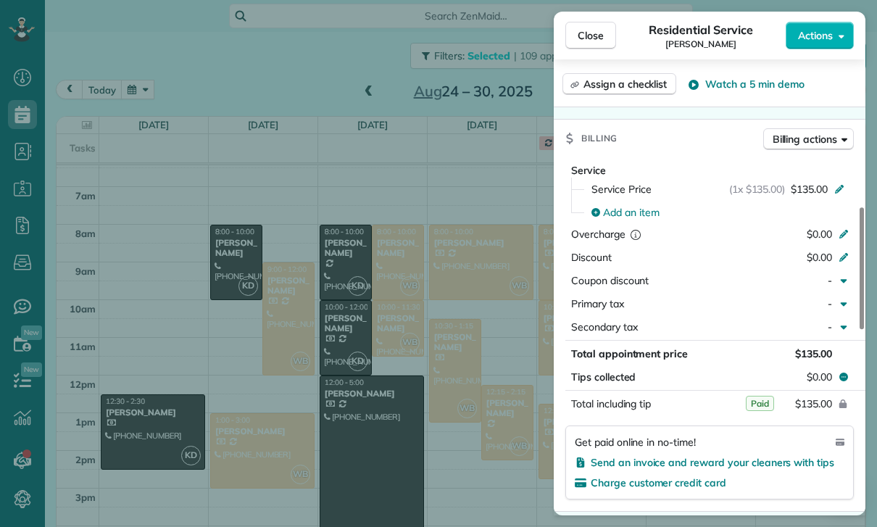
scroll to position [622, 0]
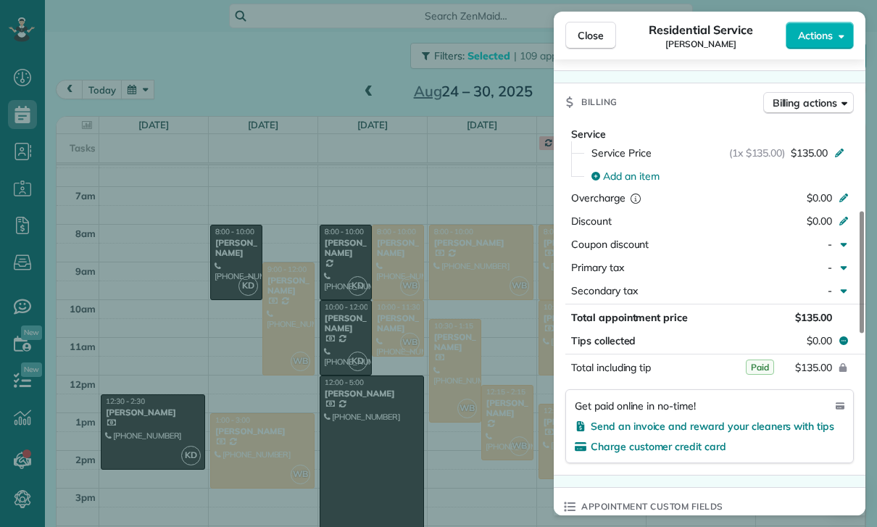
click at [490, 449] on div "Close Residential Service [PERSON_NAME] Actions Status Confirmed [PERSON_NAME] …" at bounding box center [438, 263] width 877 height 527
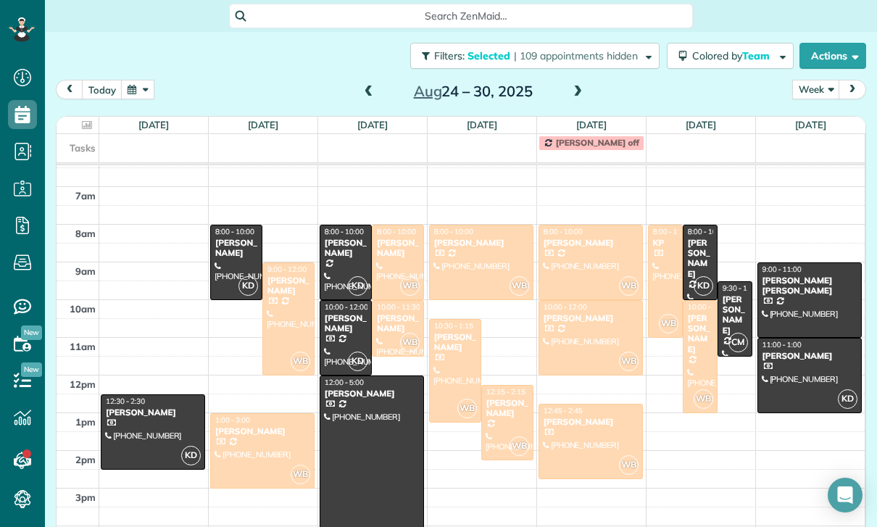
click at [661, 257] on div at bounding box center [665, 281] width 33 height 112
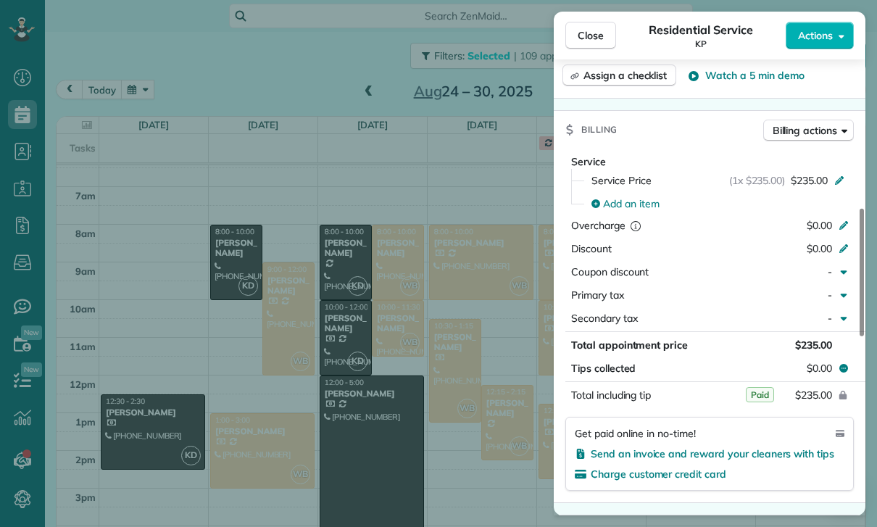
scroll to position [653, 0]
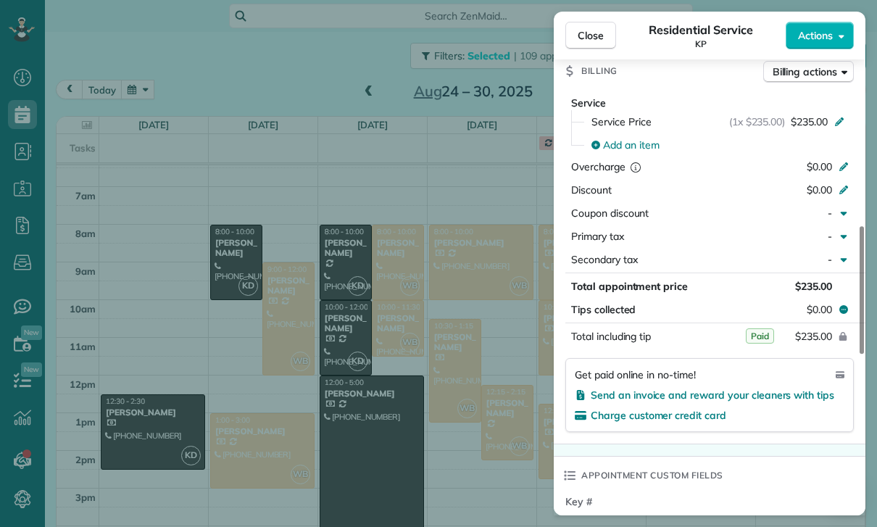
click at [486, 404] on div "Close Residential Service KP Actions Status Confirmed KP · Open profile MOBILE …" at bounding box center [438, 263] width 877 height 527
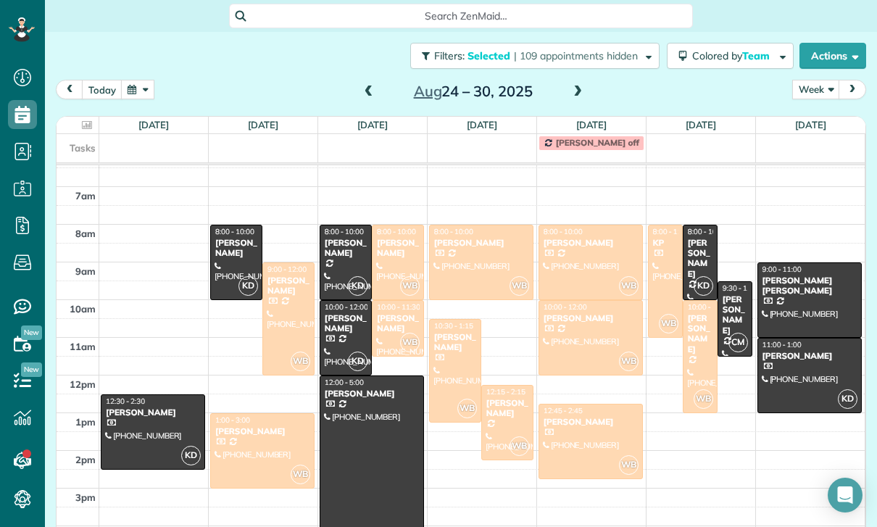
click at [698, 347] on div at bounding box center [700, 357] width 33 height 112
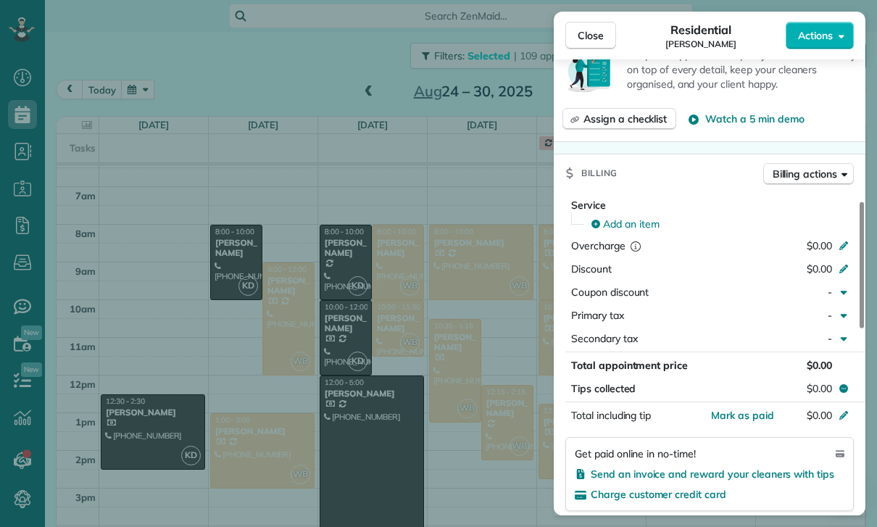
scroll to position [684, 0]
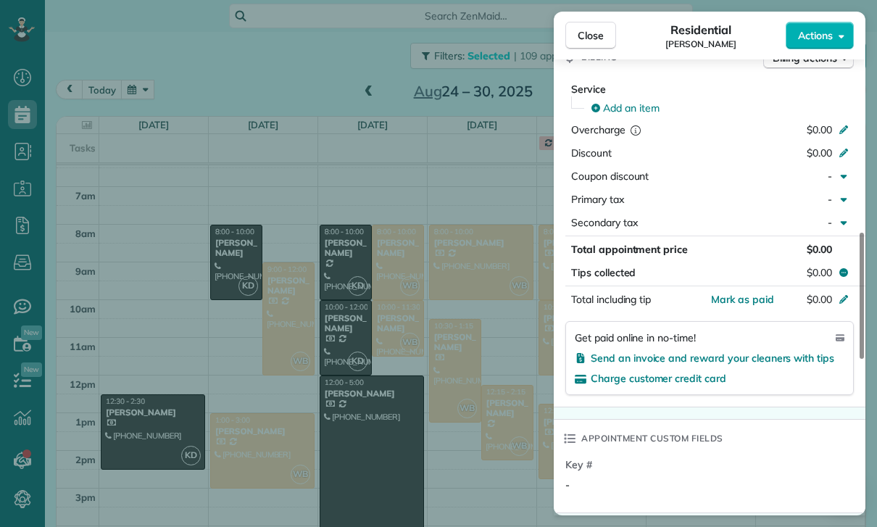
click at [449, 426] on div "Close Residential [PERSON_NAME] Actions Status Yet to Confirm [PERSON_NAME] · O…" at bounding box center [438, 263] width 877 height 527
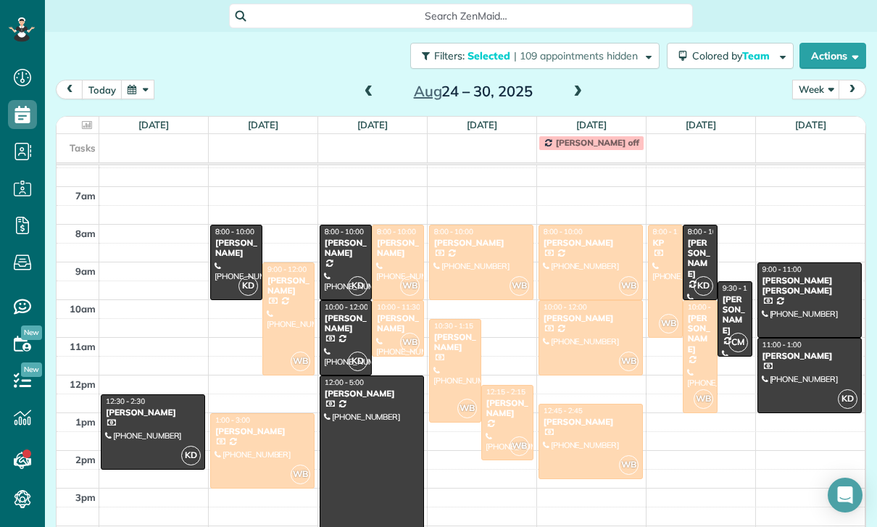
scroll to position [91, 0]
click at [369, 96] on span at bounding box center [369, 92] width 16 height 13
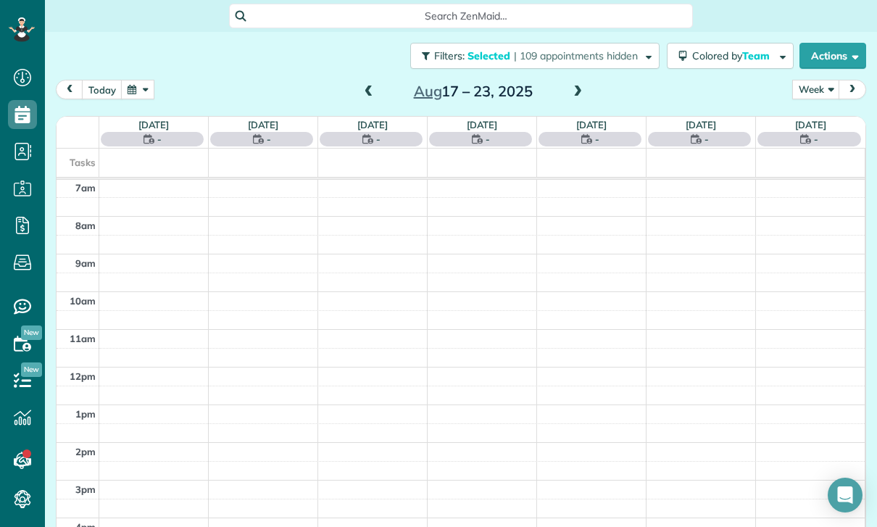
scroll to position [114, 0]
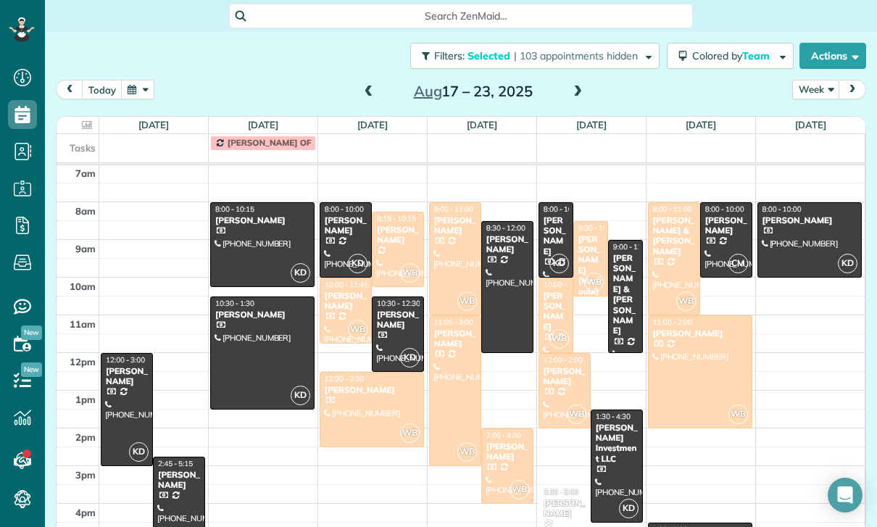
click at [395, 237] on div "[PERSON_NAME]" at bounding box center [397, 235] width 43 height 21
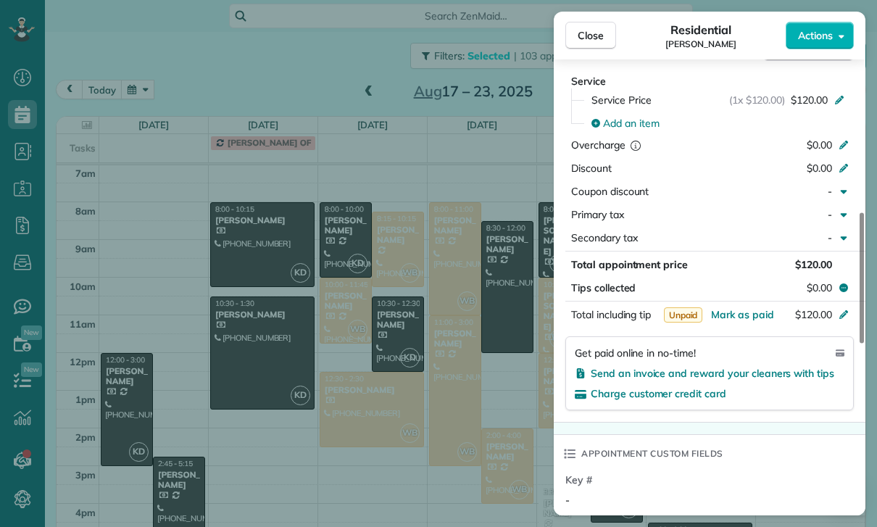
scroll to position [696, 0]
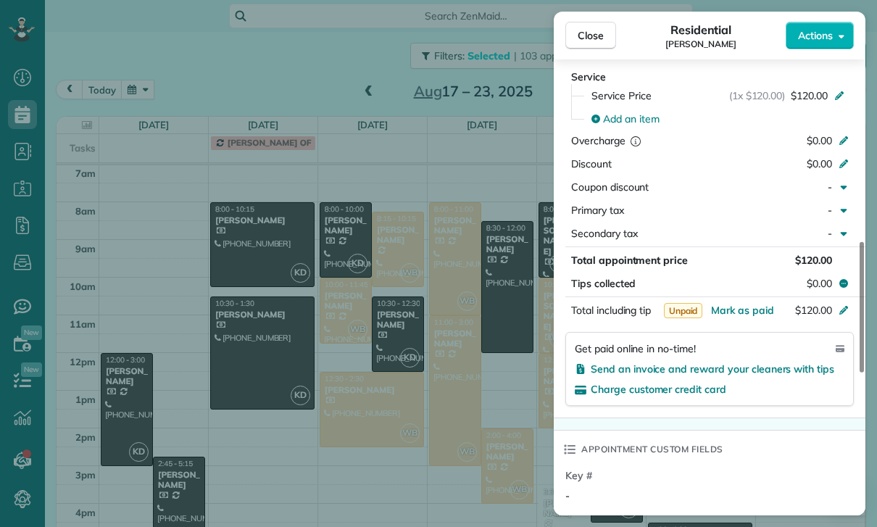
click at [514, 440] on div "Close Residential [PERSON_NAME] Actions Status Confirmed [PERSON_NAME] · Open p…" at bounding box center [438, 263] width 877 height 527
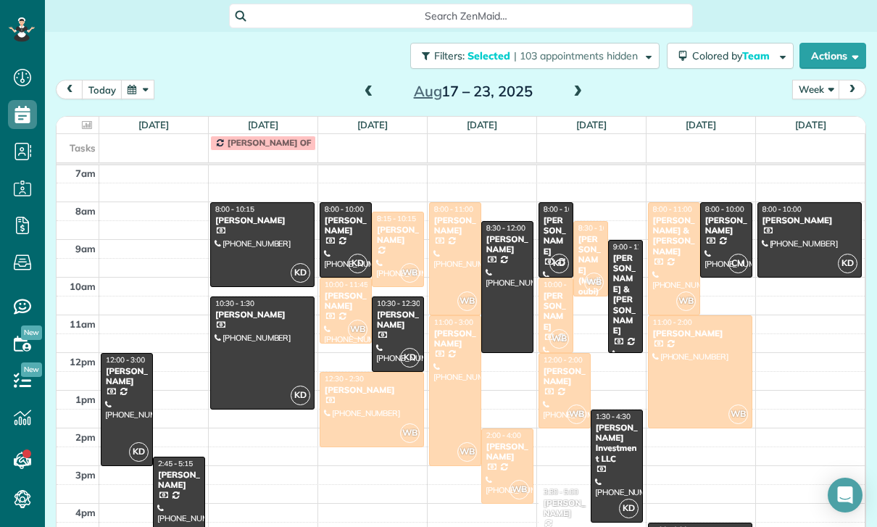
click at [665, 267] on div at bounding box center [674, 259] width 51 height 112
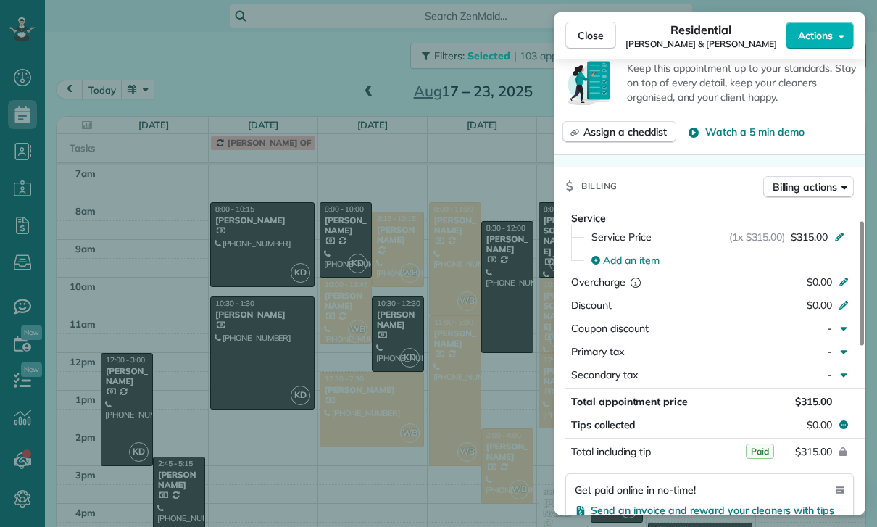
scroll to position [676, 0]
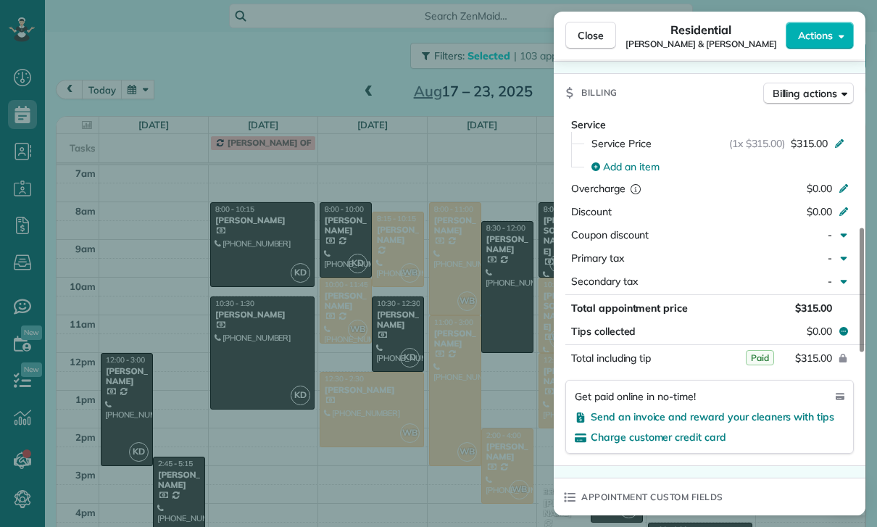
click at [395, 236] on div "Close Residential [PERSON_NAME] & [PERSON_NAME] Actions Status Confirmed [PERSO…" at bounding box center [438, 263] width 877 height 527
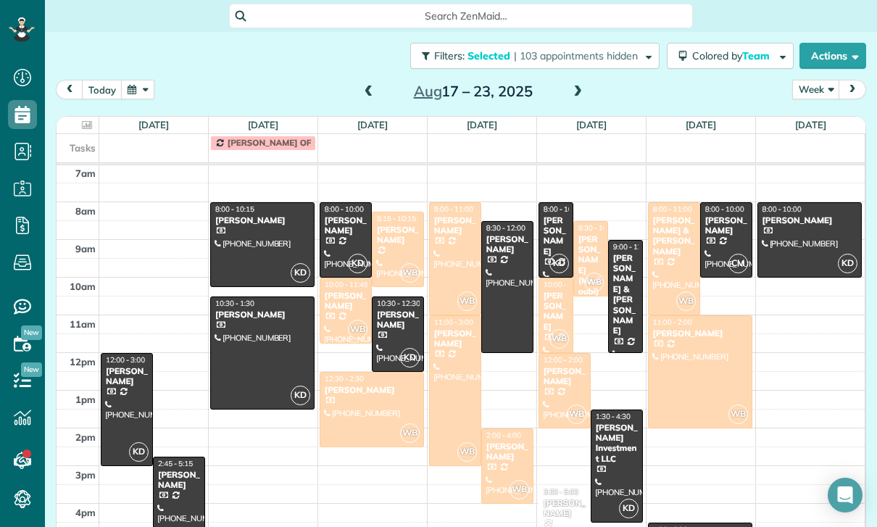
click at [394, 236] on div "[PERSON_NAME]" at bounding box center [397, 235] width 43 height 21
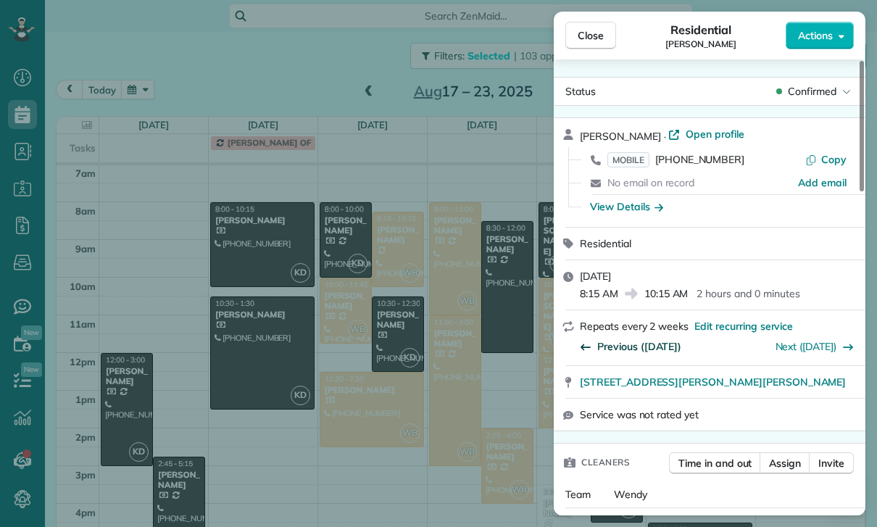
click at [627, 349] on span "Previous ([DATE])" at bounding box center [639, 346] width 84 height 14
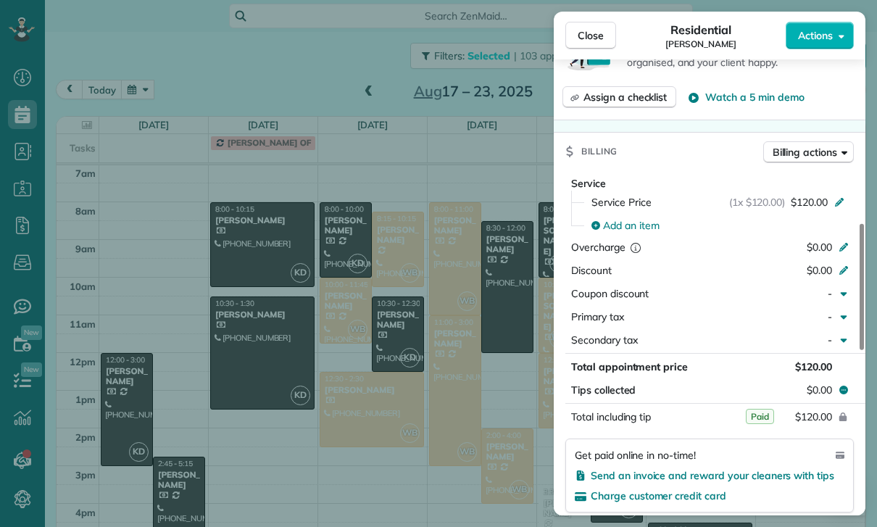
scroll to position [700, 0]
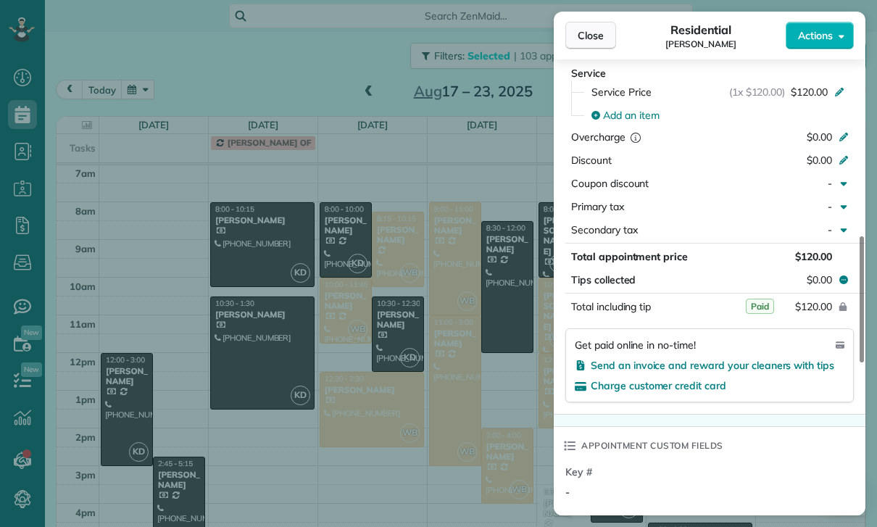
click at [594, 36] on span "Close" at bounding box center [591, 35] width 26 height 14
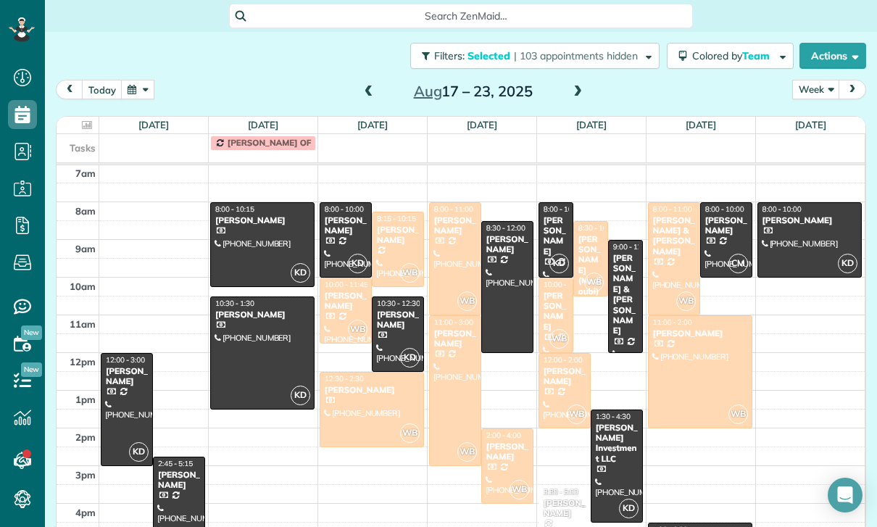
scroll to position [114, 0]
click at [361, 90] on span at bounding box center [369, 92] width 16 height 13
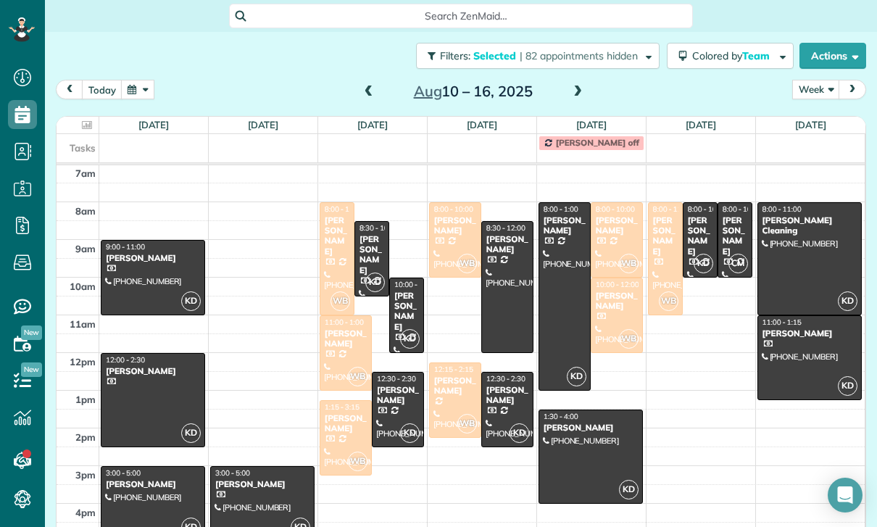
click at [336, 249] on div at bounding box center [336, 259] width 33 height 112
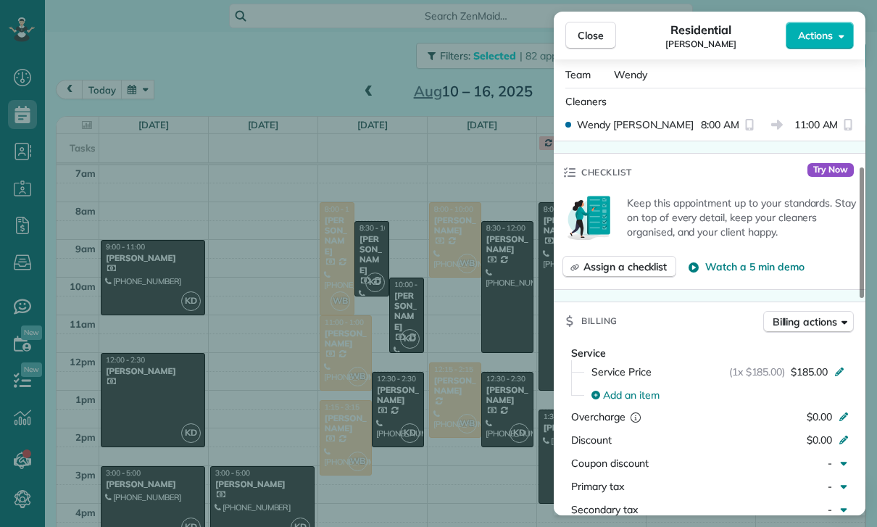
scroll to position [613, 0]
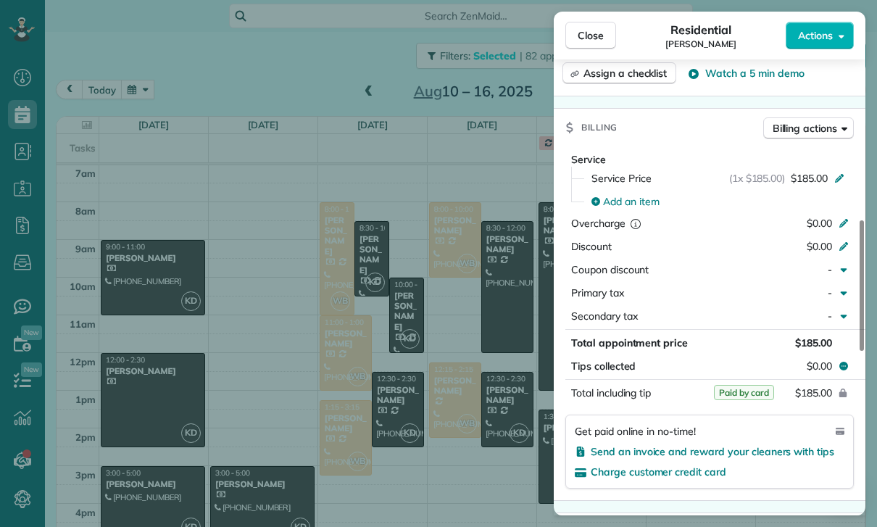
click at [436, 452] on div "Close Residential [PERSON_NAME] Actions Status Confirmed [PERSON_NAME] · Open p…" at bounding box center [438, 263] width 877 height 527
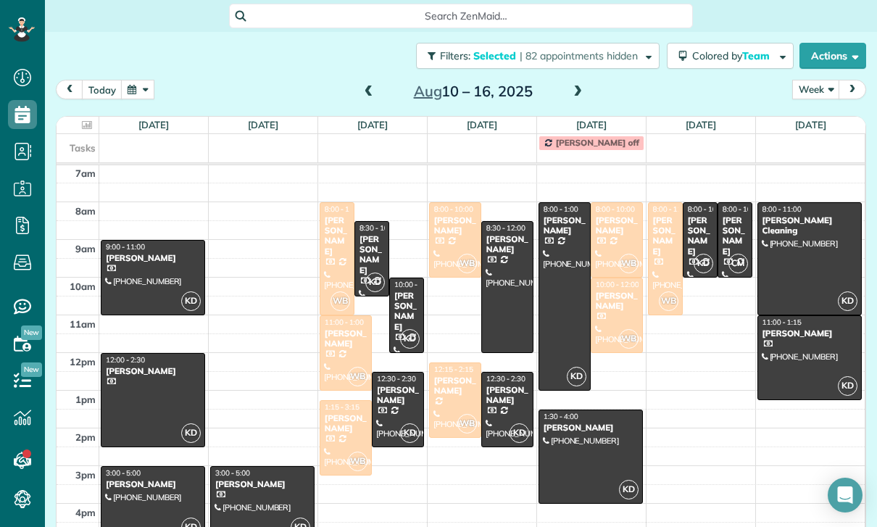
click at [576, 445] on div at bounding box center [590, 456] width 103 height 93
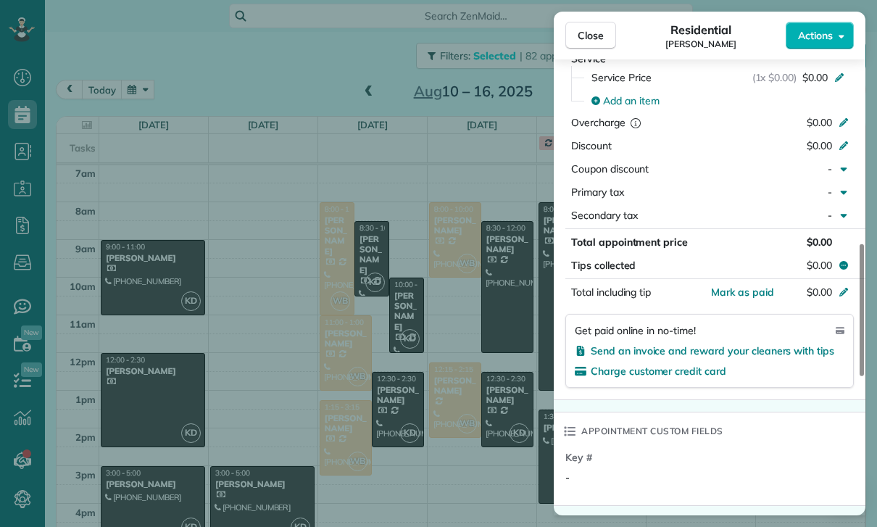
scroll to position [114, 0]
click at [302, 96] on div "Close Residential [PERSON_NAME] Actions Status Confirmed [PERSON_NAME] · Open p…" at bounding box center [438, 263] width 877 height 527
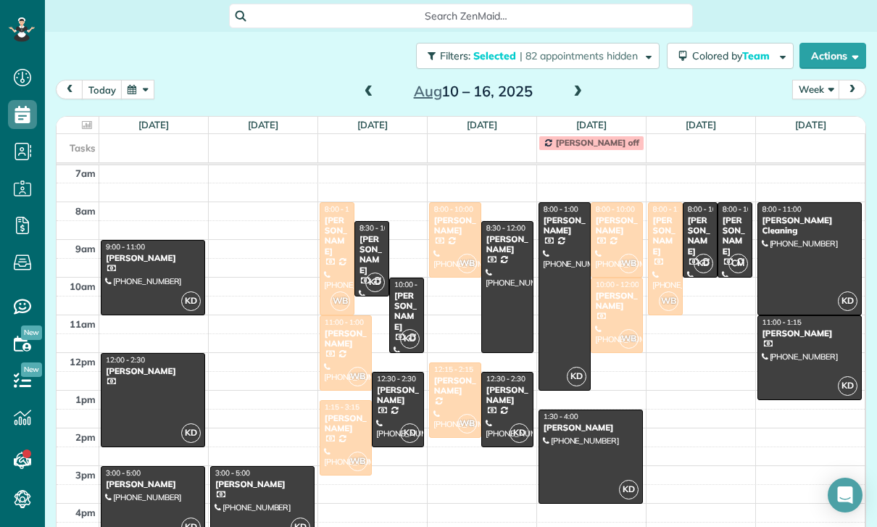
click at [366, 88] on span at bounding box center [369, 92] width 16 height 13
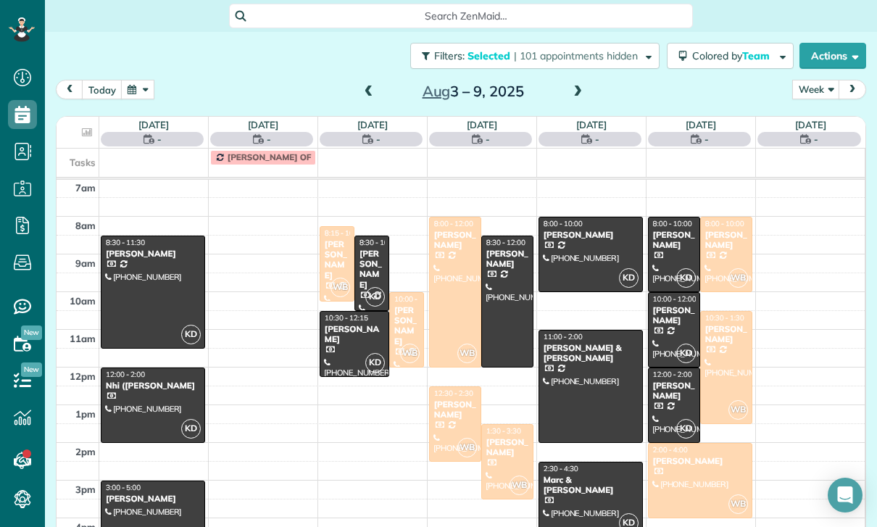
scroll to position [114, 0]
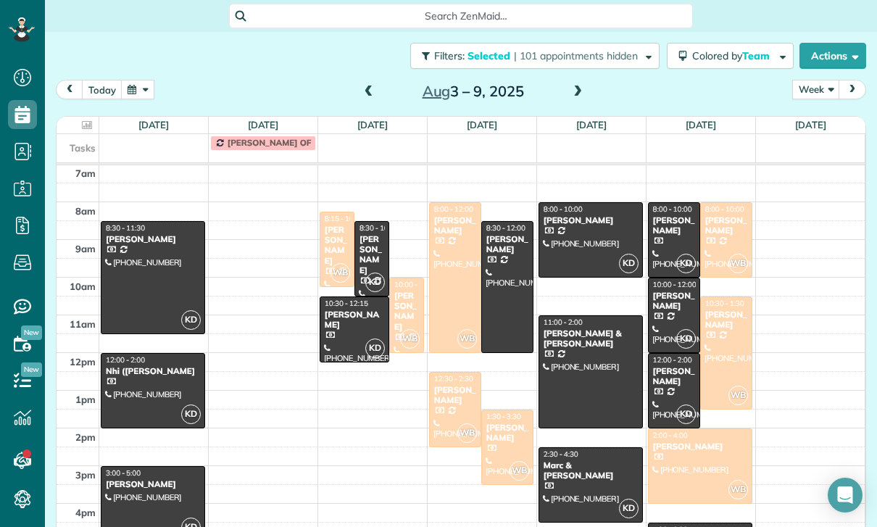
click at [140, 92] on button "button" at bounding box center [137, 90] width 33 height 20
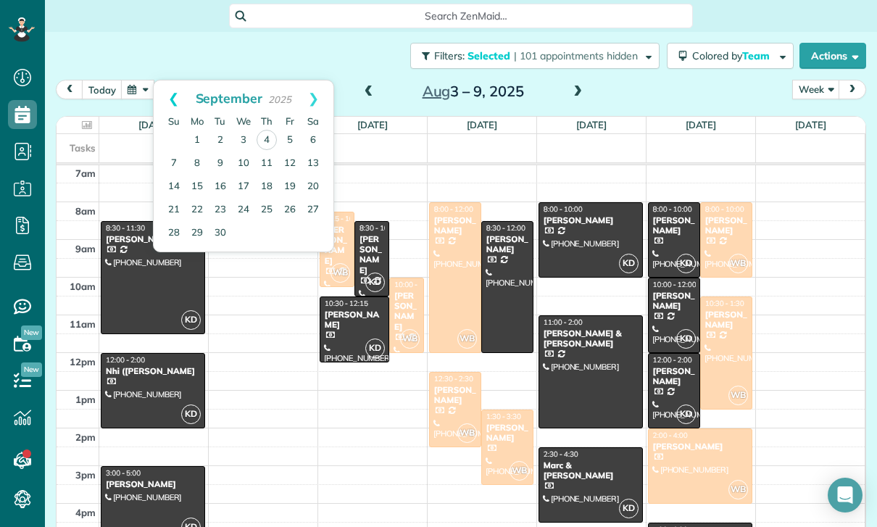
click at [166, 91] on link "Prev" at bounding box center [174, 98] width 40 height 36
click at [170, 96] on link "Prev" at bounding box center [174, 98] width 40 height 36
click at [197, 227] on link "28" at bounding box center [197, 232] width 23 height 23
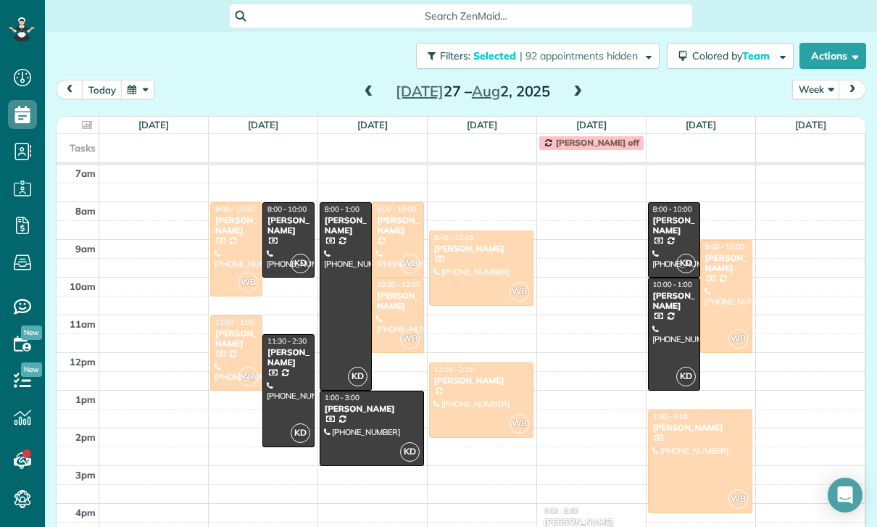
click at [236, 244] on div at bounding box center [236, 249] width 51 height 93
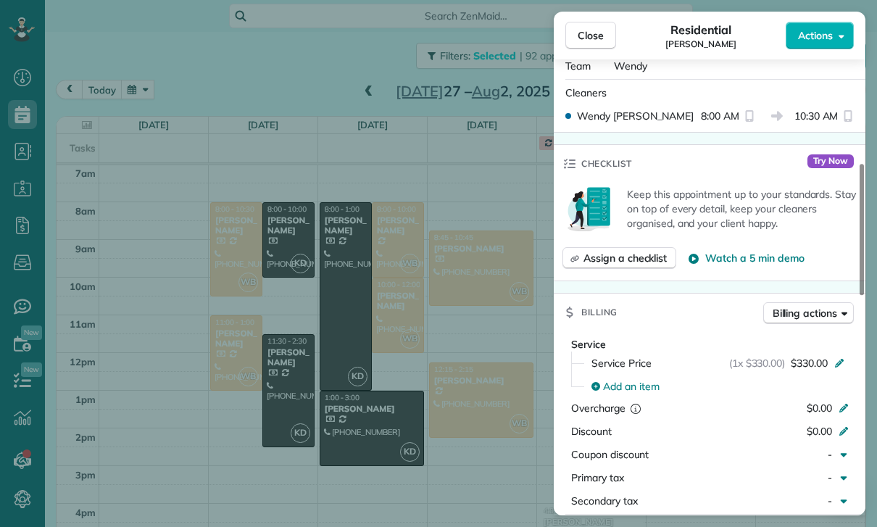
scroll to position [644, 0]
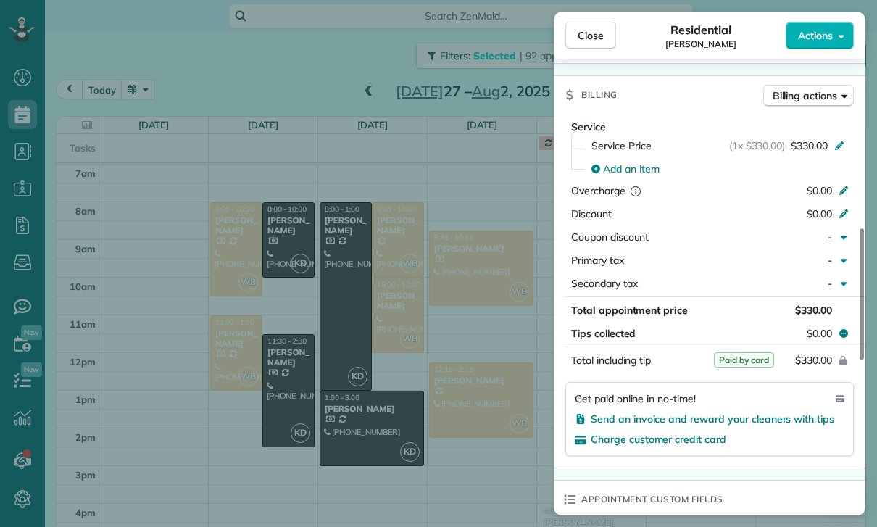
click at [299, 89] on div "Close Residential [PERSON_NAME] Actions Status Confirmed [PERSON_NAME] · Open p…" at bounding box center [438, 263] width 877 height 527
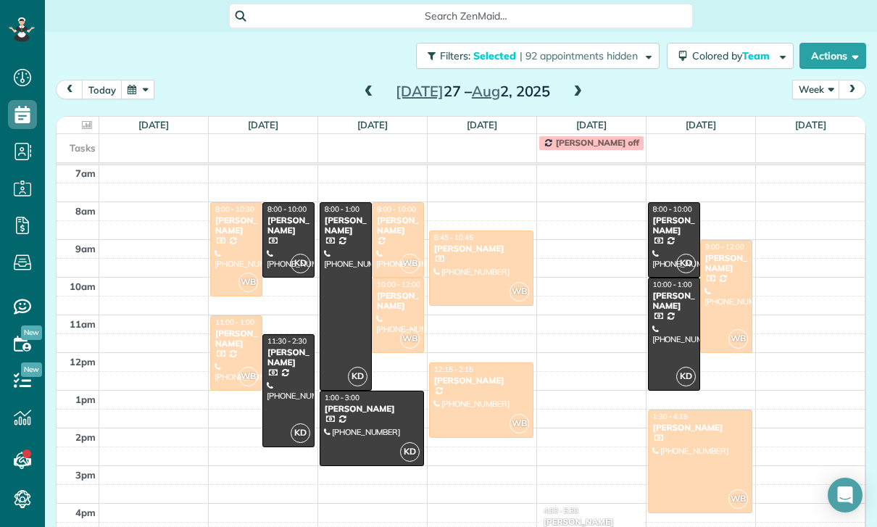
click at [366, 89] on span at bounding box center [369, 92] width 16 height 13
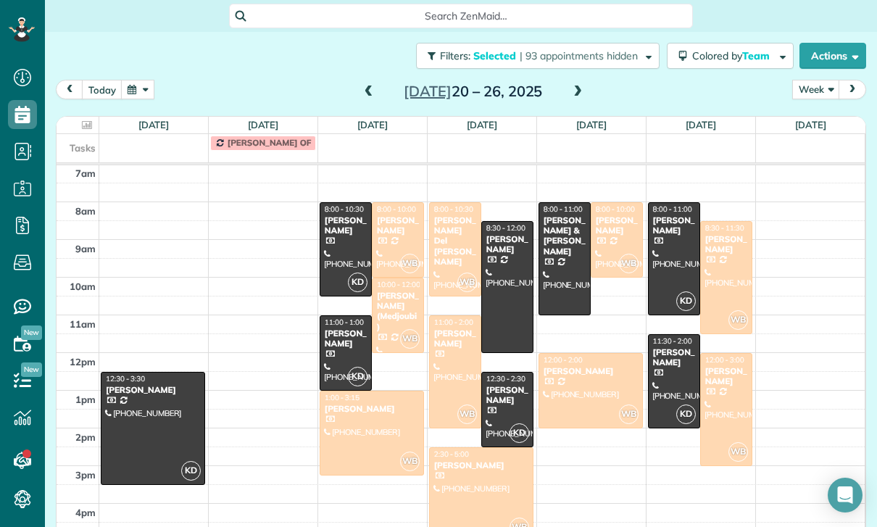
click at [362, 89] on span at bounding box center [369, 92] width 16 height 13
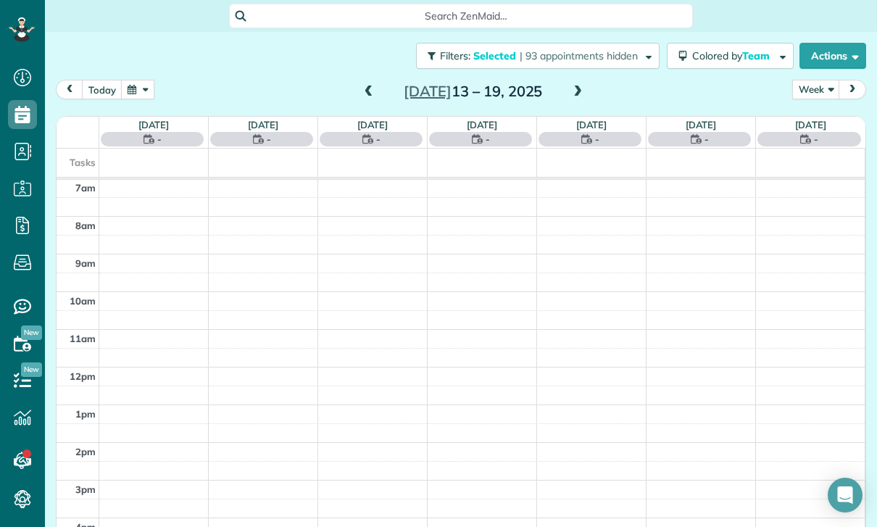
scroll to position [114, 0]
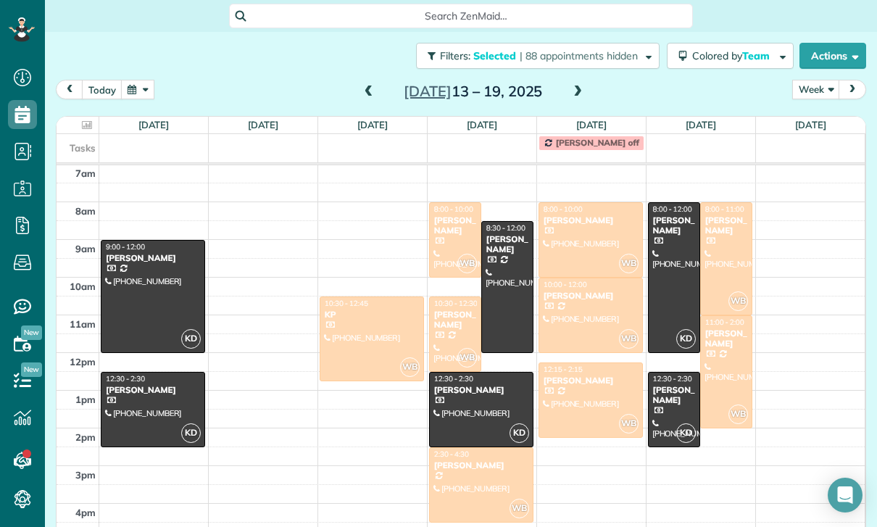
click at [718, 245] on div at bounding box center [726, 259] width 51 height 112
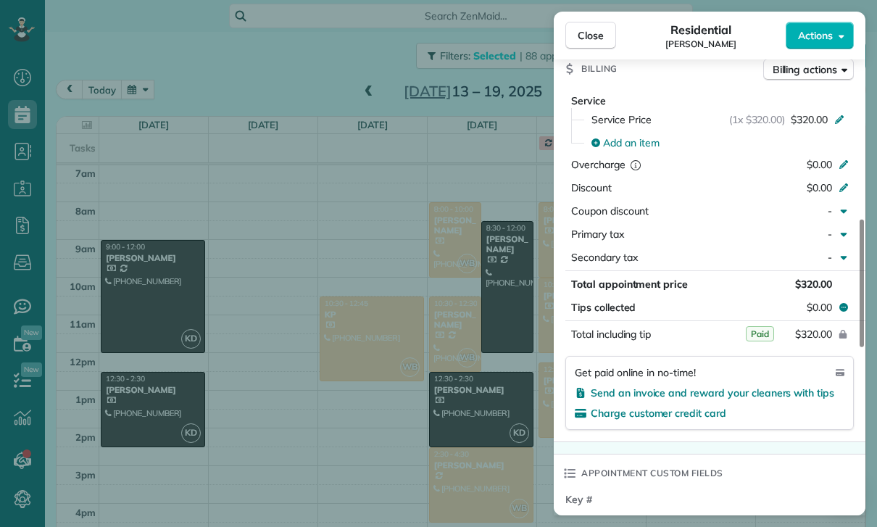
scroll to position [676, 0]
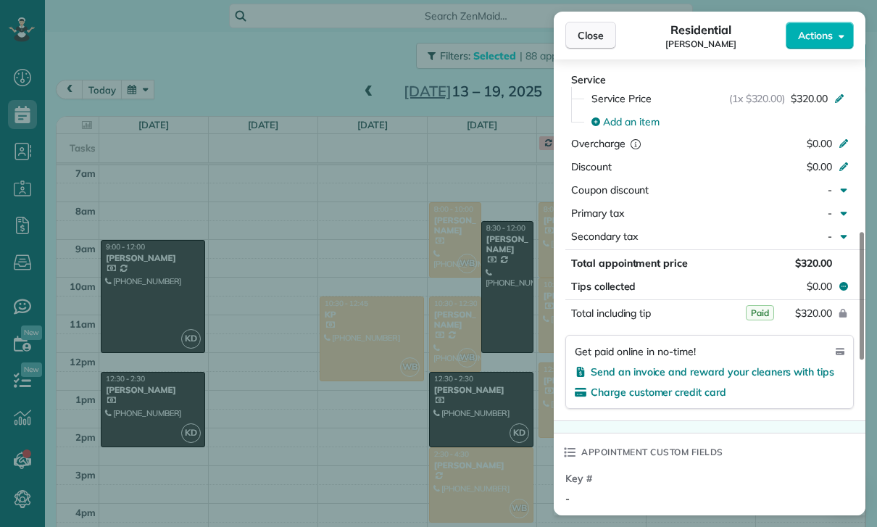
click at [585, 22] on button "Close" at bounding box center [590, 36] width 51 height 28
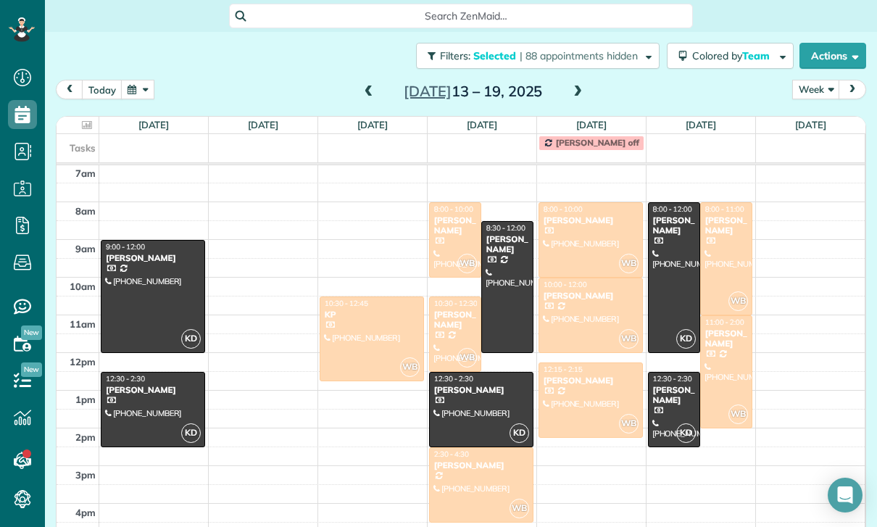
click at [128, 86] on button "button" at bounding box center [137, 90] width 33 height 20
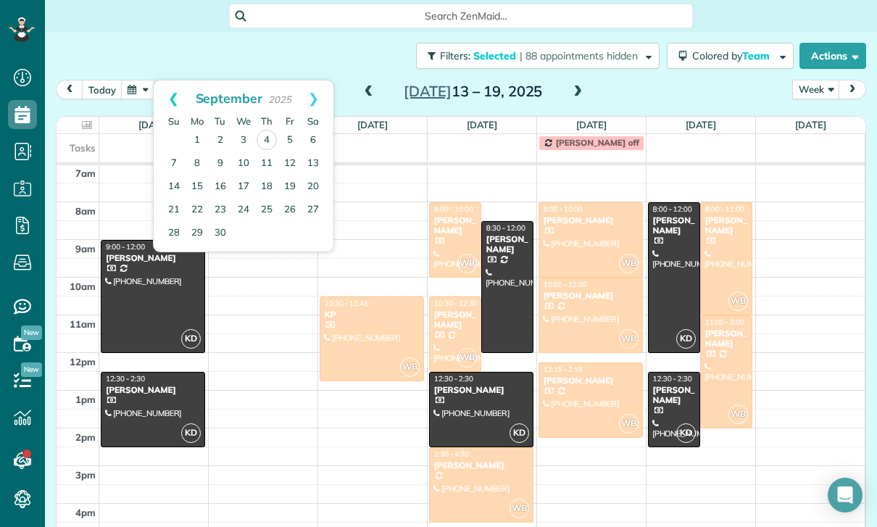
click at [159, 99] on link "Prev" at bounding box center [174, 98] width 40 height 36
click at [219, 230] on link "26" at bounding box center [220, 232] width 23 height 23
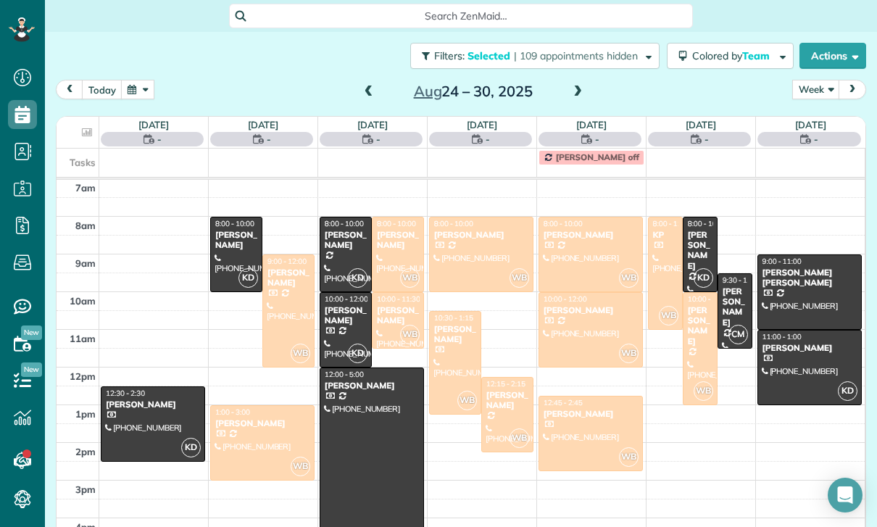
scroll to position [114, 0]
click at [729, 50] on span "Colored by Team" at bounding box center [733, 55] width 83 height 13
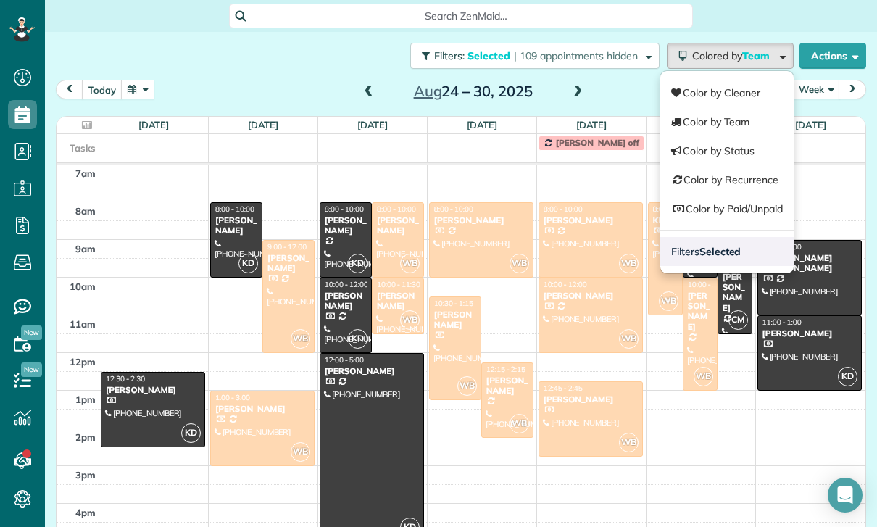
click at [715, 249] on strong "Selected" at bounding box center [721, 251] width 42 height 13
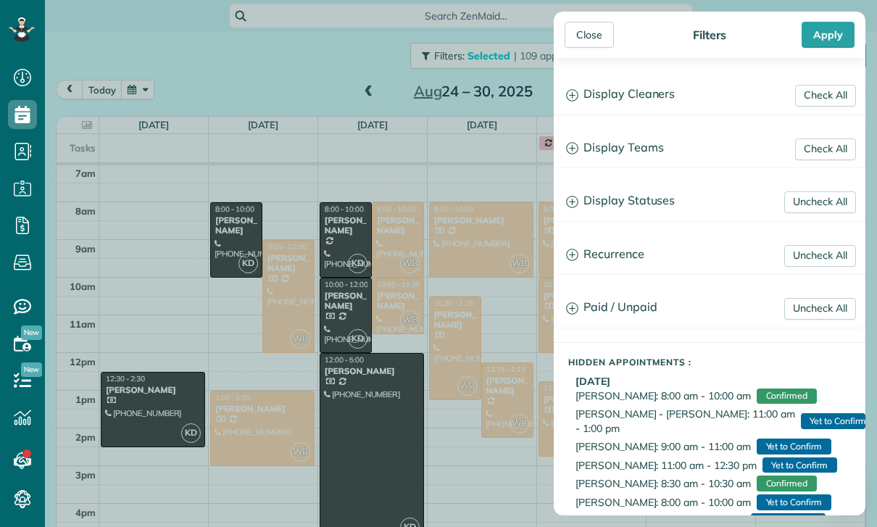
click at [647, 161] on h3 "Display Teams" at bounding box center [710, 148] width 310 height 37
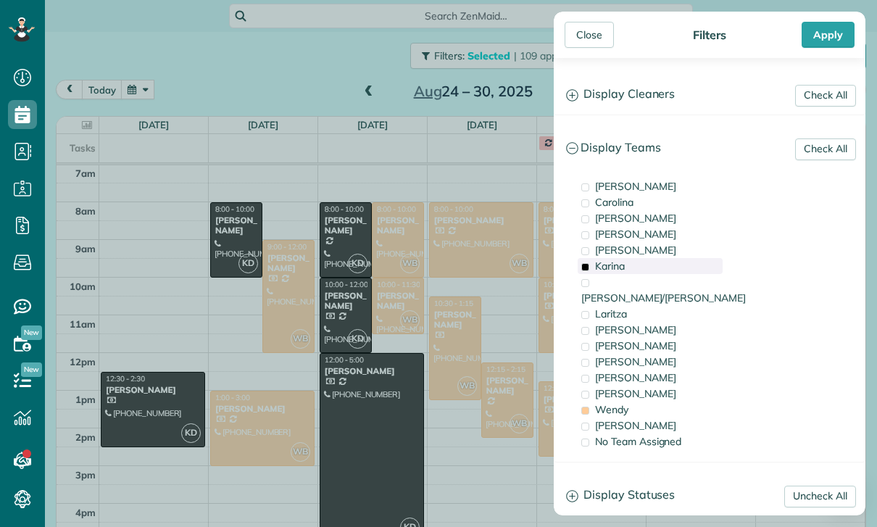
click at [628, 265] on div "Karina" at bounding box center [650, 266] width 145 height 16
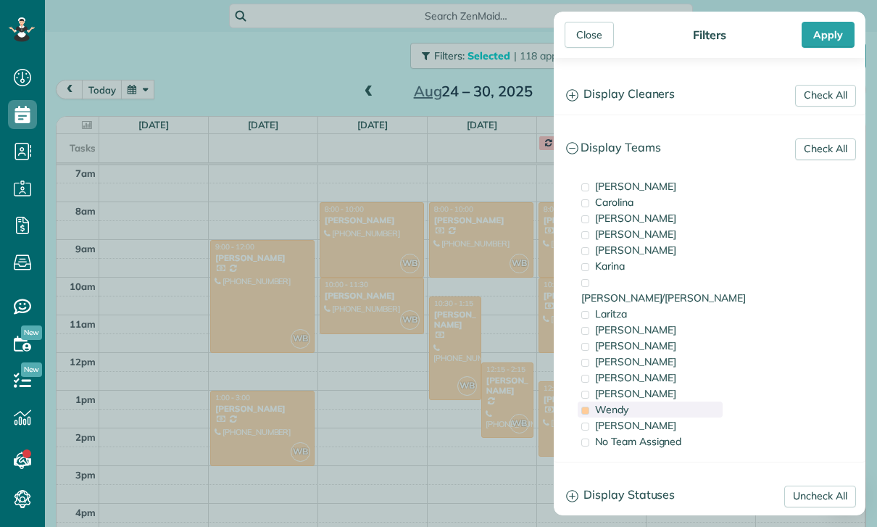
click at [633, 402] on div "Wendy" at bounding box center [650, 410] width 145 height 16
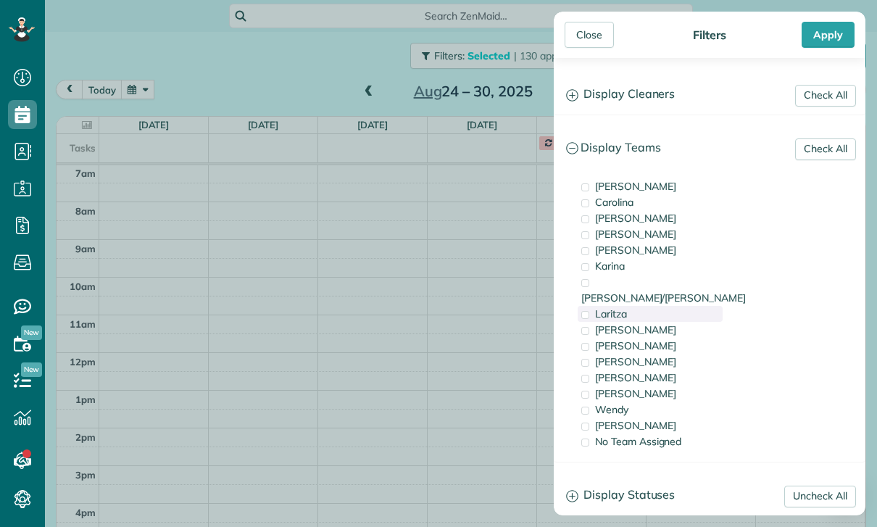
click at [633, 306] on div "Laritza" at bounding box center [650, 314] width 145 height 16
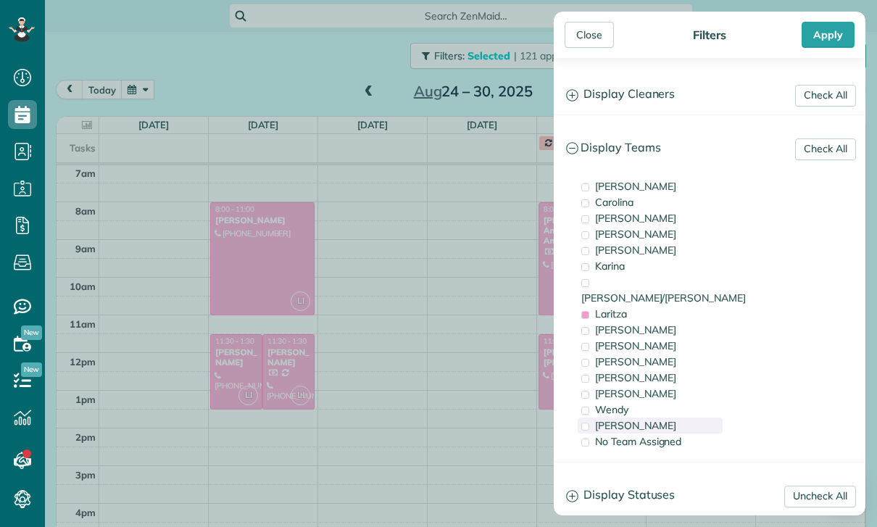
click at [630, 418] on div "[PERSON_NAME]" at bounding box center [650, 426] width 145 height 16
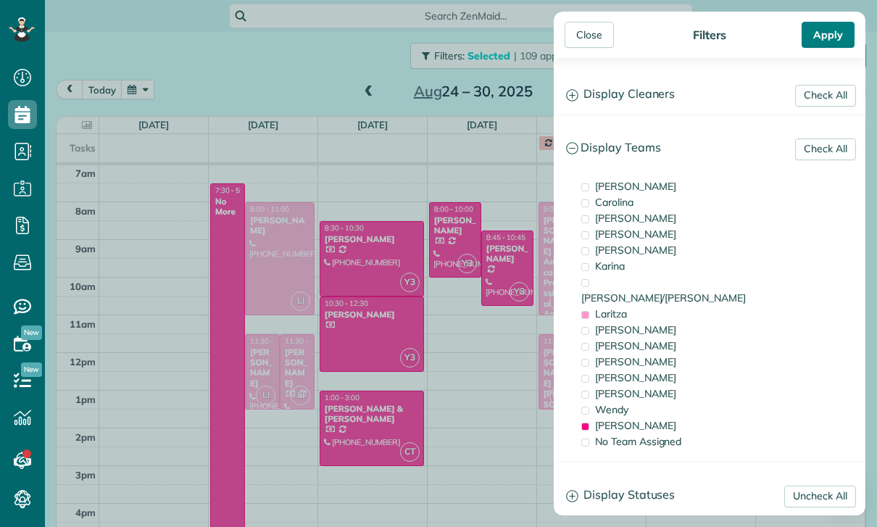
click at [820, 26] on div "Apply" at bounding box center [828, 35] width 53 height 26
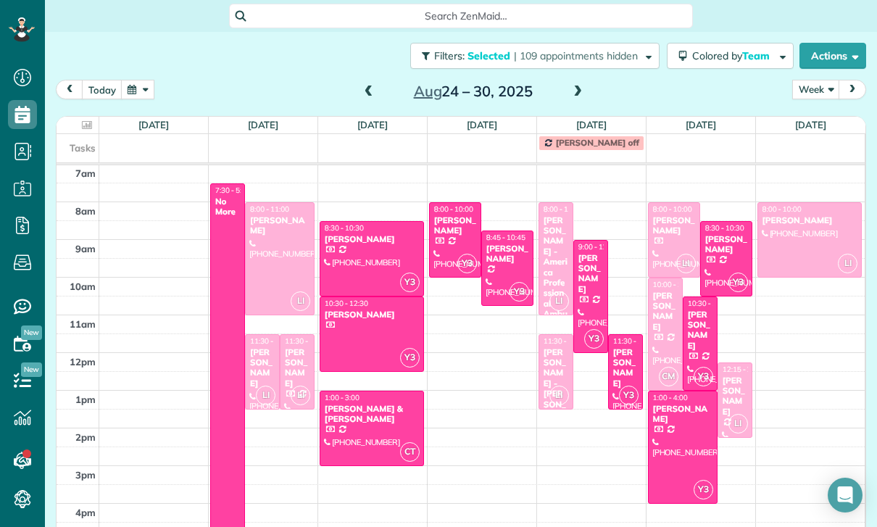
click at [373, 254] on div at bounding box center [371, 259] width 103 height 74
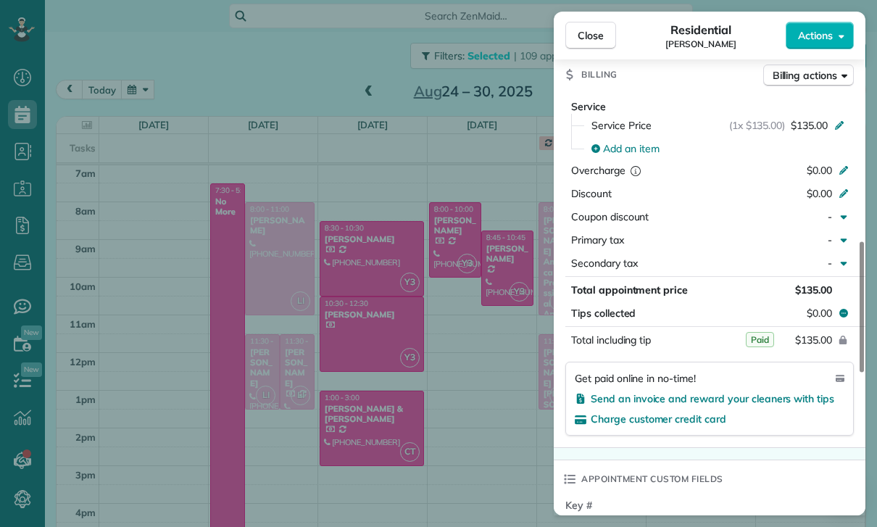
scroll to position [695, 0]
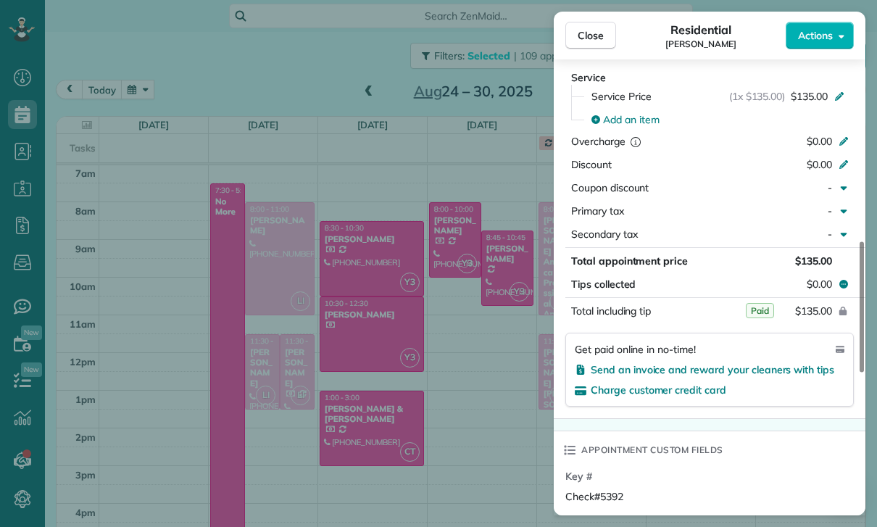
click at [360, 275] on div "Close Residential [PERSON_NAME] Actions Status Confirmed [PERSON_NAME] · Open p…" at bounding box center [438, 263] width 877 height 527
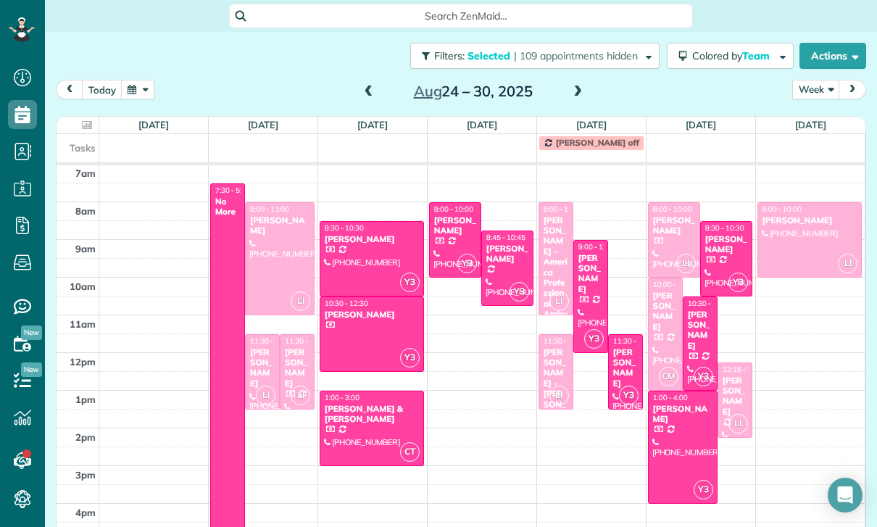
click at [347, 329] on div at bounding box center [371, 334] width 103 height 74
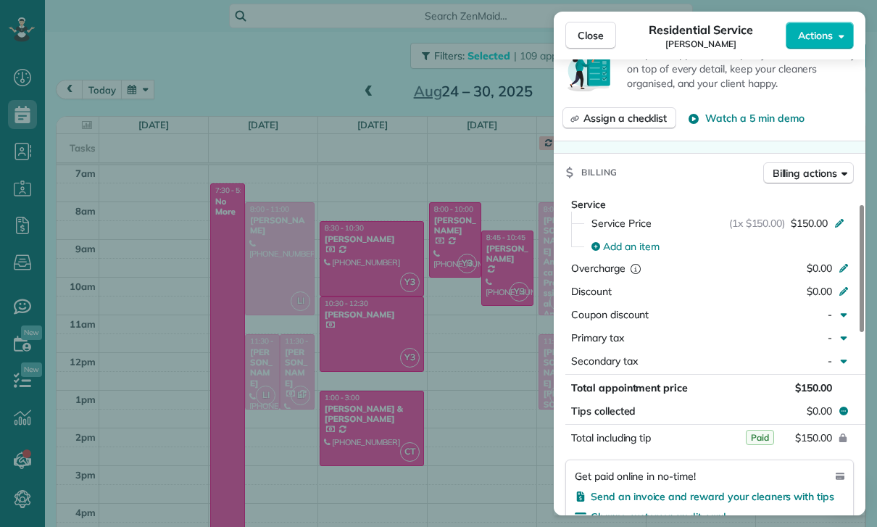
scroll to position [571, 0]
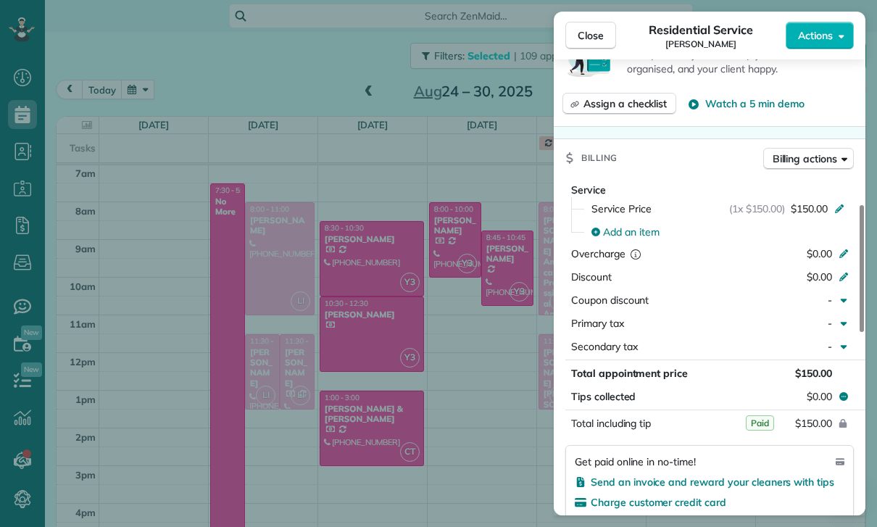
click at [294, 322] on div "Close Residential Service [PERSON_NAME] Actions Status Confirmed [PERSON_NAME] …" at bounding box center [438, 263] width 877 height 527
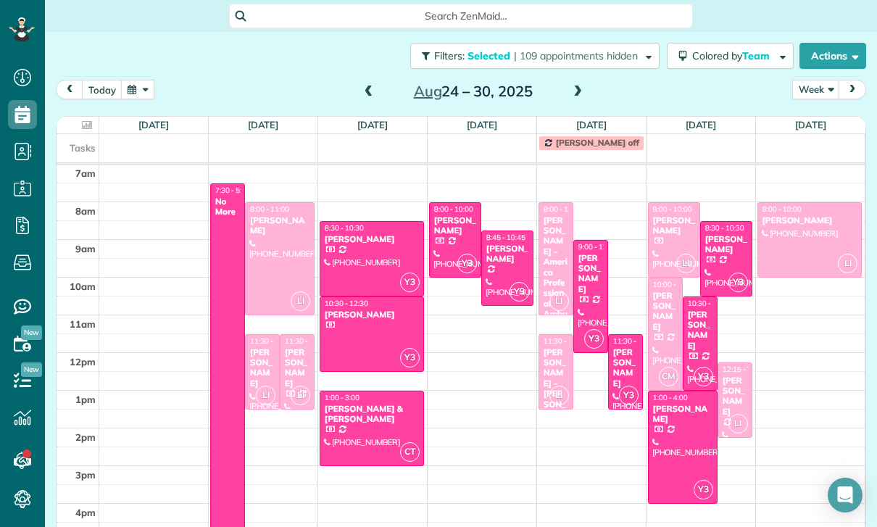
click at [368, 429] on div at bounding box center [371, 428] width 103 height 74
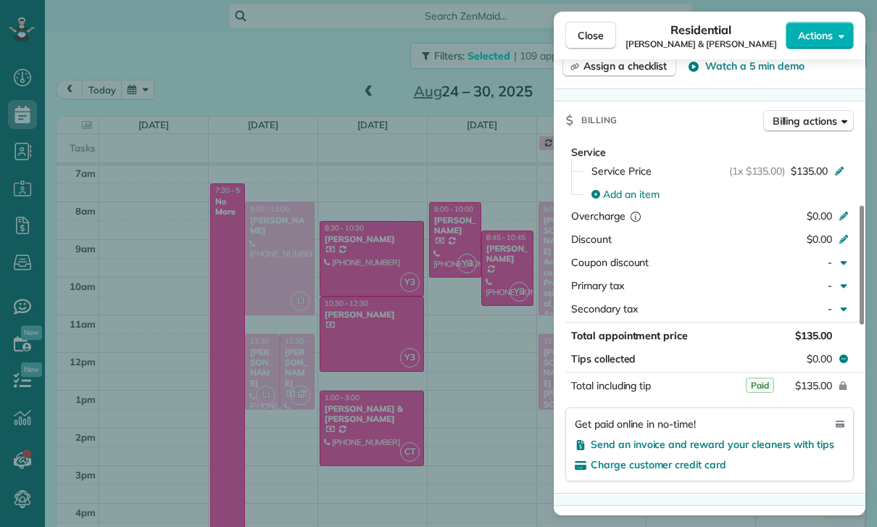
scroll to position [657, 0]
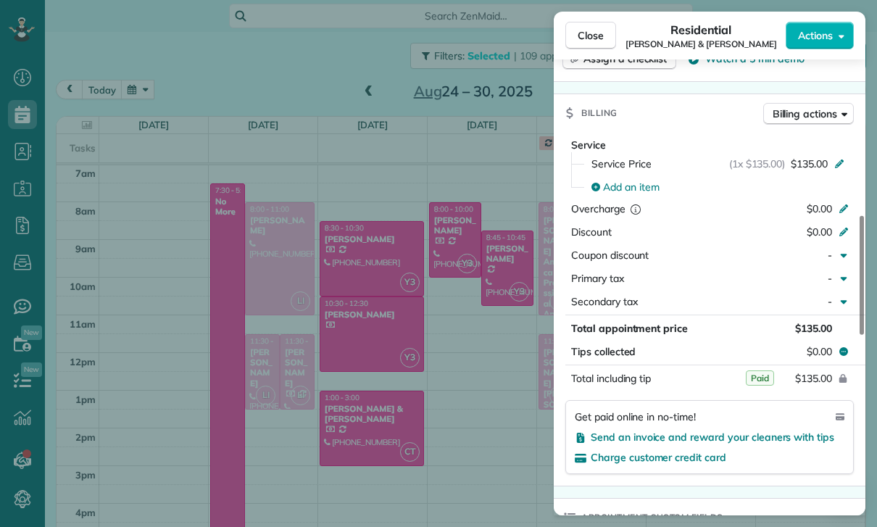
click at [394, 262] on div "Close Residential [PERSON_NAME] & [PERSON_NAME] Actions Status Yet to Confirm […" at bounding box center [438, 263] width 877 height 527
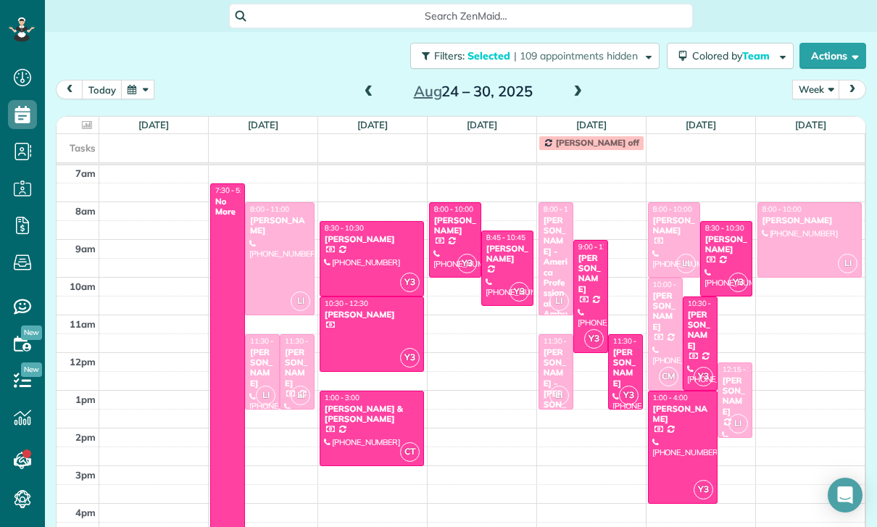
click at [456, 229] on div "[PERSON_NAME]" at bounding box center [454, 225] width 43 height 21
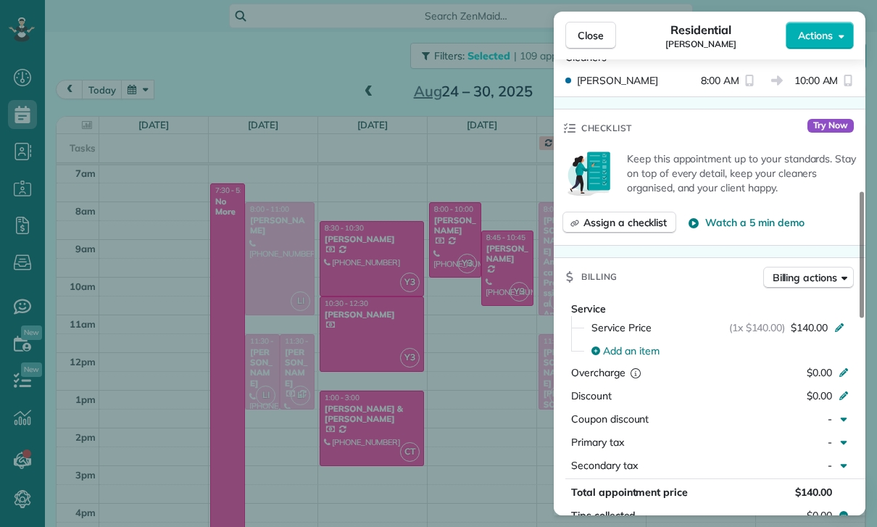
scroll to position [600, 0]
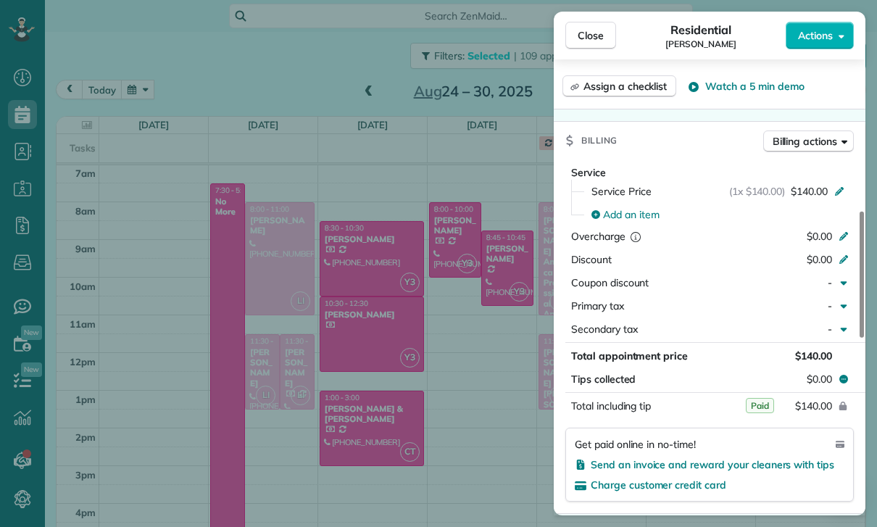
click at [486, 303] on div "Close Residential [PERSON_NAME] Actions Status Confirmed [PERSON_NAME] · Open p…" at bounding box center [438, 263] width 877 height 527
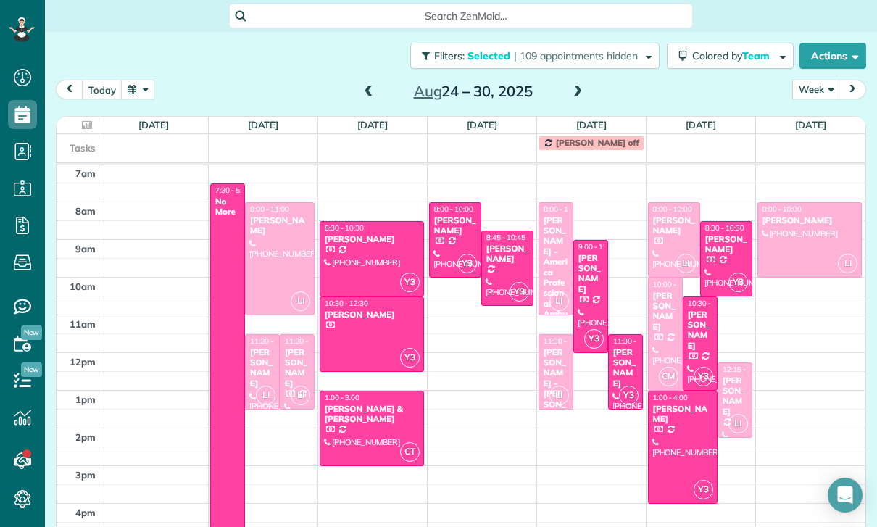
click at [503, 260] on div "[PERSON_NAME]" at bounding box center [507, 254] width 43 height 21
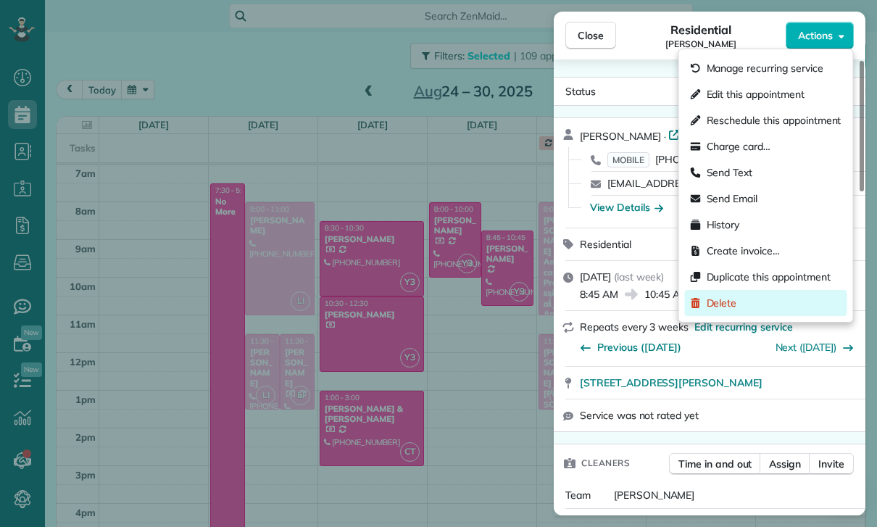
click at [721, 307] on span "Delete" at bounding box center [722, 303] width 30 height 14
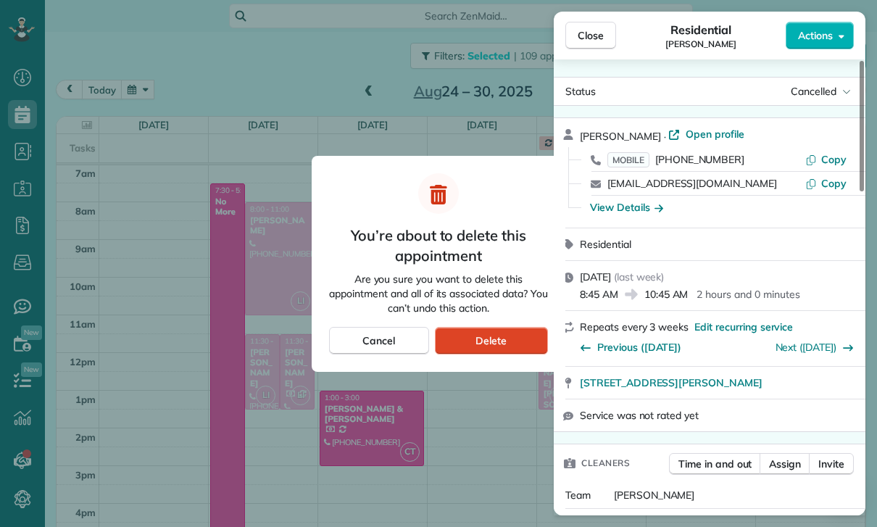
click at [499, 345] on span "Delete" at bounding box center [491, 340] width 31 height 14
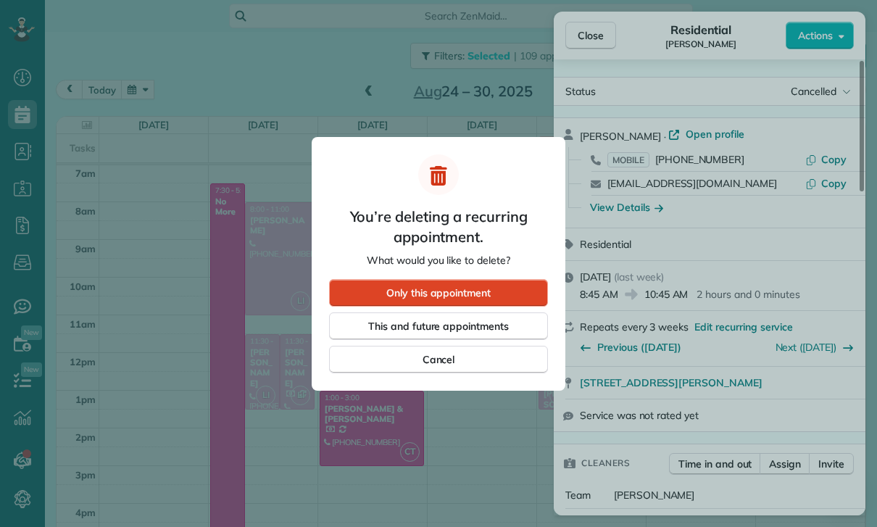
click at [412, 287] on span "Only this appointment" at bounding box center [438, 293] width 104 height 14
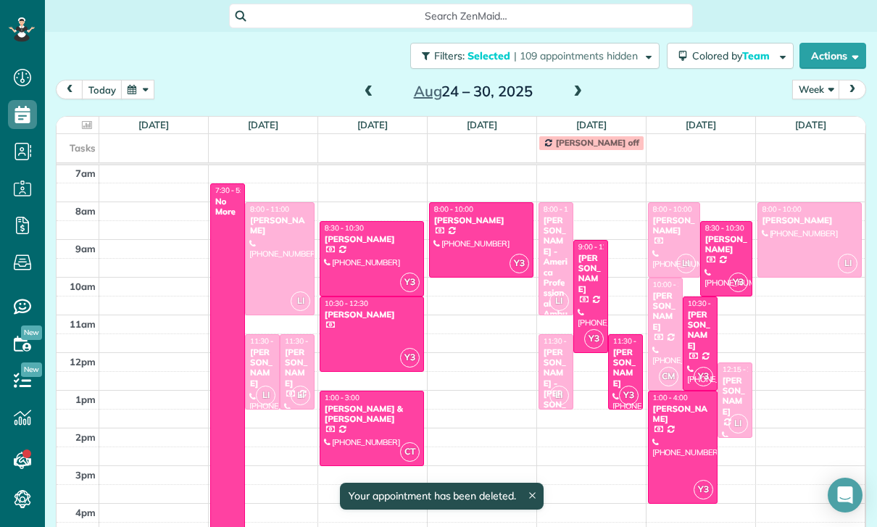
scroll to position [114, 0]
click at [584, 281] on div "[PERSON_NAME]" at bounding box center [591, 274] width 26 height 42
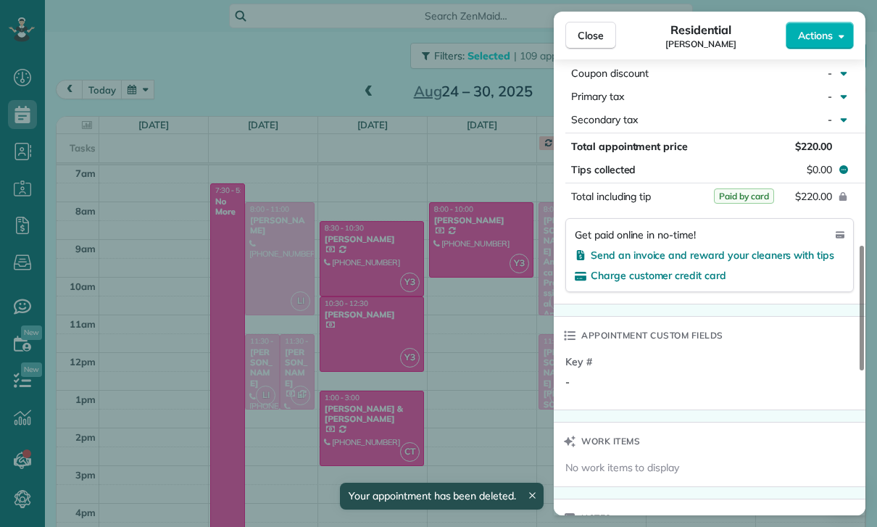
scroll to position [835, 0]
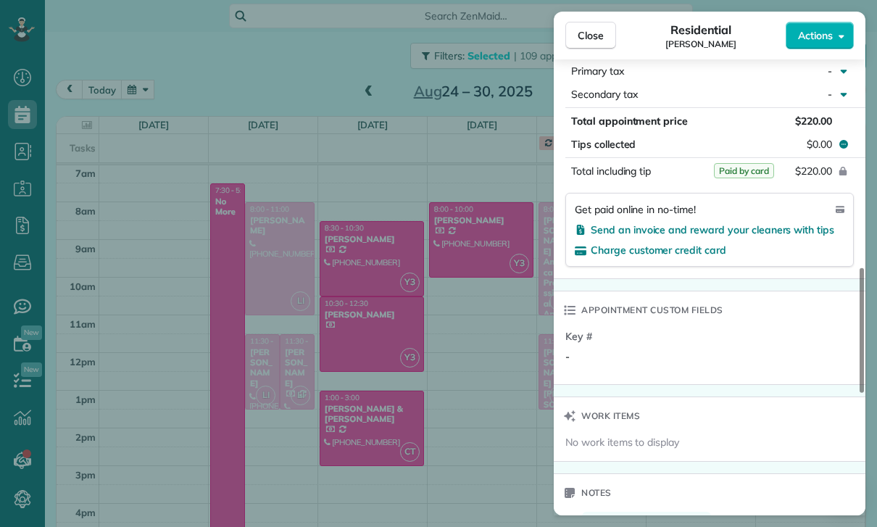
click at [456, 283] on div "Close Residential [PERSON_NAME] Actions Status Yet to Confirm [PERSON_NAME] · O…" at bounding box center [438, 263] width 877 height 527
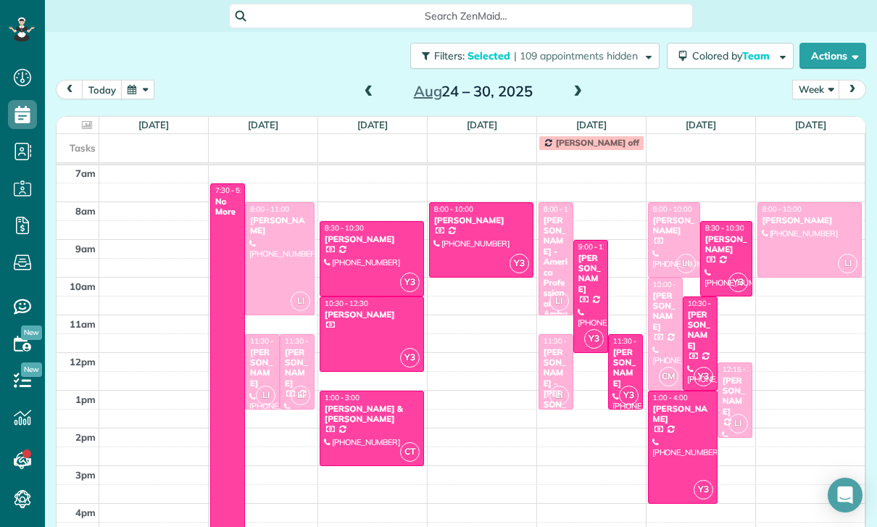
click at [621, 365] on div "[PERSON_NAME]" at bounding box center [626, 368] width 26 height 42
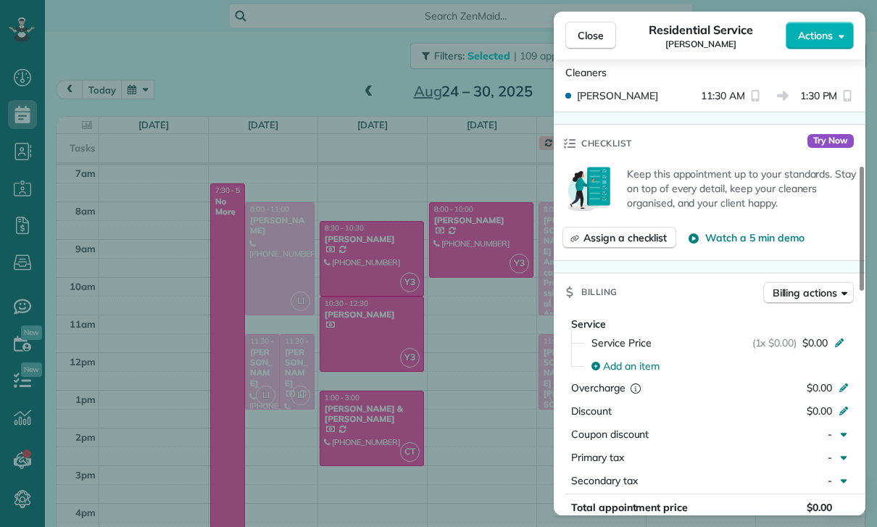
scroll to position [605, 0]
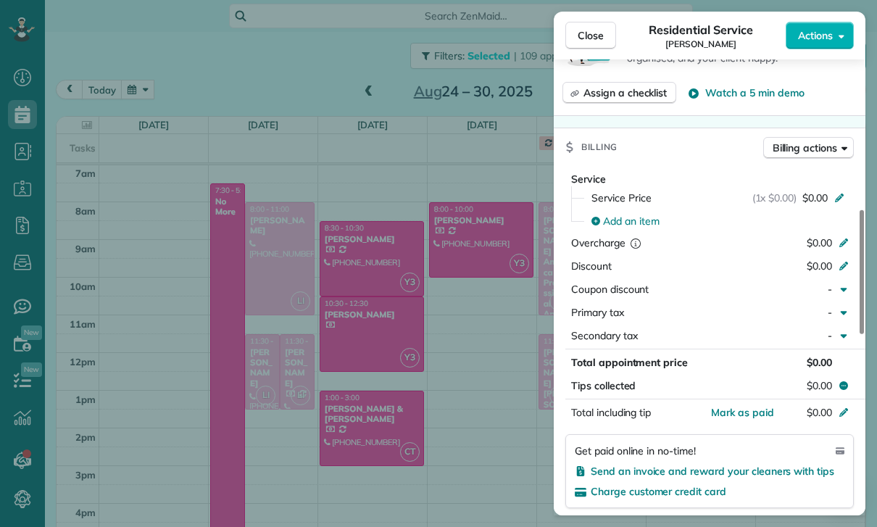
click at [417, 377] on div "Close Residential Service [PERSON_NAME] Actions Status Confirmed [PERSON_NAME] …" at bounding box center [438, 263] width 877 height 527
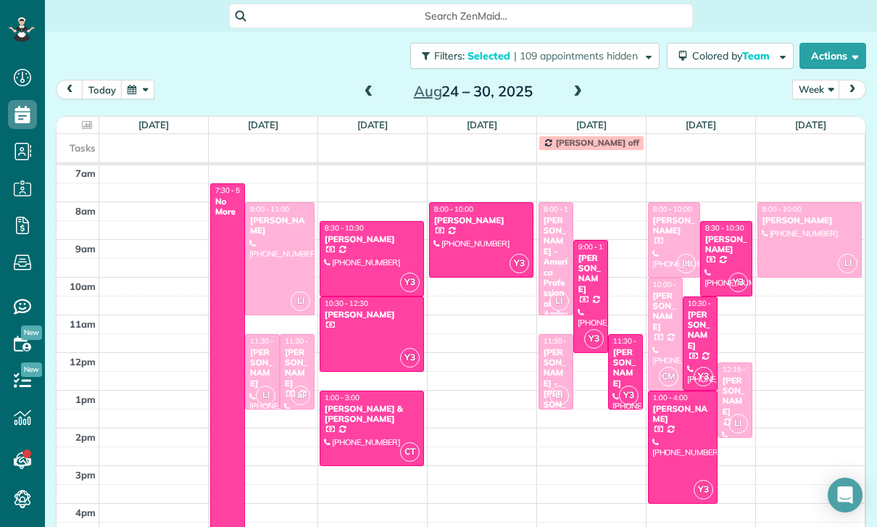
scroll to position [114, 0]
click at [716, 238] on div "[PERSON_NAME]" at bounding box center [726, 244] width 43 height 21
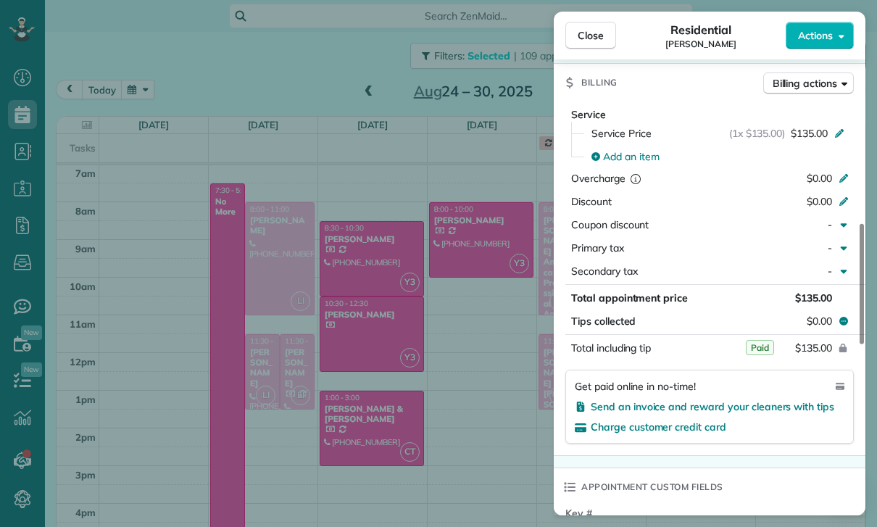
scroll to position [680, 0]
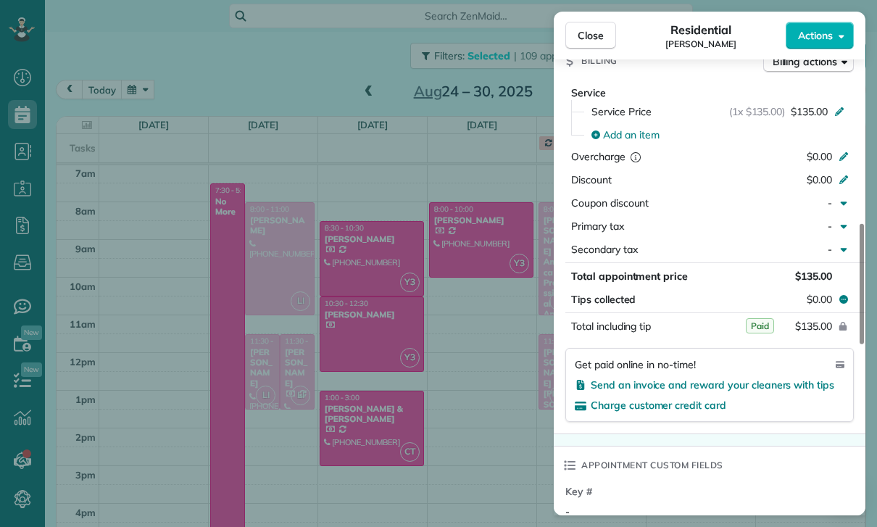
click at [513, 331] on div "Close Residential [PERSON_NAME] Actions Status Yet to Confirm [PERSON_NAME] · O…" at bounding box center [438, 263] width 877 height 527
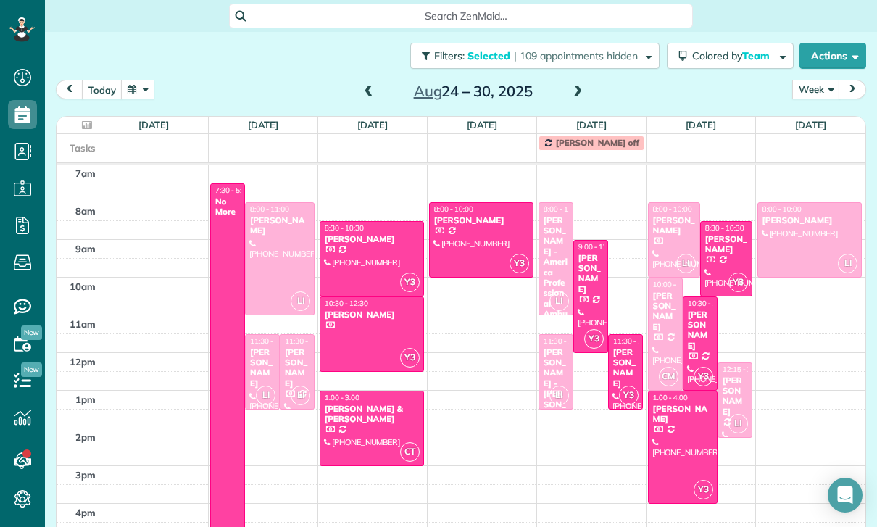
click at [698, 339] on div "[PERSON_NAME]" at bounding box center [700, 331] width 26 height 42
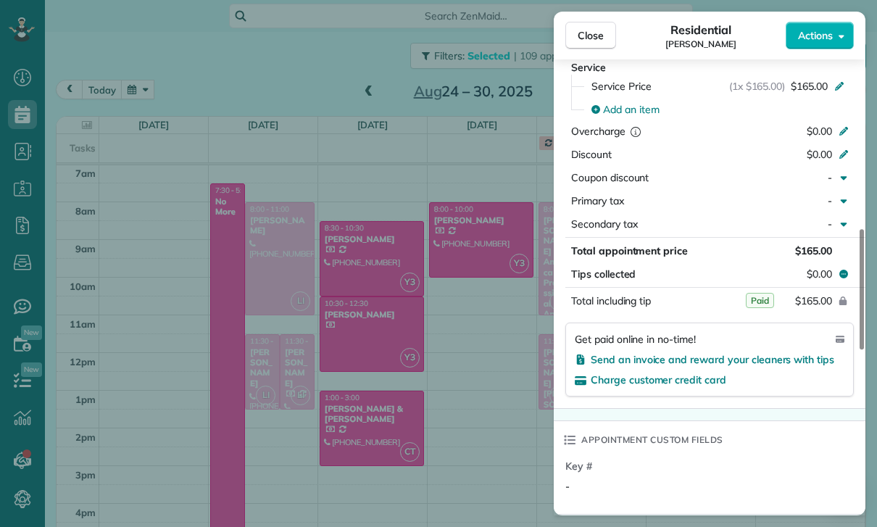
click at [473, 267] on div "Close Residential [PERSON_NAME] Actions Status Yet to Confirm [PERSON_NAME] · O…" at bounding box center [438, 263] width 877 height 527
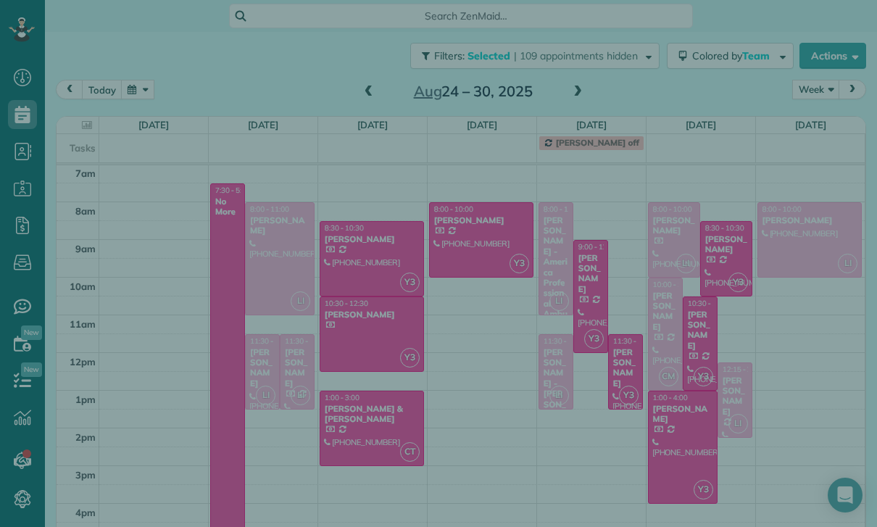
scroll to position [743, 0]
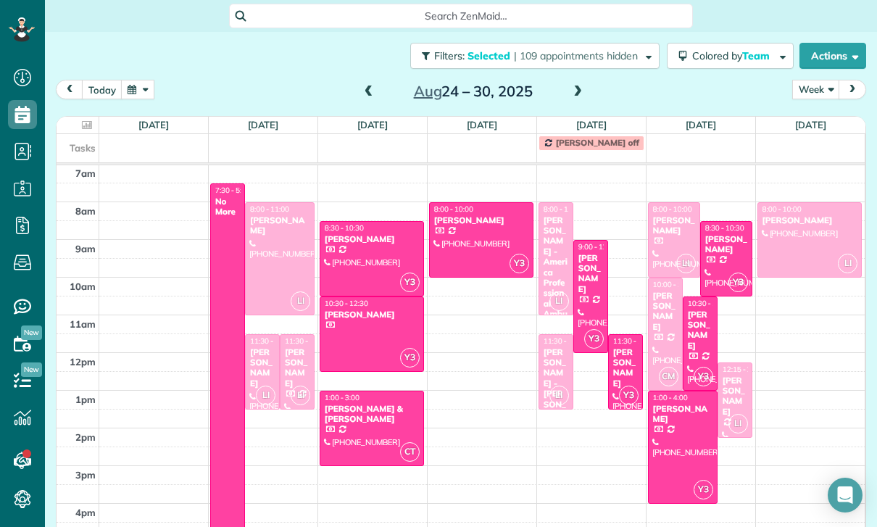
click at [684, 442] on div at bounding box center [683, 447] width 68 height 112
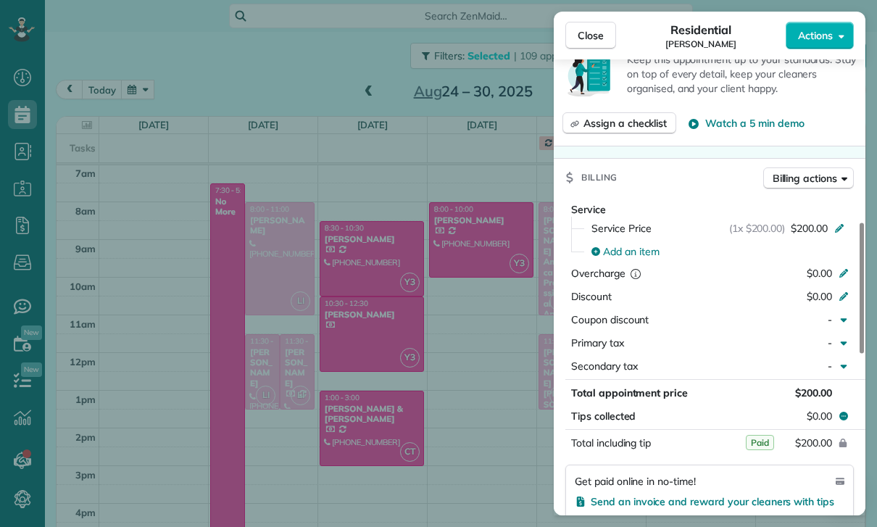
scroll to position [718, 0]
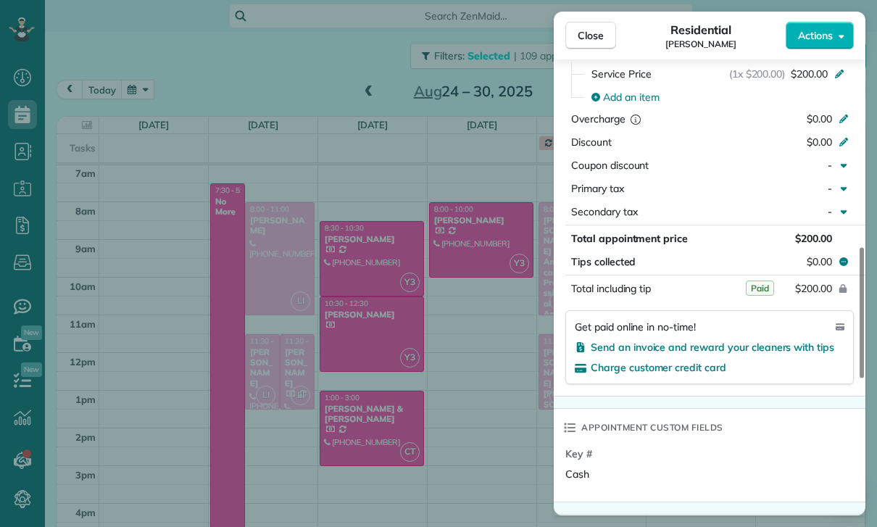
click at [247, 255] on div "Close Residential [PERSON_NAME] Actions Status Confirmed [PERSON_NAME] · Open p…" at bounding box center [438, 263] width 877 height 527
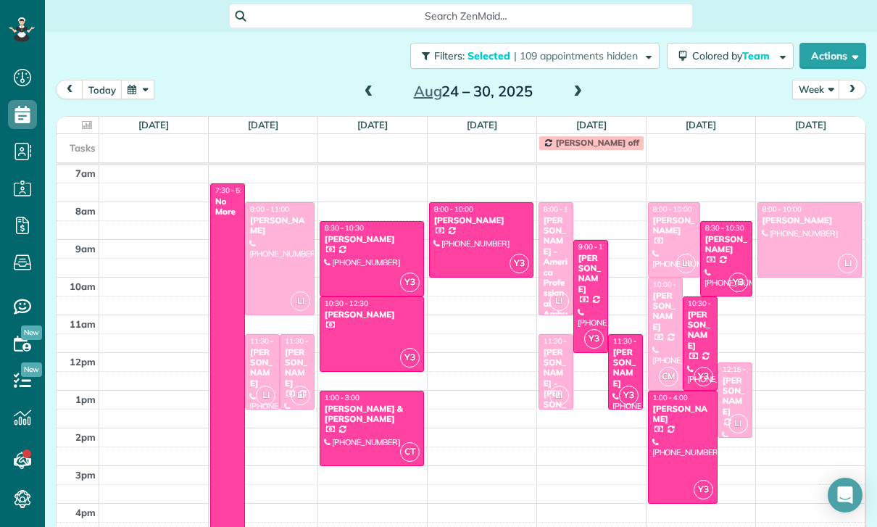
click at [281, 244] on div at bounding box center [280, 259] width 68 height 112
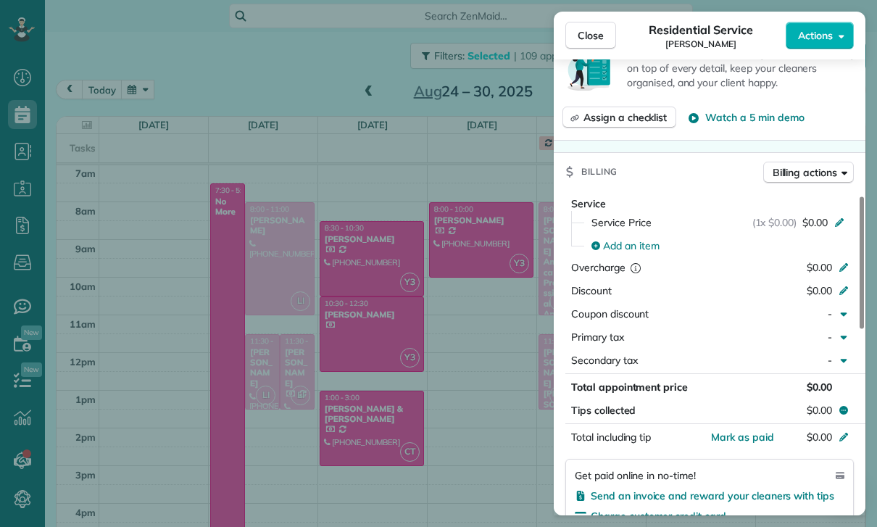
scroll to position [621, 0]
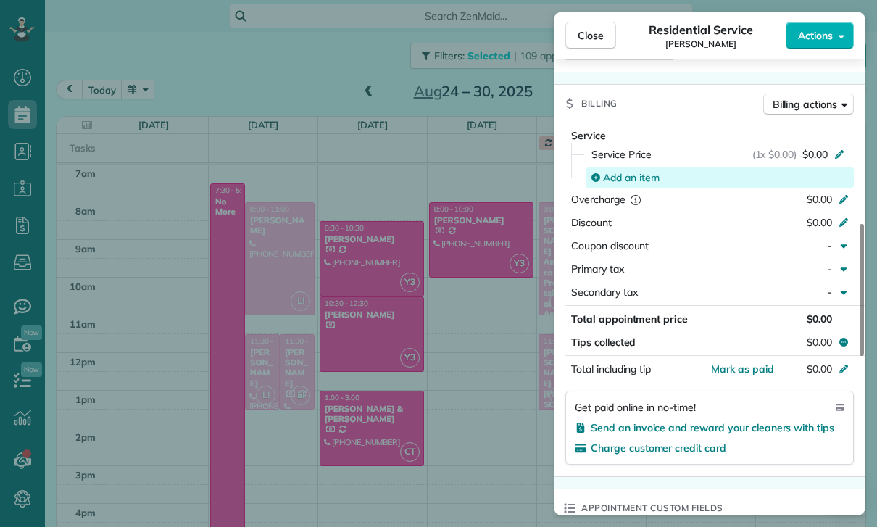
click at [629, 180] on span "Add an item" at bounding box center [631, 177] width 57 height 14
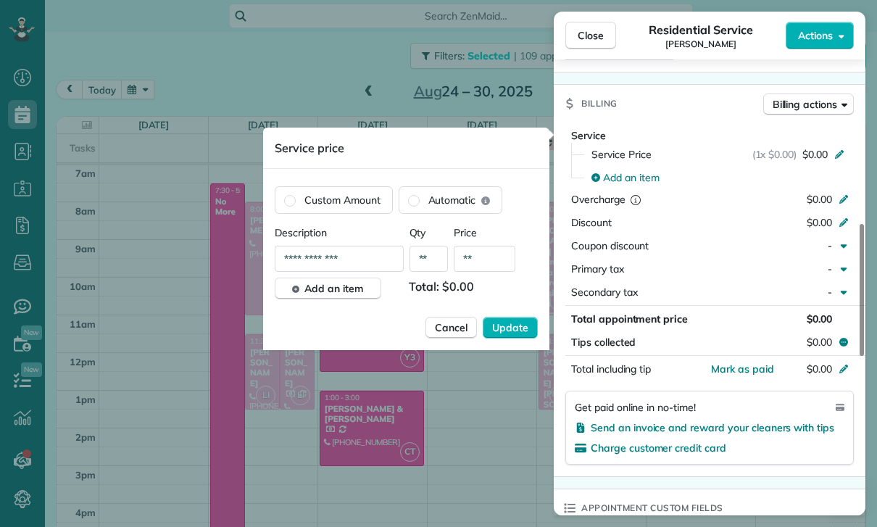
click at [490, 271] on input "**" at bounding box center [485, 259] width 62 height 26
type input "**"
type input "****"
click at [517, 337] on button "Update" at bounding box center [510, 328] width 55 height 22
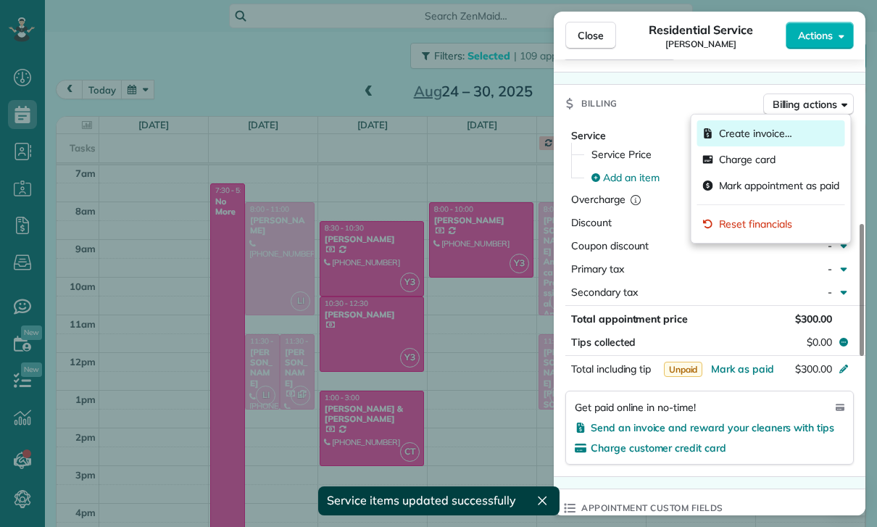
click at [760, 132] on span "Create invoice…" at bounding box center [755, 133] width 73 height 14
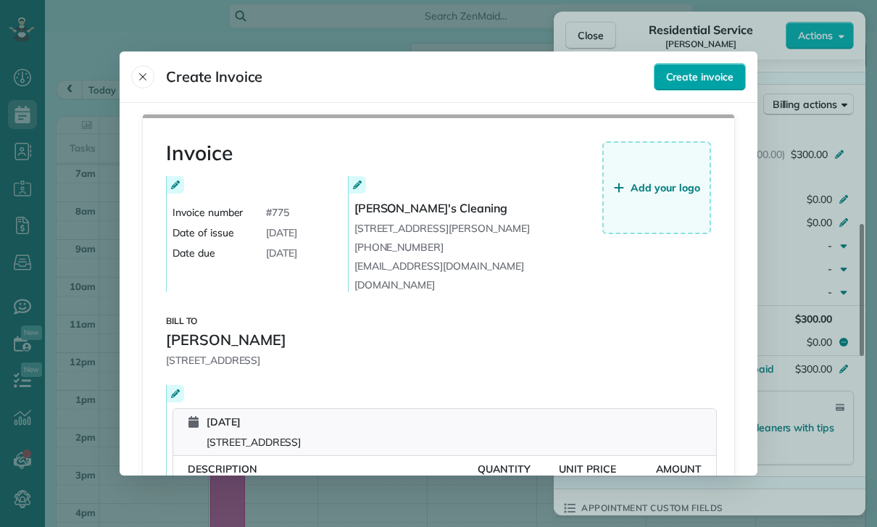
click at [700, 70] on span "Create invoice" at bounding box center [699, 77] width 67 height 14
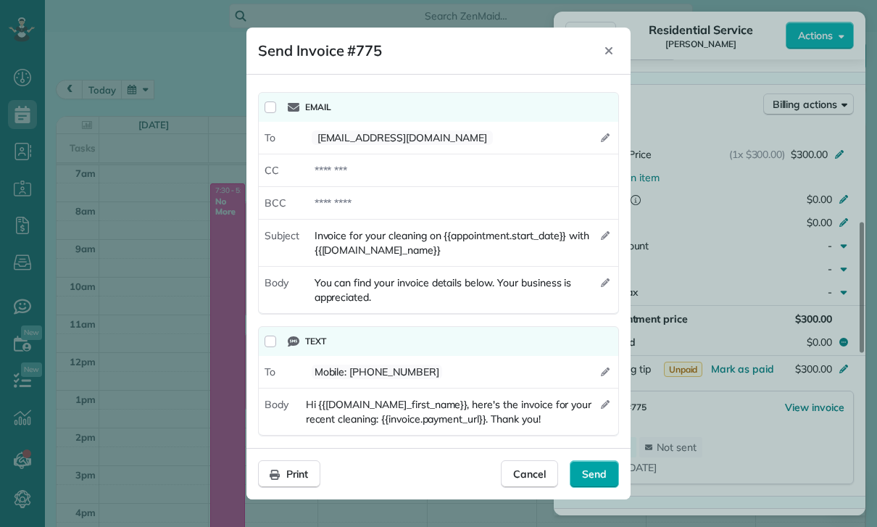
click at [589, 481] on span "Send" at bounding box center [594, 474] width 25 height 14
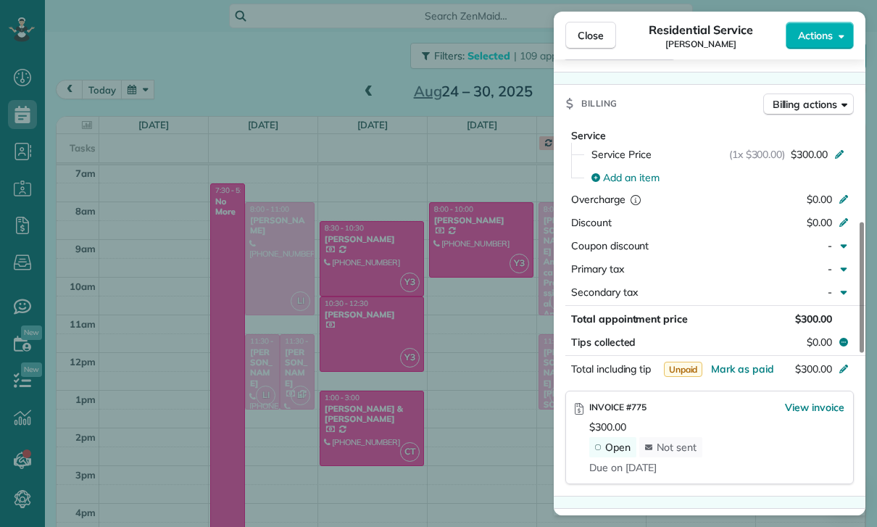
click at [235, 359] on div "Close Residential Service [PERSON_NAME] Actions Status Confirmed [PERSON_NAME] …" at bounding box center [438, 263] width 877 height 527
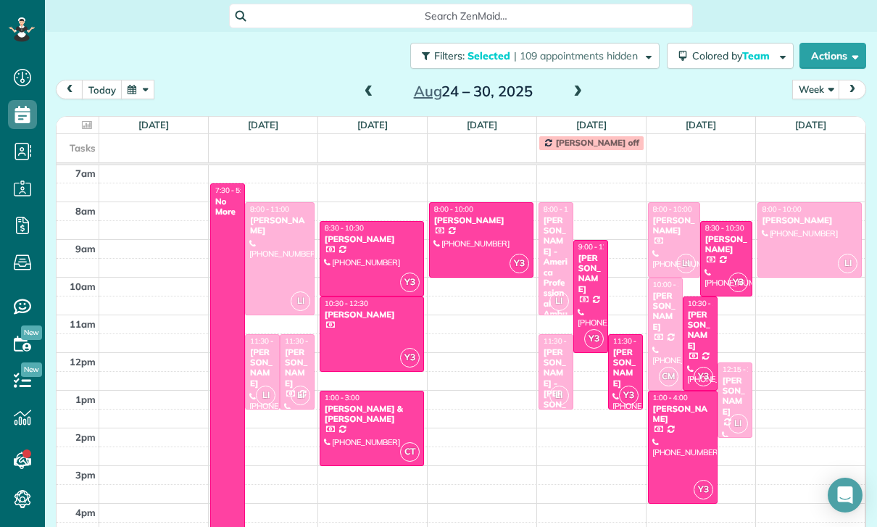
click at [269, 362] on div "[PERSON_NAME]" at bounding box center [262, 368] width 26 height 42
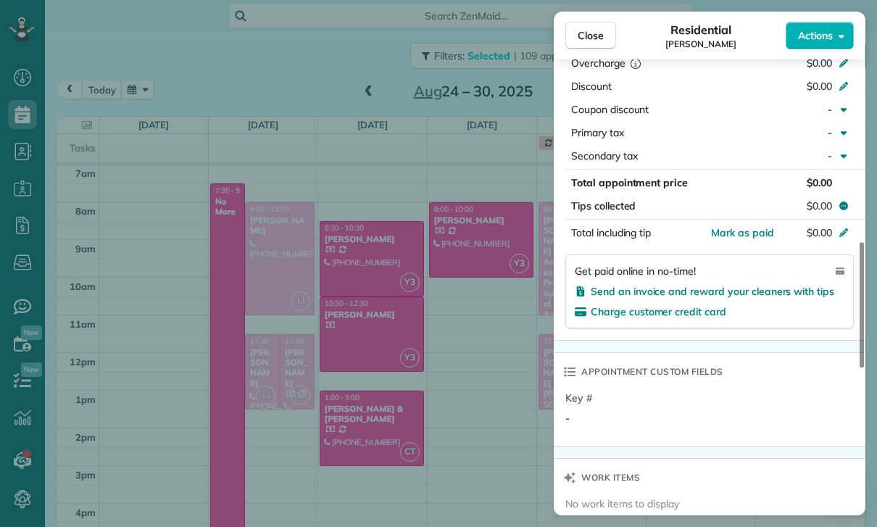
scroll to position [760, 0]
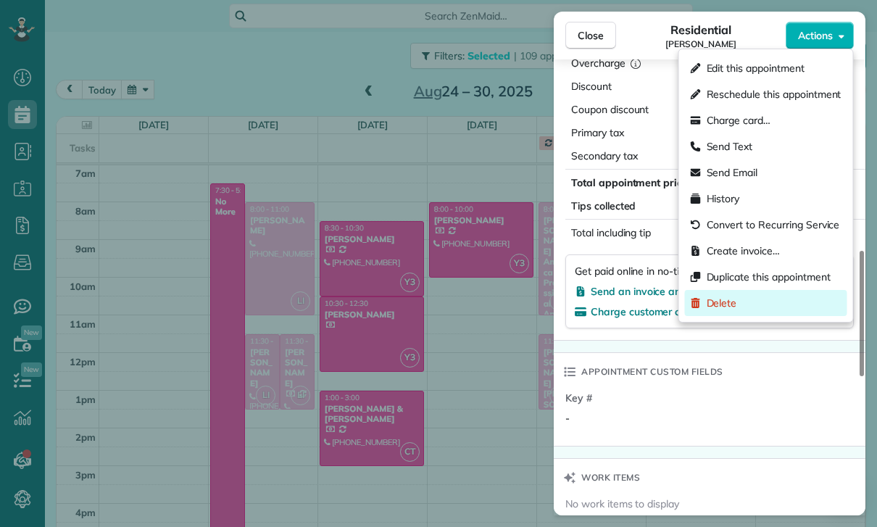
click at [723, 305] on span "Delete" at bounding box center [722, 303] width 30 height 14
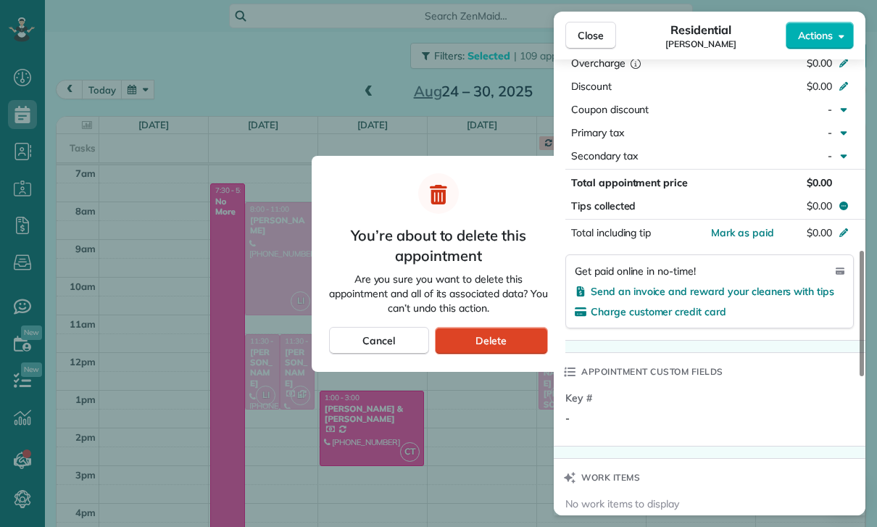
click at [497, 338] on span "Delete" at bounding box center [491, 340] width 31 height 14
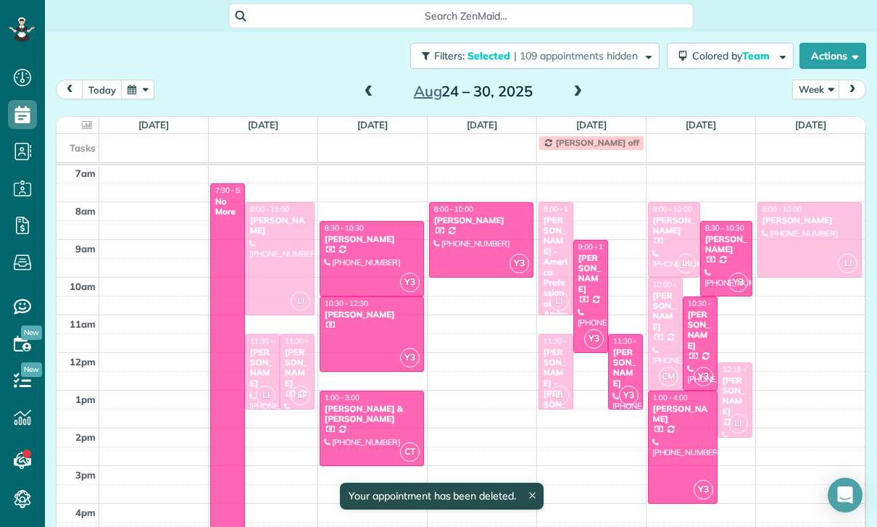
scroll to position [114, 0]
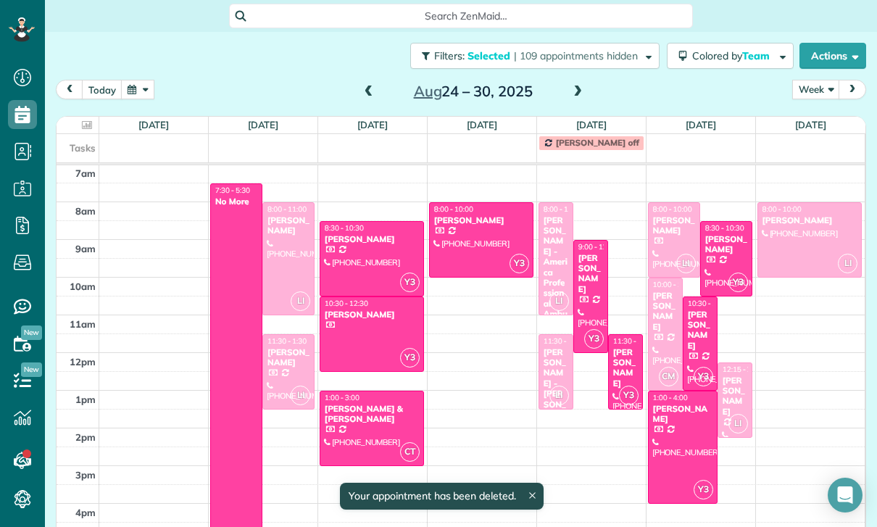
click at [295, 372] on div at bounding box center [288, 372] width 51 height 74
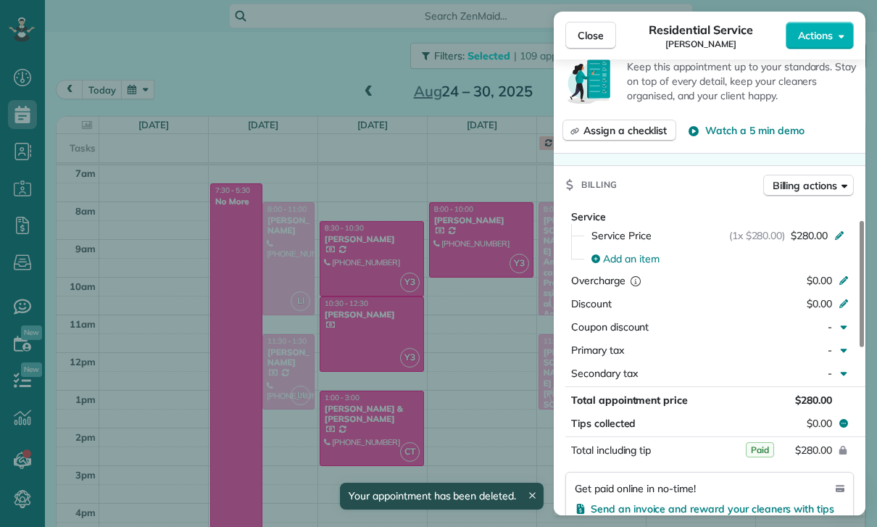
scroll to position [670, 0]
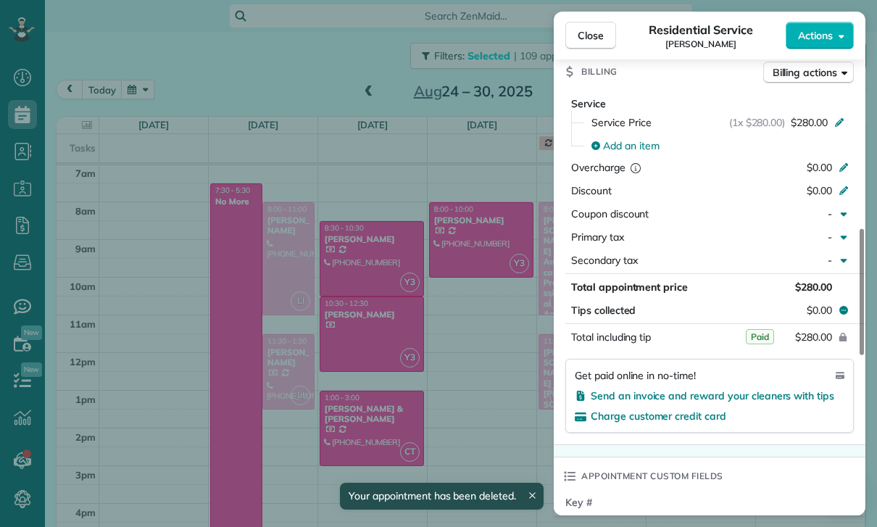
click at [284, 302] on div "Close Residential Service [PERSON_NAME] Actions Status Confirmed [PERSON_NAME] …" at bounding box center [438, 263] width 877 height 527
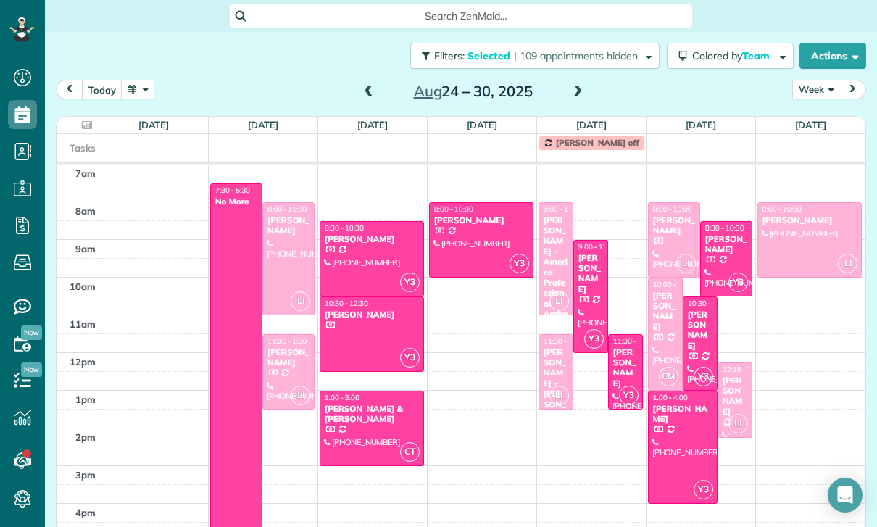
click at [552, 241] on div "[PERSON_NAME] - America Professional Ambulance (apa)" at bounding box center [556, 277] width 26 height 125
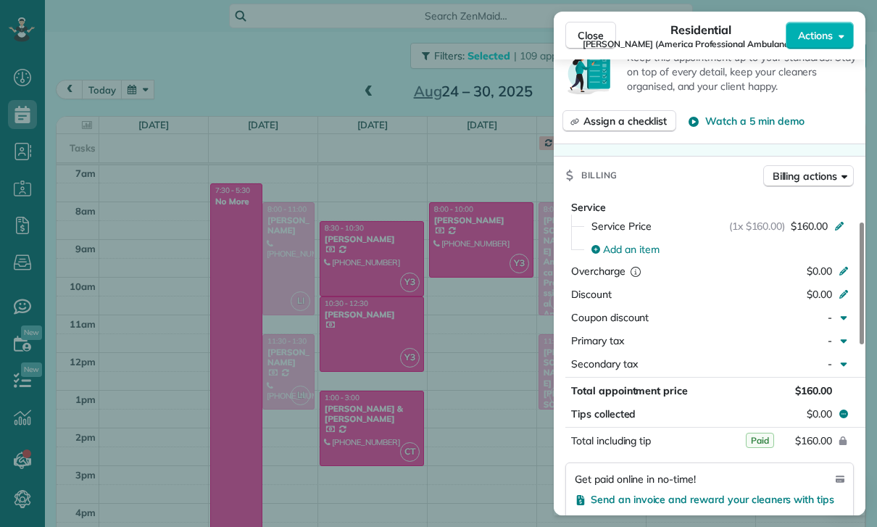
scroll to position [667, 0]
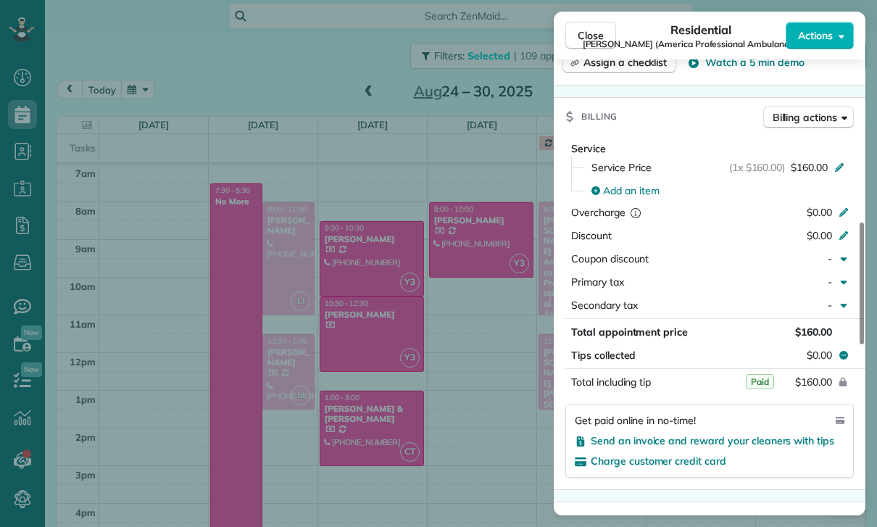
click at [462, 282] on div "Close Residential [PERSON_NAME] (America Professional Ambulance (apa)) Actions …" at bounding box center [438, 263] width 877 height 527
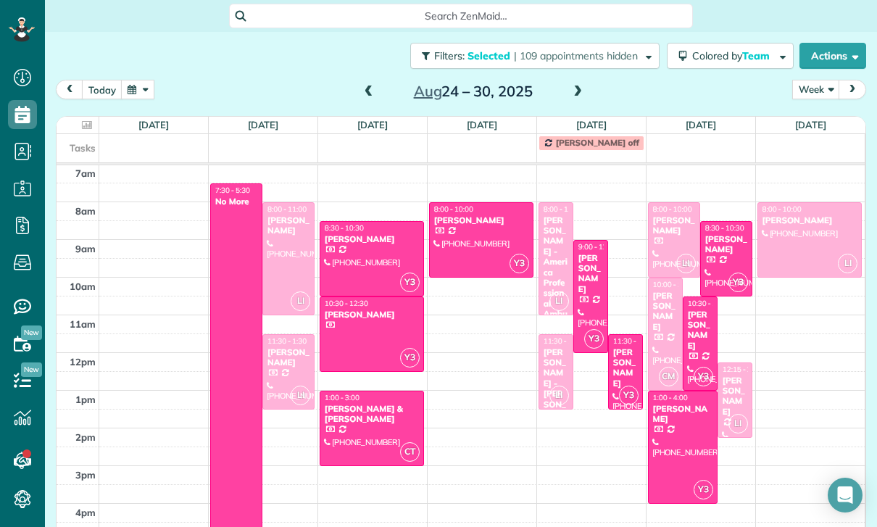
click at [550, 363] on div "[PERSON_NAME] - [PERSON_NAME]" at bounding box center [556, 388] width 26 height 83
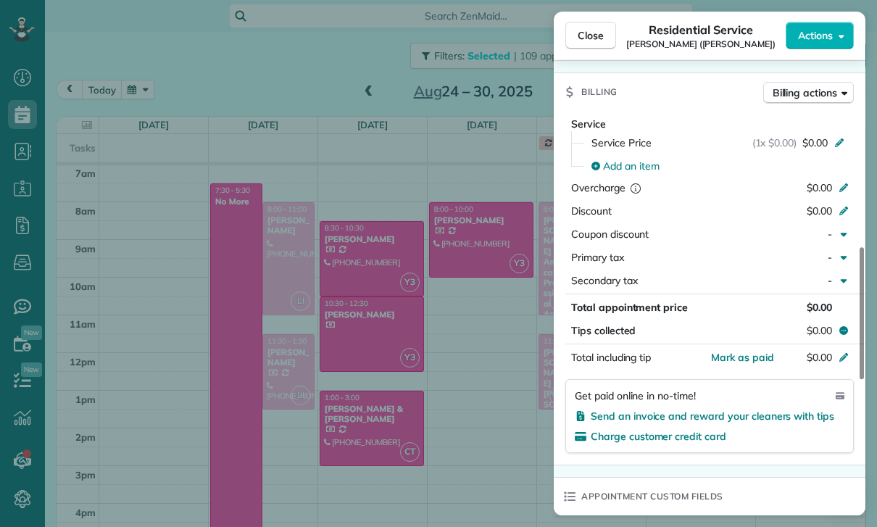
scroll to position [710, 0]
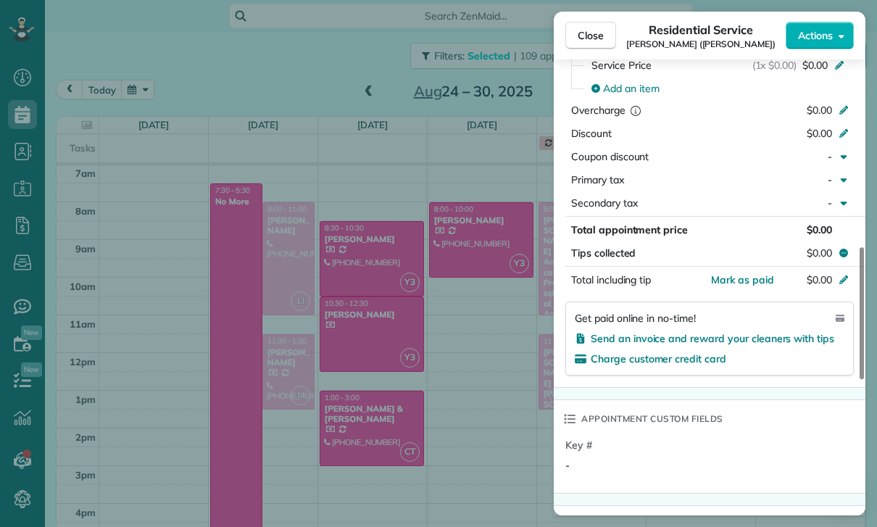
click at [345, 287] on div "Close Residential Service [PERSON_NAME] ([PERSON_NAME]) Actions Status Confirme…" at bounding box center [438, 263] width 877 height 527
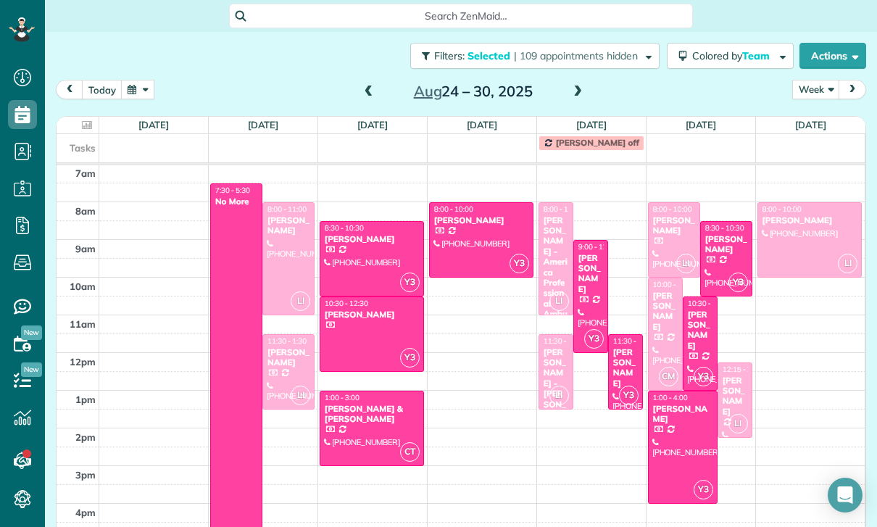
click at [679, 243] on div at bounding box center [674, 240] width 51 height 74
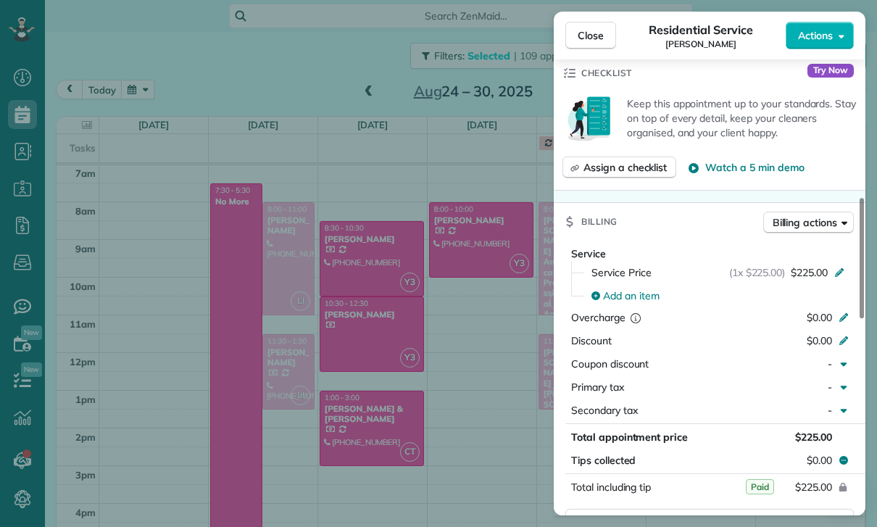
scroll to position [626, 0]
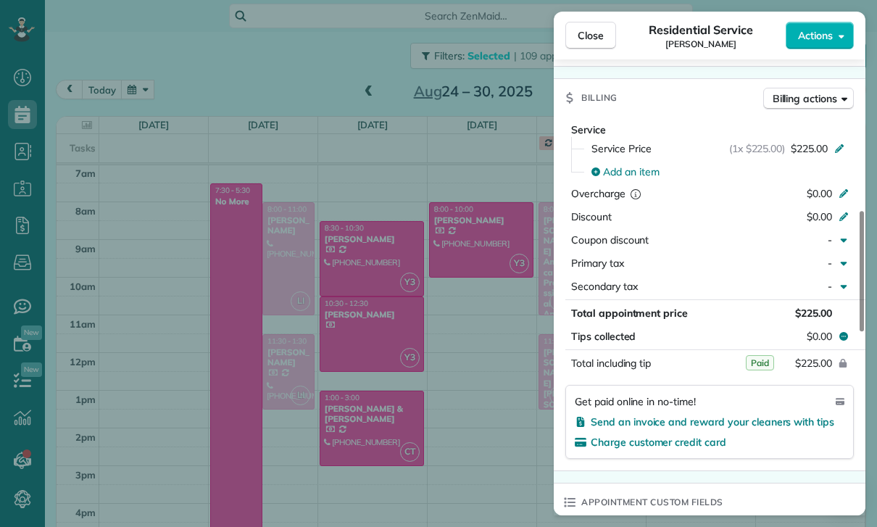
click at [468, 224] on div "Close Residential Service [PERSON_NAME] Actions Status Confirmed [PERSON_NAME] …" at bounding box center [438, 263] width 877 height 527
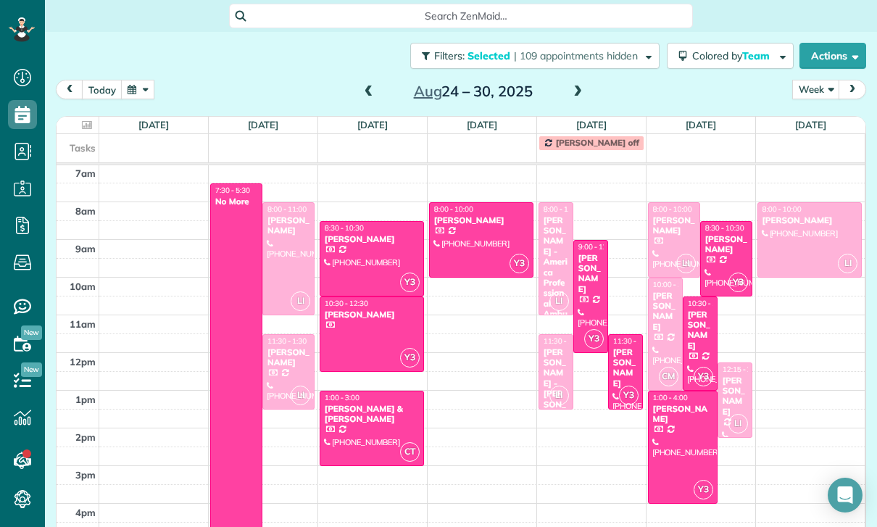
click at [663, 320] on div "[PERSON_NAME]" at bounding box center [665, 312] width 26 height 42
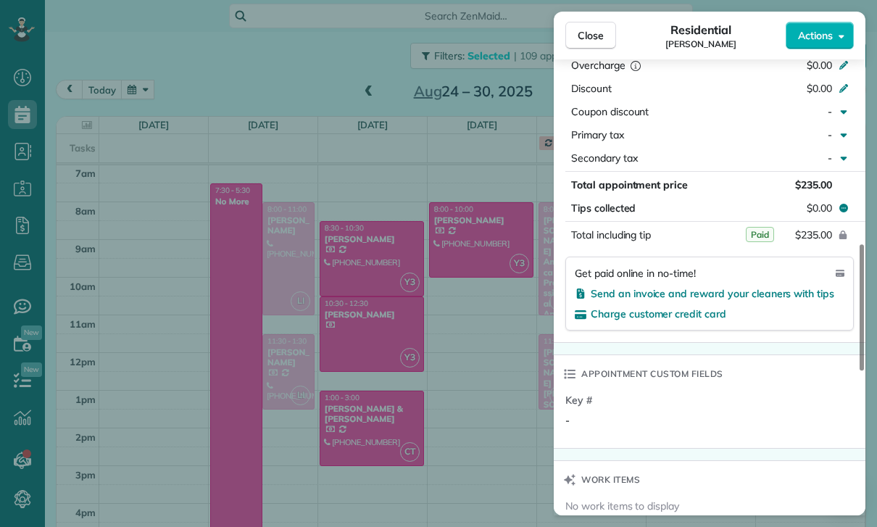
click at [477, 228] on div "Close Residential [PERSON_NAME] Actions Status Confirmed [PERSON_NAME] · Open p…" at bounding box center [438, 263] width 877 height 527
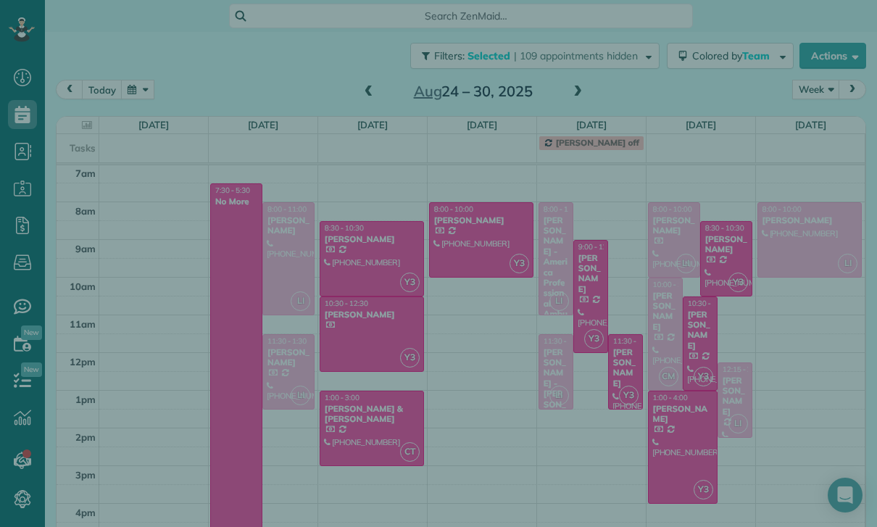
scroll to position [788, 0]
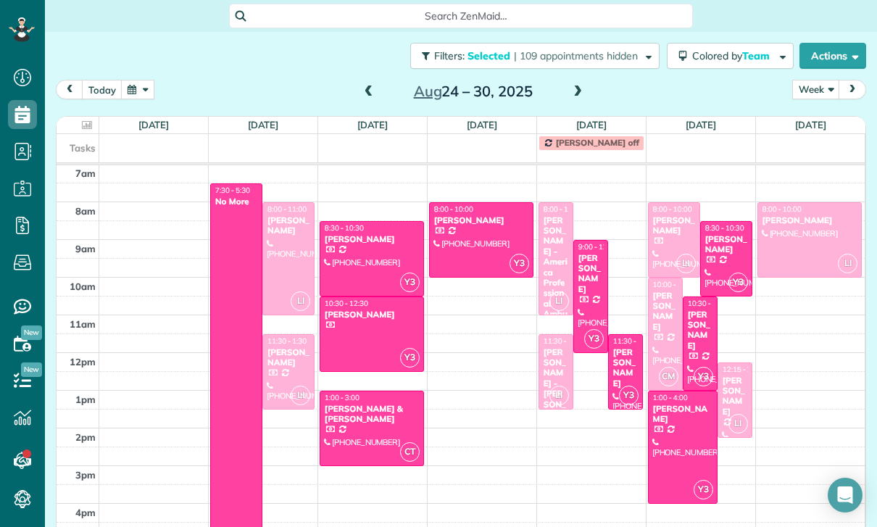
click at [799, 227] on div at bounding box center [810, 240] width 104 height 74
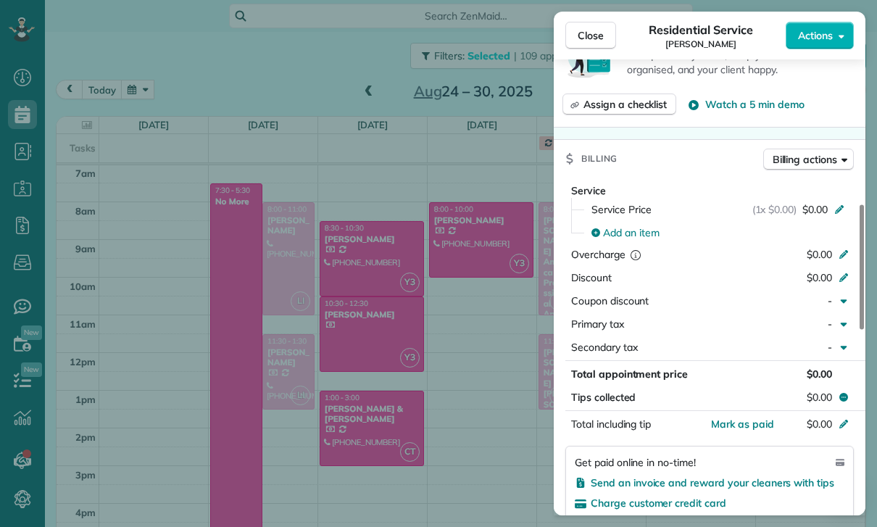
scroll to position [579, 0]
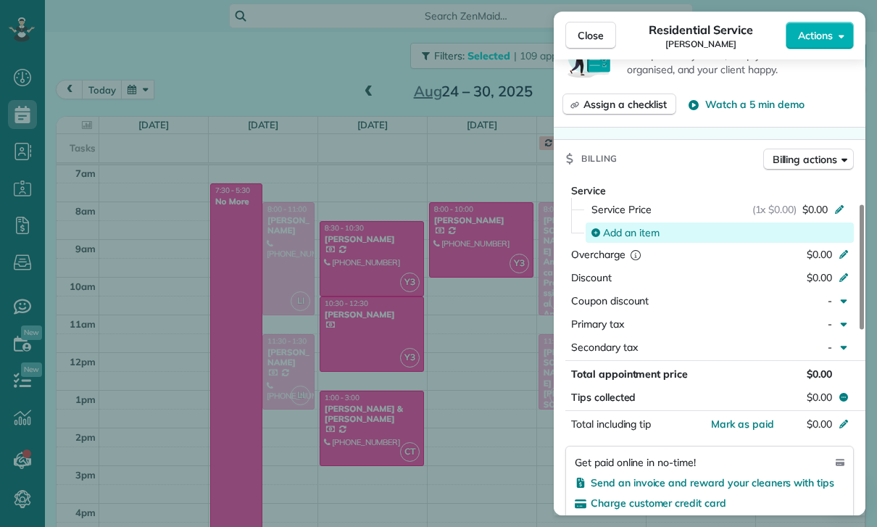
click at [632, 231] on span "Add an item" at bounding box center [631, 232] width 57 height 14
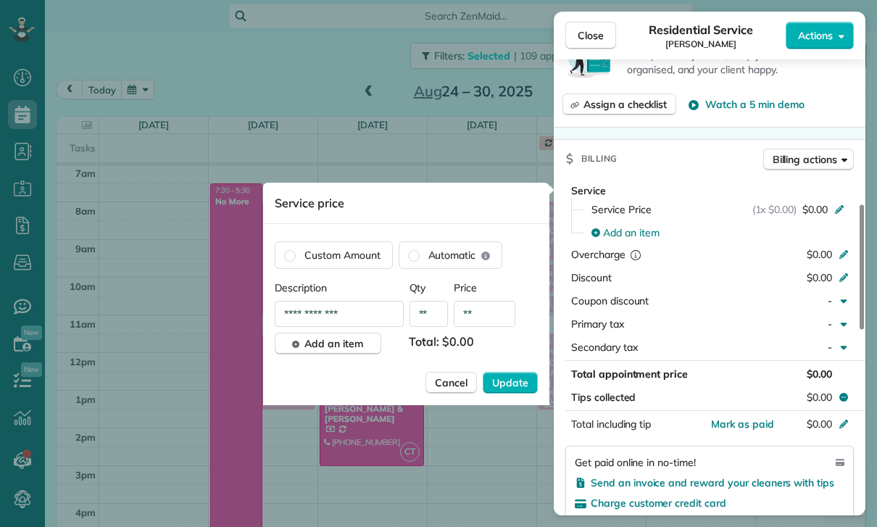
click at [484, 318] on input "**" at bounding box center [485, 314] width 62 height 26
type input "****"
click at [516, 384] on span "Update" at bounding box center [510, 383] width 36 height 14
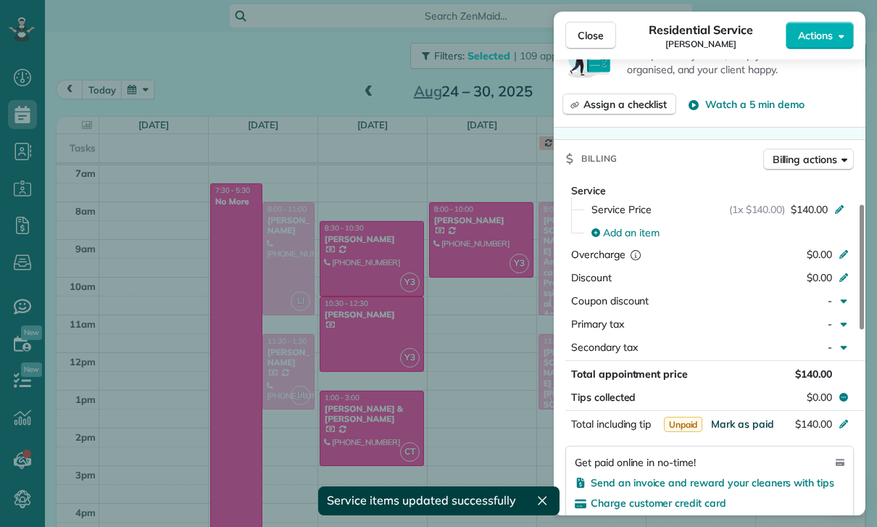
click at [744, 426] on span "Mark as paid" at bounding box center [742, 424] width 63 height 13
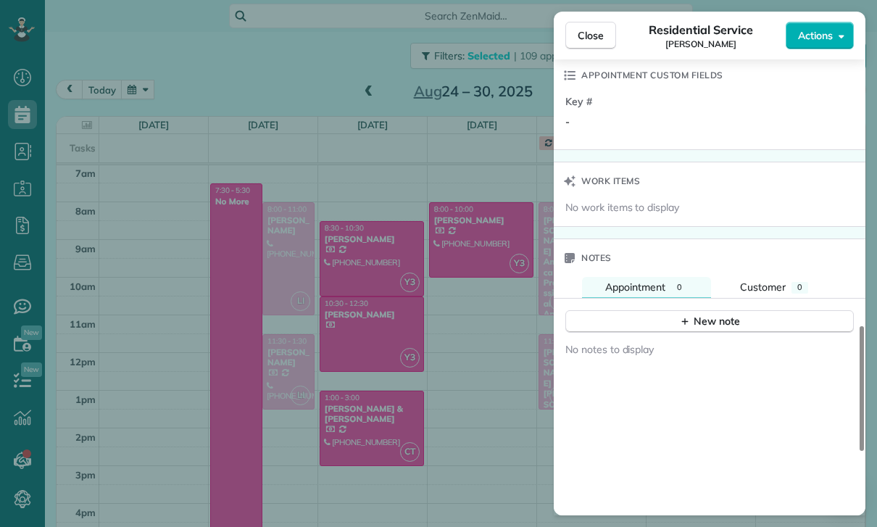
scroll to position [1068, 0]
click at [709, 329] on button "New note" at bounding box center [709, 321] width 289 height 22
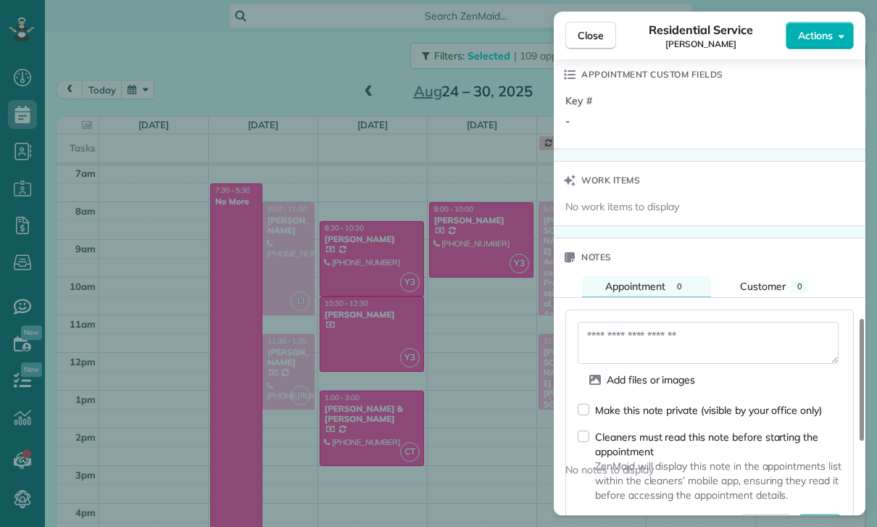
click at [642, 336] on textarea at bounding box center [708, 343] width 261 height 42
type textarea "******"
click at [822, 521] on span "Save" at bounding box center [820, 525] width 25 height 14
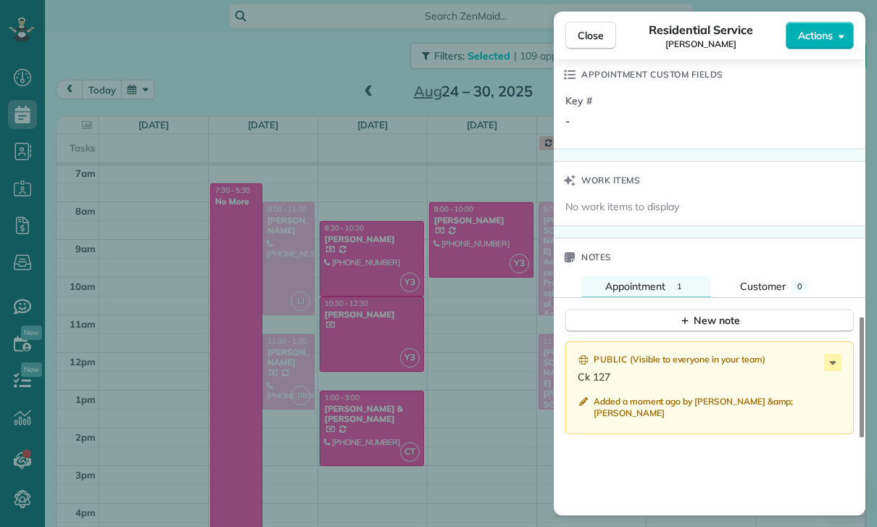
click at [413, 440] on div "Close Residential Service [PERSON_NAME] Actions Status Confirmed [PERSON_NAME] …" at bounding box center [438, 263] width 877 height 527
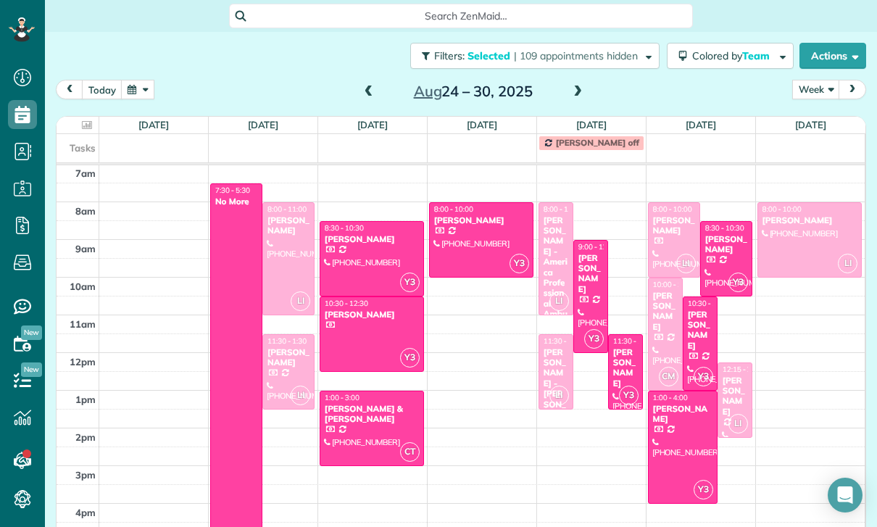
scroll to position [91, 0]
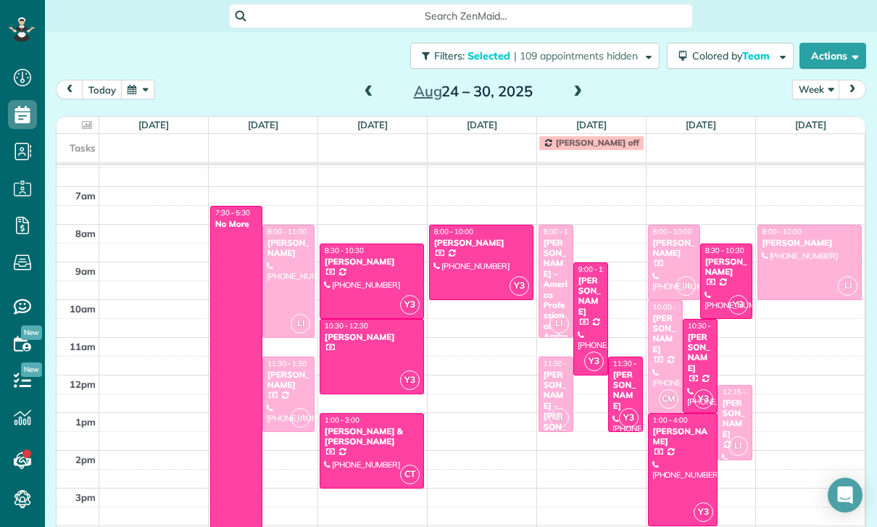
click at [371, 89] on span at bounding box center [369, 92] width 16 height 13
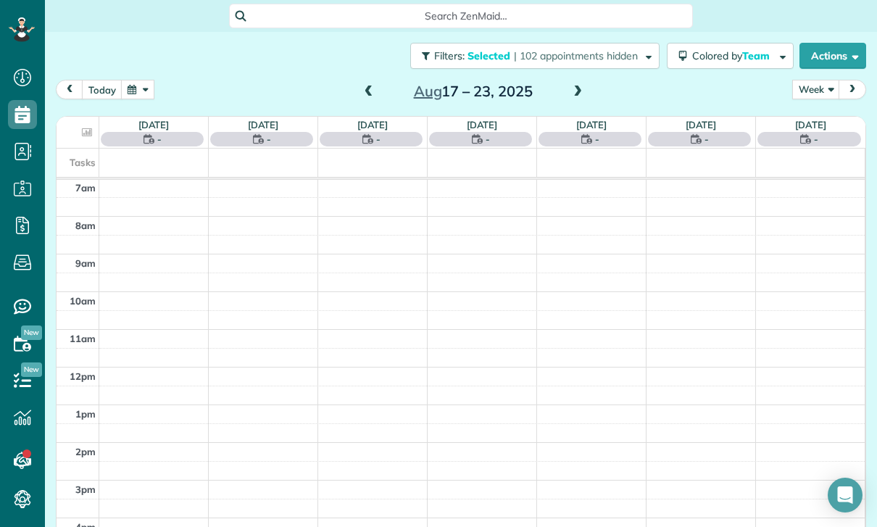
scroll to position [114, 0]
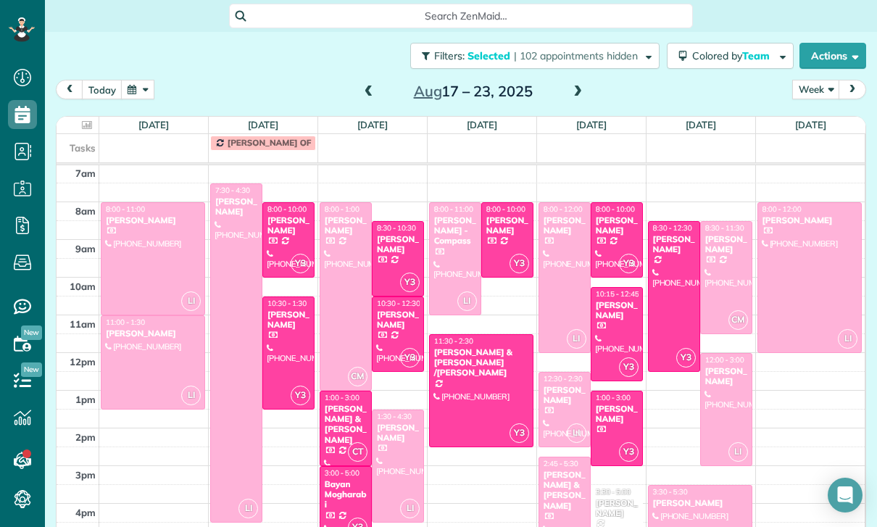
click at [344, 495] on div "Bayan Mogharabi" at bounding box center [345, 494] width 43 height 31
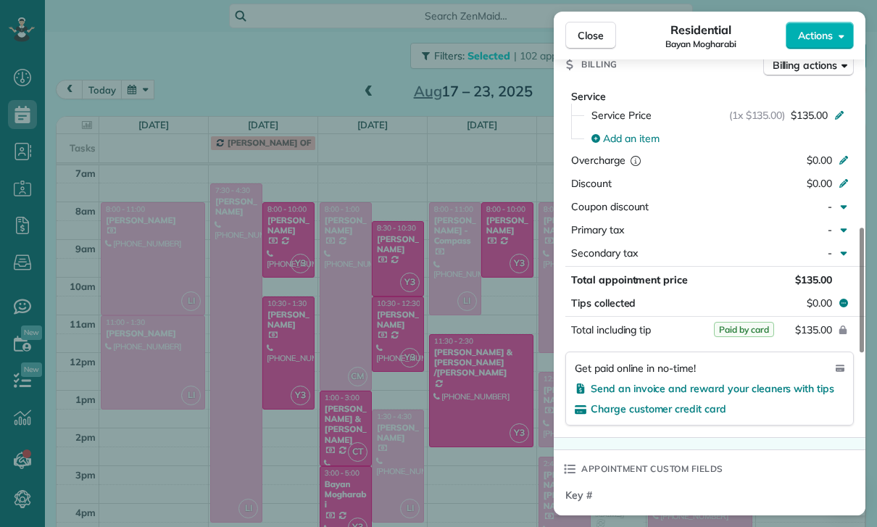
scroll to position [677, 0]
click at [466, 389] on div "Close Residential Bayan Mogharabi Actions Status Yet to Confirm [GEOGRAPHIC_DAT…" at bounding box center [438, 263] width 877 height 527
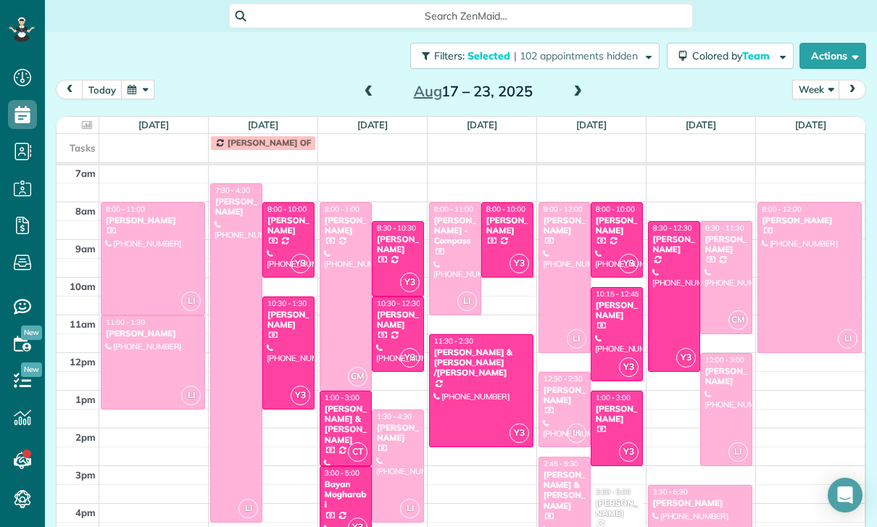
click at [465, 384] on div at bounding box center [481, 391] width 103 height 112
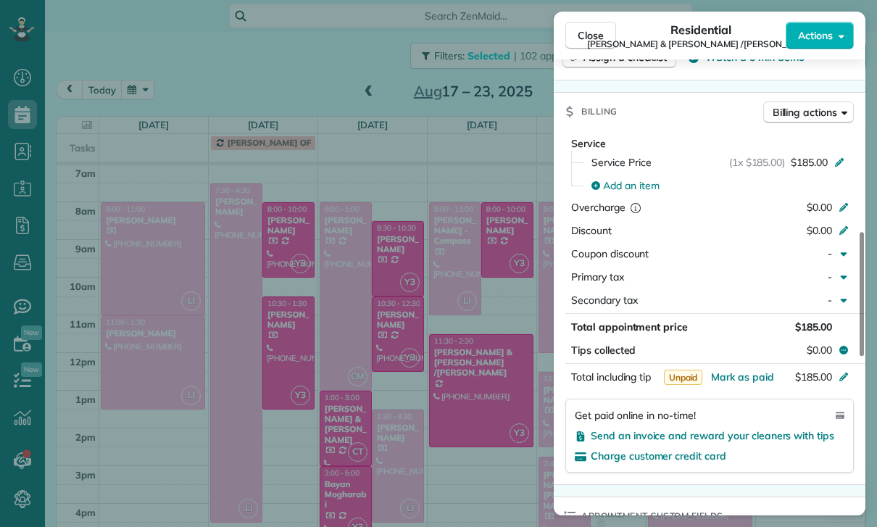
scroll to position [696, 0]
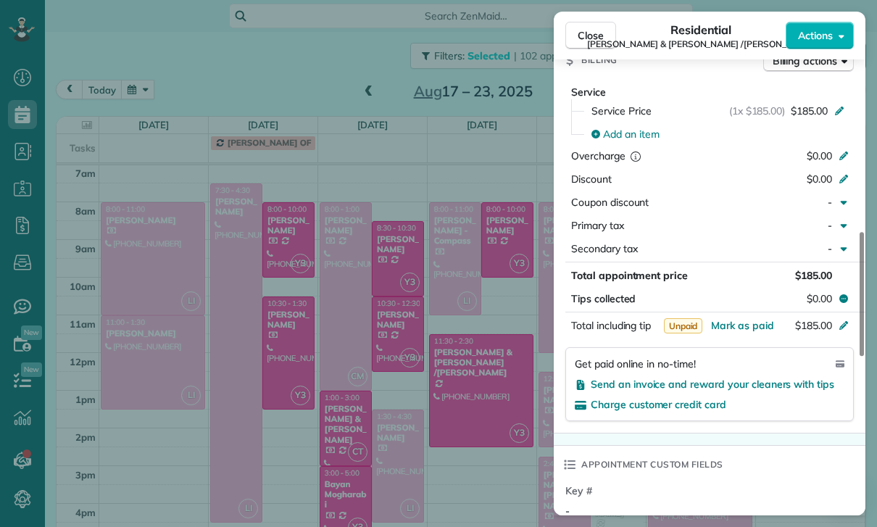
click at [421, 445] on div "Close Residential [PERSON_NAME] & [PERSON_NAME] /[PERSON_NAME] Actions Status Y…" at bounding box center [438, 263] width 877 height 527
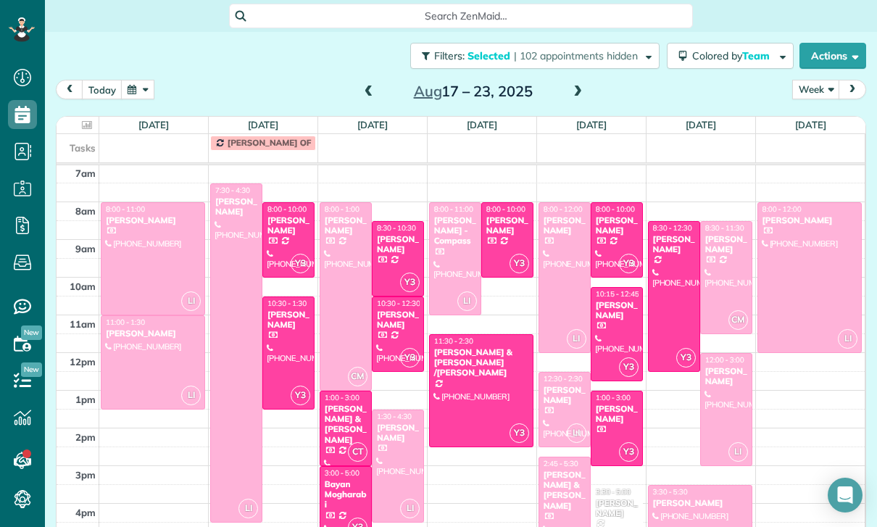
click at [451, 256] on div at bounding box center [455, 259] width 51 height 112
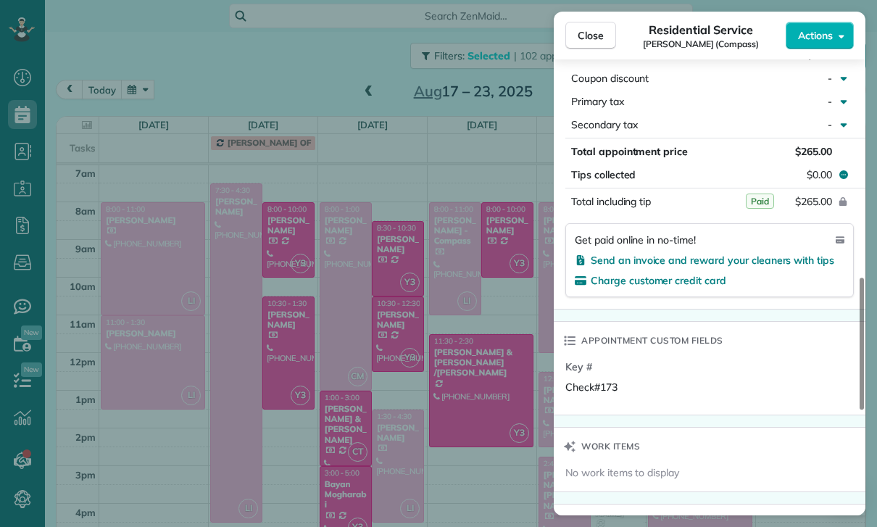
scroll to position [829, 0]
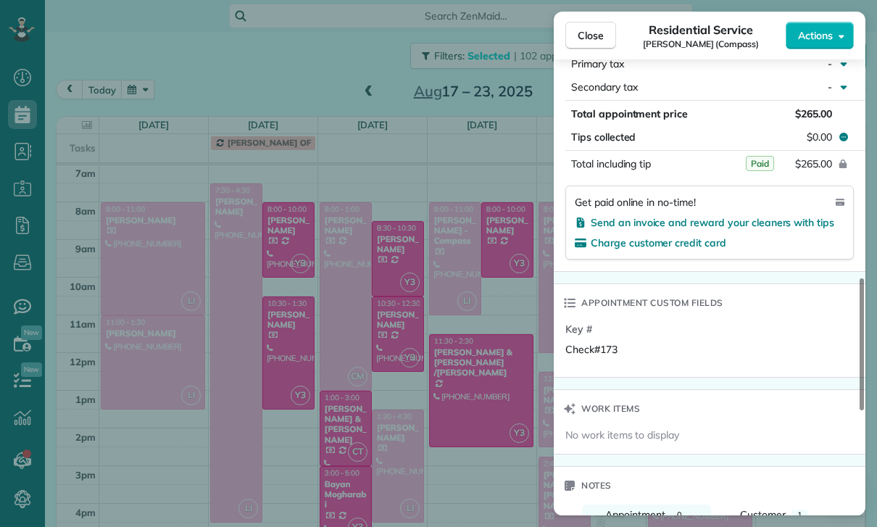
click at [302, 376] on div "Close Residential Service [PERSON_NAME] (Compass) Actions Status Confirmed [PER…" at bounding box center [438, 263] width 877 height 527
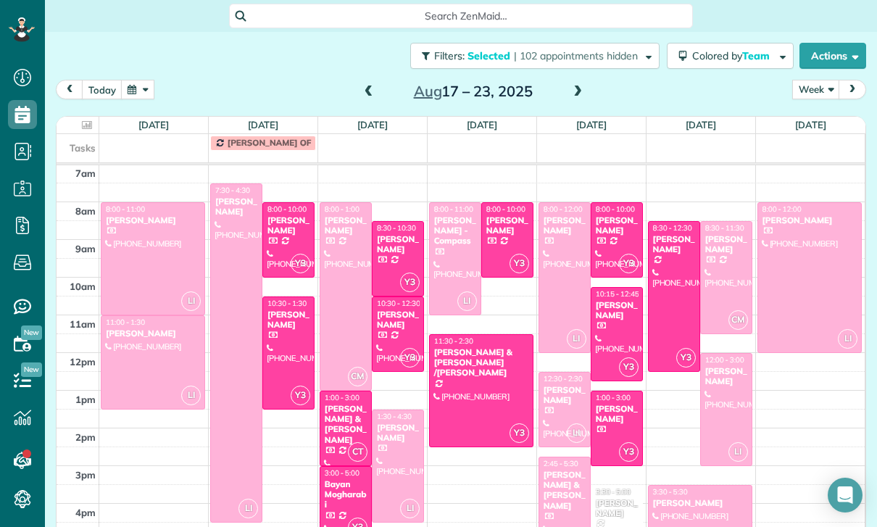
click at [239, 333] on div at bounding box center [236, 353] width 51 height 338
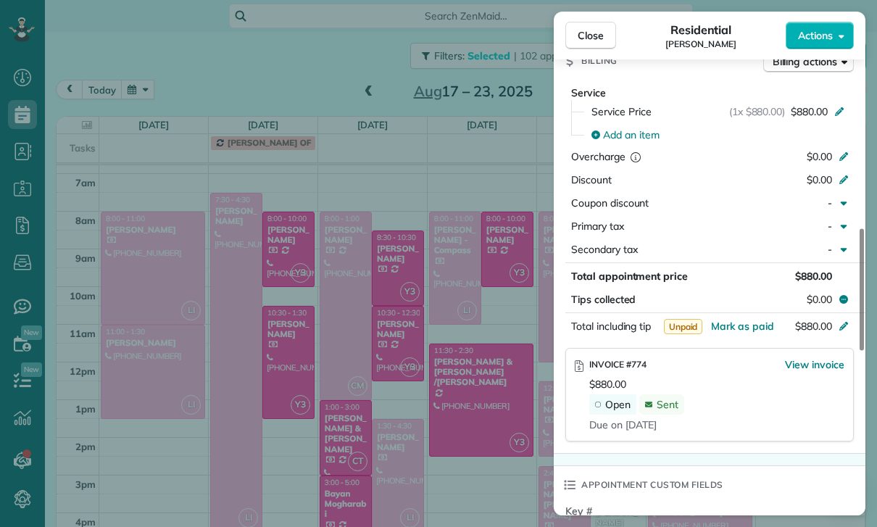
scroll to position [114, 0]
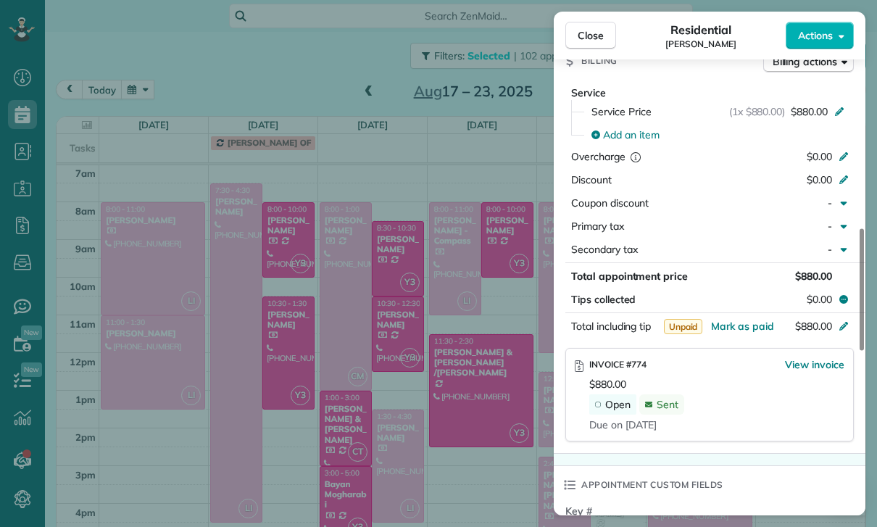
click at [475, 383] on div "Close Residential [PERSON_NAME] Actions Status Confirmed [PERSON_NAME] · Open p…" at bounding box center [438, 263] width 877 height 527
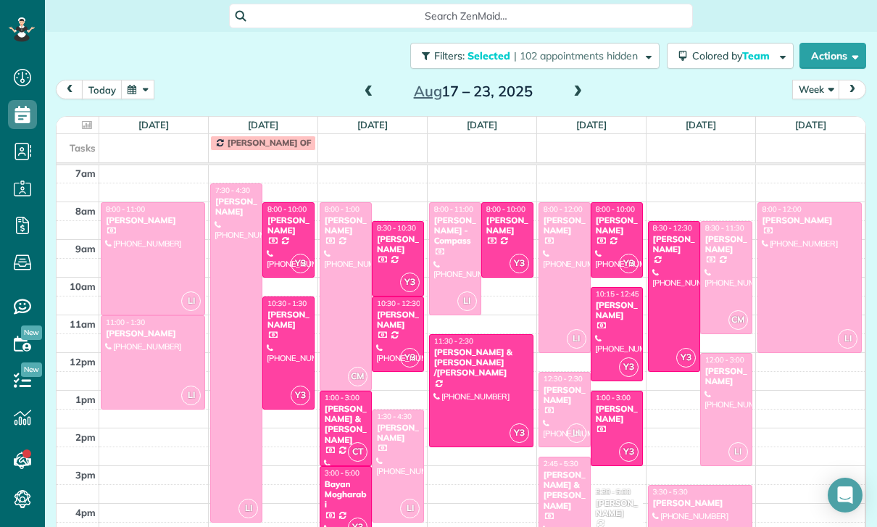
click at [562, 254] on div at bounding box center [564, 277] width 51 height 149
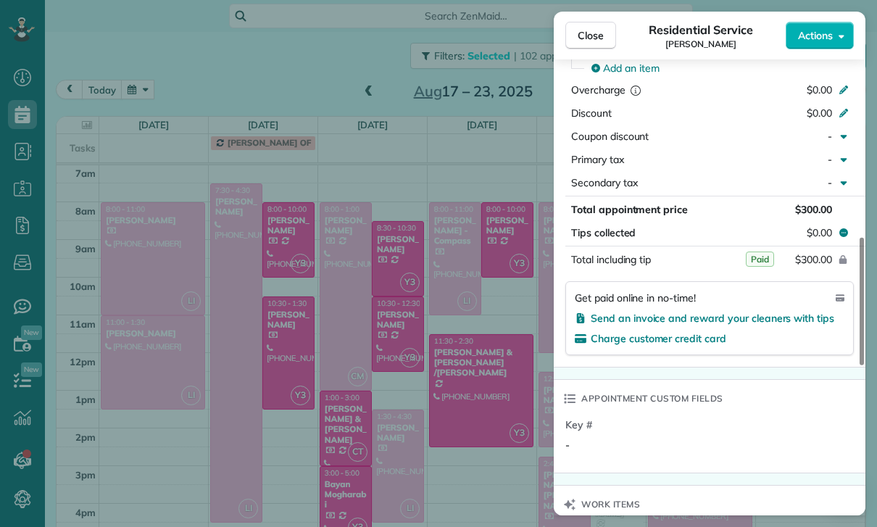
scroll to position [762, 0]
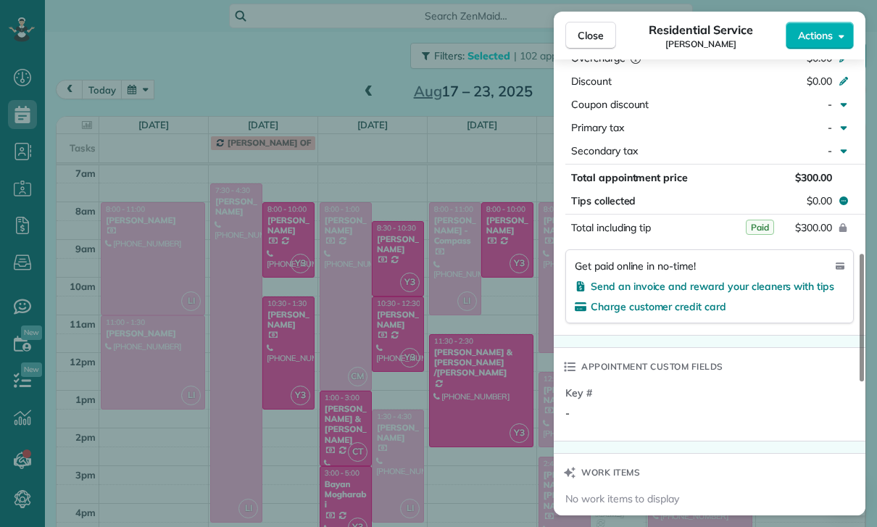
click at [480, 414] on div "Close Residential Service [PERSON_NAME] Actions Status Confirmed [PERSON_NAME] …" at bounding box center [438, 263] width 877 height 527
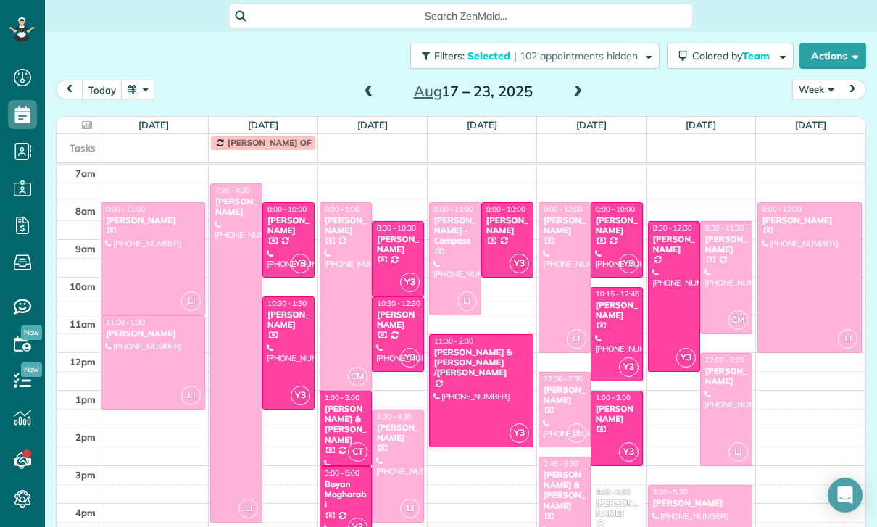
click at [560, 409] on div at bounding box center [564, 410] width 51 height 74
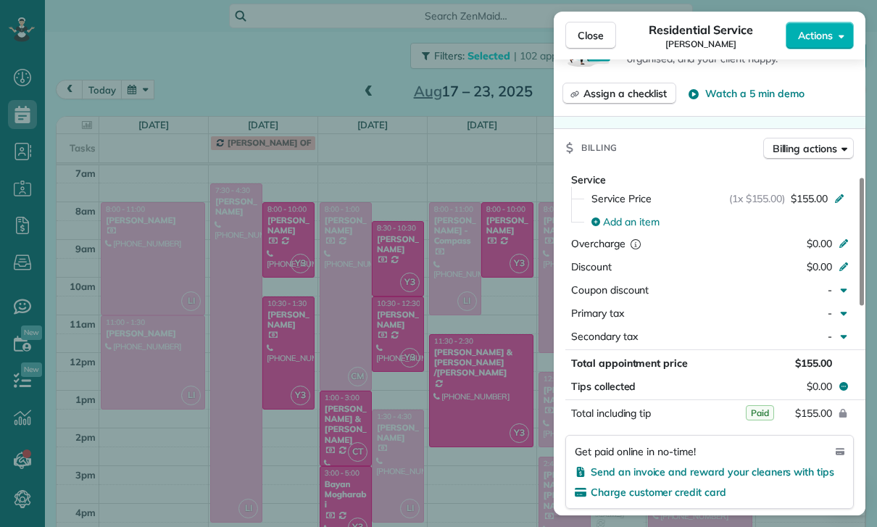
scroll to position [576, 0]
click at [482, 404] on div "Close Residential Service [PERSON_NAME] Actions Status Confirmed [PERSON_NAME] …" at bounding box center [438, 263] width 877 height 527
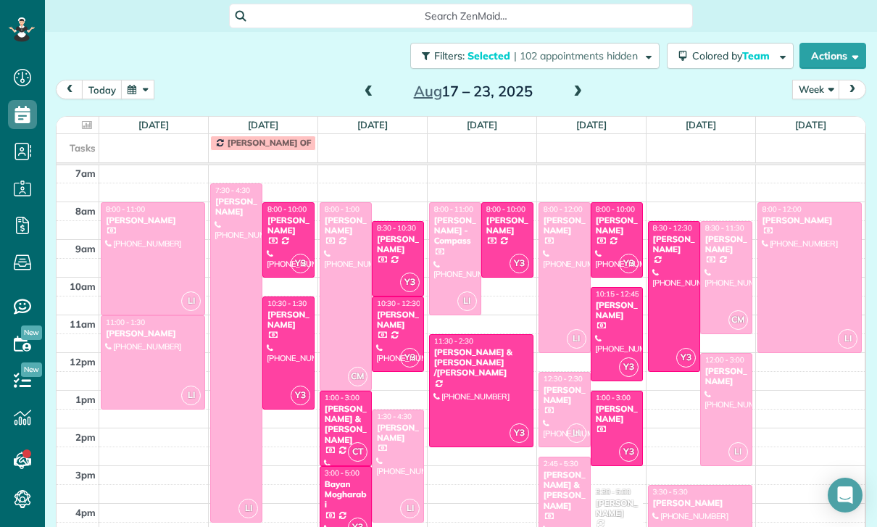
click at [554, 485] on div "[PERSON_NAME] & [PERSON_NAME]" at bounding box center [564, 491] width 43 height 42
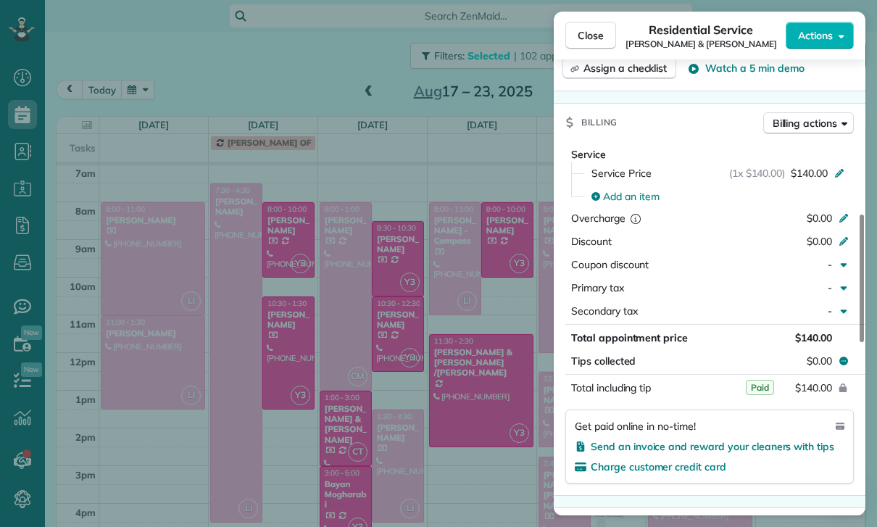
scroll to position [639, 0]
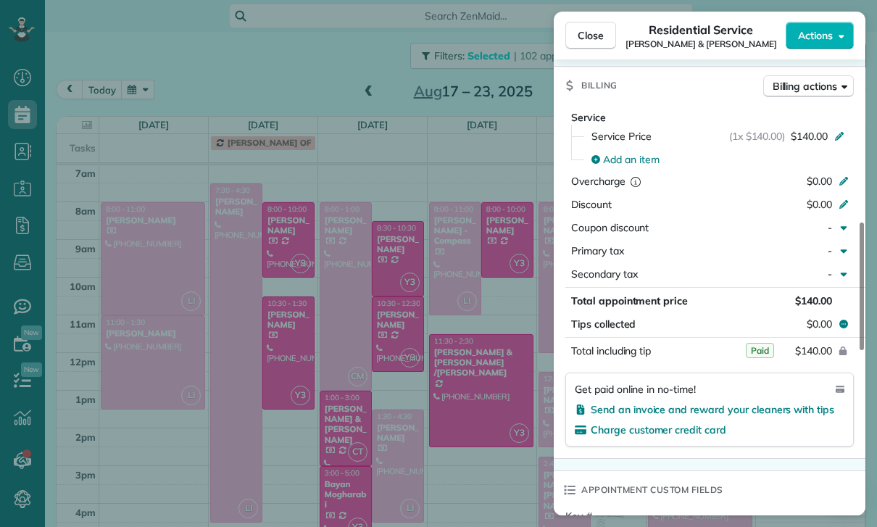
click at [465, 428] on div "Close Residential Service [PERSON_NAME] & [PERSON_NAME] Actions Status Confirme…" at bounding box center [438, 263] width 877 height 527
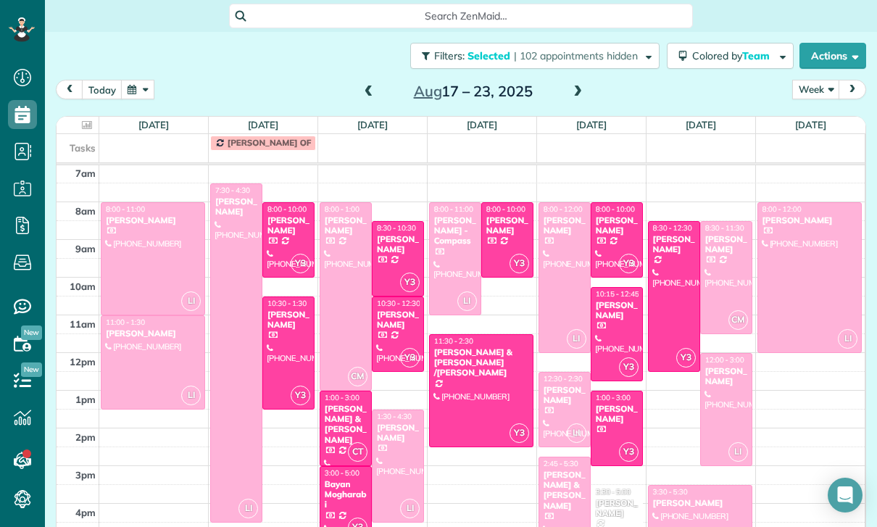
click at [800, 273] on div at bounding box center [810, 277] width 104 height 149
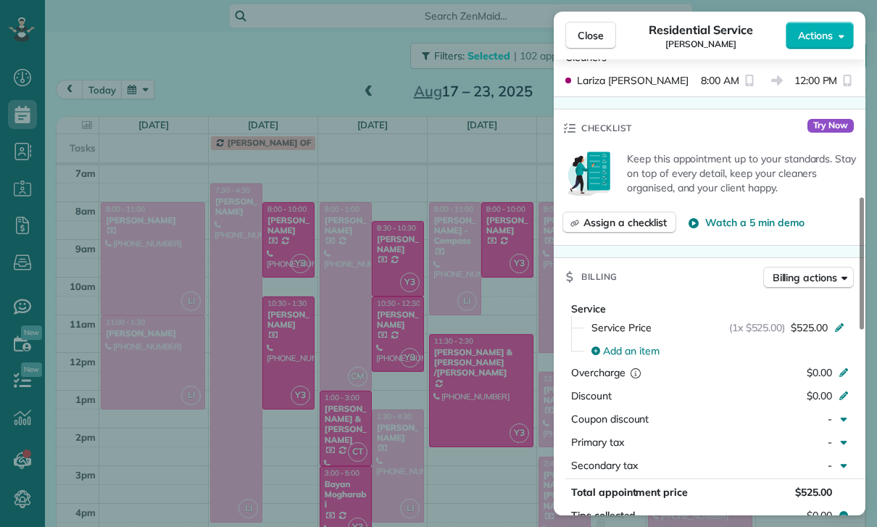
scroll to position [678, 0]
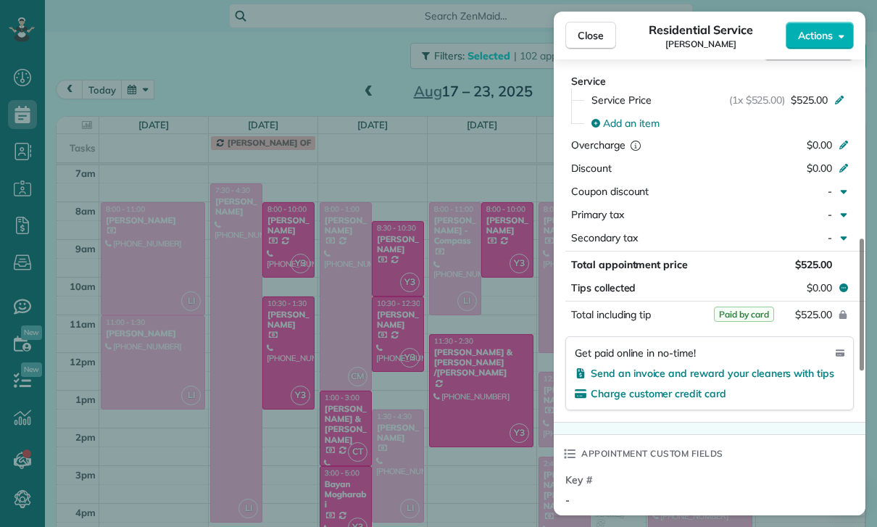
click at [485, 414] on div "Close Residential Service [PERSON_NAME] Actions Status Confirmed [PERSON_NAME] …" at bounding box center [438, 263] width 877 height 527
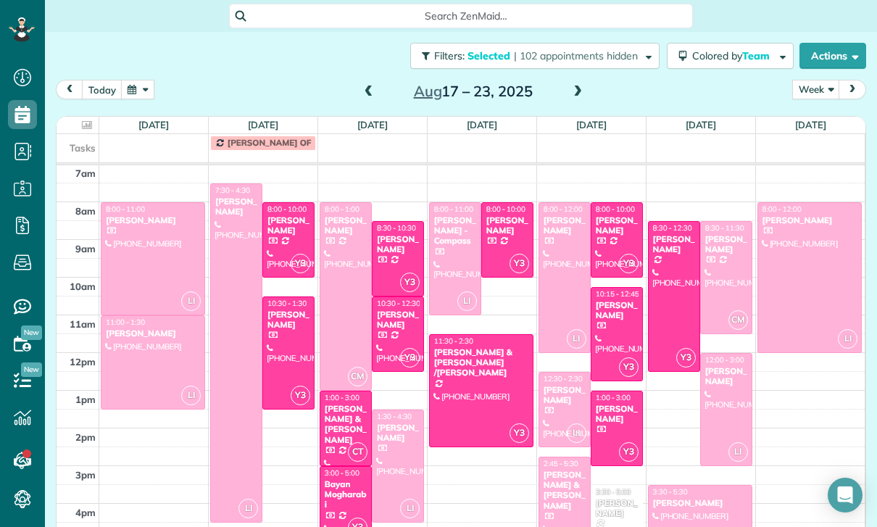
click at [724, 407] on div at bounding box center [726, 410] width 51 height 112
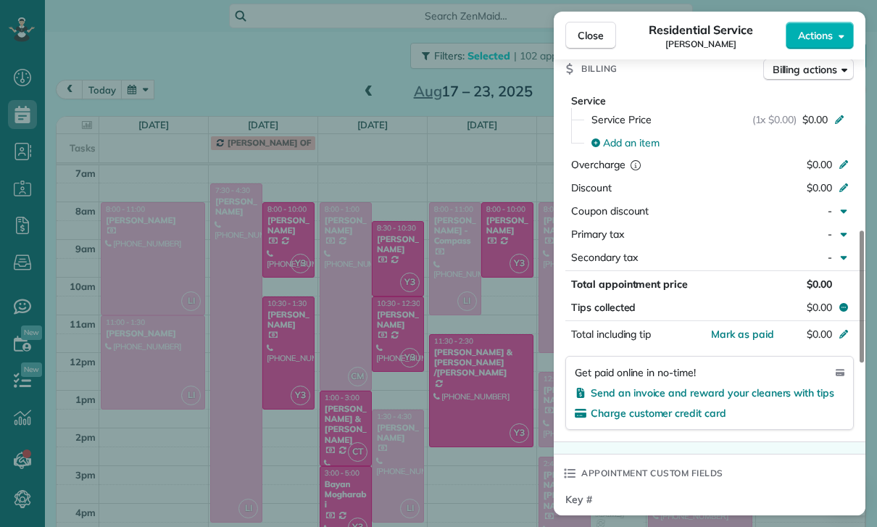
scroll to position [662, 0]
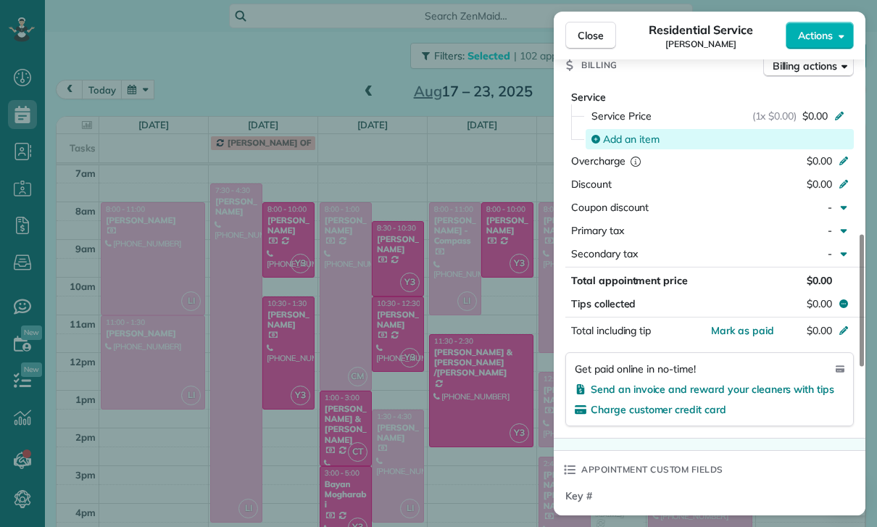
click at [636, 144] on span "Add an item" at bounding box center [631, 139] width 57 height 14
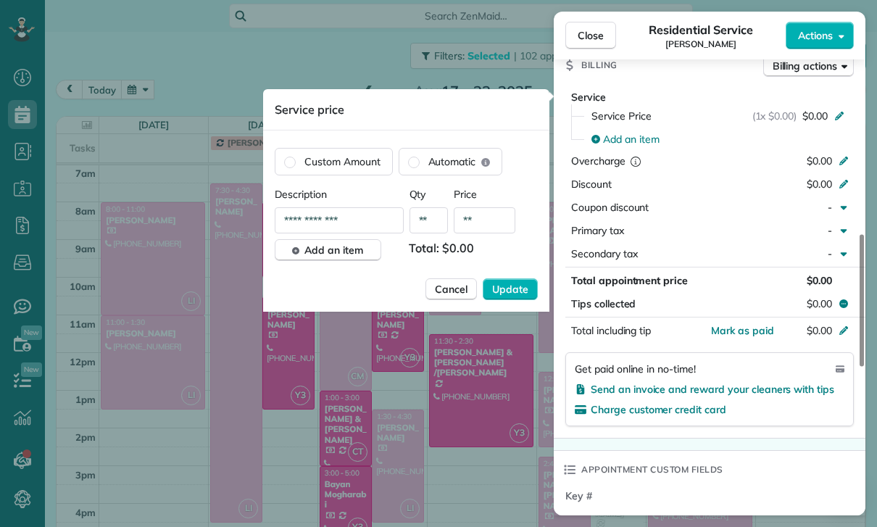
click at [488, 224] on input "**" at bounding box center [485, 220] width 62 height 26
type input "***"
click at [516, 286] on span "Update" at bounding box center [510, 289] width 36 height 14
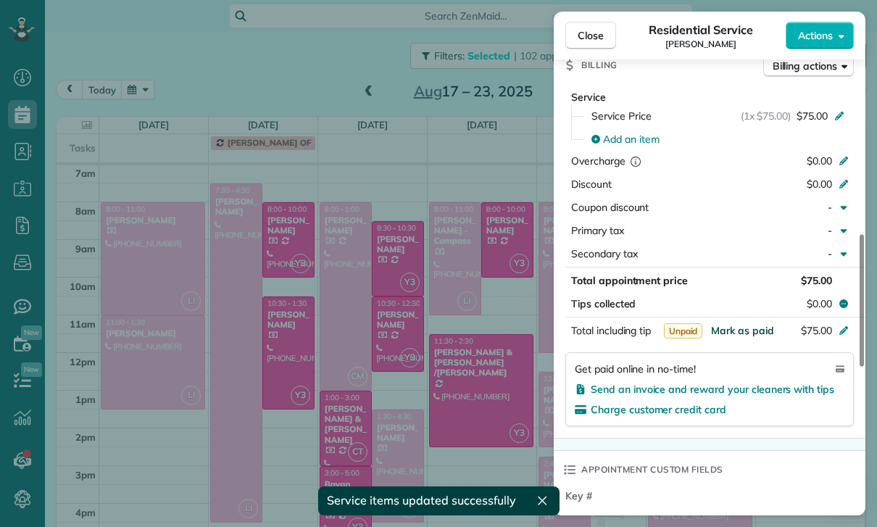
click at [744, 331] on span "Mark as paid" at bounding box center [742, 330] width 63 height 13
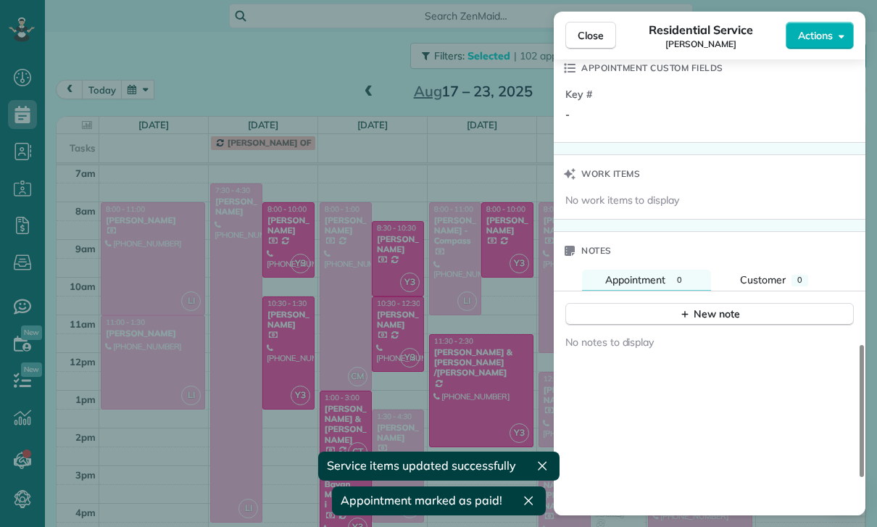
scroll to position [1084, 0]
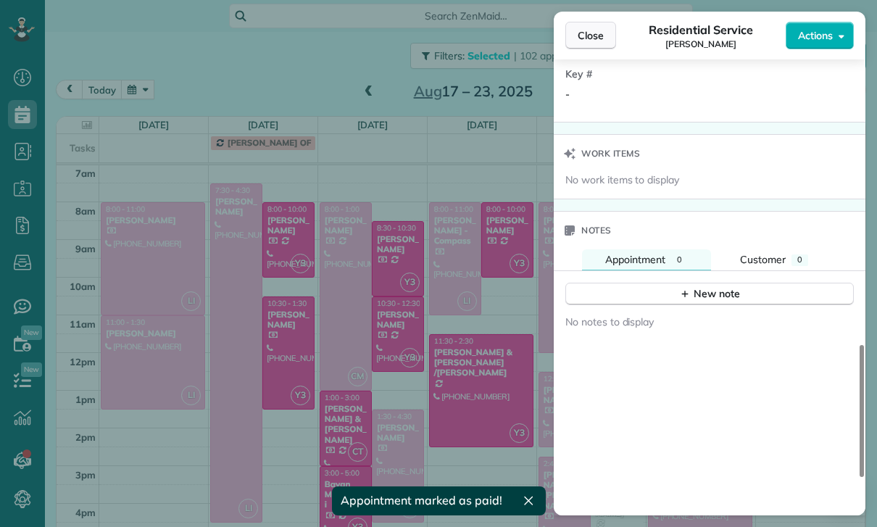
click at [585, 41] on span "Close" at bounding box center [591, 35] width 26 height 14
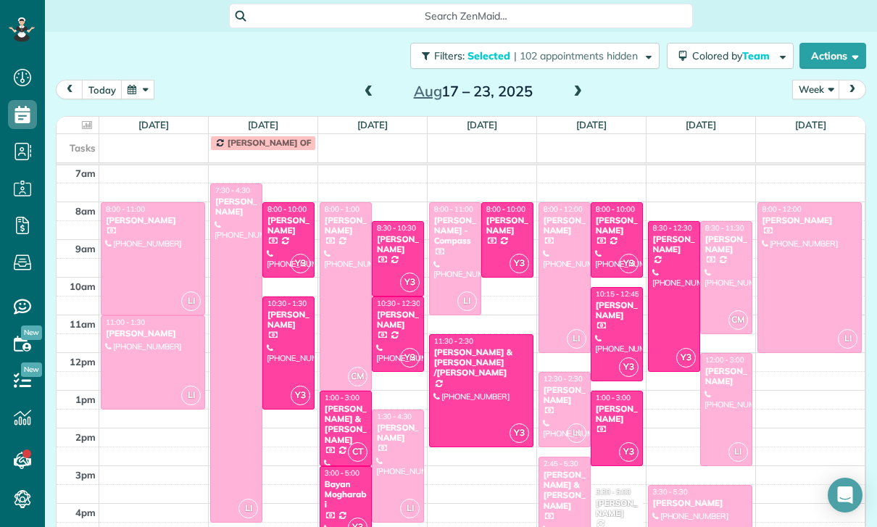
click at [689, 505] on div "[PERSON_NAME]" at bounding box center [700, 503] width 96 height 10
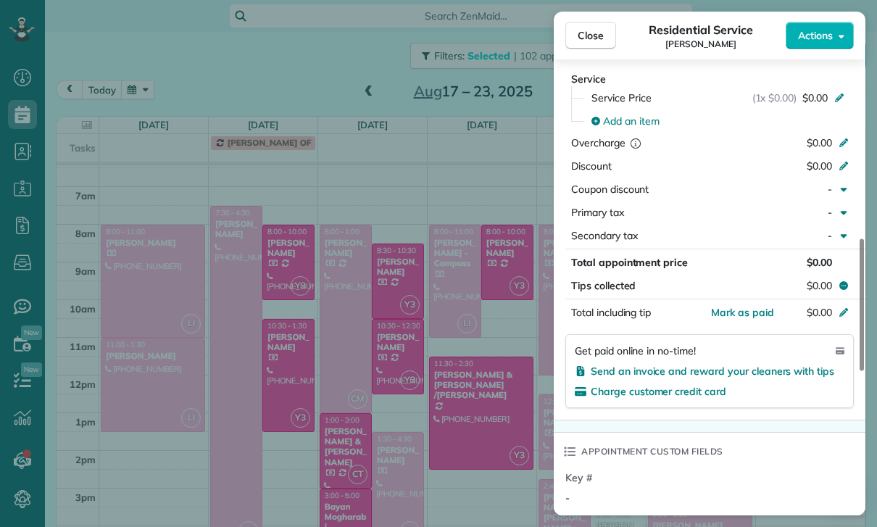
scroll to position [114, 0]
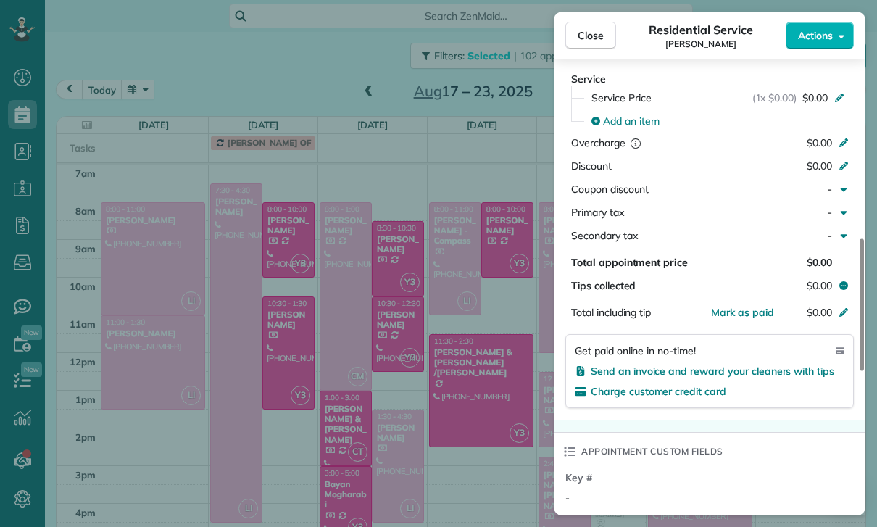
click at [492, 463] on div "Close Residential Service [PERSON_NAME] Actions Status Confirmed [PERSON_NAME] …" at bounding box center [438, 263] width 877 height 527
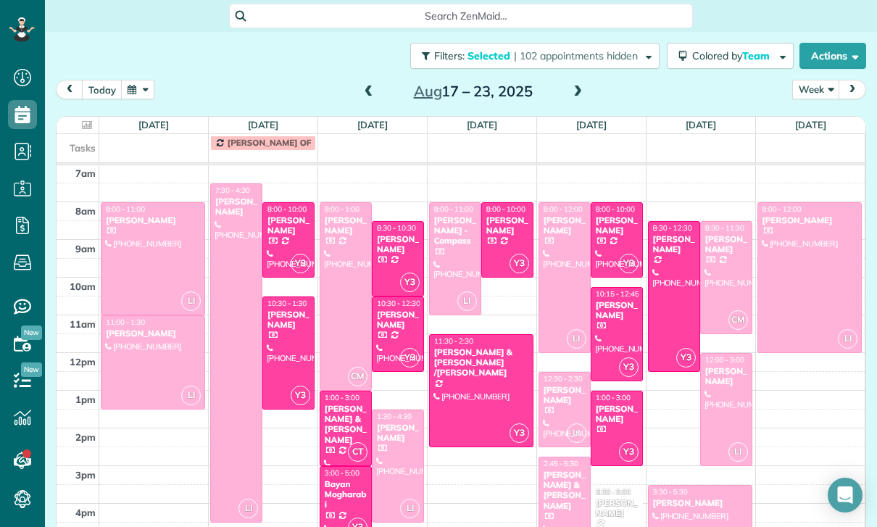
scroll to position [91, 0]
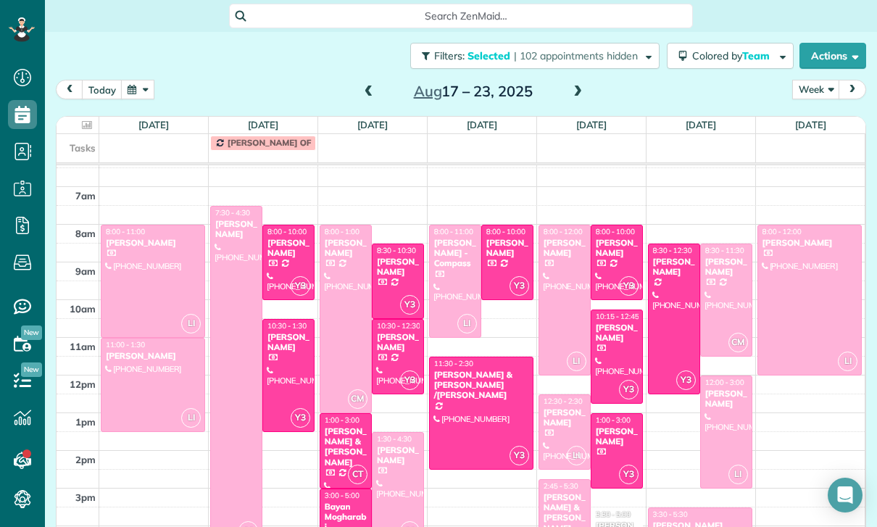
click at [138, 257] on div at bounding box center [152, 281] width 103 height 112
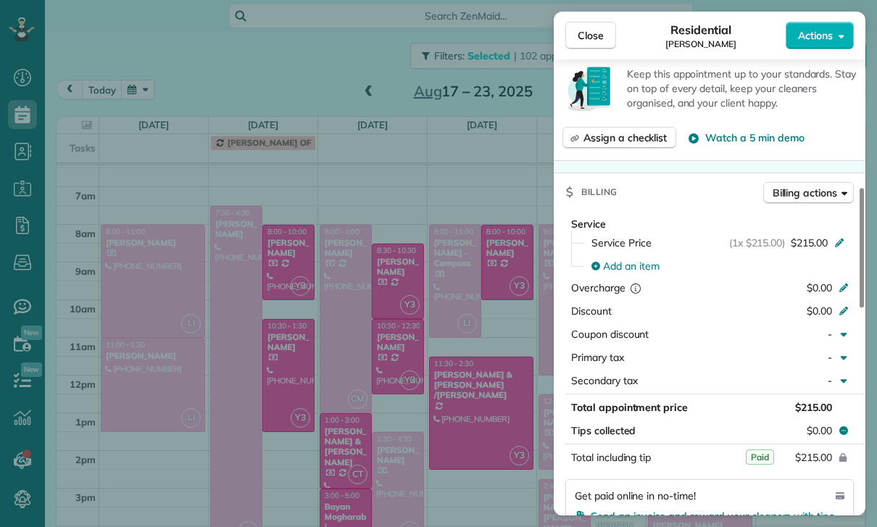
scroll to position [652, 0]
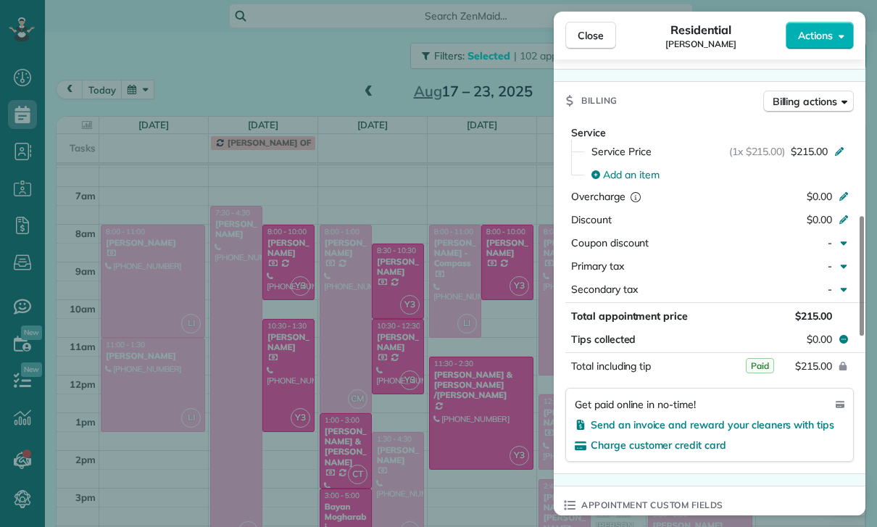
click at [455, 411] on div "Close Residential [PERSON_NAME] Actions Status Confirmed [PERSON_NAME] · Open p…" at bounding box center [438, 263] width 877 height 527
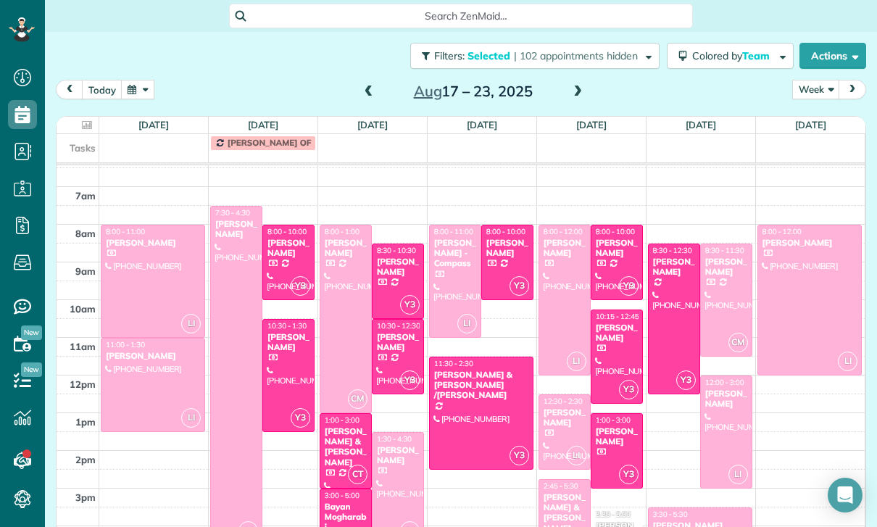
click at [146, 344] on div "11:00 - 1:30" at bounding box center [153, 344] width 96 height 9
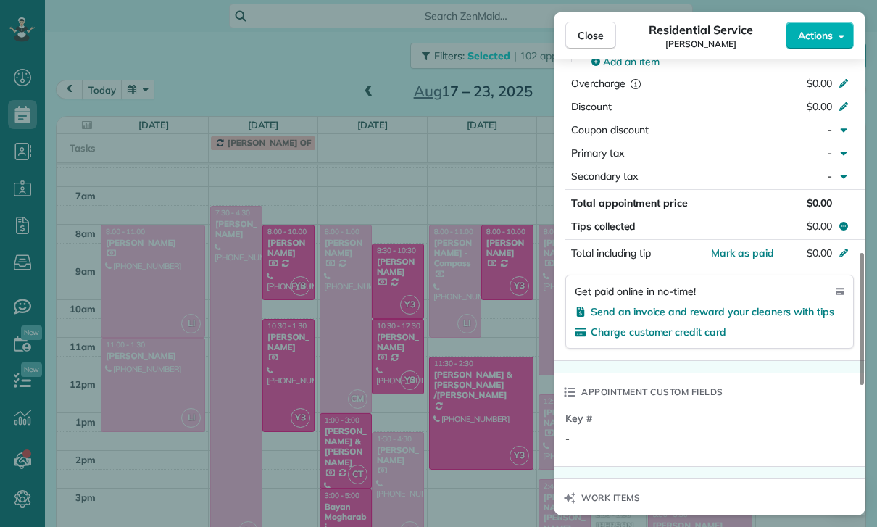
scroll to position [768, 0]
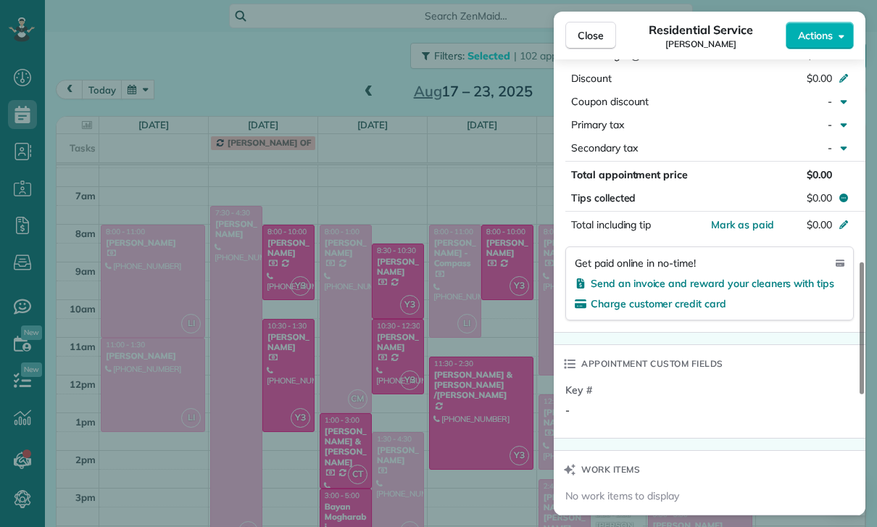
click at [497, 428] on div "Close Residential Service [PERSON_NAME] Actions Status Confirmed [PERSON_NAME] …" at bounding box center [438, 263] width 877 height 527
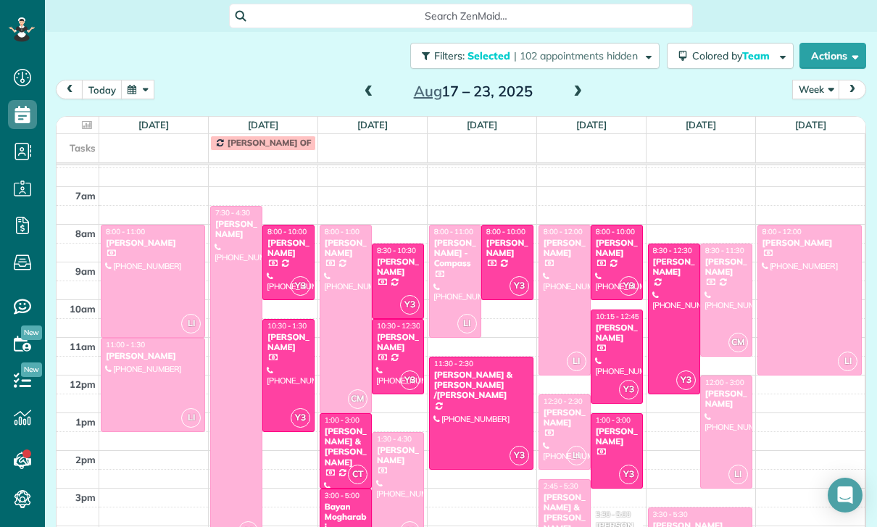
click at [375, 87] on span at bounding box center [369, 92] width 16 height 13
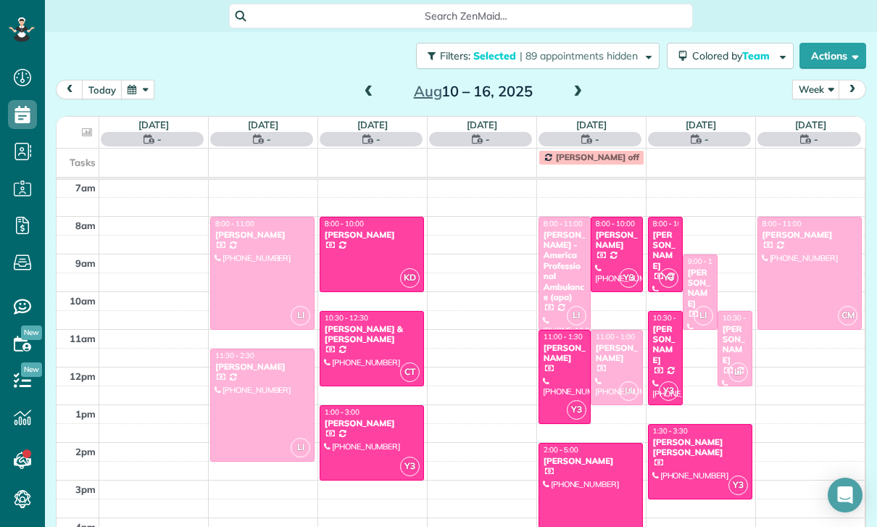
scroll to position [114, 0]
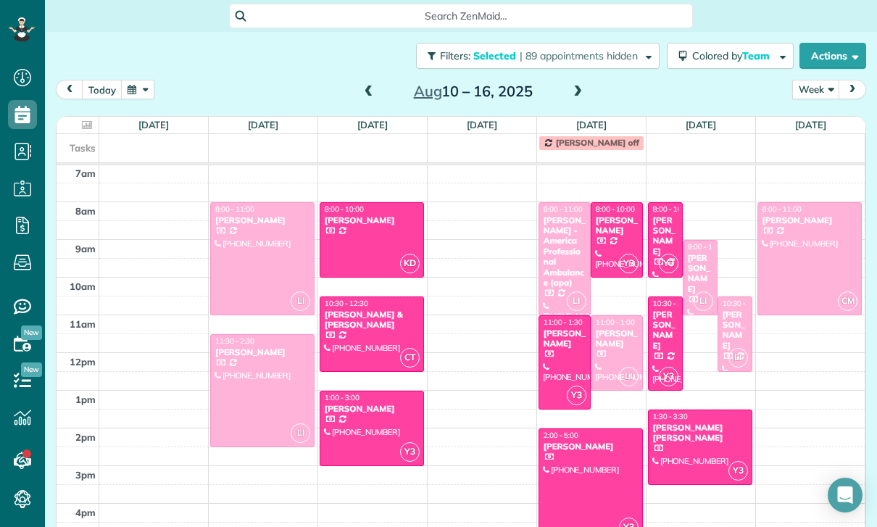
click at [611, 234] on div "[PERSON_NAME]" at bounding box center [616, 225] width 43 height 21
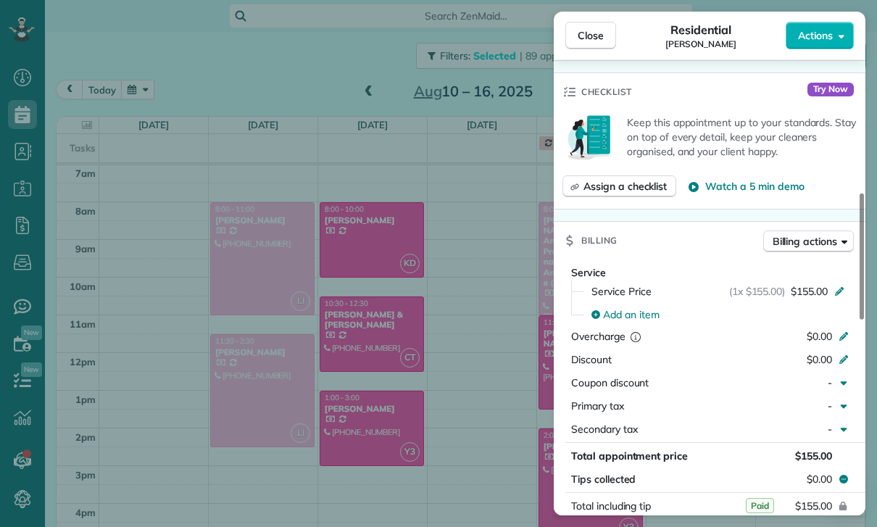
scroll to position [682, 0]
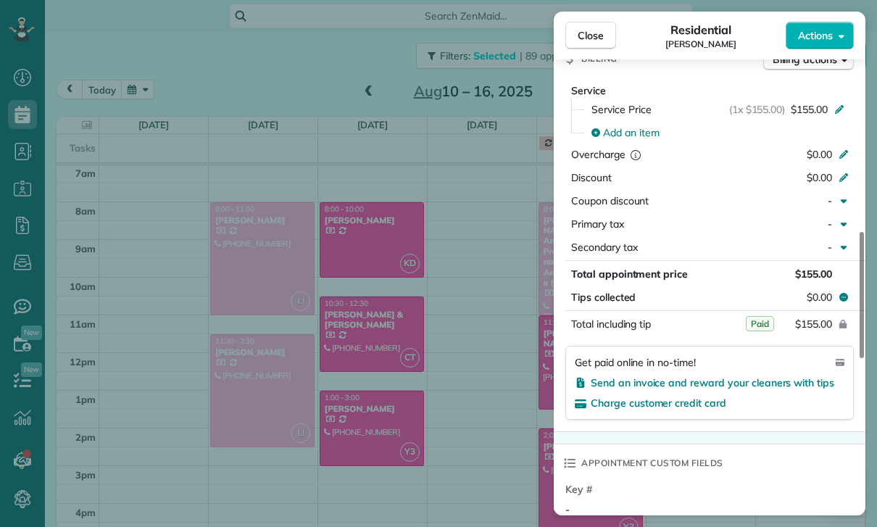
click at [485, 433] on div "Close Residential [PERSON_NAME] Actions Status Confirmed [PERSON_NAME] · Open p…" at bounding box center [438, 263] width 877 height 527
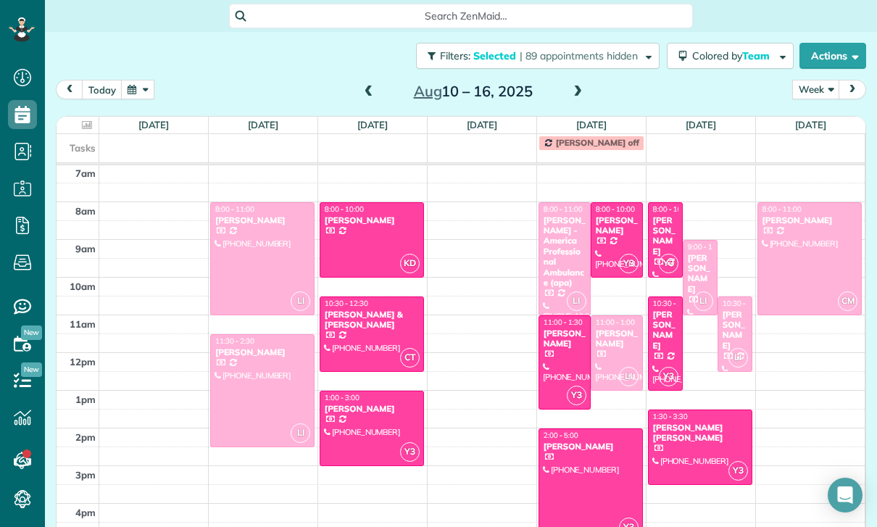
click at [560, 352] on div at bounding box center [564, 362] width 51 height 93
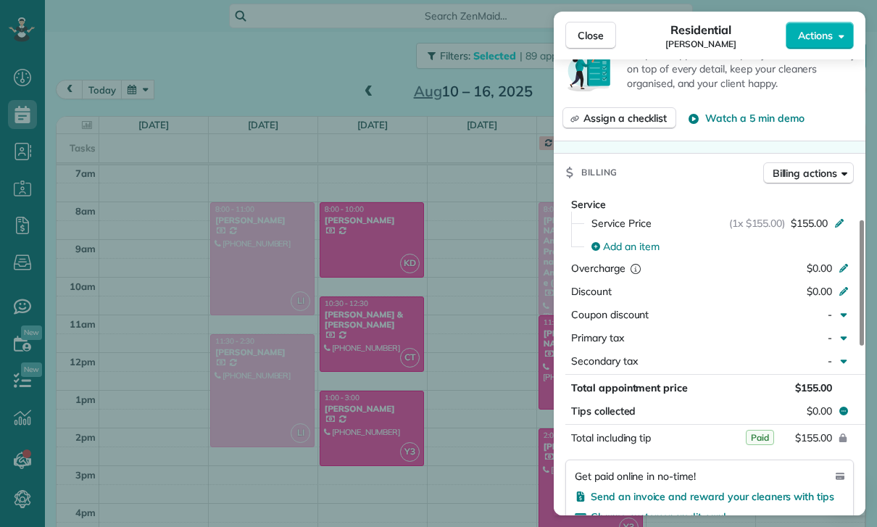
scroll to position [639, 0]
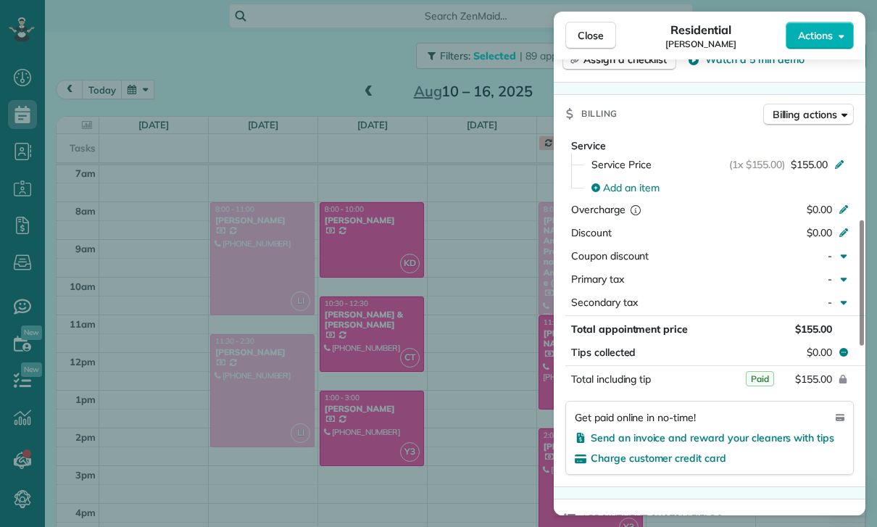
click at [376, 127] on div "Close Residential [PERSON_NAME] Actions Status Confirmed [PERSON_NAME] · Open p…" at bounding box center [438, 263] width 877 height 527
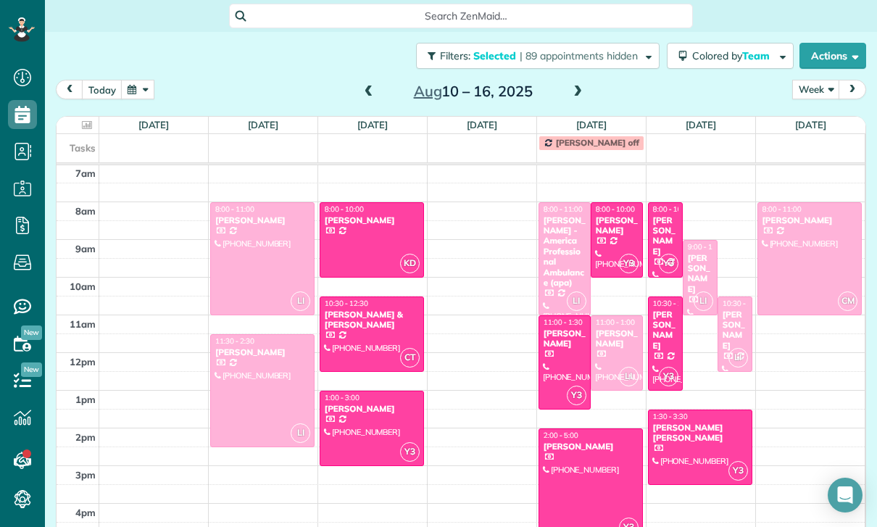
click at [362, 91] on span at bounding box center [369, 92] width 16 height 13
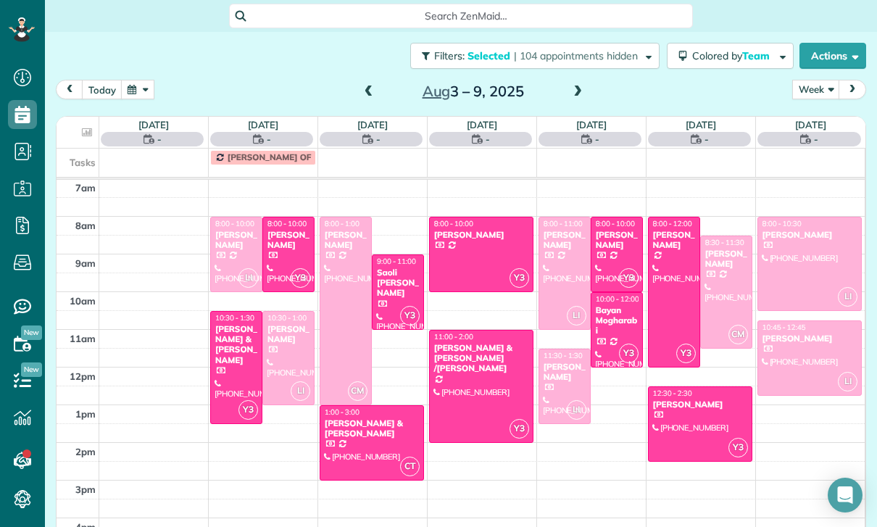
scroll to position [114, 0]
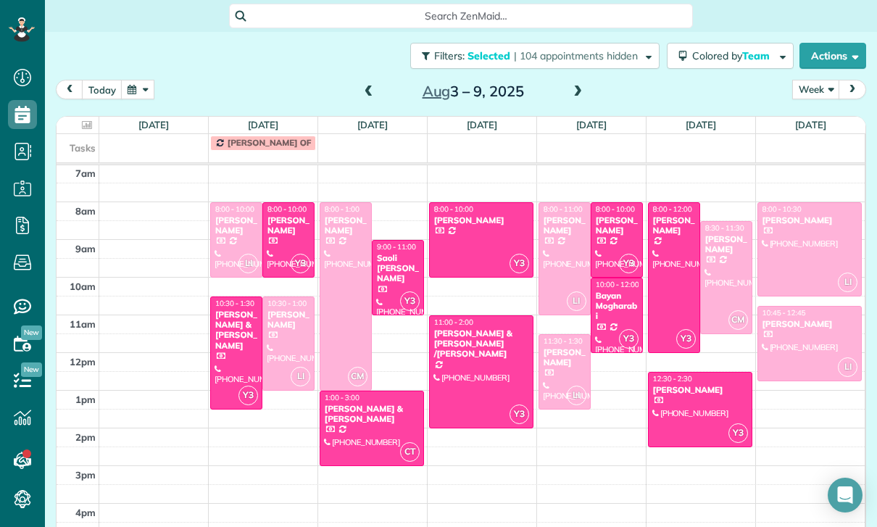
click at [797, 341] on div at bounding box center [810, 344] width 104 height 74
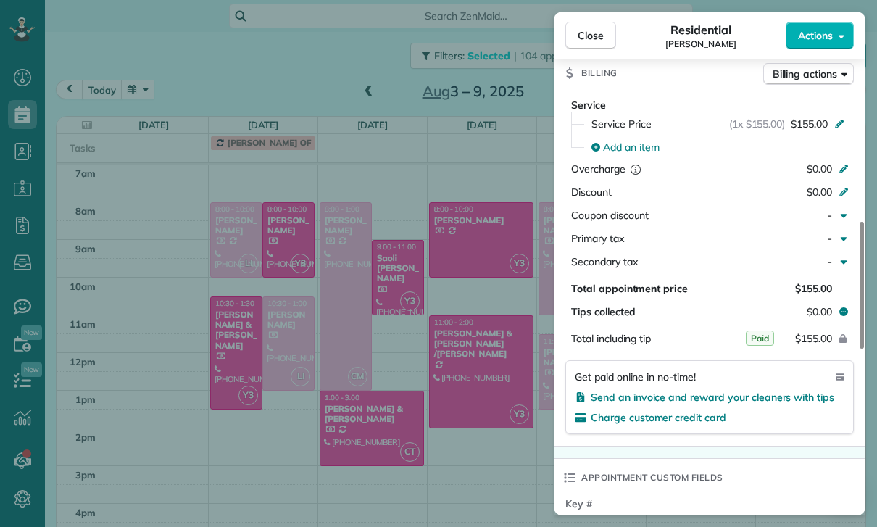
scroll to position [686, 0]
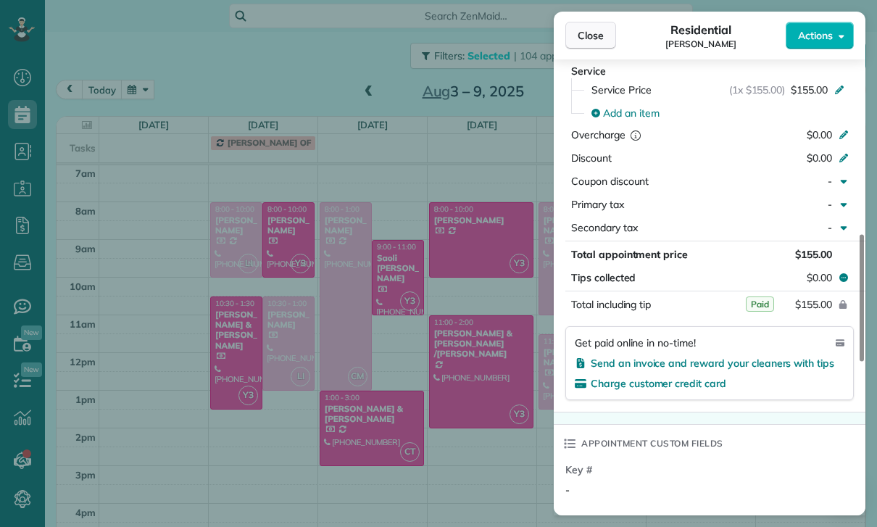
click at [586, 28] on button "Close" at bounding box center [590, 36] width 51 height 28
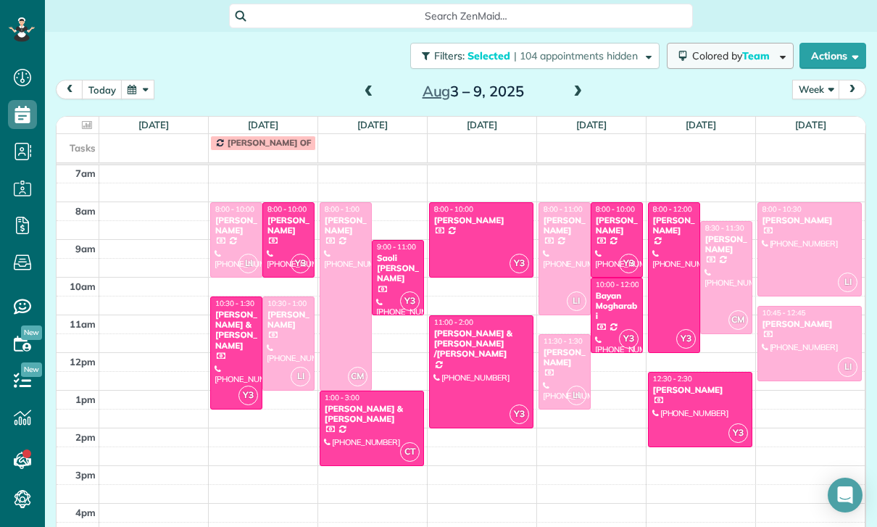
click at [731, 57] on span "Colored by Team" at bounding box center [733, 55] width 83 height 13
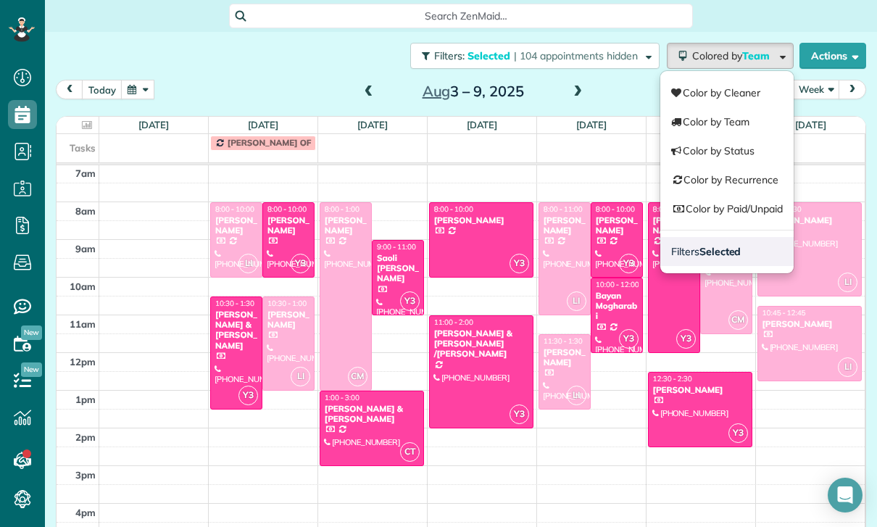
click at [737, 252] on strong "Selected" at bounding box center [721, 251] width 42 height 13
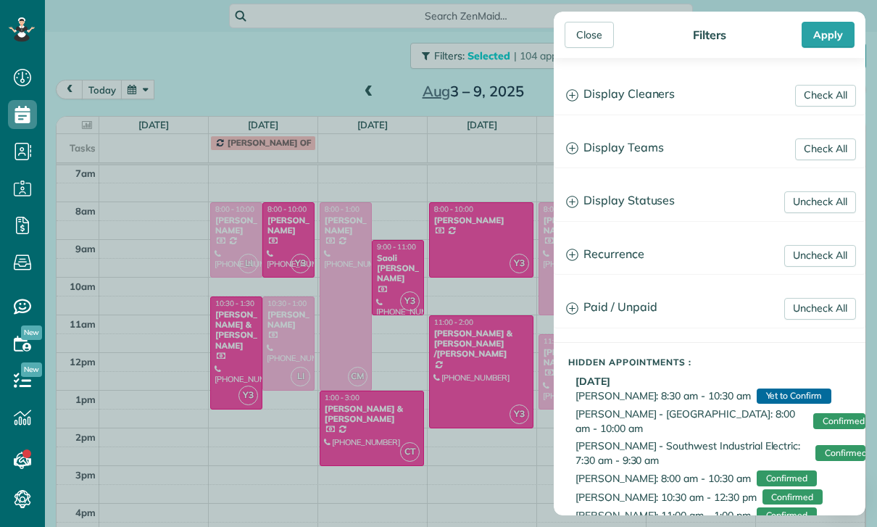
click at [639, 142] on h3 "Display Teams" at bounding box center [710, 148] width 310 height 37
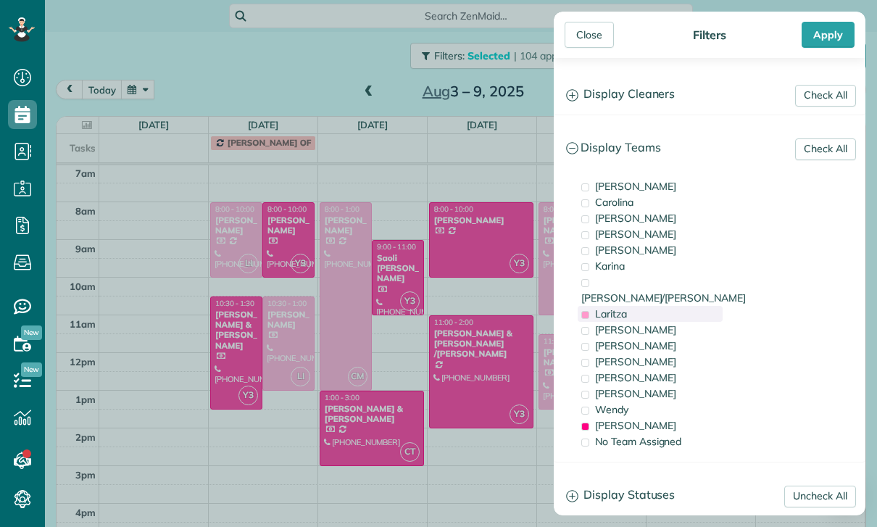
click at [626, 307] on span "Laritza" at bounding box center [611, 313] width 32 height 13
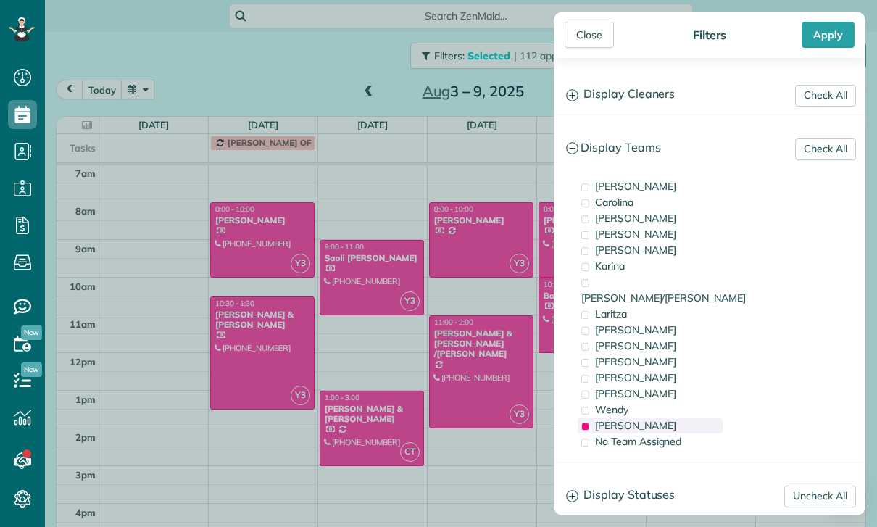
click at [626, 418] on div "[PERSON_NAME]" at bounding box center [650, 426] width 145 height 16
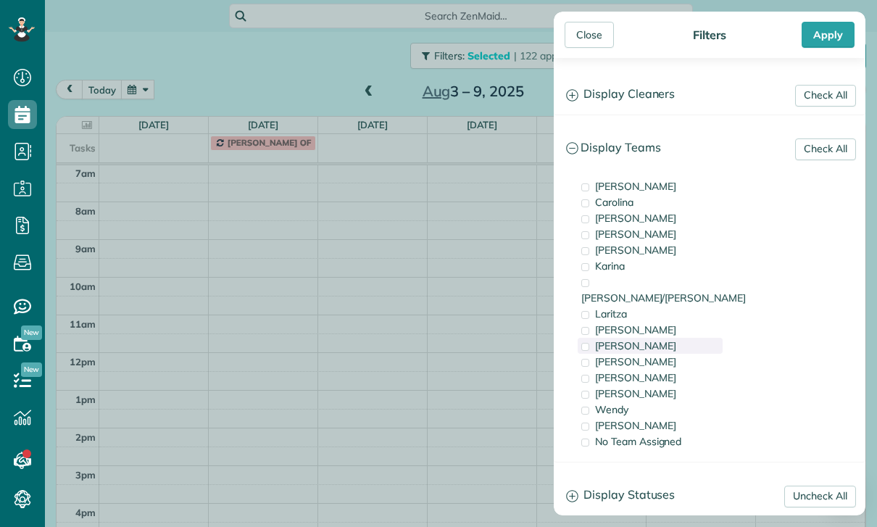
click at [627, 338] on div "[PERSON_NAME]" at bounding box center [650, 346] width 145 height 16
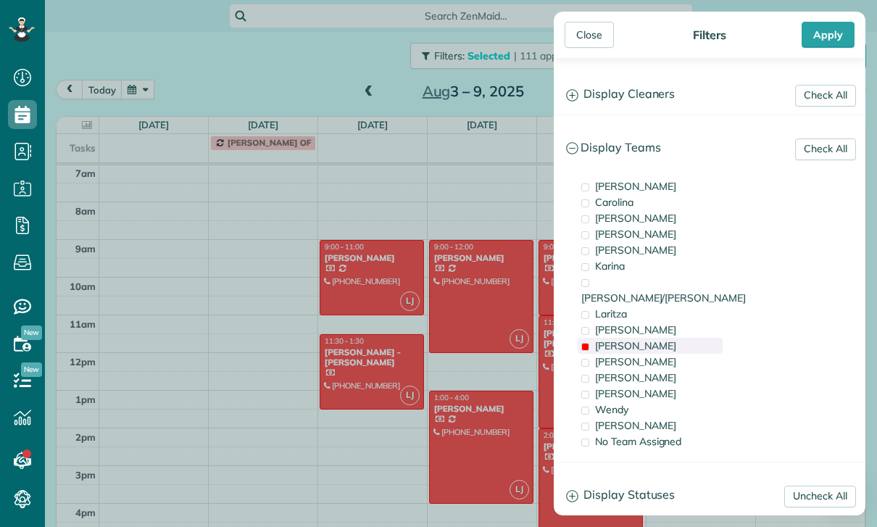
scroll to position [114, 0]
click at [653, 285] on div "[PERSON_NAME]/[PERSON_NAME]" at bounding box center [650, 290] width 145 height 32
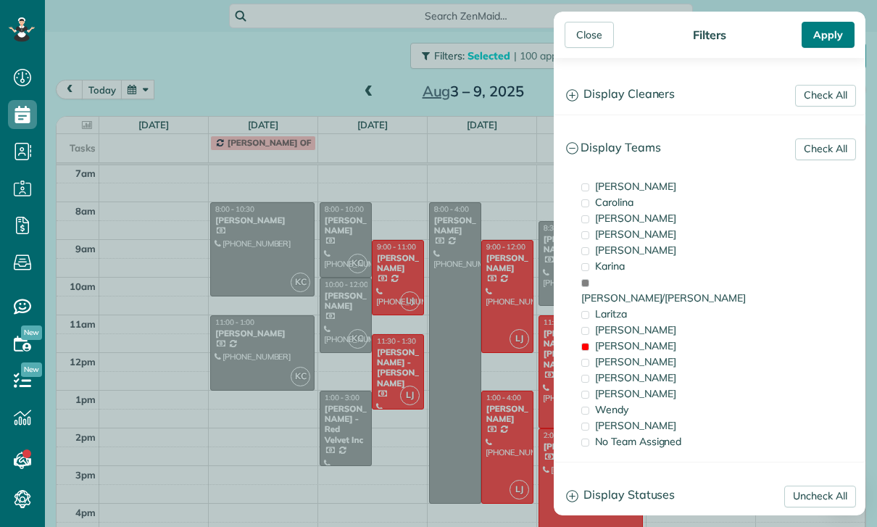
click at [836, 43] on div "Apply" at bounding box center [828, 35] width 53 height 26
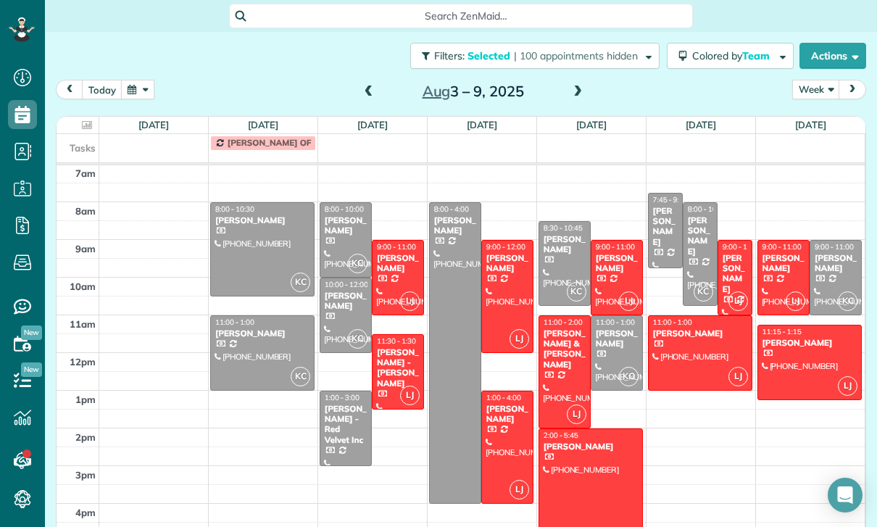
click at [128, 88] on button "button" at bounding box center [137, 90] width 33 height 20
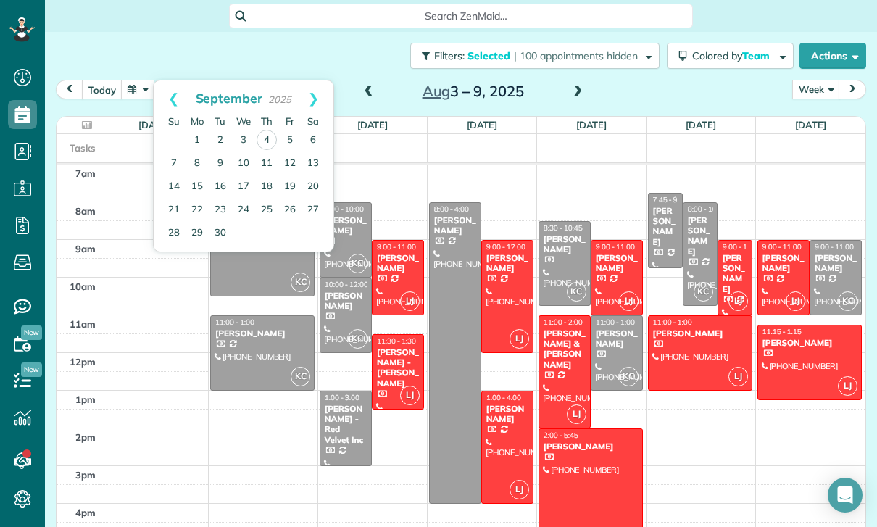
click at [219, 56] on div "Filters: Selected | 100 appointments hidden Colored by Team Color by Cleaner Co…" at bounding box center [461, 56] width 832 height 48
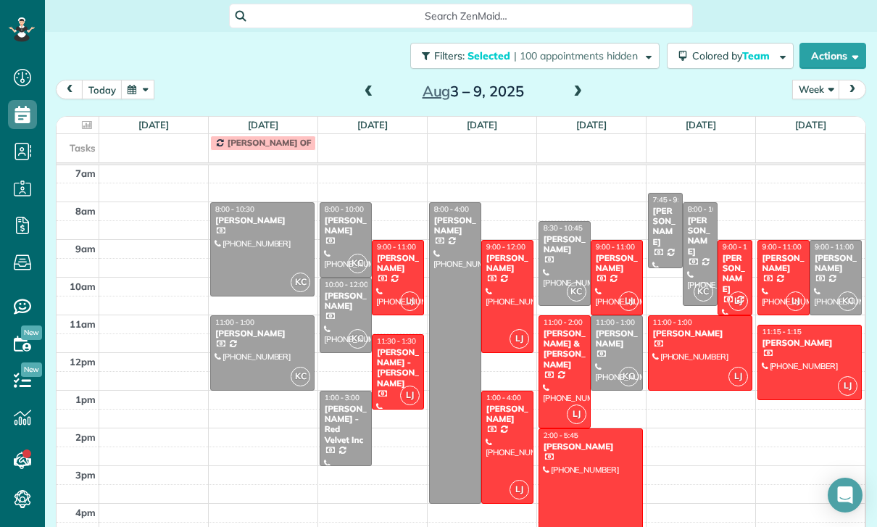
click at [361, 96] on span at bounding box center [369, 92] width 16 height 13
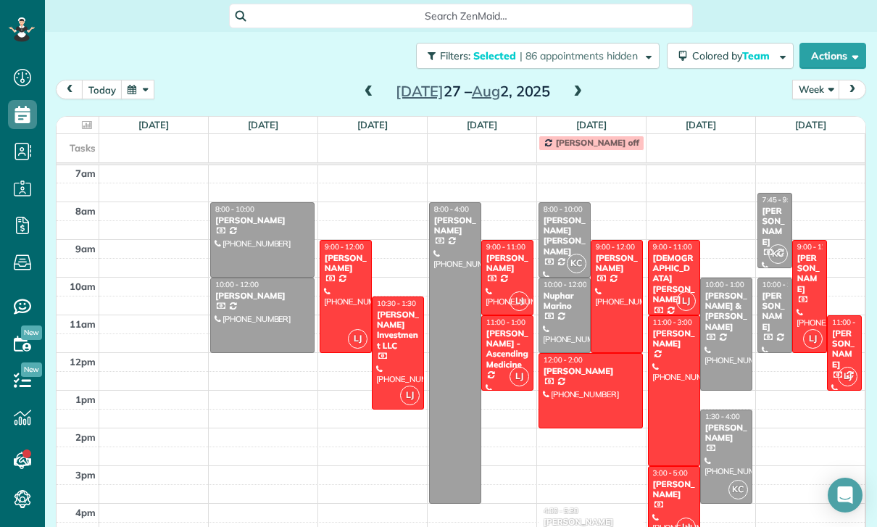
click at [508, 351] on div "[PERSON_NAME] - Ascending Medicine" at bounding box center [507, 349] width 43 height 42
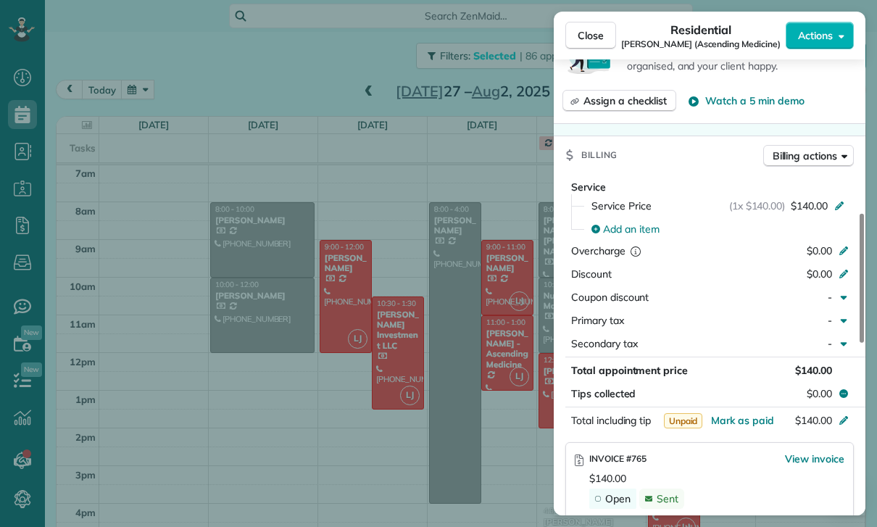
scroll to position [616, 0]
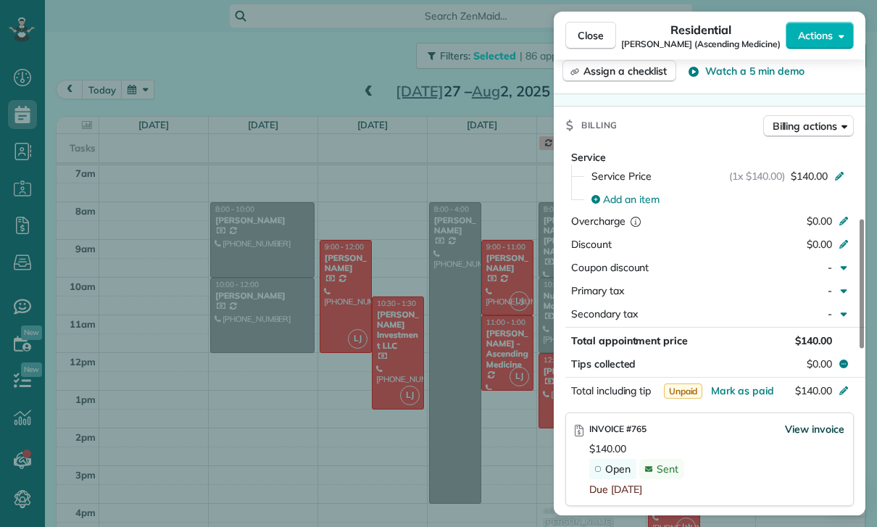
click at [810, 422] on span "View invoice" at bounding box center [814, 429] width 59 height 14
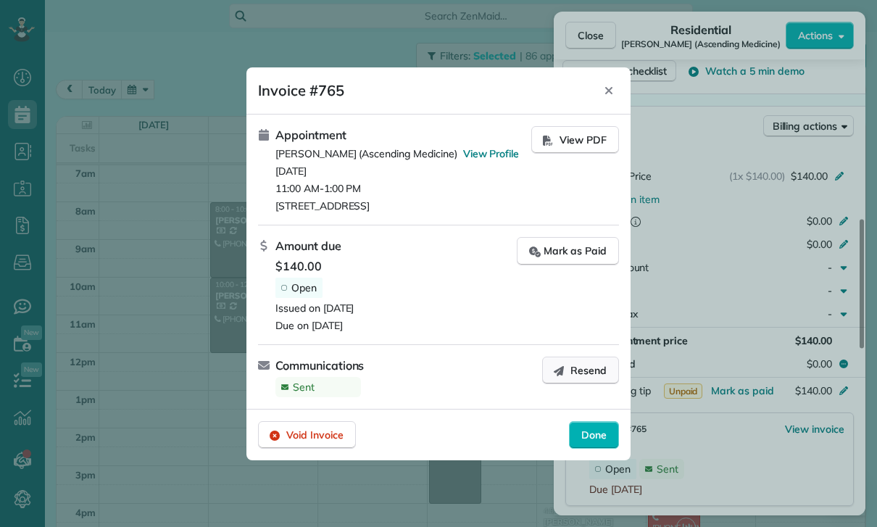
click at [571, 376] on button "Resend" at bounding box center [580, 371] width 77 height 28
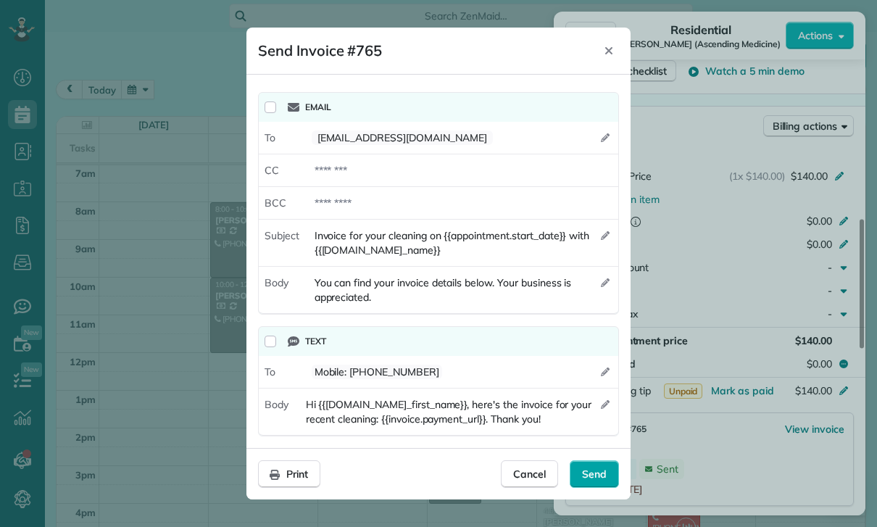
click at [597, 481] on span "Send" at bounding box center [594, 474] width 25 height 14
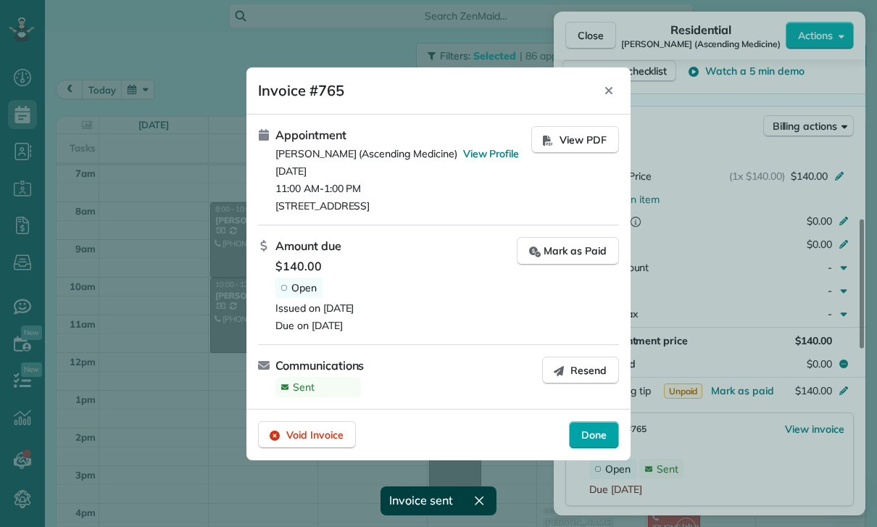
click at [599, 447] on div "Done" at bounding box center [594, 435] width 50 height 28
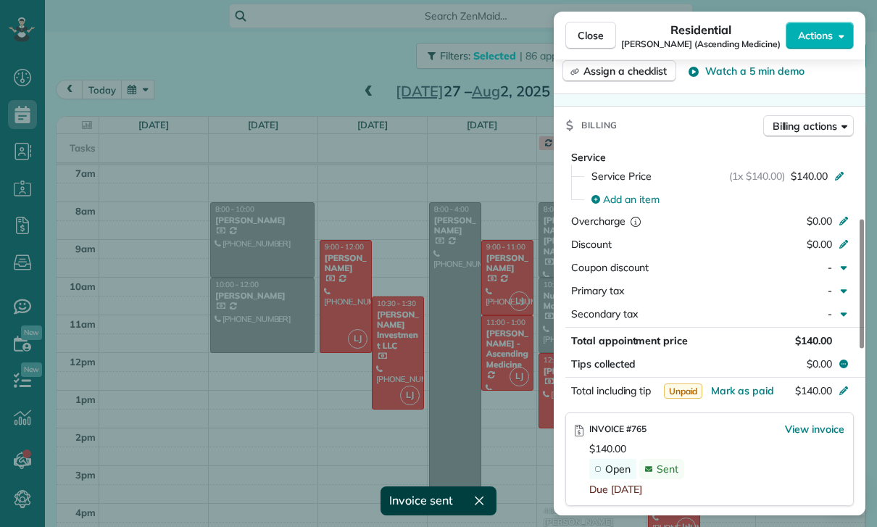
click at [524, 474] on div "Close Residential [PERSON_NAME] (Ascending Medicine) Actions Status Confirmed […" at bounding box center [438, 263] width 877 height 527
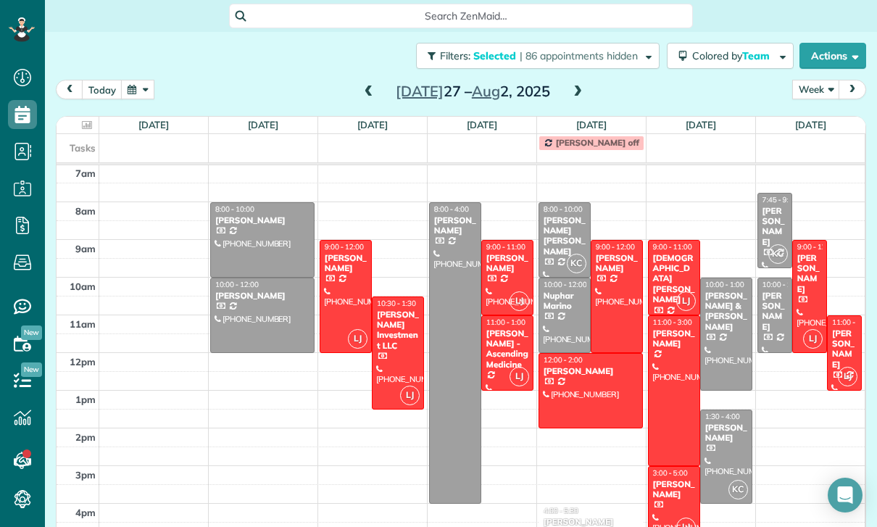
click at [573, 87] on span at bounding box center [578, 92] width 16 height 13
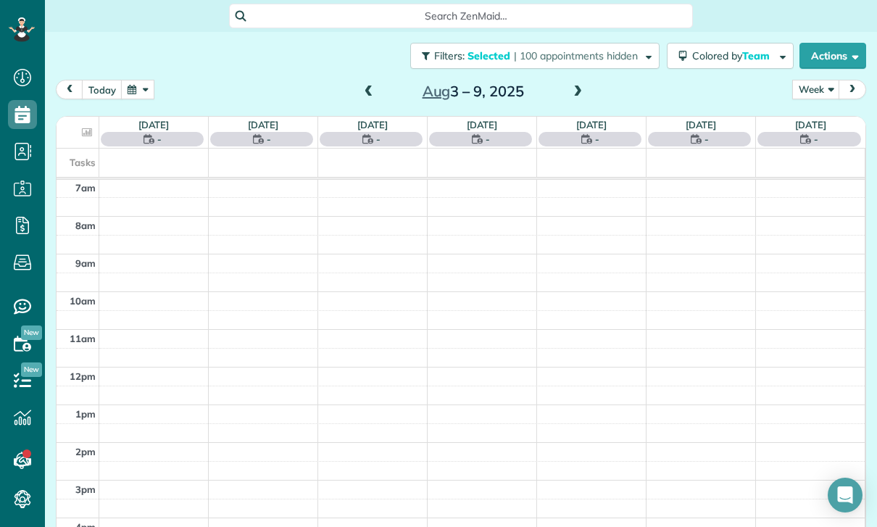
scroll to position [114, 0]
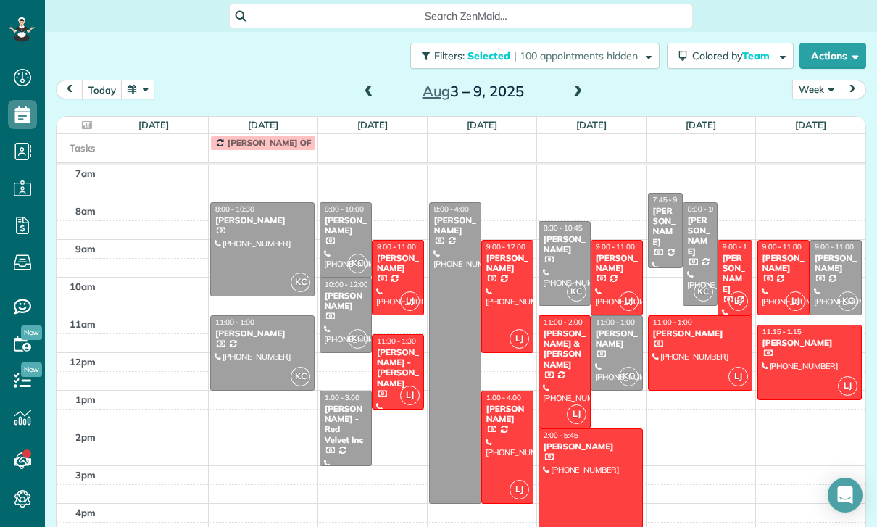
click at [570, 89] on span at bounding box center [578, 92] width 16 height 13
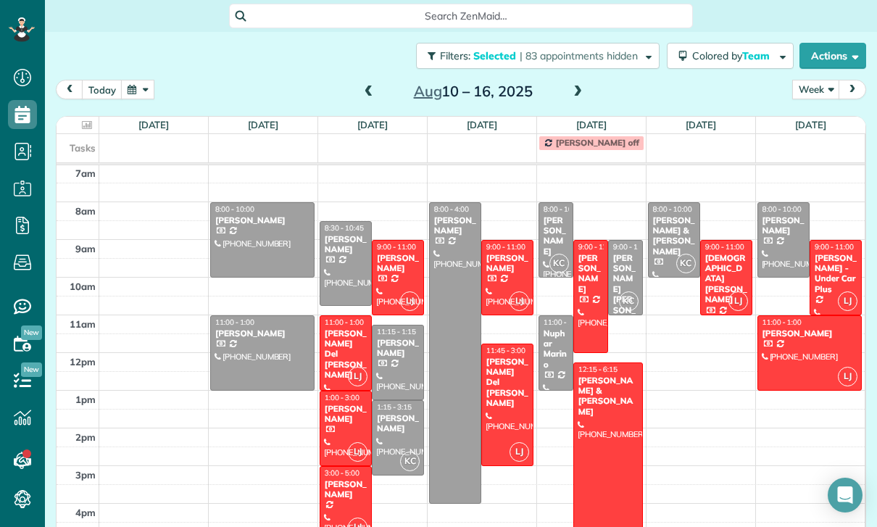
click at [386, 429] on div "[PERSON_NAME]" at bounding box center [397, 423] width 43 height 21
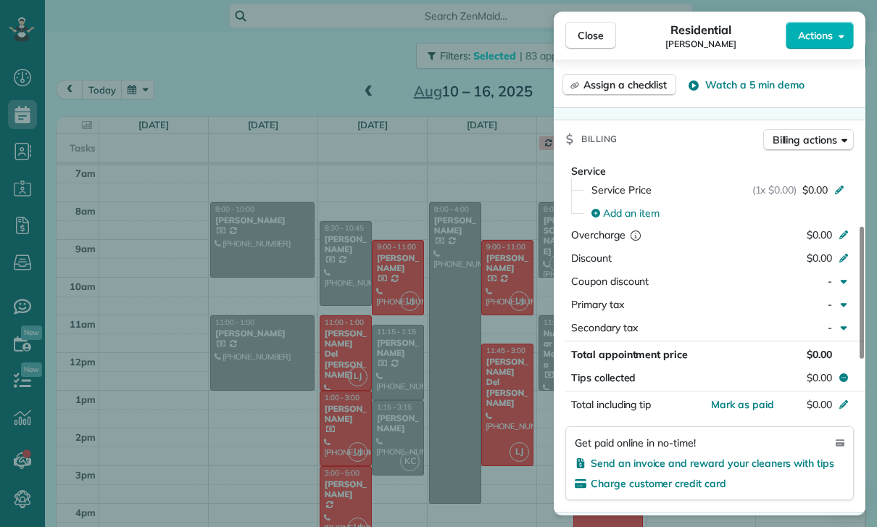
scroll to position [702, 0]
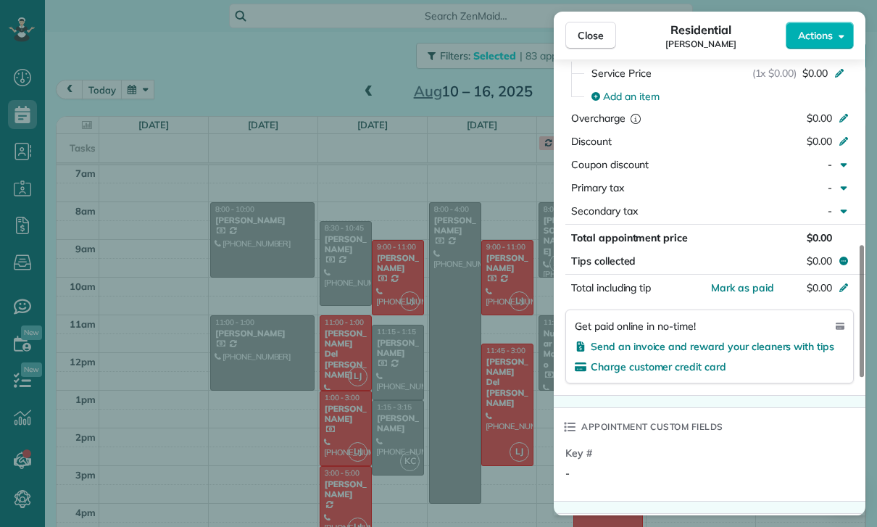
click at [518, 462] on div "Close Residential [PERSON_NAME] Actions Status Confirmed [PERSON_NAME] · Open p…" at bounding box center [438, 263] width 877 height 527
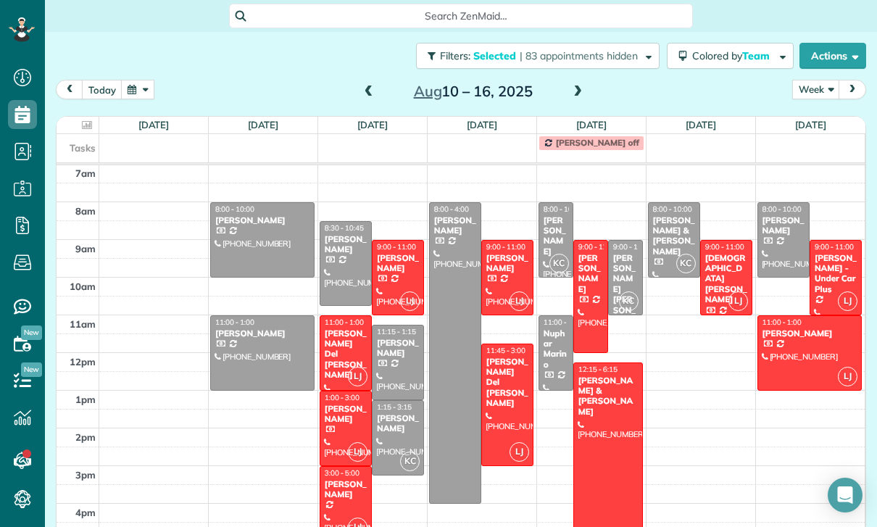
scroll to position [114, 0]
click at [457, 333] on div at bounding box center [455, 353] width 51 height 300
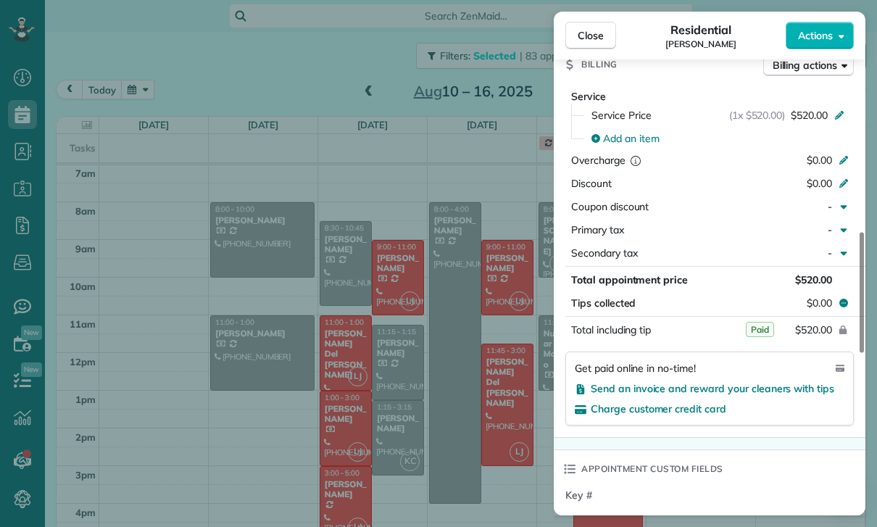
scroll to position [715, 0]
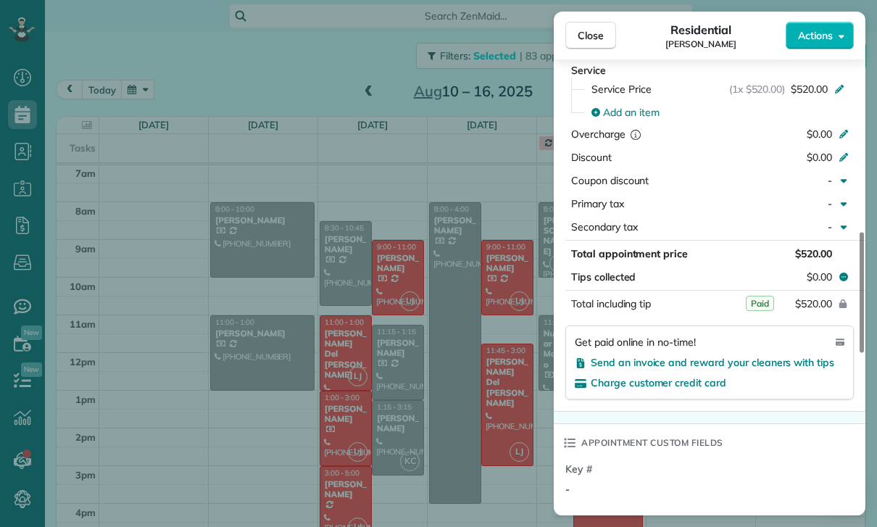
click at [497, 450] on div "Close Residential [PERSON_NAME] Actions Status Yet to Confirm [PERSON_NAME] · O…" at bounding box center [438, 263] width 877 height 527
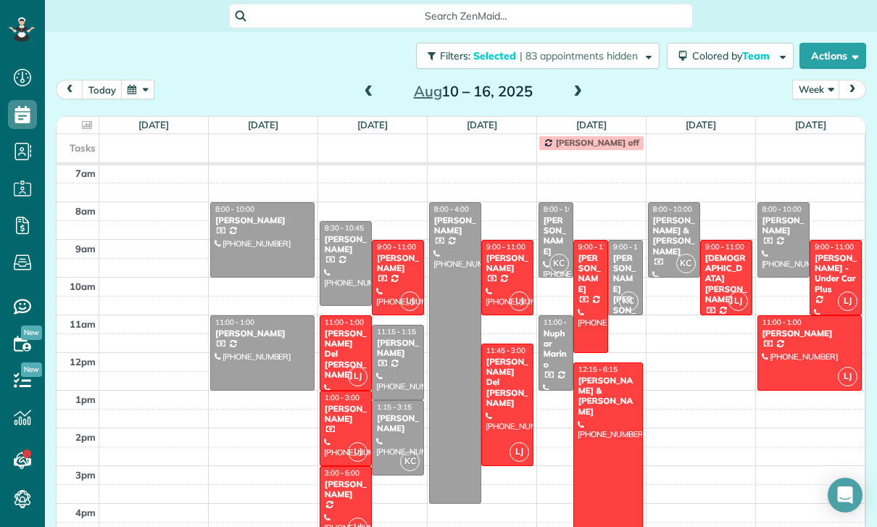
click at [671, 232] on div "[PERSON_NAME] & [PERSON_NAME]" at bounding box center [673, 236] width 43 height 42
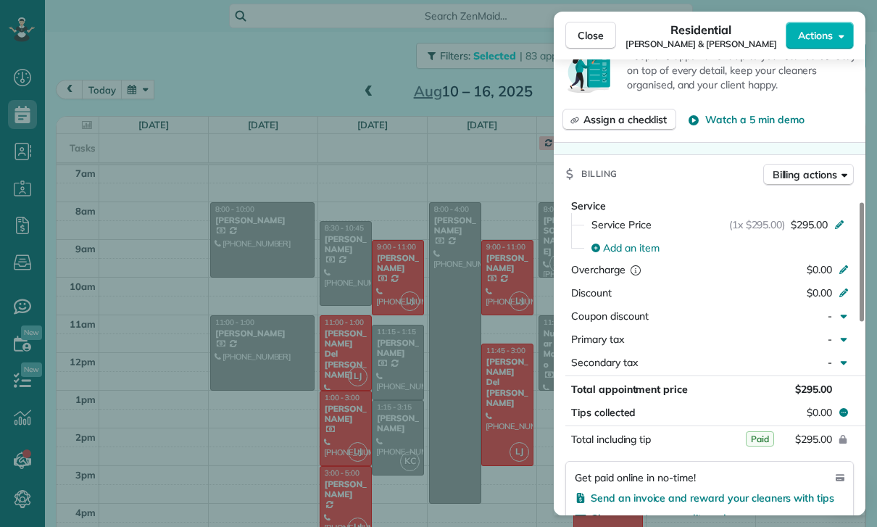
scroll to position [599, 0]
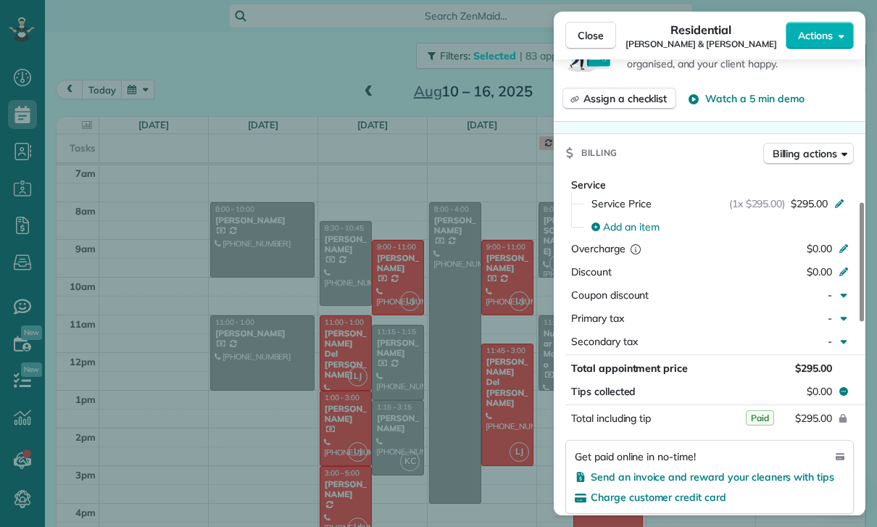
click at [457, 338] on div "Close Residential [PERSON_NAME] & [GEOGRAPHIC_DATA][PERSON_NAME] Actions Status…" at bounding box center [438, 263] width 877 height 527
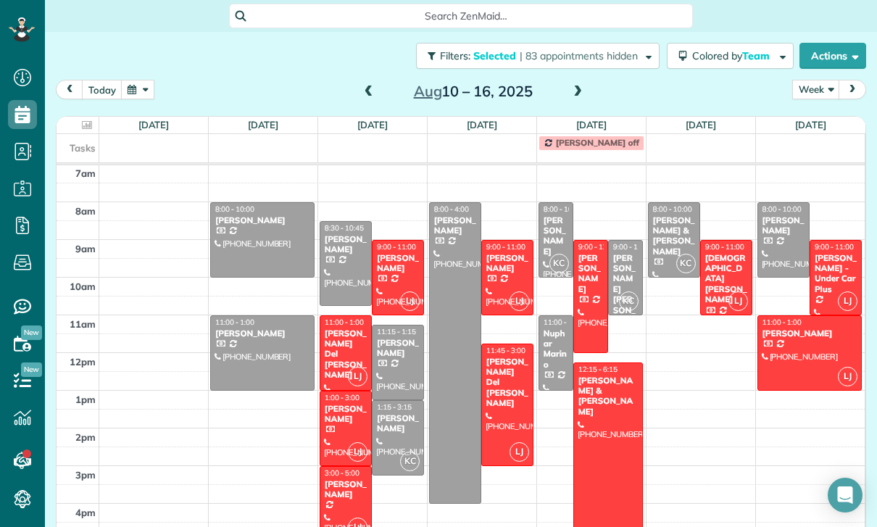
click at [574, 81] on span at bounding box center [578, 92] width 16 height 22
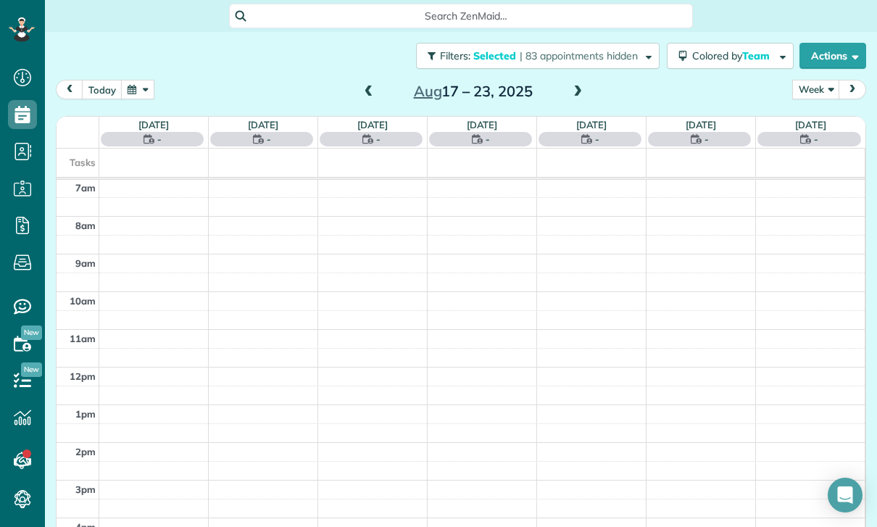
scroll to position [114, 0]
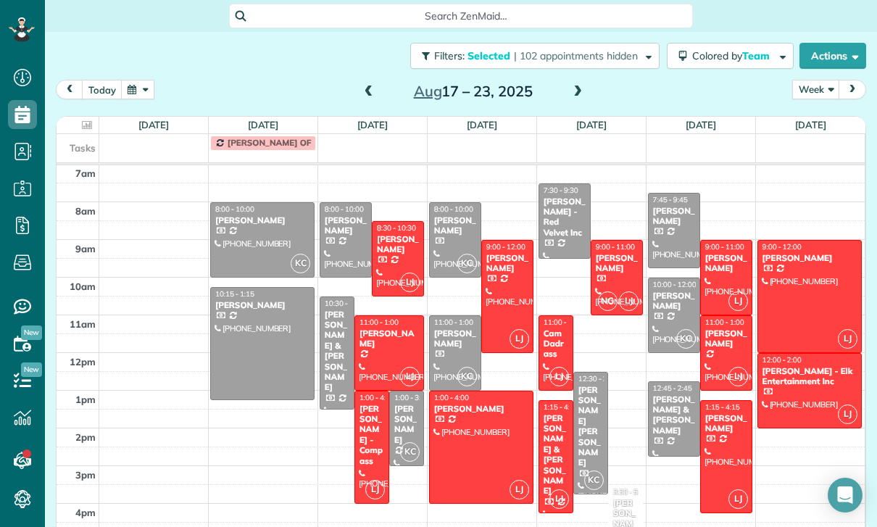
click at [380, 353] on div at bounding box center [389, 353] width 68 height 74
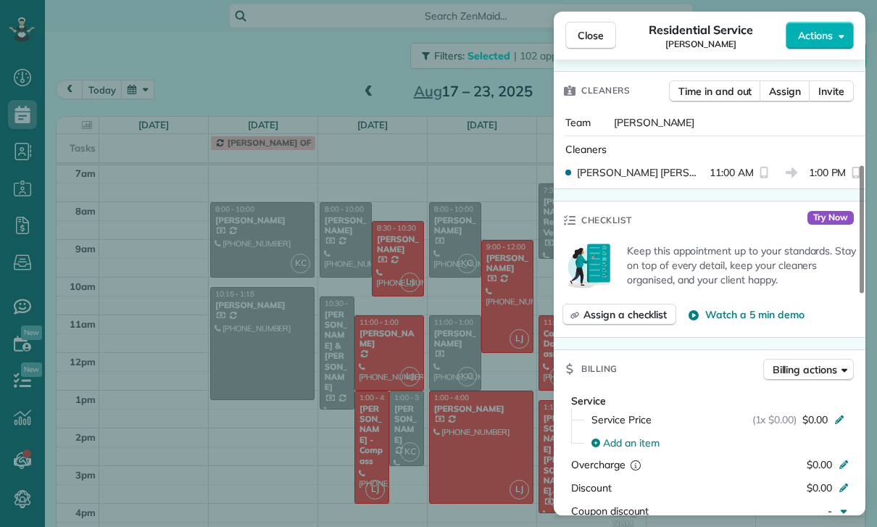
scroll to position [114, 0]
click at [484, 418] on div "Close Residential Service [PERSON_NAME] Actions Status Confirmed [PERSON_NAME] …" at bounding box center [438, 263] width 877 height 527
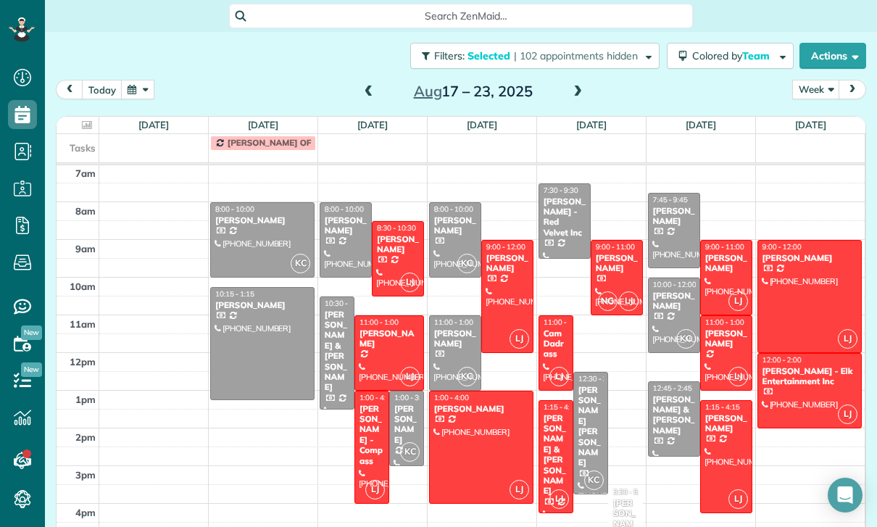
click at [506, 279] on div at bounding box center [507, 297] width 51 height 112
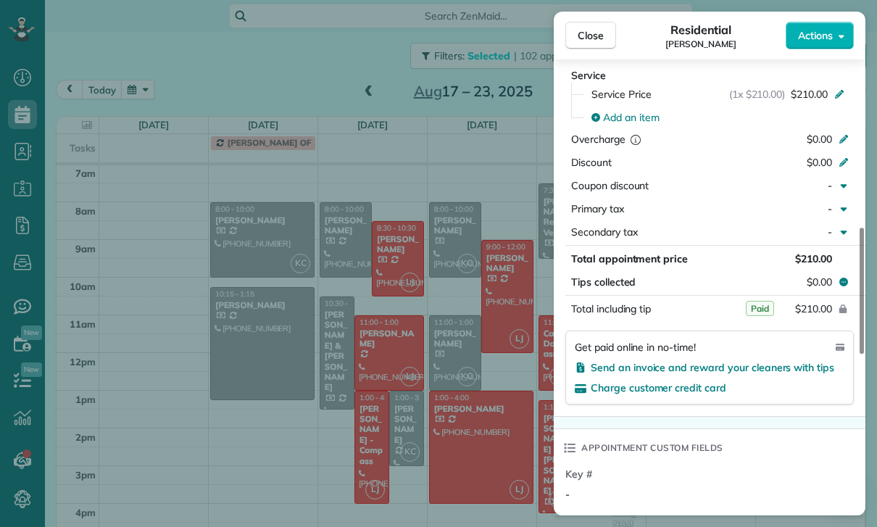
scroll to position [739, 0]
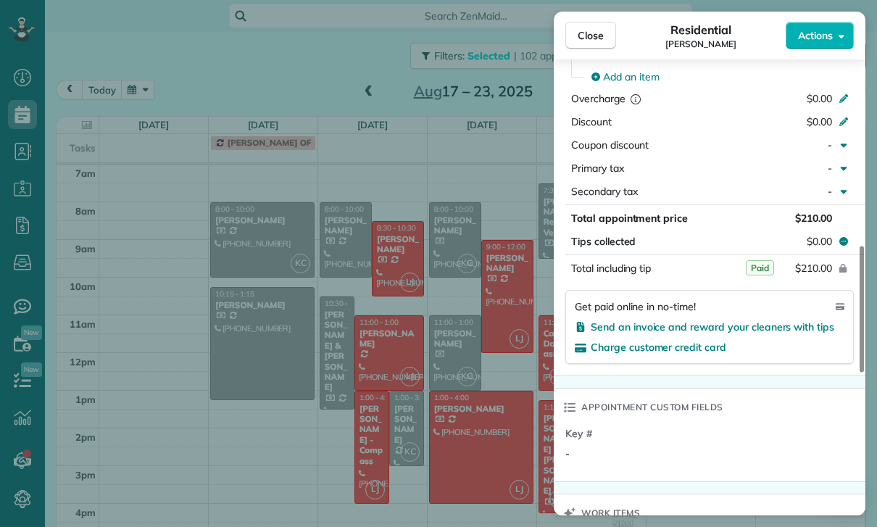
click at [496, 423] on div "Close Residential [PERSON_NAME] Actions Status Confirmed [PERSON_NAME] · Open p…" at bounding box center [438, 263] width 877 height 527
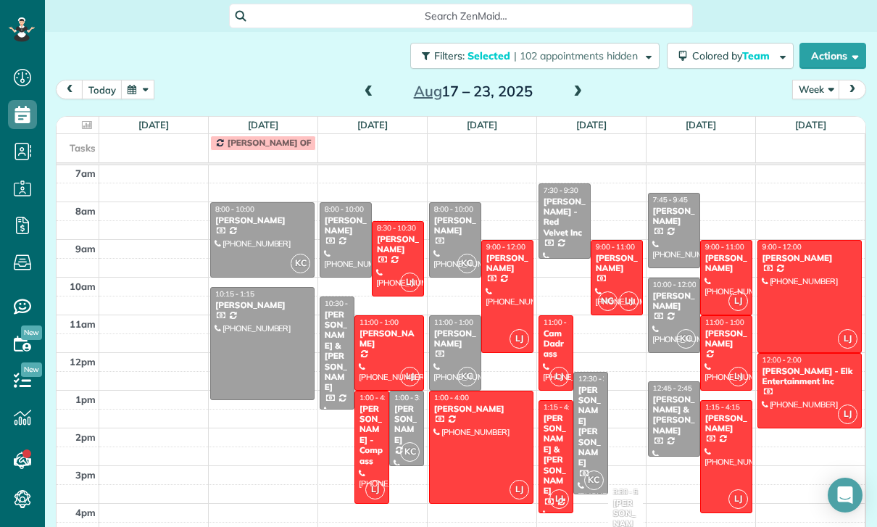
click at [559, 343] on div "Cam Dadrass" at bounding box center [556, 343] width 26 height 31
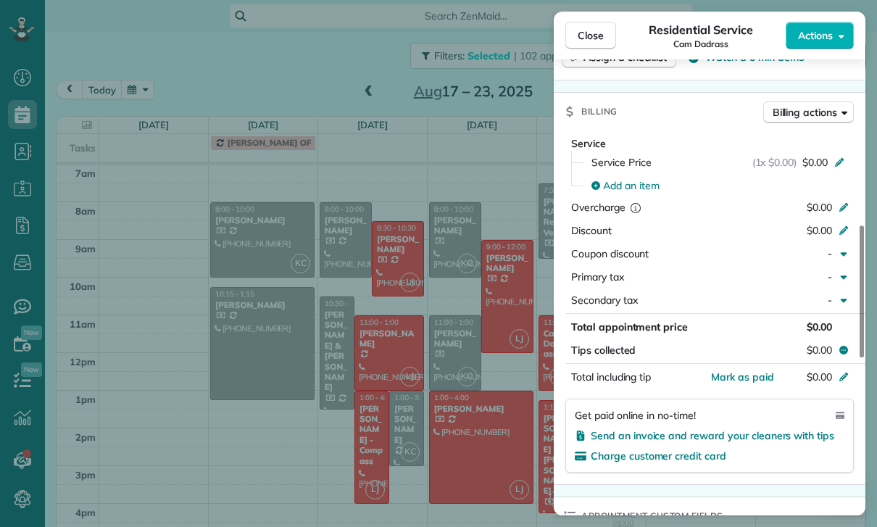
scroll to position [627, 0]
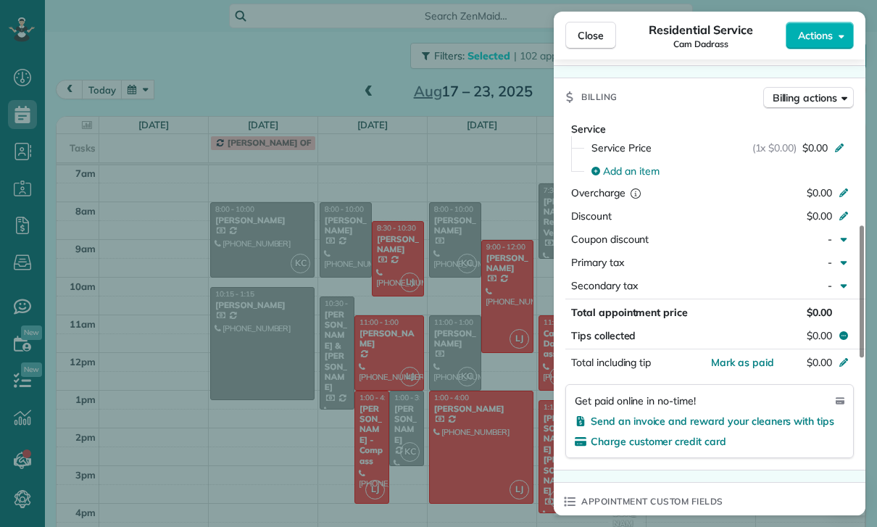
click at [491, 410] on div "Close Residential Service Cam Dadrass Actions Status Confirmed Cam Dadrass · Op…" at bounding box center [438, 263] width 877 height 527
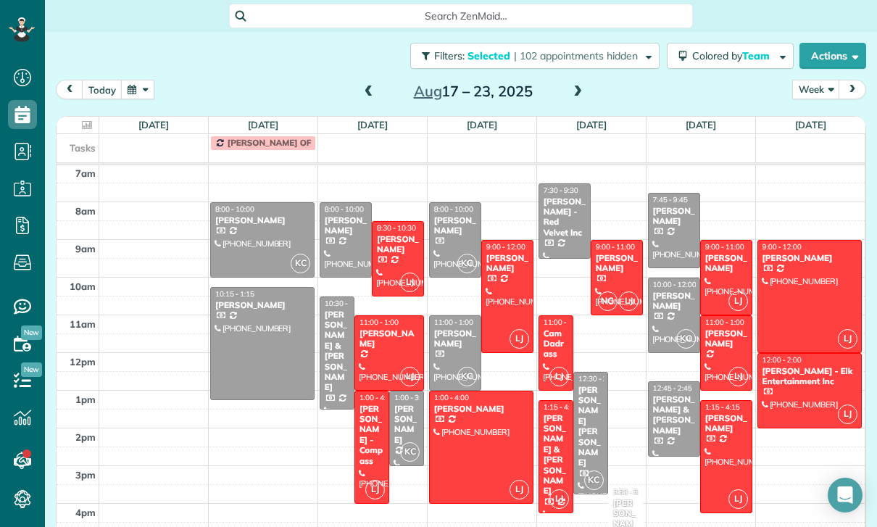
click at [723, 262] on div "[PERSON_NAME]" at bounding box center [726, 263] width 43 height 21
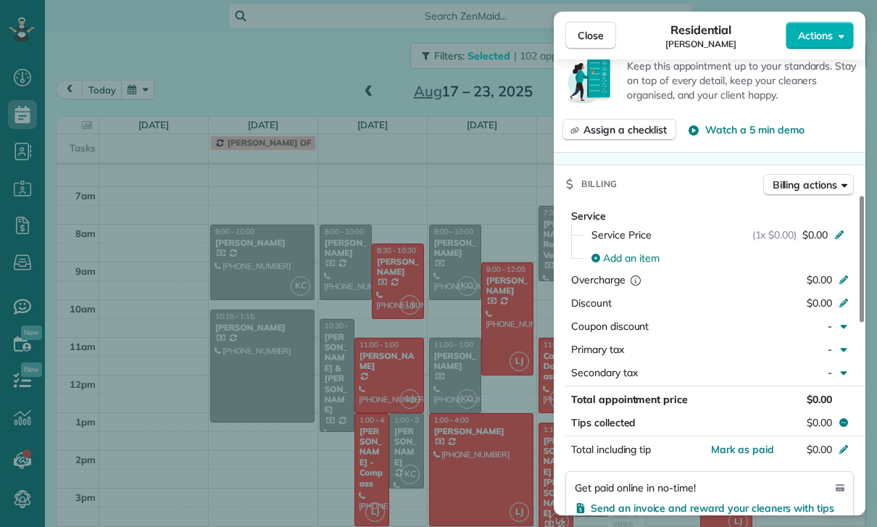
scroll to position [114, 0]
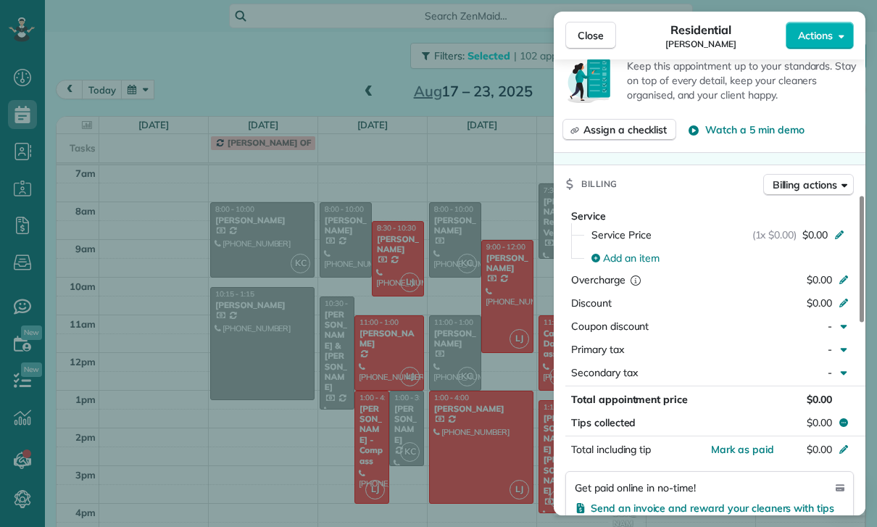
click at [494, 425] on div "Close Residential [PERSON_NAME] Actions Status Confirmed [PERSON_NAME] · Open p…" at bounding box center [438, 263] width 877 height 527
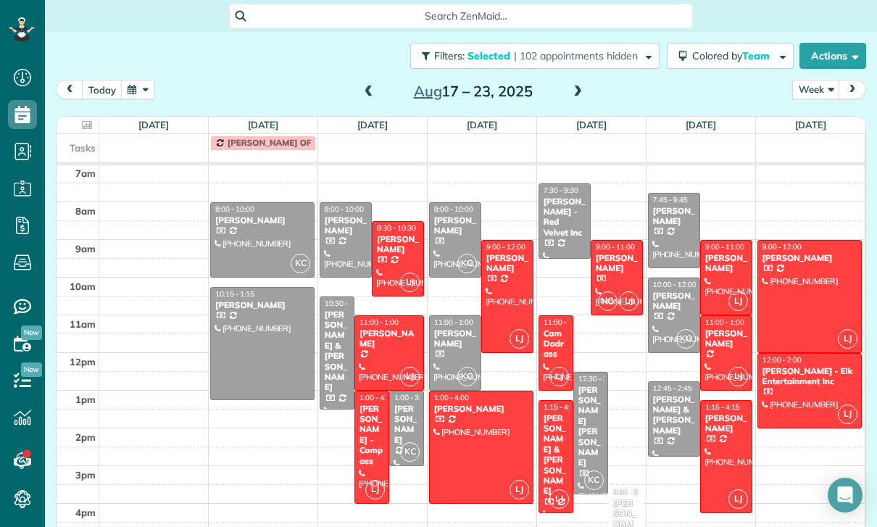
click at [715, 355] on div at bounding box center [726, 353] width 51 height 74
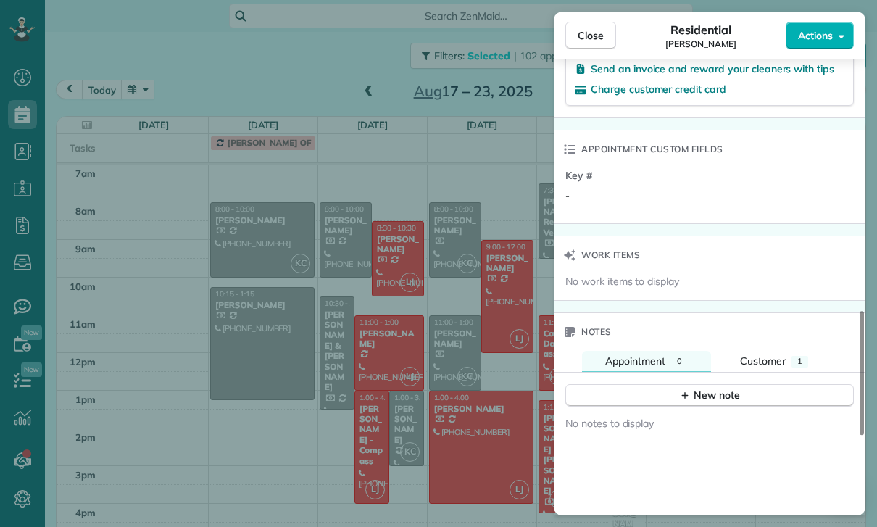
scroll to position [1018, 0]
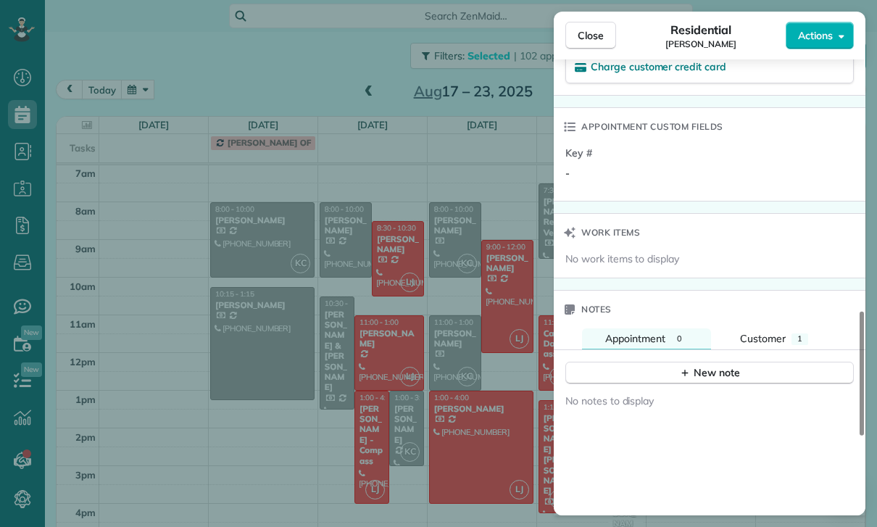
click at [450, 433] on div "Close Residential [PERSON_NAME] Actions Status Yet to Confirm [PERSON_NAME] · O…" at bounding box center [438, 263] width 877 height 527
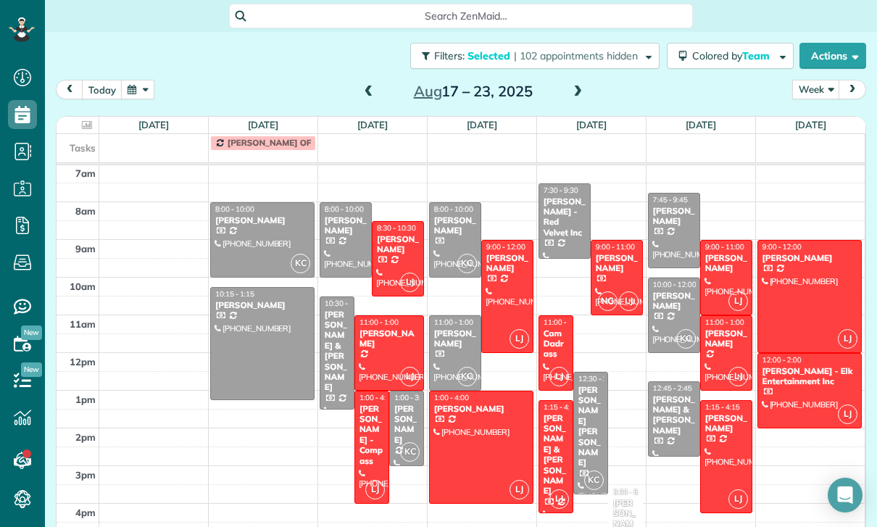
click at [792, 294] on div at bounding box center [810, 297] width 104 height 112
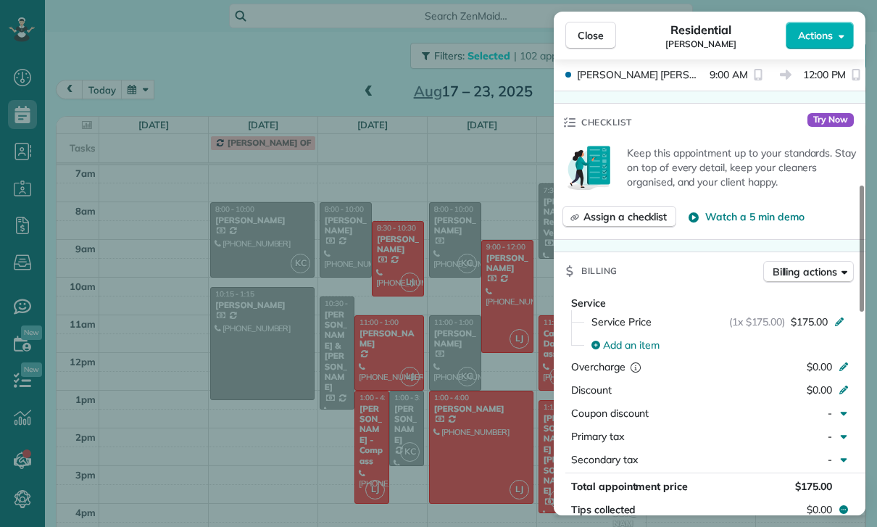
scroll to position [642, 0]
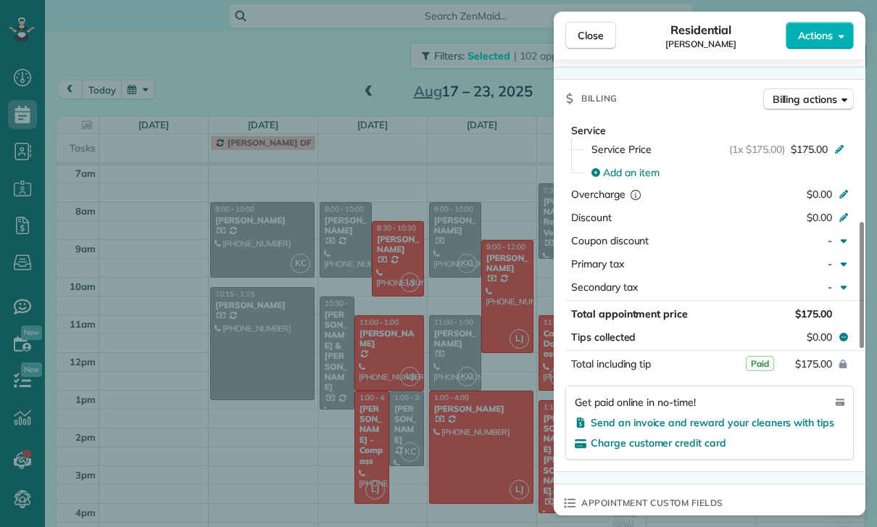
click at [375, 440] on div "Close Residential [PERSON_NAME] Actions Status Confirmed [PERSON_NAME] · Open p…" at bounding box center [438, 263] width 877 height 527
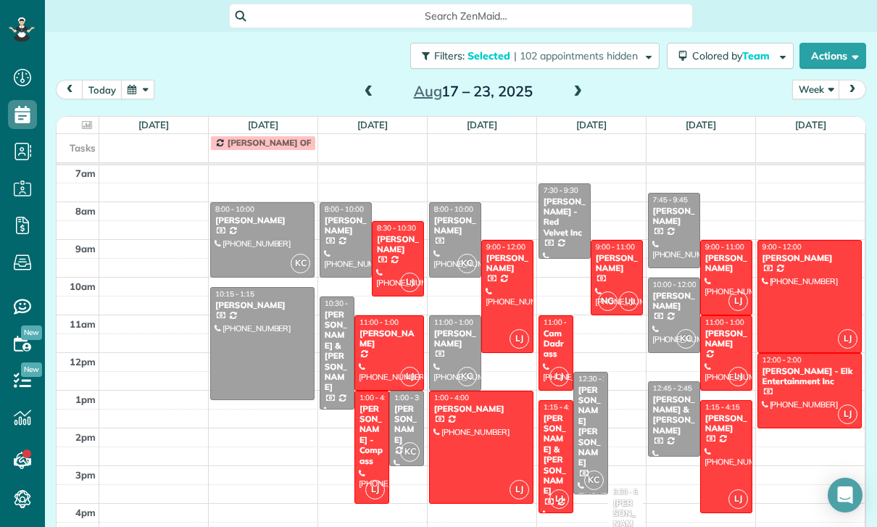
click at [370, 433] on div "[PERSON_NAME] - Compass" at bounding box center [372, 435] width 26 height 62
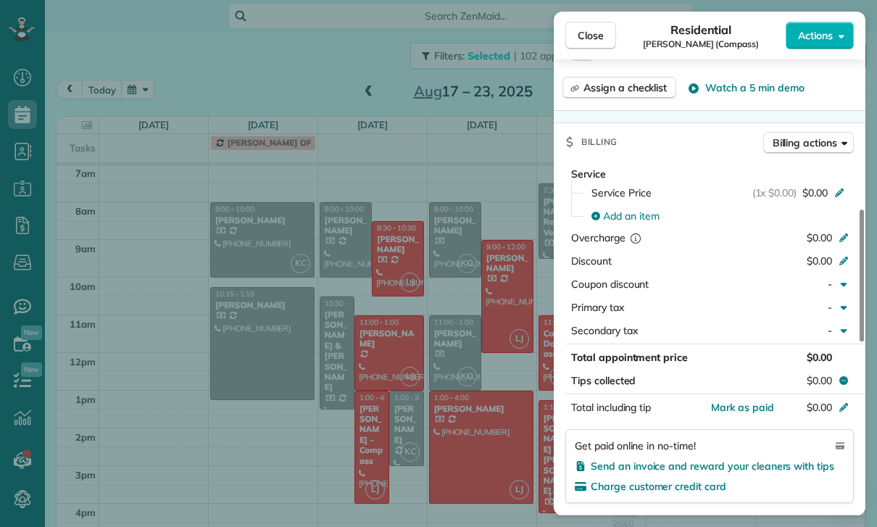
scroll to position [654, 0]
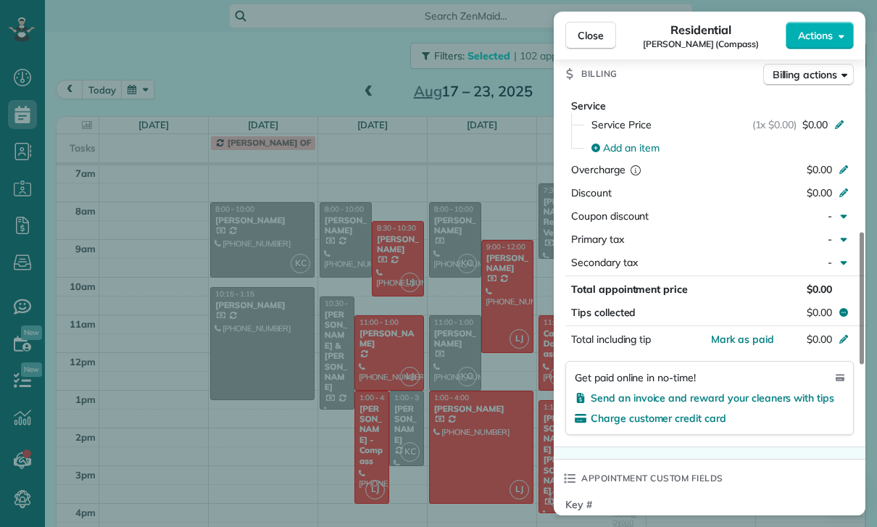
click at [491, 431] on div "Close Residential [PERSON_NAME] (Compass) Actions Status Confirmed [PERSON_NAME…" at bounding box center [438, 263] width 877 height 527
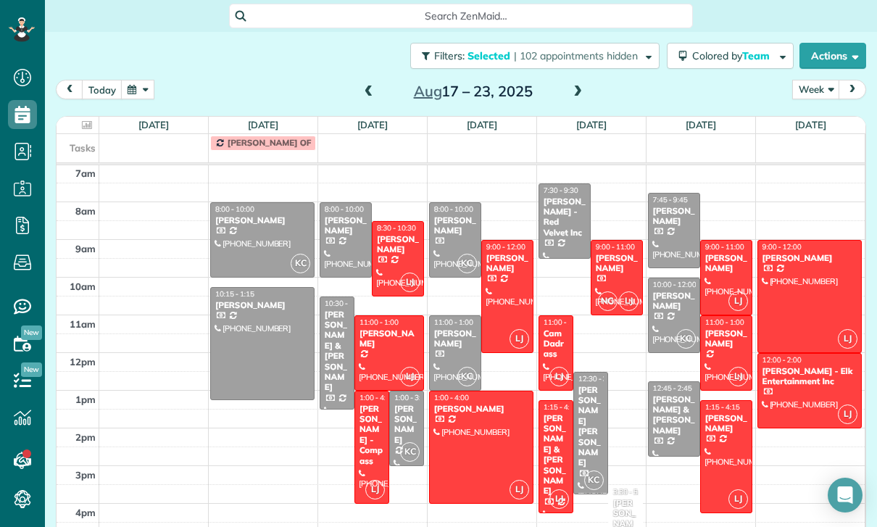
click at [444, 227] on div "[PERSON_NAME]" at bounding box center [454, 225] width 43 height 21
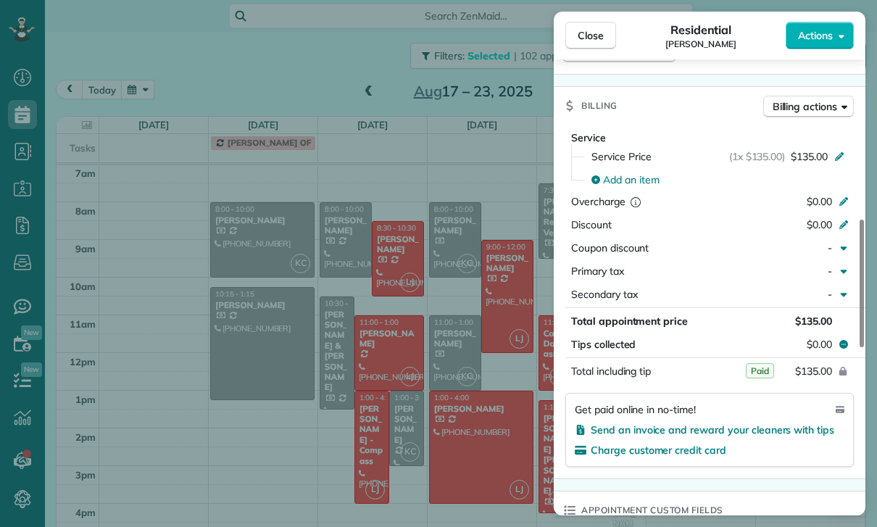
scroll to position [627, 0]
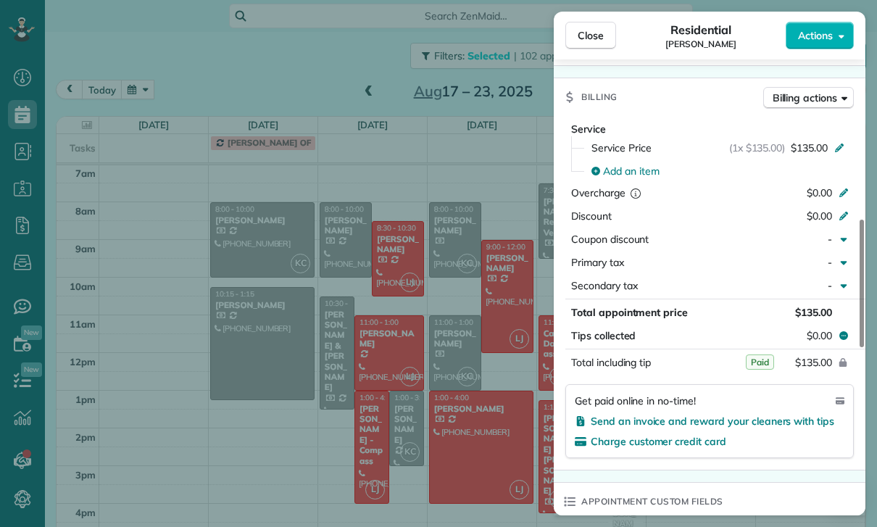
click at [473, 434] on div "Close Residential [PERSON_NAME] Actions Status Confirmed [PERSON_NAME] · Open p…" at bounding box center [438, 263] width 877 height 527
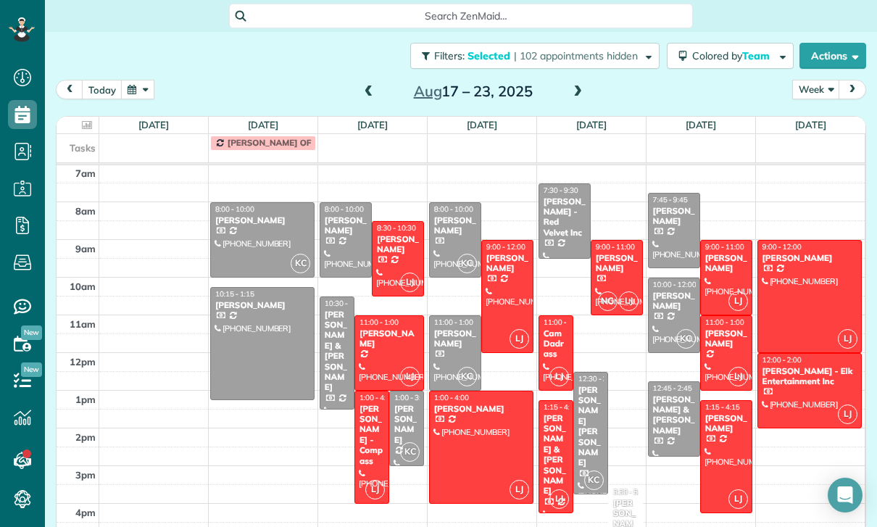
click at [451, 347] on div "[PERSON_NAME]" at bounding box center [454, 338] width 43 height 21
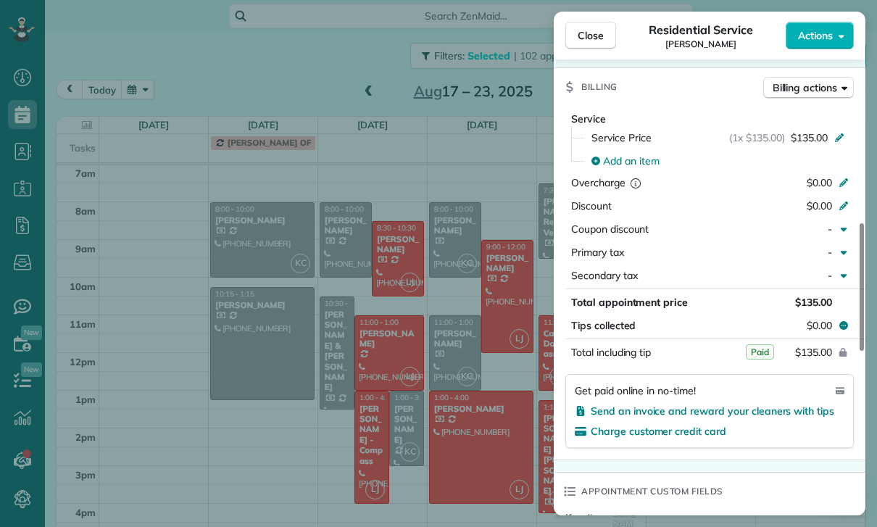
scroll to position [650, 0]
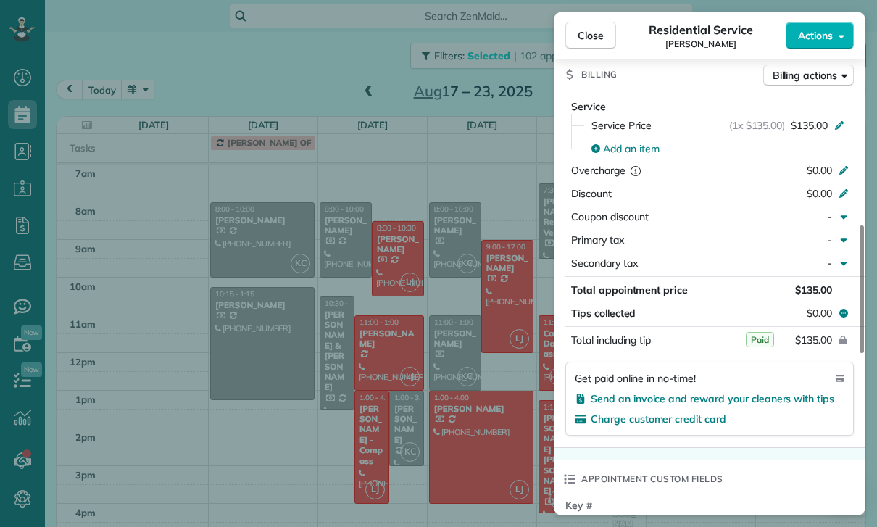
click at [438, 406] on div "Close Residential Service Ifrana [PERSON_NAME] Actions Status Confirmed [PERSON…" at bounding box center [438, 263] width 877 height 527
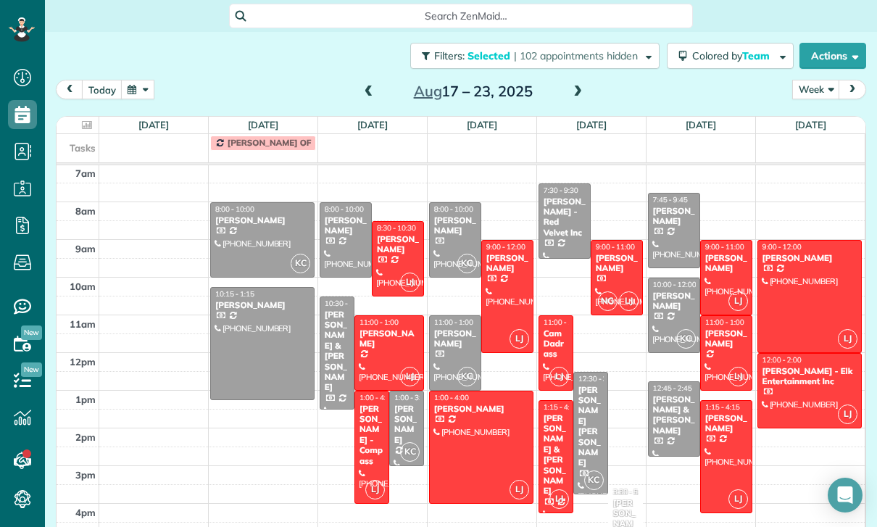
click at [679, 231] on div at bounding box center [674, 231] width 51 height 74
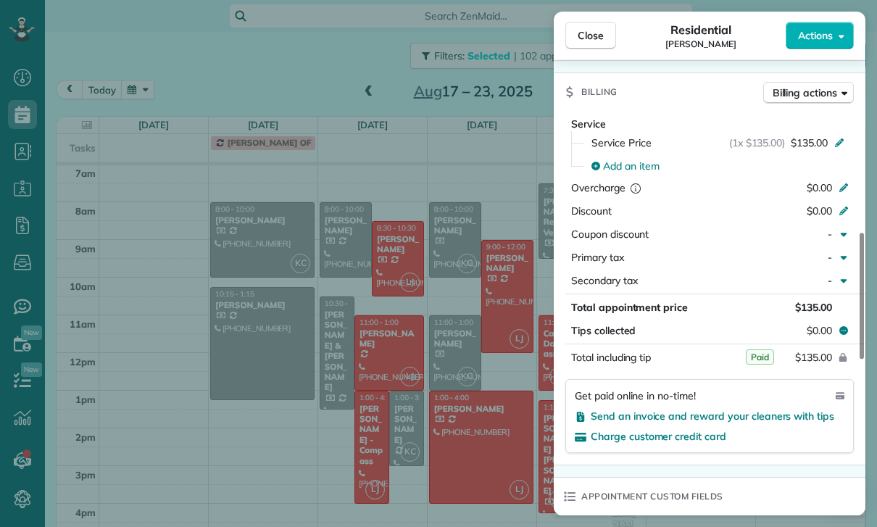
scroll to position [684, 0]
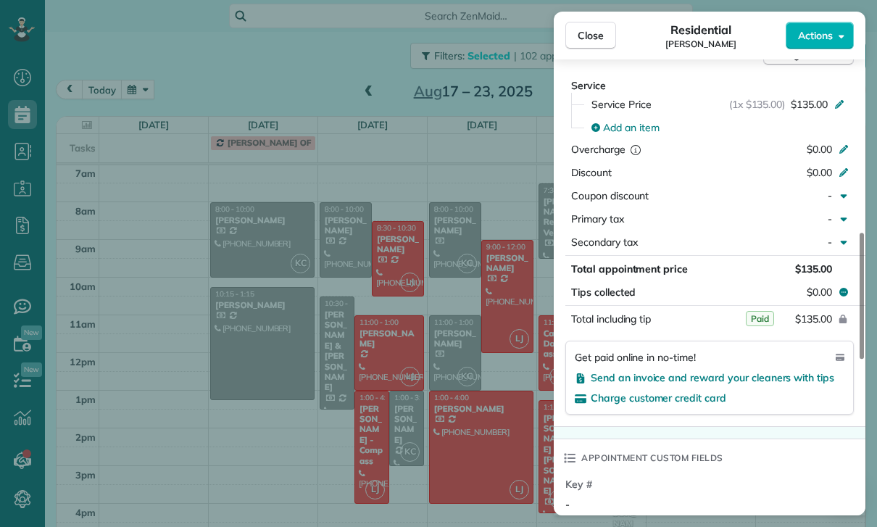
click at [468, 418] on div "Close Residential [PERSON_NAME] Actions Status Confirmed [PERSON_NAME] · Open p…" at bounding box center [438, 263] width 877 height 527
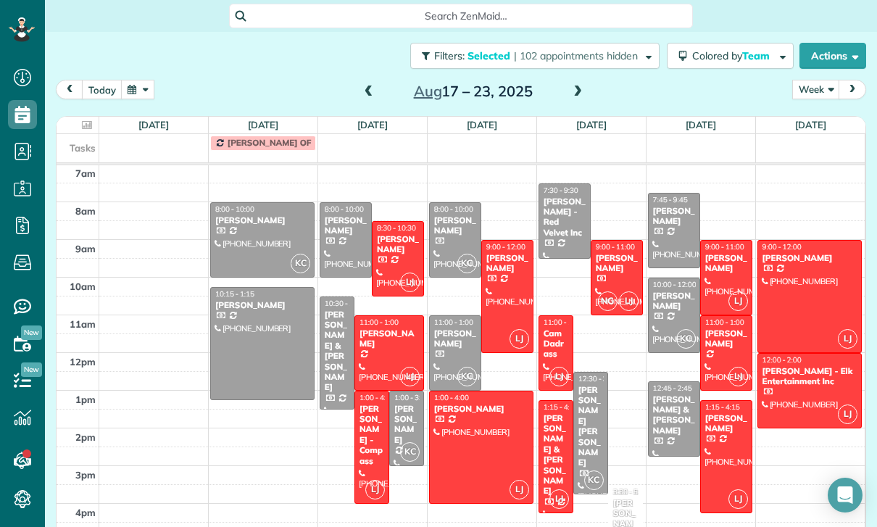
click at [666, 415] on div "[PERSON_NAME] & [PERSON_NAME]" at bounding box center [673, 415] width 43 height 42
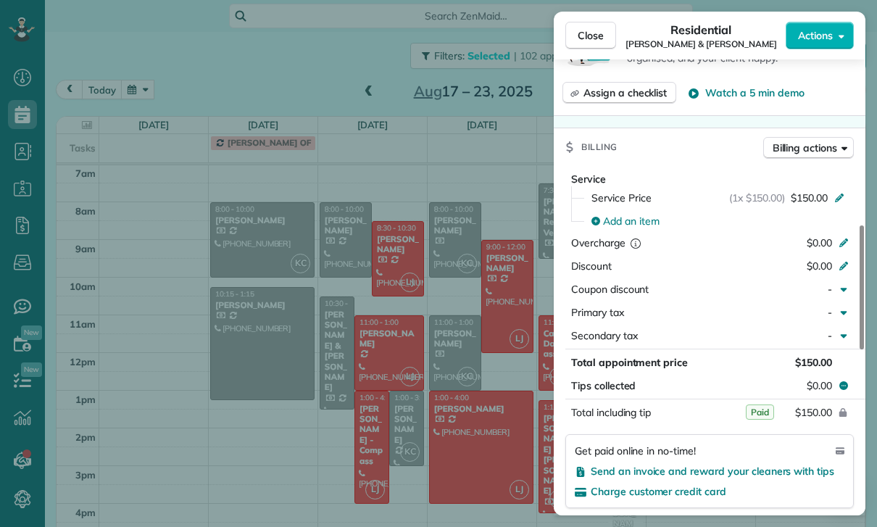
scroll to position [665, 0]
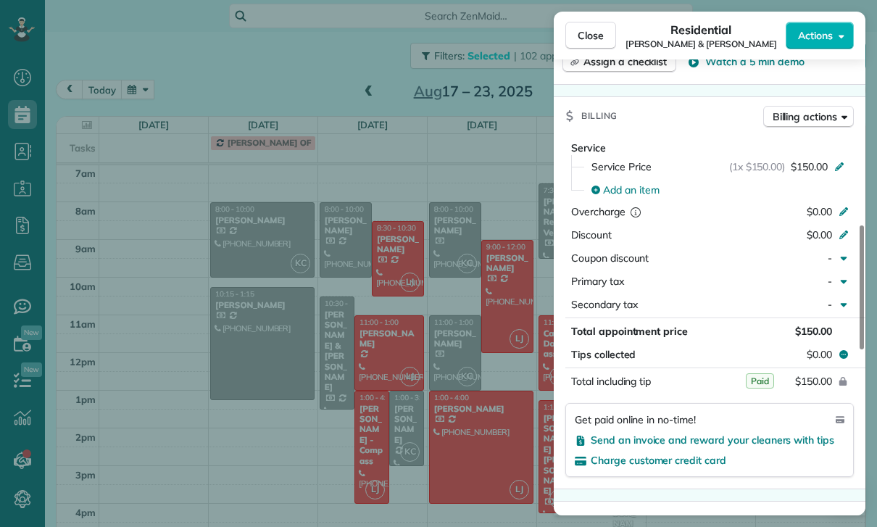
click at [466, 356] on div "Close Residential [PERSON_NAME] & [PERSON_NAME] Actions Status Confirmed [PERSO…" at bounding box center [438, 263] width 877 height 527
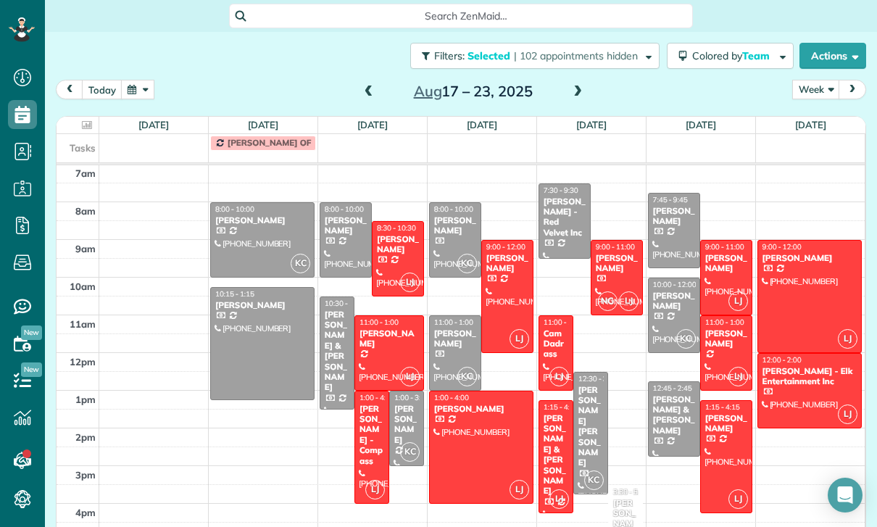
click at [573, 91] on span at bounding box center [578, 92] width 16 height 13
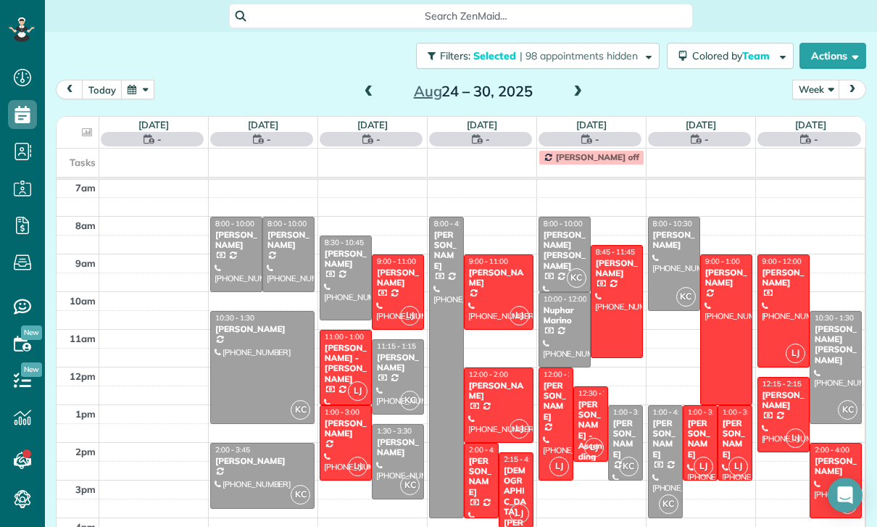
scroll to position [114, 0]
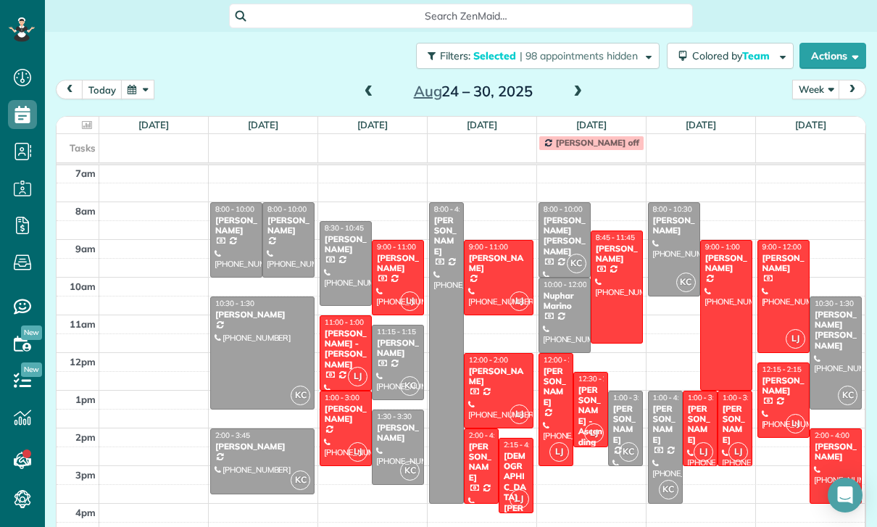
click at [399, 283] on div at bounding box center [398, 278] width 51 height 74
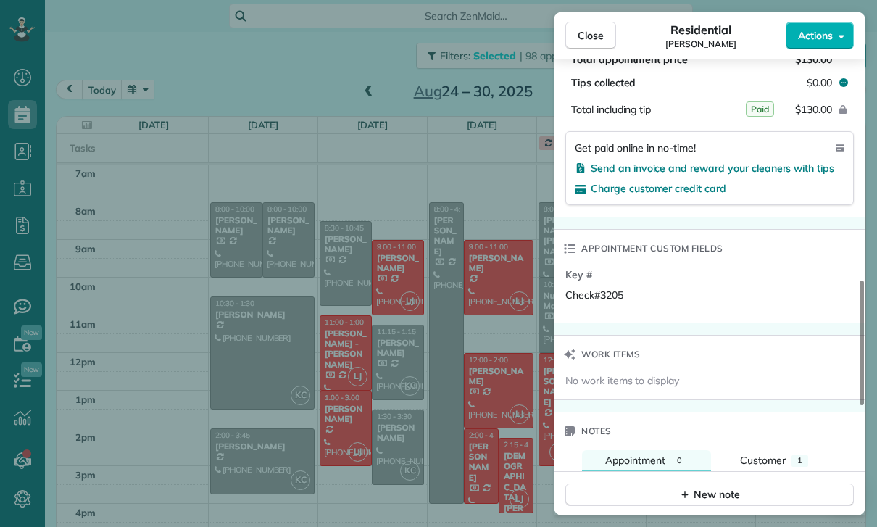
scroll to position [916, 0]
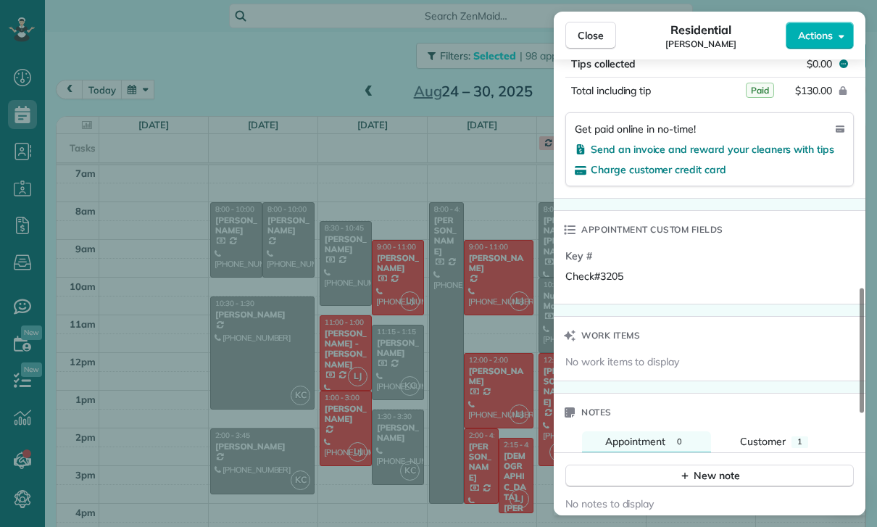
click at [316, 332] on div "Close Residential [PERSON_NAME] Actions Status Yet to Confirm [PERSON_NAME] · O…" at bounding box center [438, 263] width 877 height 527
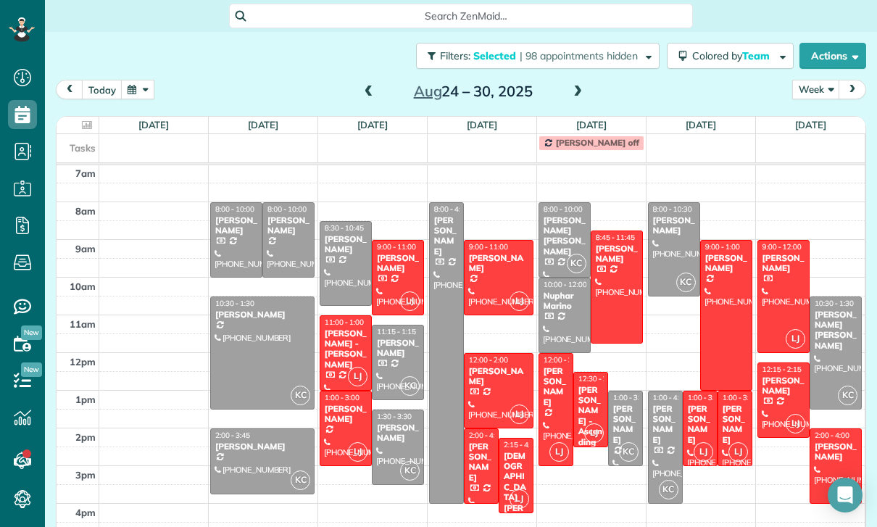
click at [347, 344] on div "[PERSON_NAME] - [PERSON_NAME]" at bounding box center [345, 349] width 43 height 42
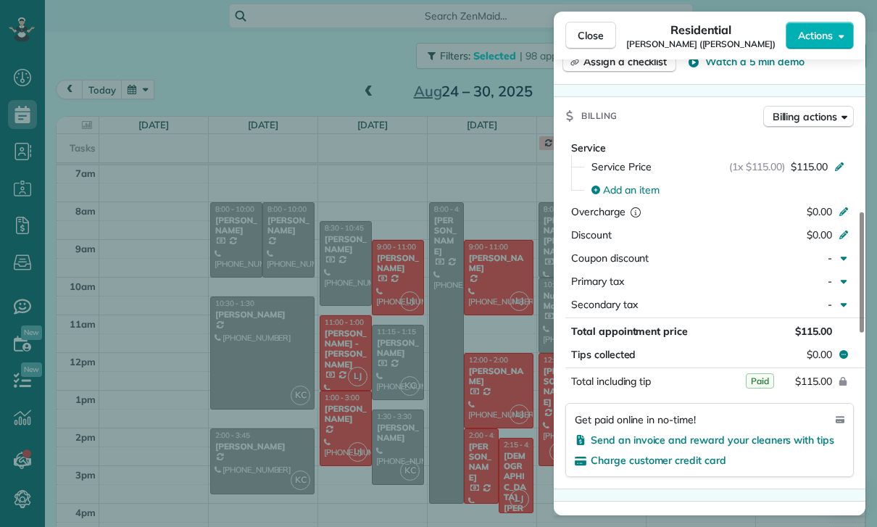
scroll to position [660, 0]
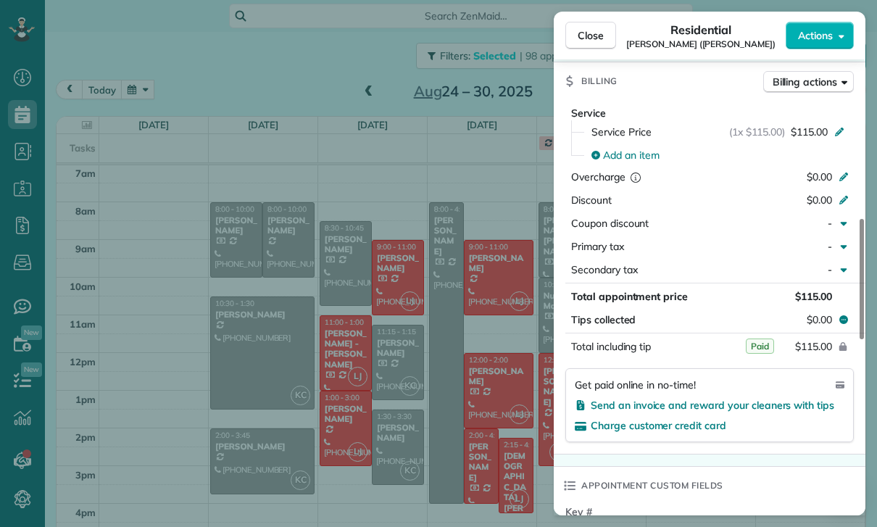
click at [340, 281] on div "Close Residential [PERSON_NAME] ([PERSON_NAME]) Actions Status Yet to Confirm […" at bounding box center [438, 263] width 877 height 527
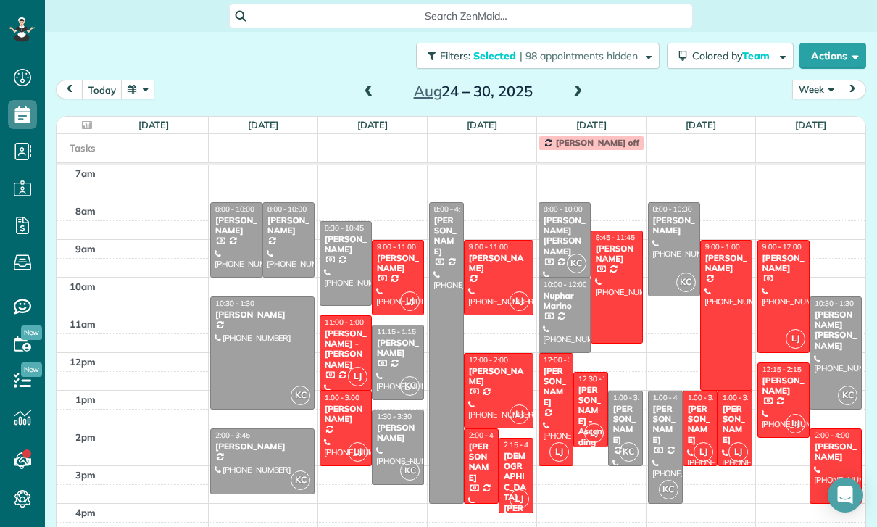
click at [340, 430] on div at bounding box center [345, 428] width 51 height 74
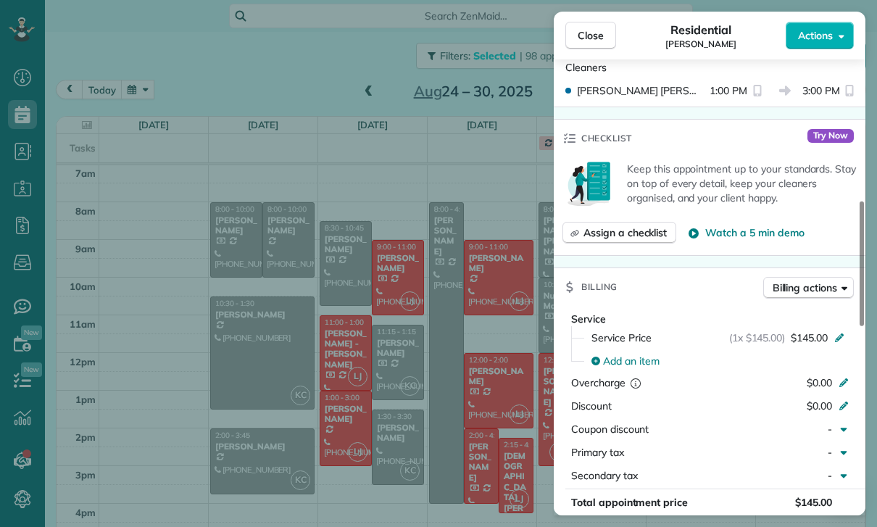
scroll to position [635, 0]
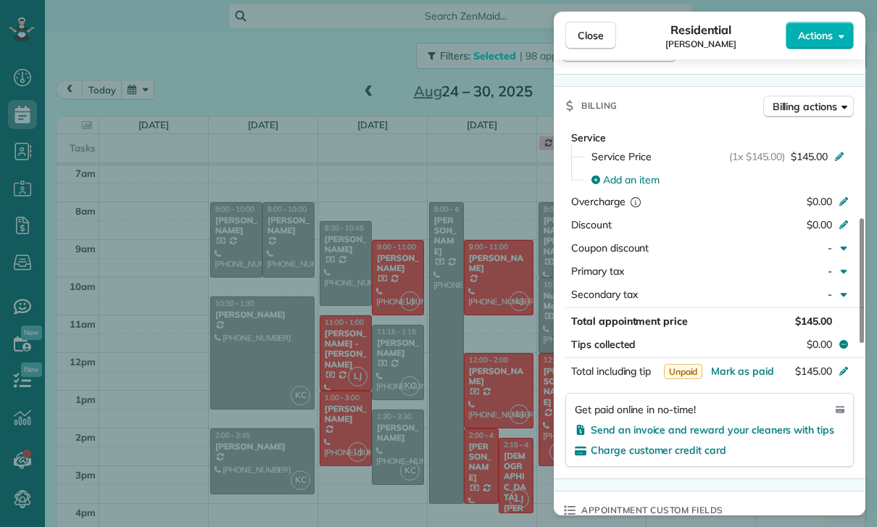
click at [331, 262] on div "Close Residential [PERSON_NAME] Actions Status Yet to Confirm [PERSON_NAME] · O…" at bounding box center [438, 263] width 877 height 527
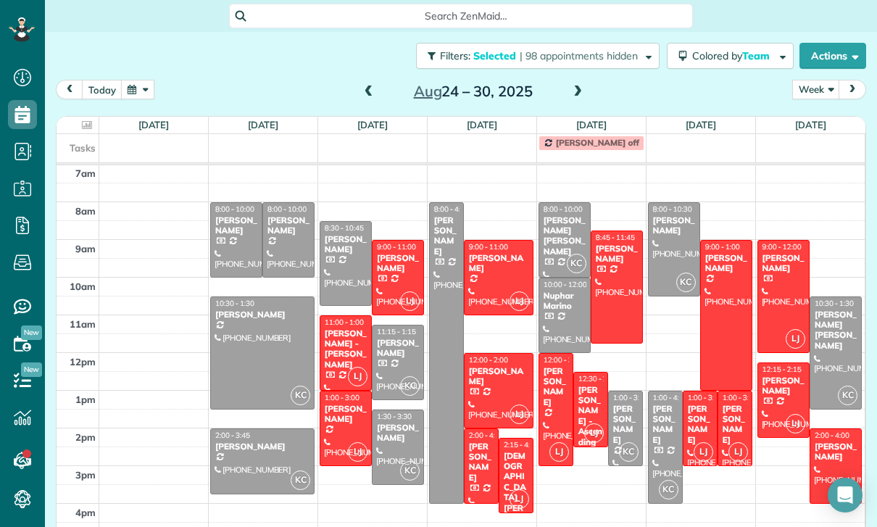
click at [502, 268] on div "[PERSON_NAME]" at bounding box center [498, 263] width 61 height 21
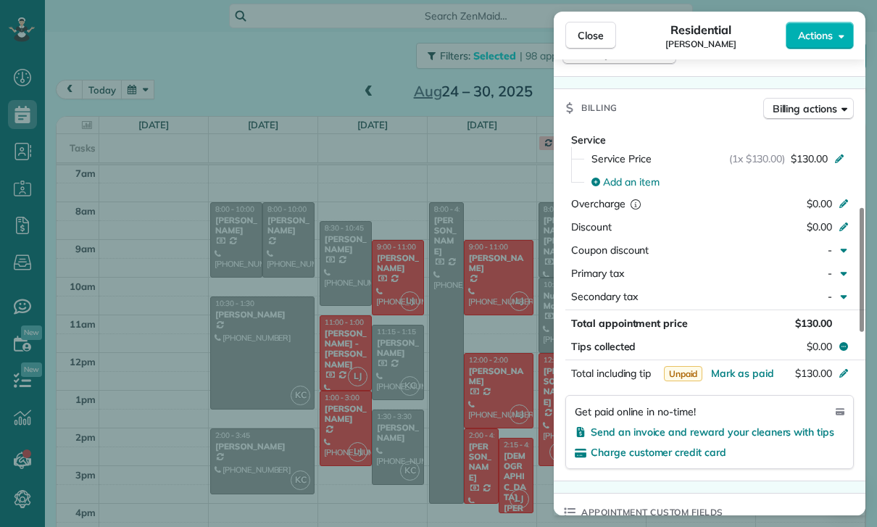
scroll to position [698, 0]
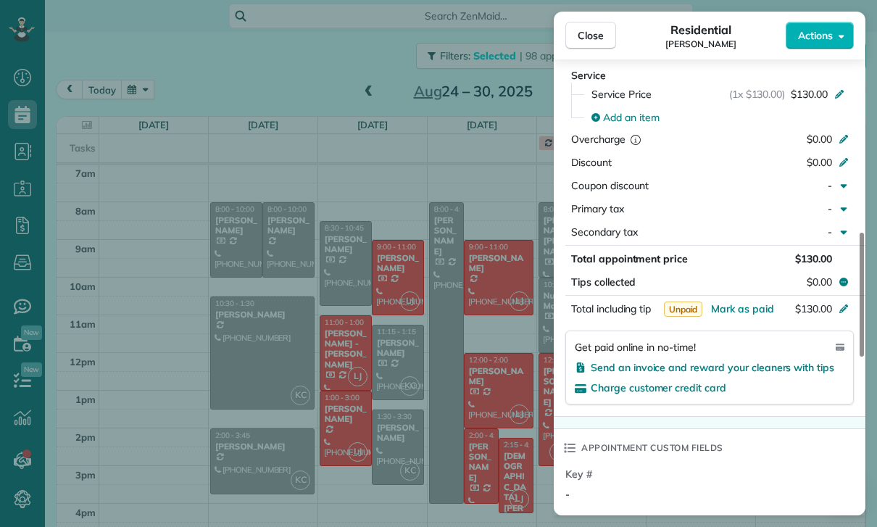
click at [498, 376] on div "Close Residential [PERSON_NAME] Actions Status Yet to Confirm [PERSON_NAME] · O…" at bounding box center [438, 263] width 877 height 527
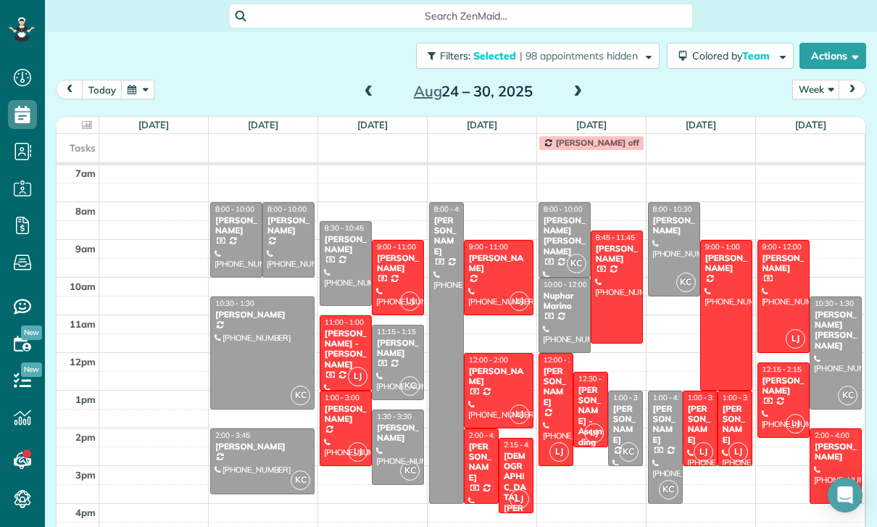
click at [499, 383] on div "[PERSON_NAME]" at bounding box center [498, 376] width 61 height 21
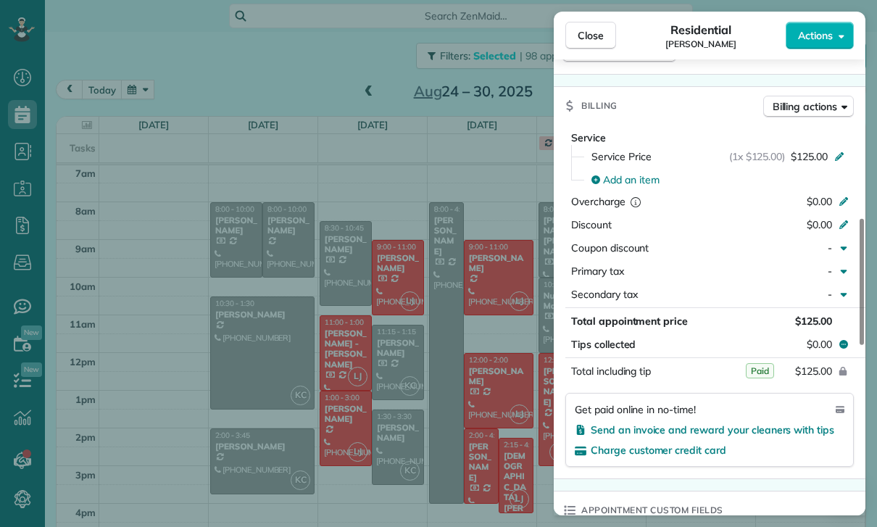
scroll to position [644, 0]
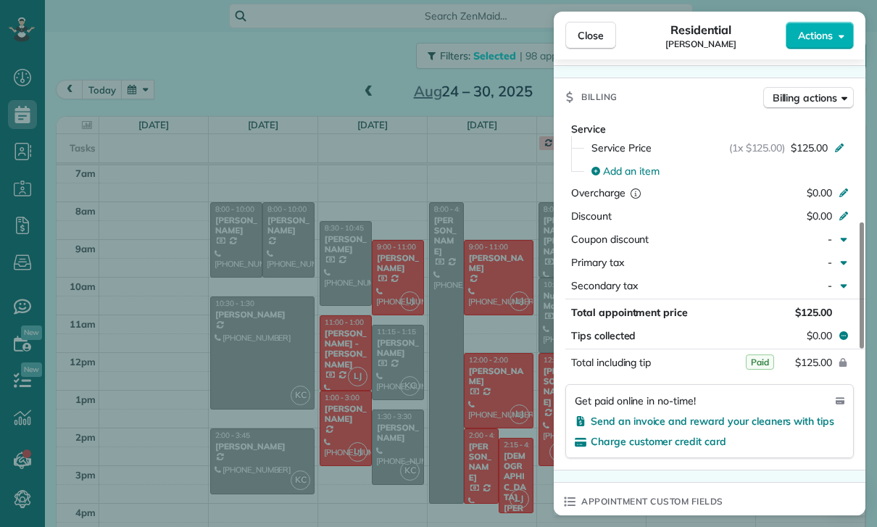
click at [410, 225] on div "Close Residential [PERSON_NAME] Actions Status Confirmed [PERSON_NAME] · Open p…" at bounding box center [438, 263] width 877 height 527
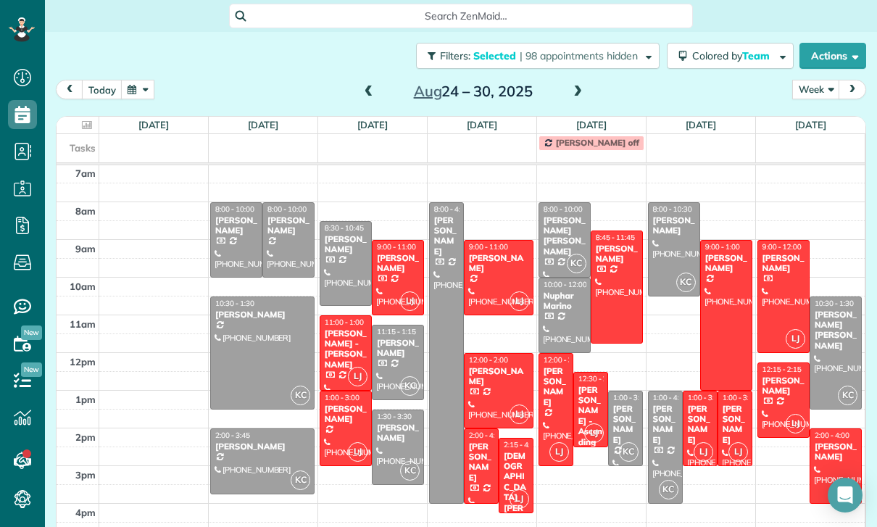
click at [466, 457] on div at bounding box center [481, 466] width 33 height 74
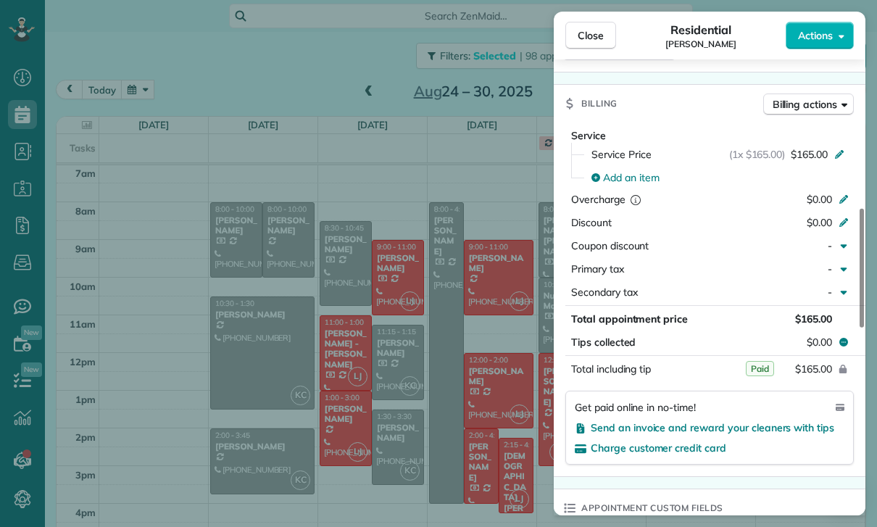
scroll to position [634, 0]
click at [465, 322] on div "Close Residential [PERSON_NAME] Actions Status Yet to Confirm [PERSON_NAME] · O…" at bounding box center [438, 263] width 877 height 527
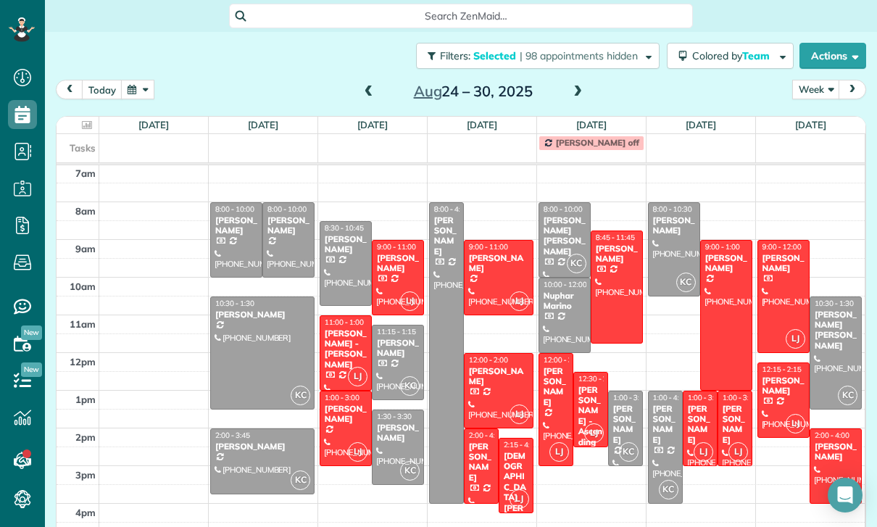
click at [520, 470] on div "[DEMOGRAPHIC_DATA][PERSON_NAME]" at bounding box center [516, 498] width 26 height 94
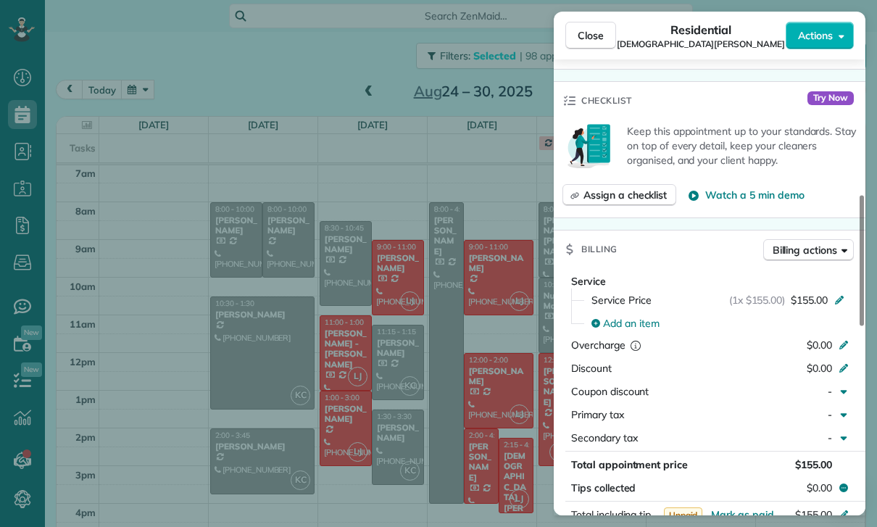
scroll to position [667, 0]
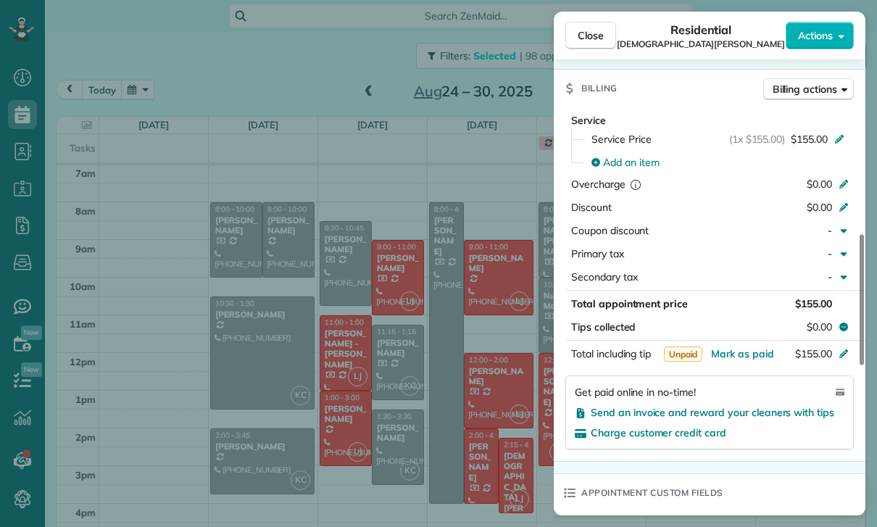
click at [498, 249] on div "Close Residential [DEMOGRAPHIC_DATA][PERSON_NAME] Actions Status Confirmed [DEM…" at bounding box center [438, 263] width 877 height 527
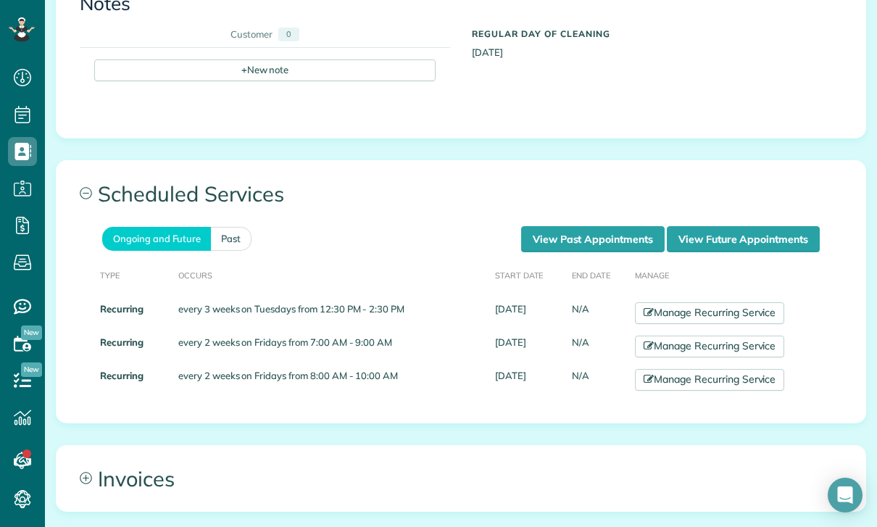
scroll to position [636, 0]
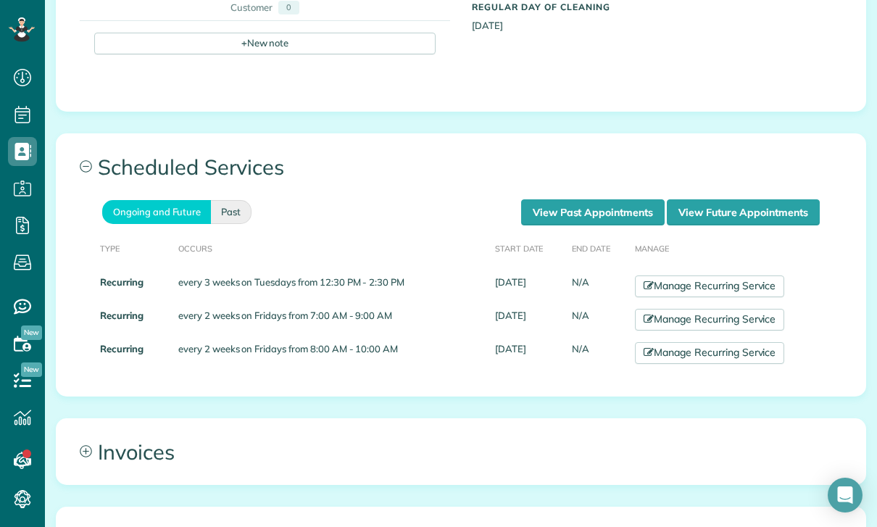
click at [231, 211] on link "Past" at bounding box center [231, 212] width 41 height 24
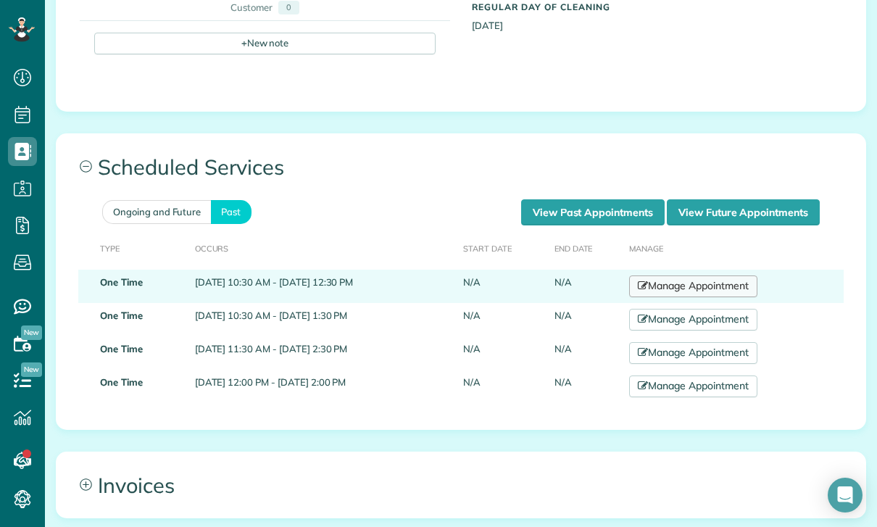
click at [690, 281] on link "Manage Appointment" at bounding box center [693, 286] width 128 height 22
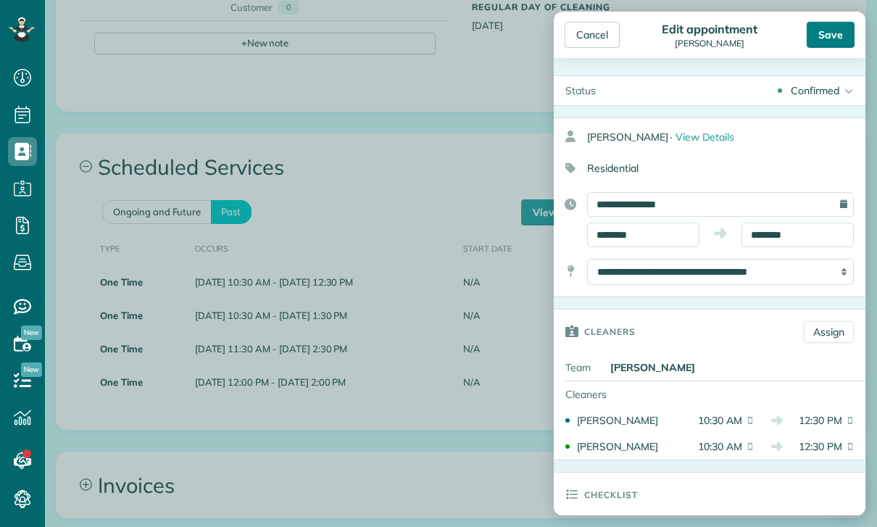
click at [821, 23] on div "Save" at bounding box center [831, 35] width 48 height 26
